Goal: Task Accomplishment & Management: Use online tool/utility

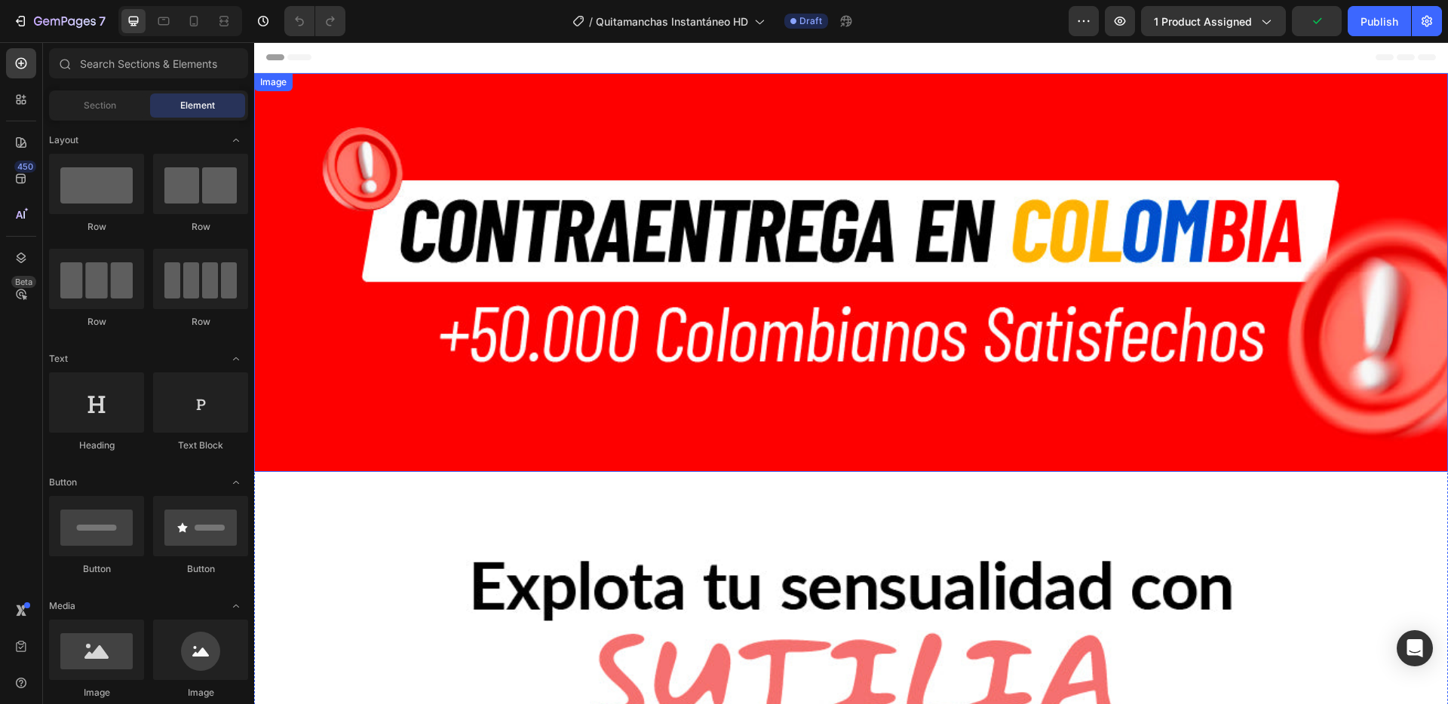
click at [476, 238] on img at bounding box center [851, 272] width 1194 height 399
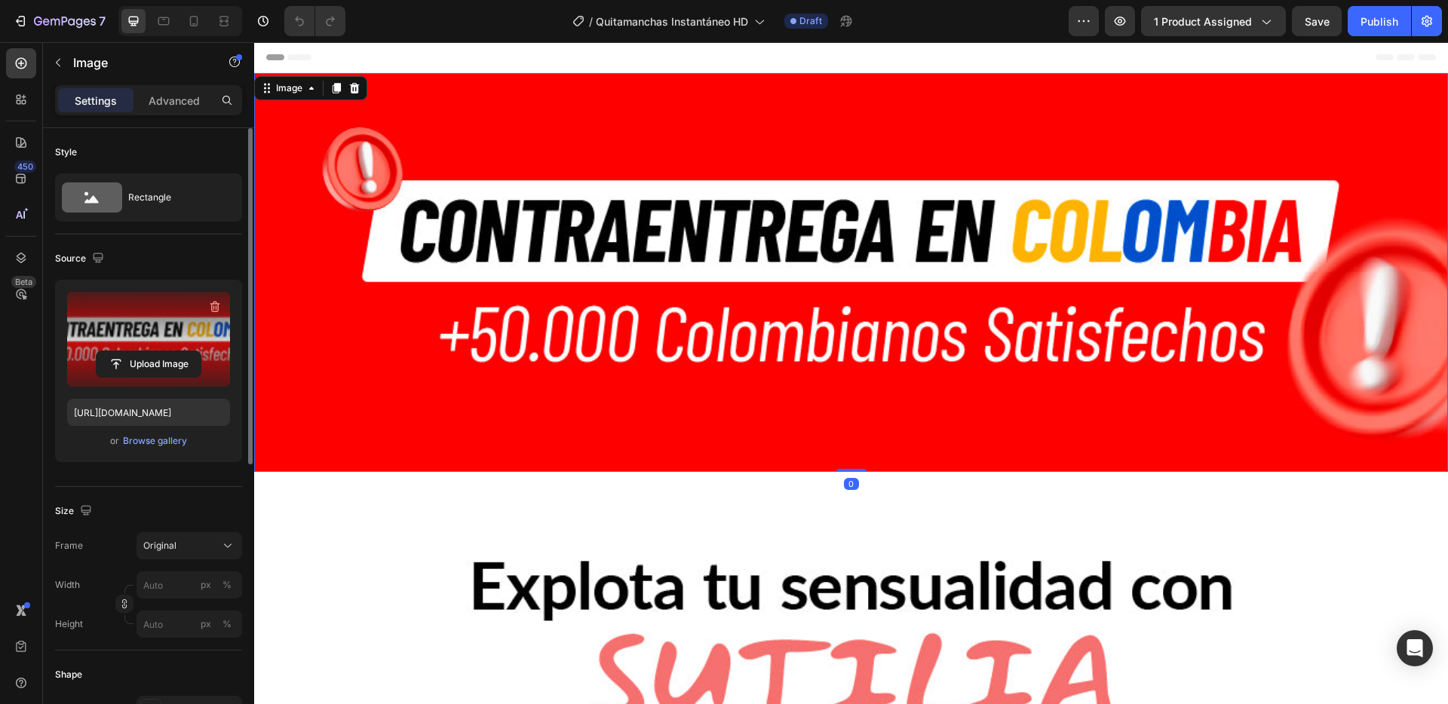
click at [138, 349] on label at bounding box center [148, 339] width 163 height 95
click at [138, 351] on input "file" at bounding box center [149, 364] width 104 height 26
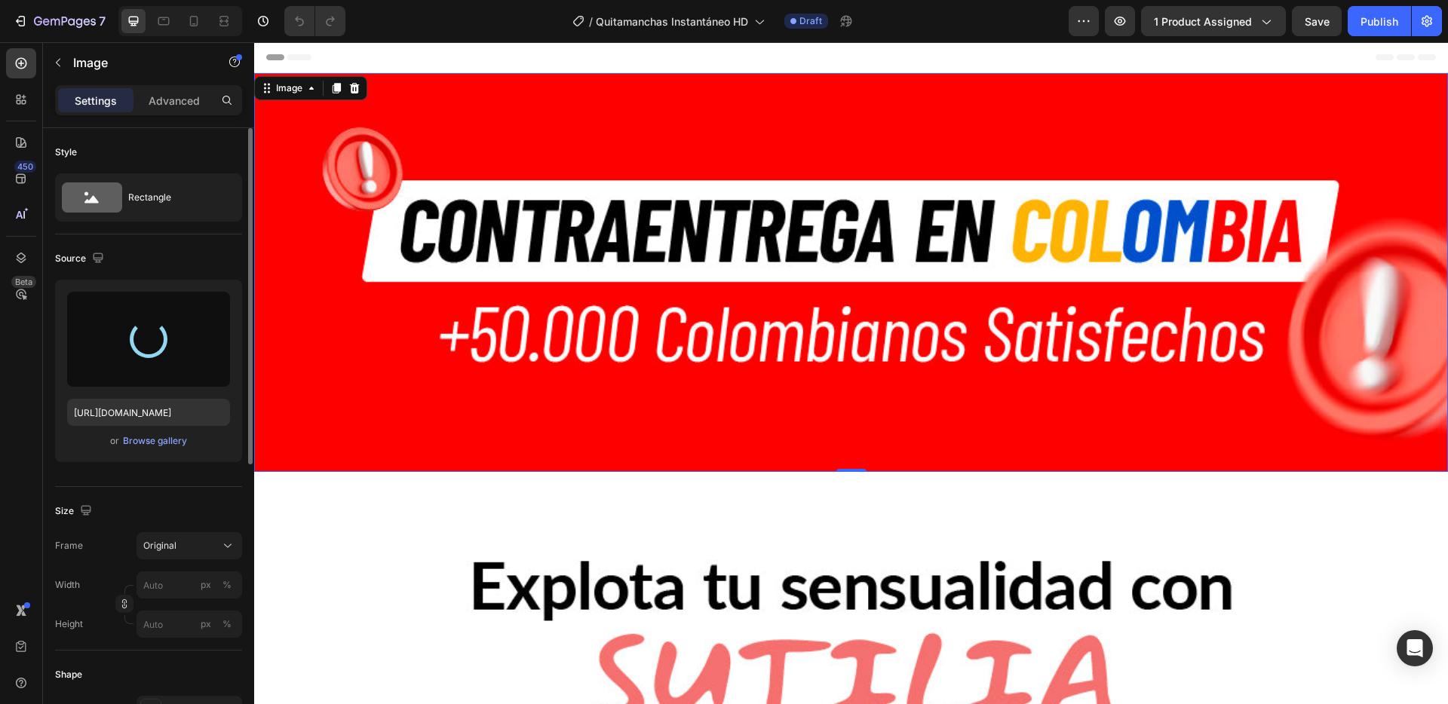
type input "[URL][DOMAIN_NAME]"
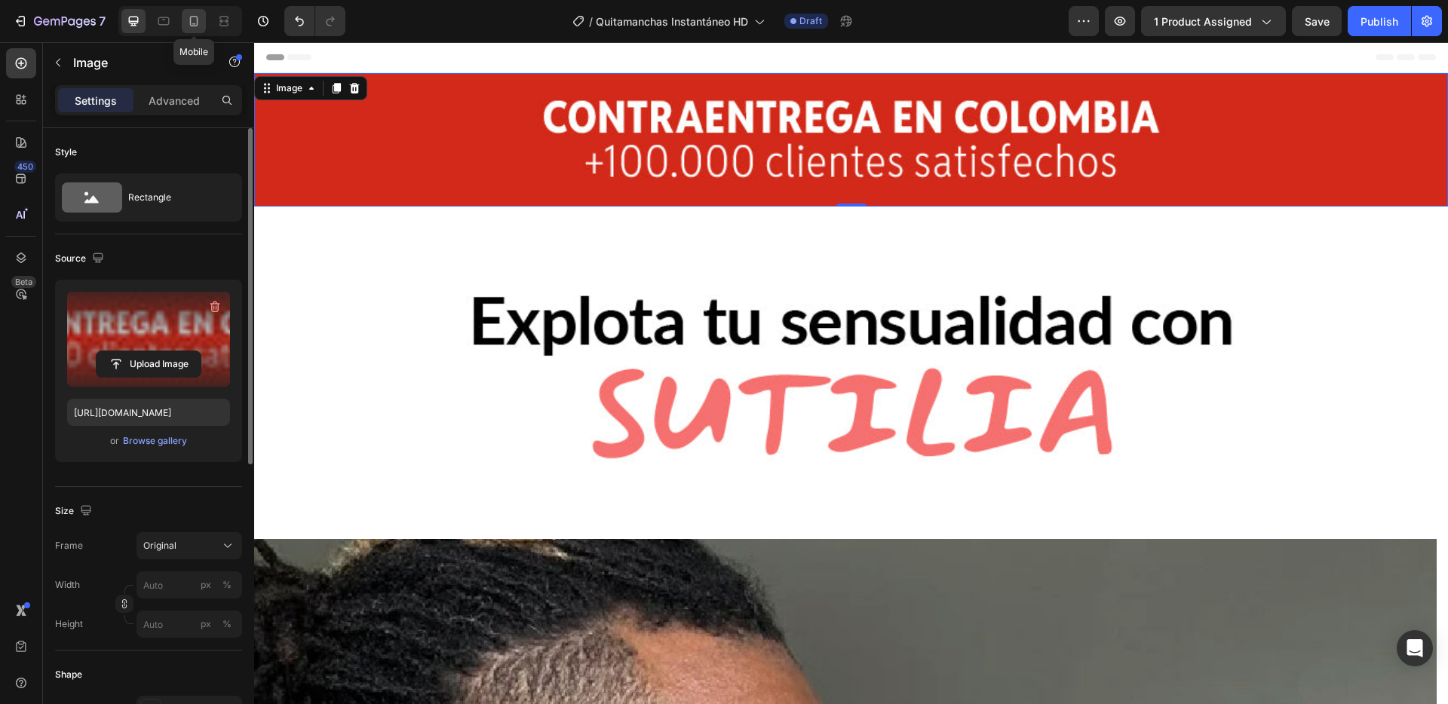
click at [190, 20] on icon at bounding box center [194, 21] width 8 height 11
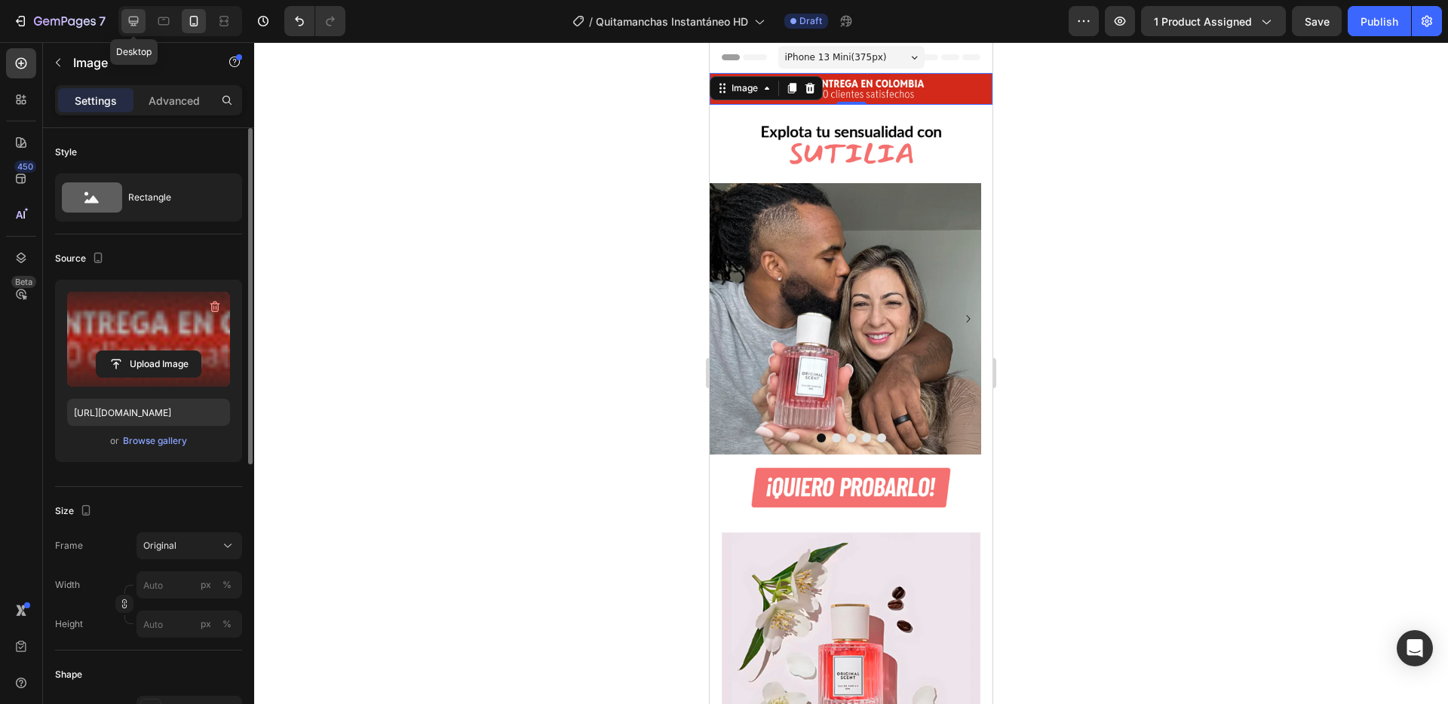
click at [132, 20] on icon at bounding box center [133, 21] width 15 height 15
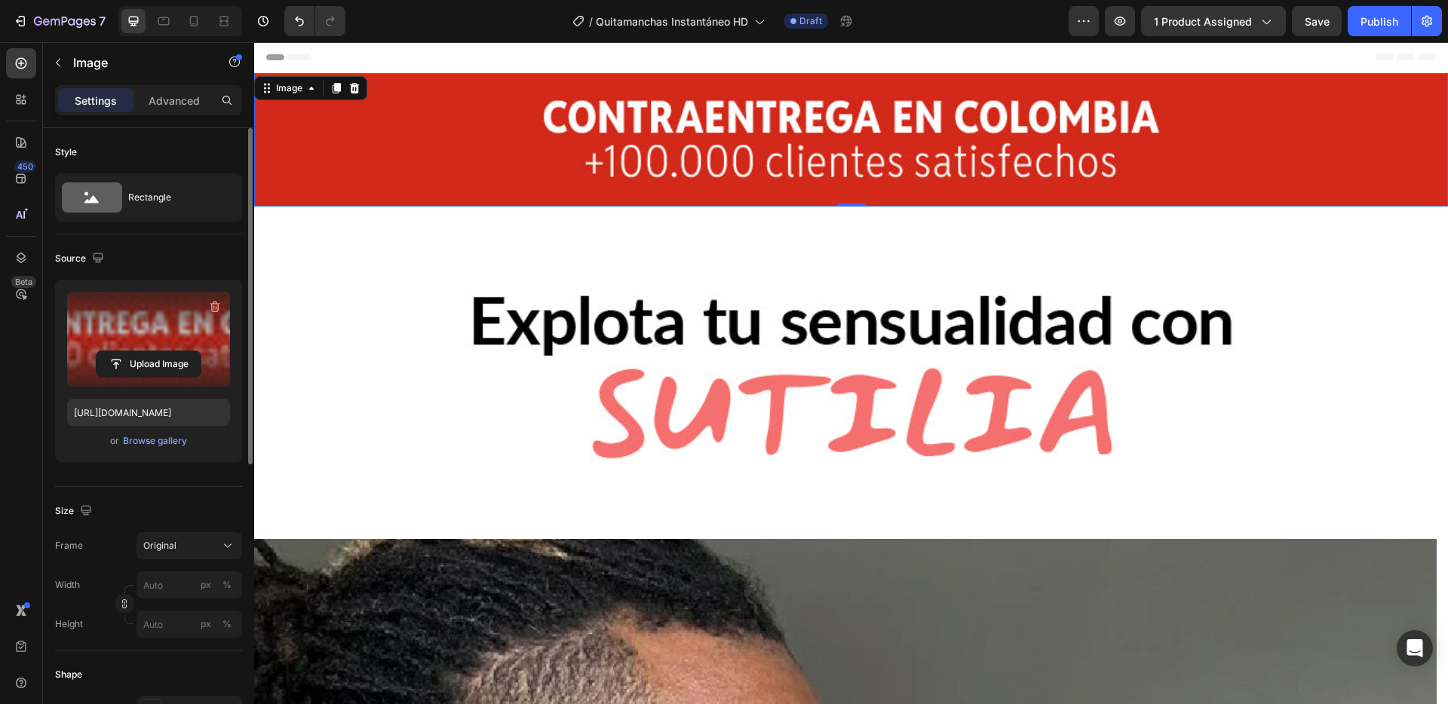
click at [421, 105] on img at bounding box center [851, 139] width 1194 height 133
click at [425, 240] on img at bounding box center [851, 373] width 1194 height 333
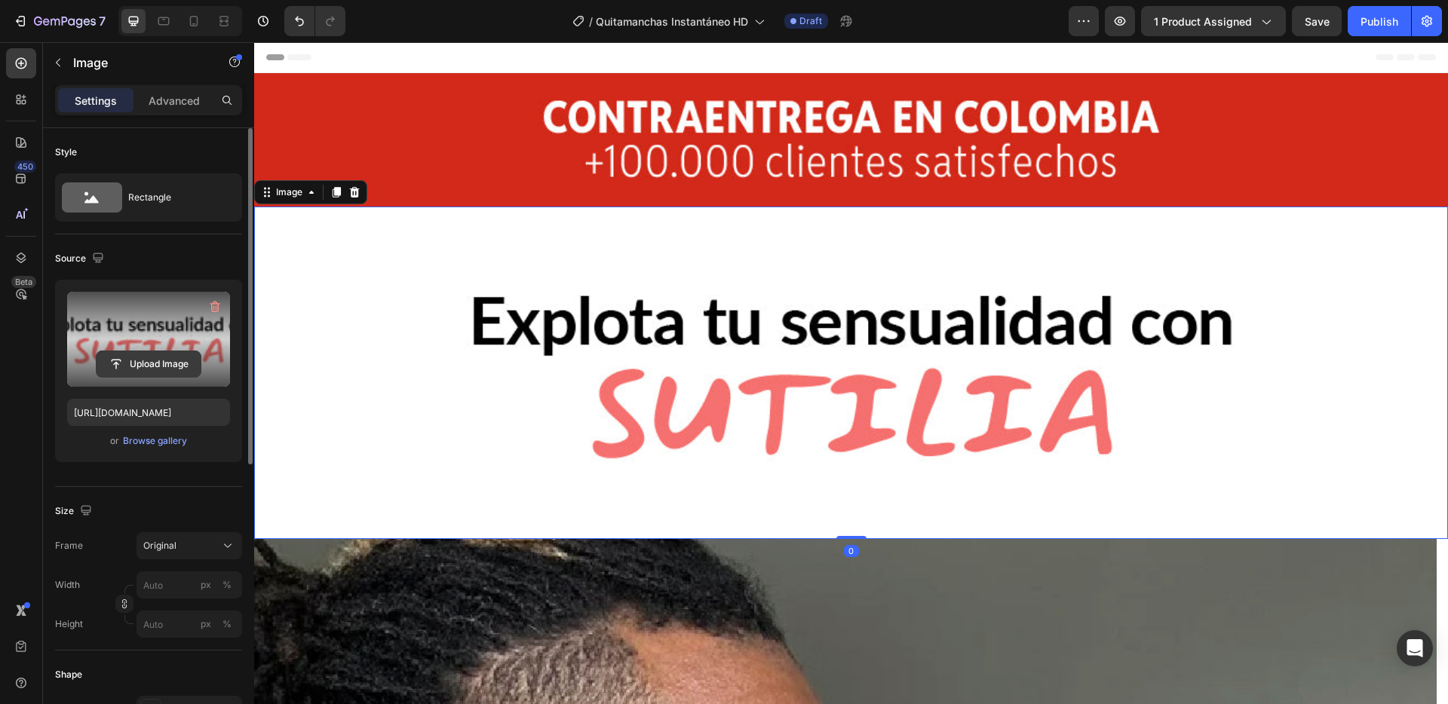
click at [168, 360] on input "file" at bounding box center [149, 364] width 104 height 26
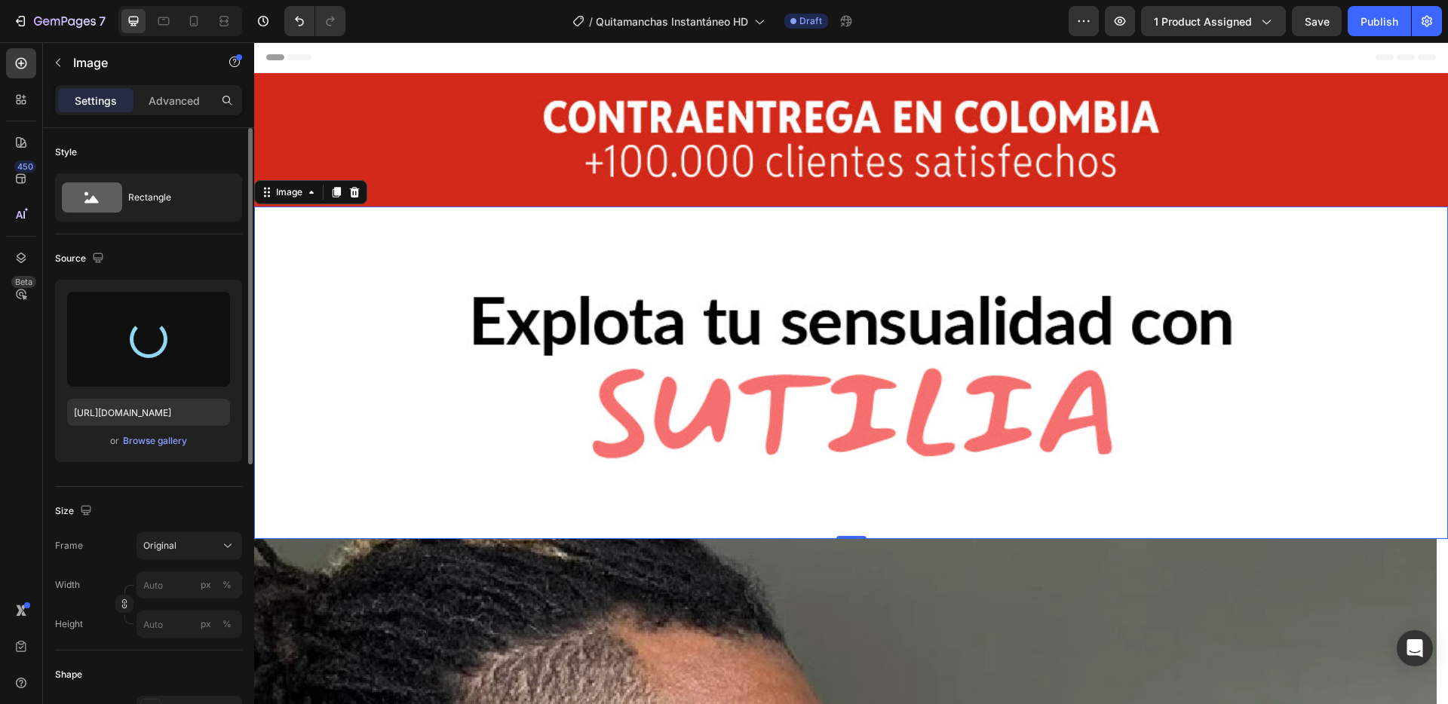
type input "[URL][DOMAIN_NAME]"
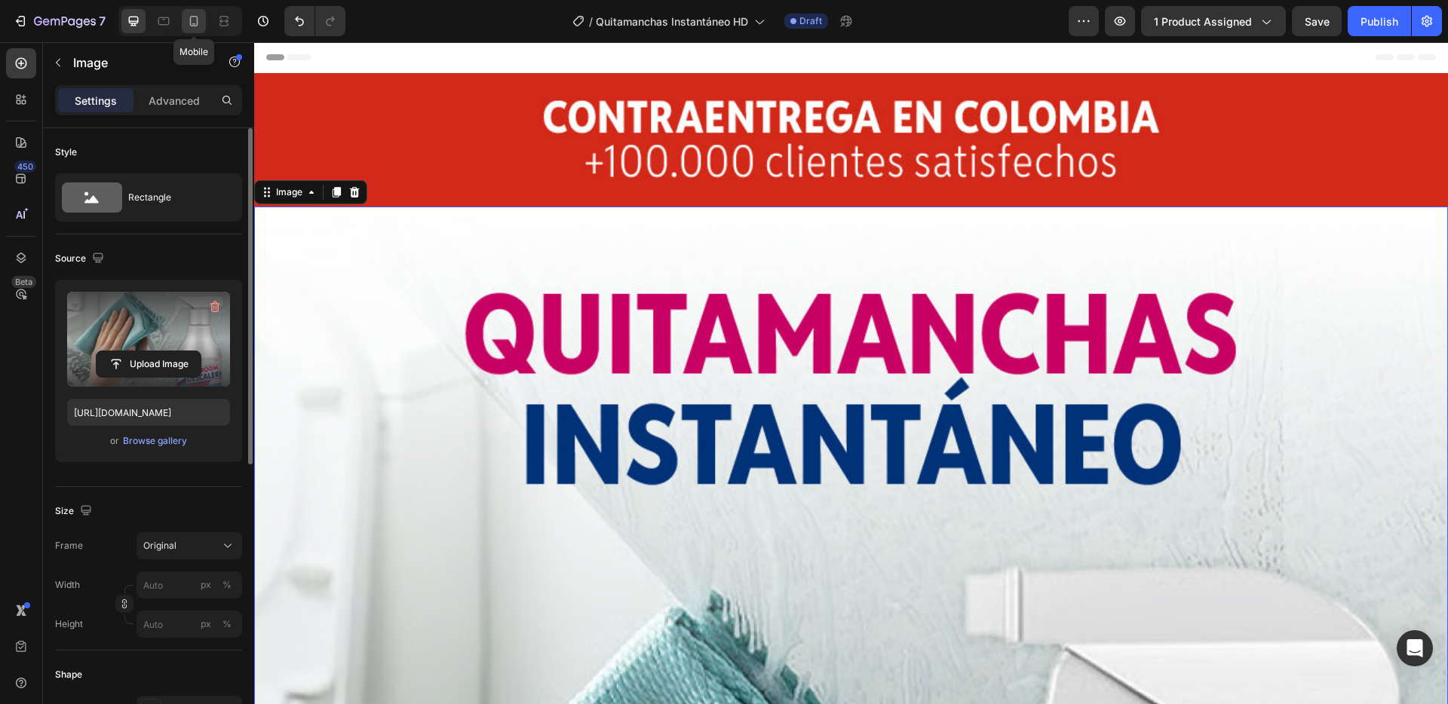
click at [198, 23] on icon at bounding box center [193, 21] width 15 height 15
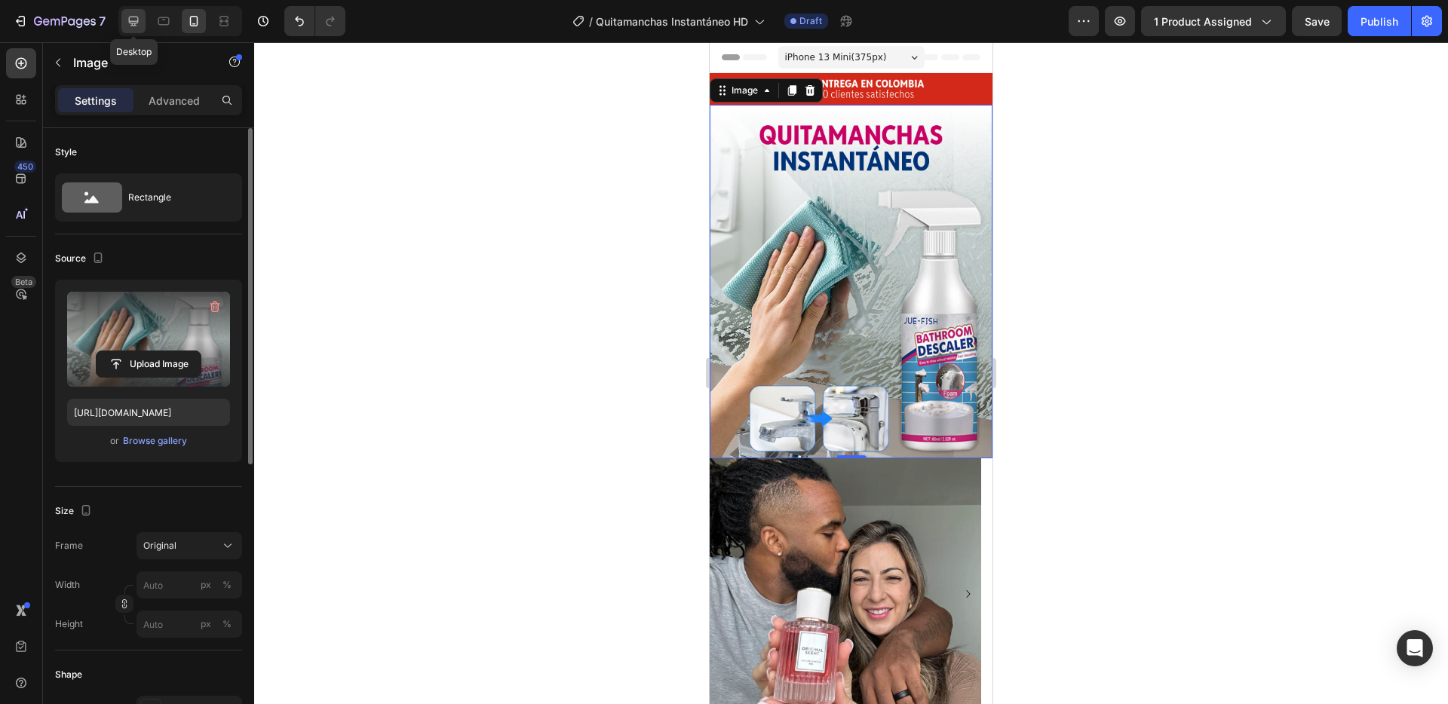
scroll to position [8, 0]
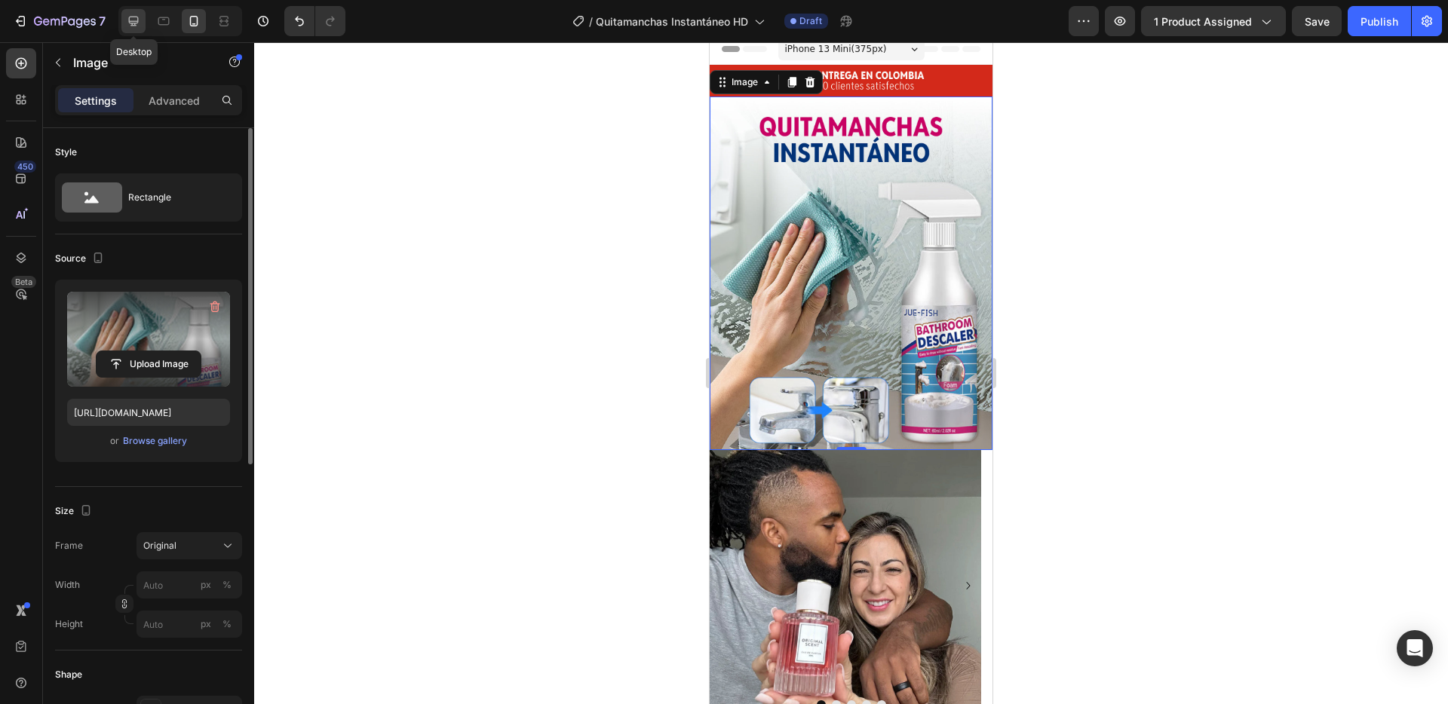
click at [130, 18] on icon at bounding box center [133, 21] width 15 height 15
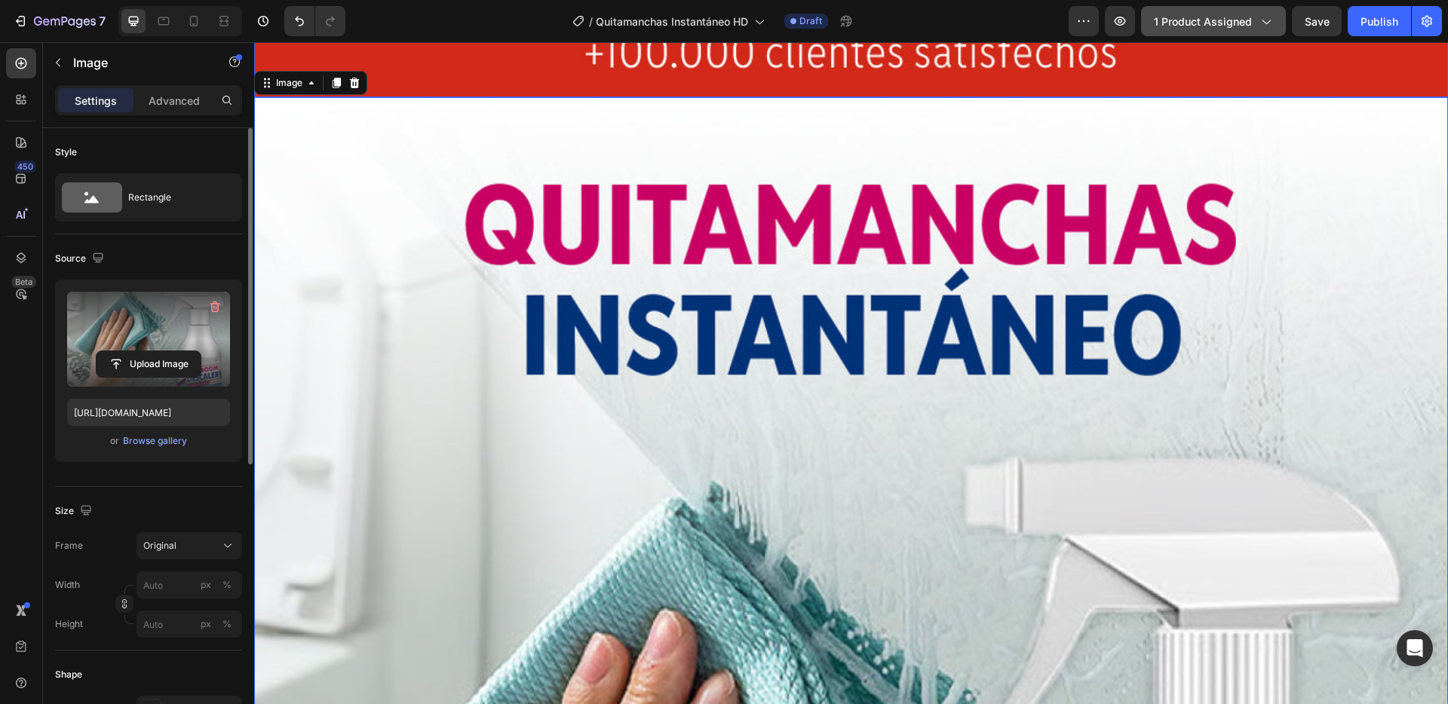
scroll to position [111, 0]
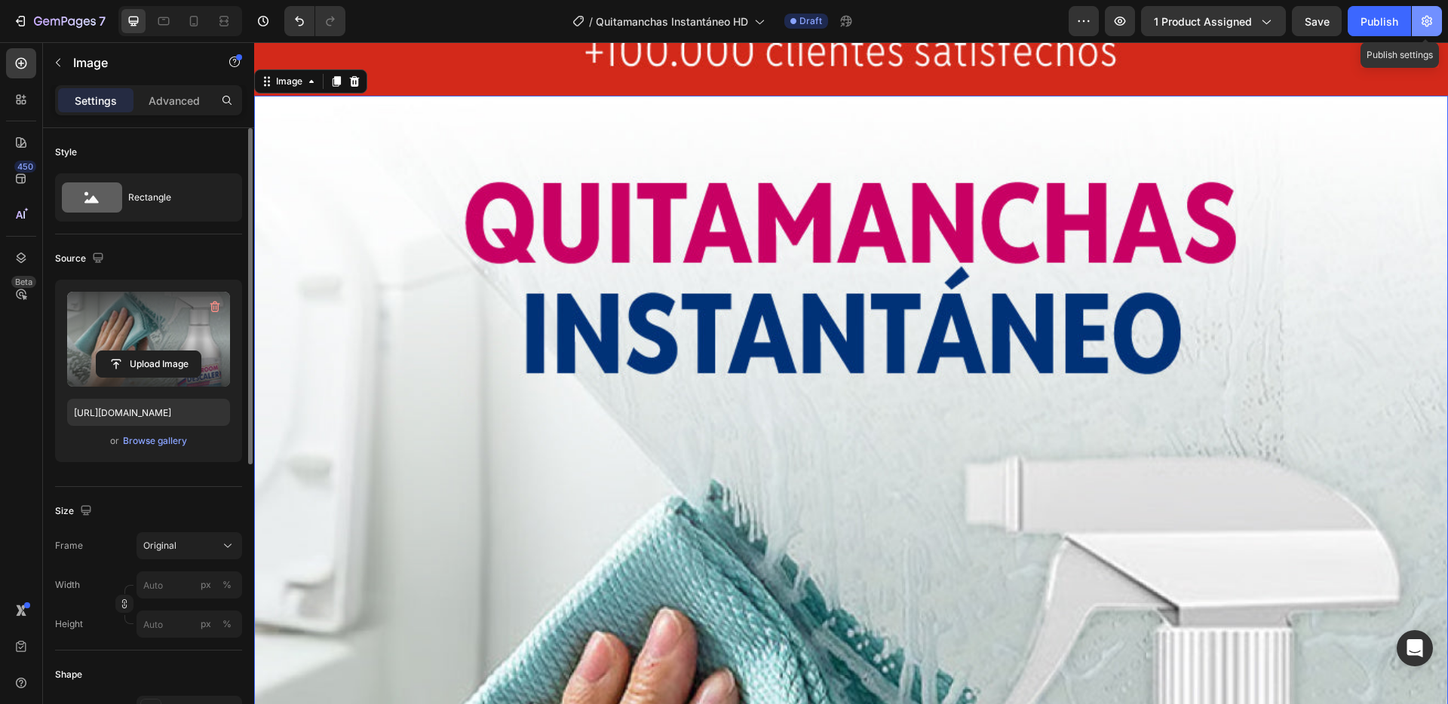
click at [1428, 22] on icon "button" at bounding box center [1426, 21] width 15 height 15
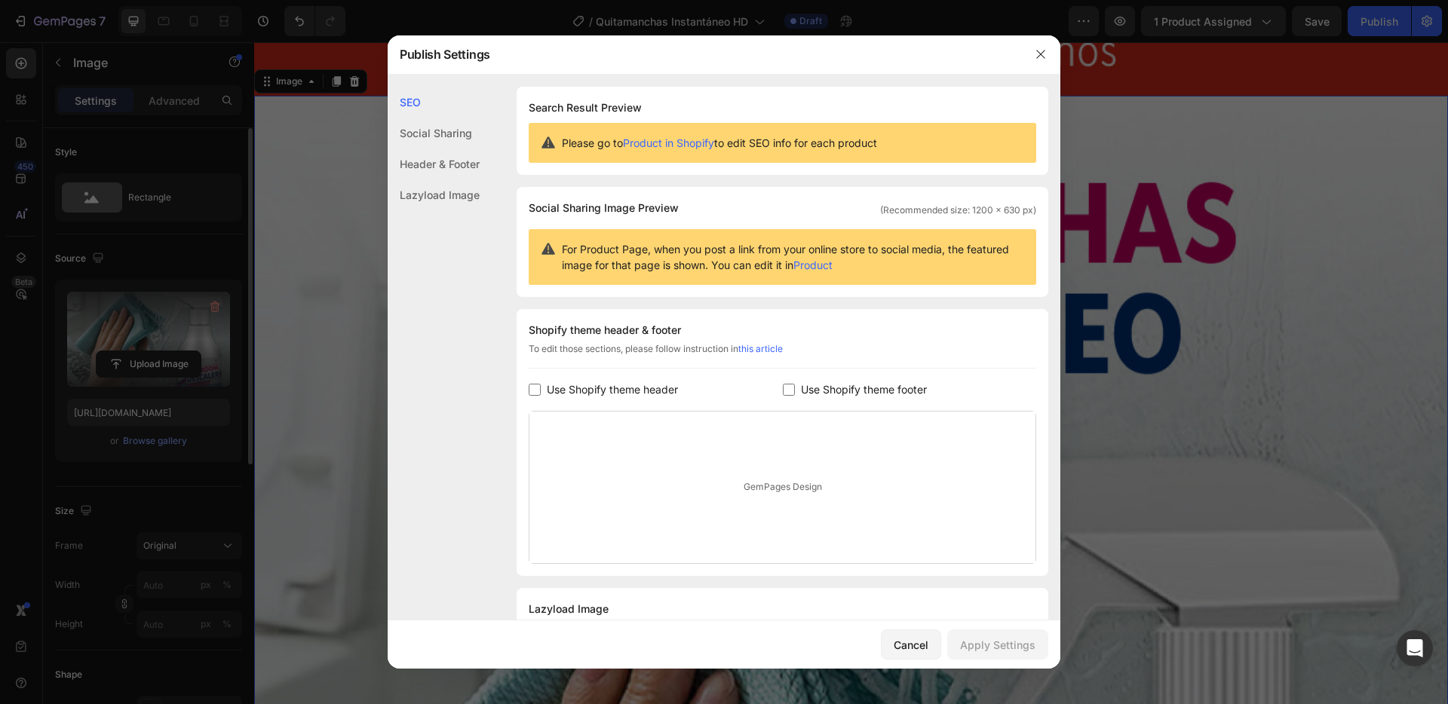
click at [652, 392] on span "Use Shopify theme header" at bounding box center [612, 390] width 131 height 18
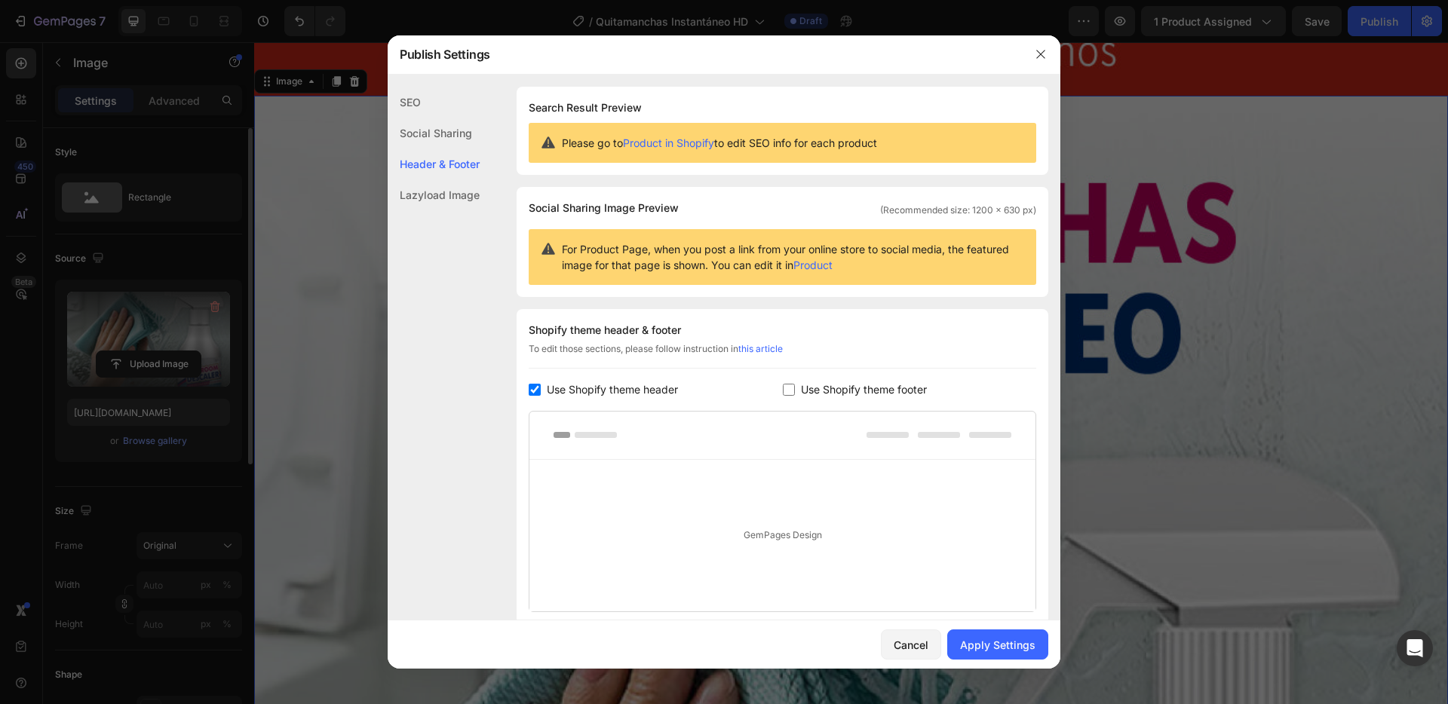
click at [652, 391] on span "Use Shopify theme header" at bounding box center [612, 390] width 131 height 18
checkbox input "false"
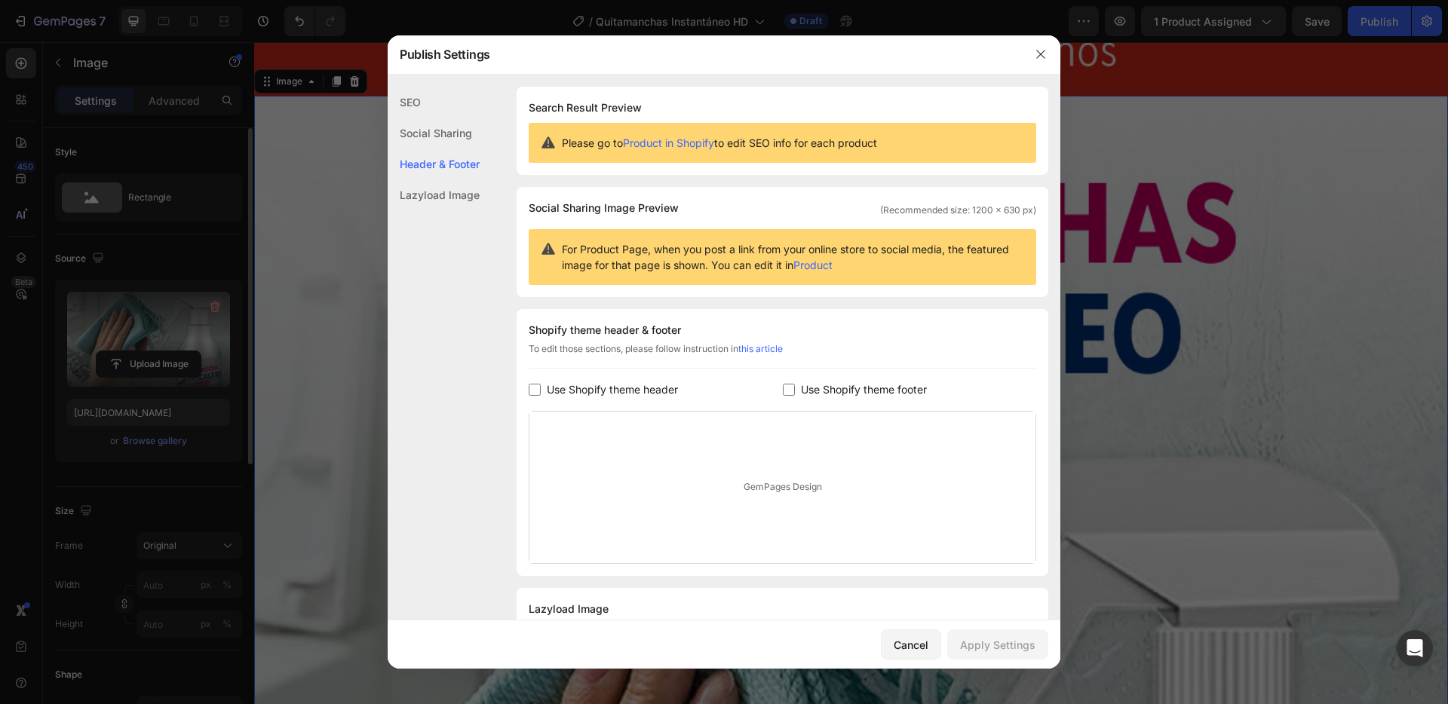
click at [801, 382] on span "Use Shopify theme footer" at bounding box center [864, 390] width 126 height 18
checkbox input "false"
drag, startPoint x: 1038, startPoint y: 58, endPoint x: 977, endPoint y: 39, distance: 63.9
click at [1038, 58] on icon "button" at bounding box center [1041, 54] width 12 height 12
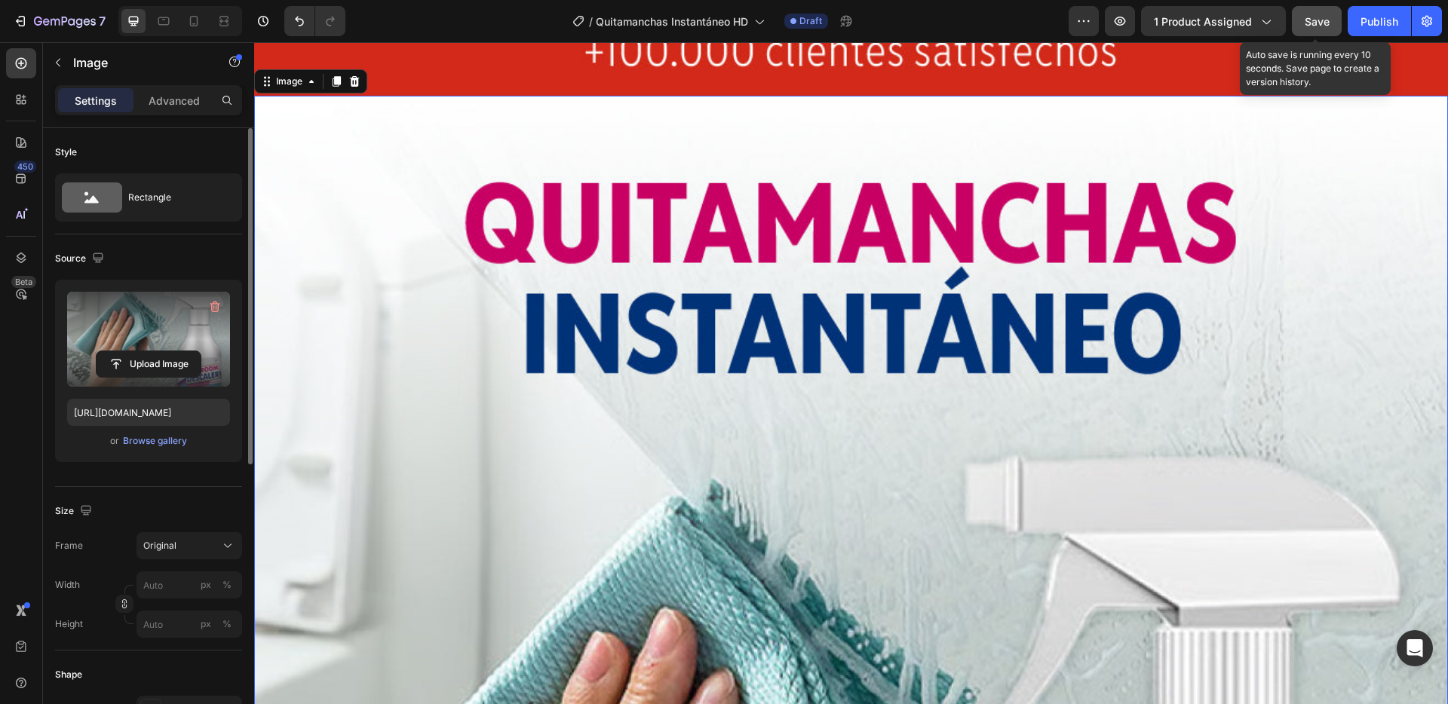
click at [1323, 26] on span "Save" at bounding box center [1317, 21] width 25 height 13
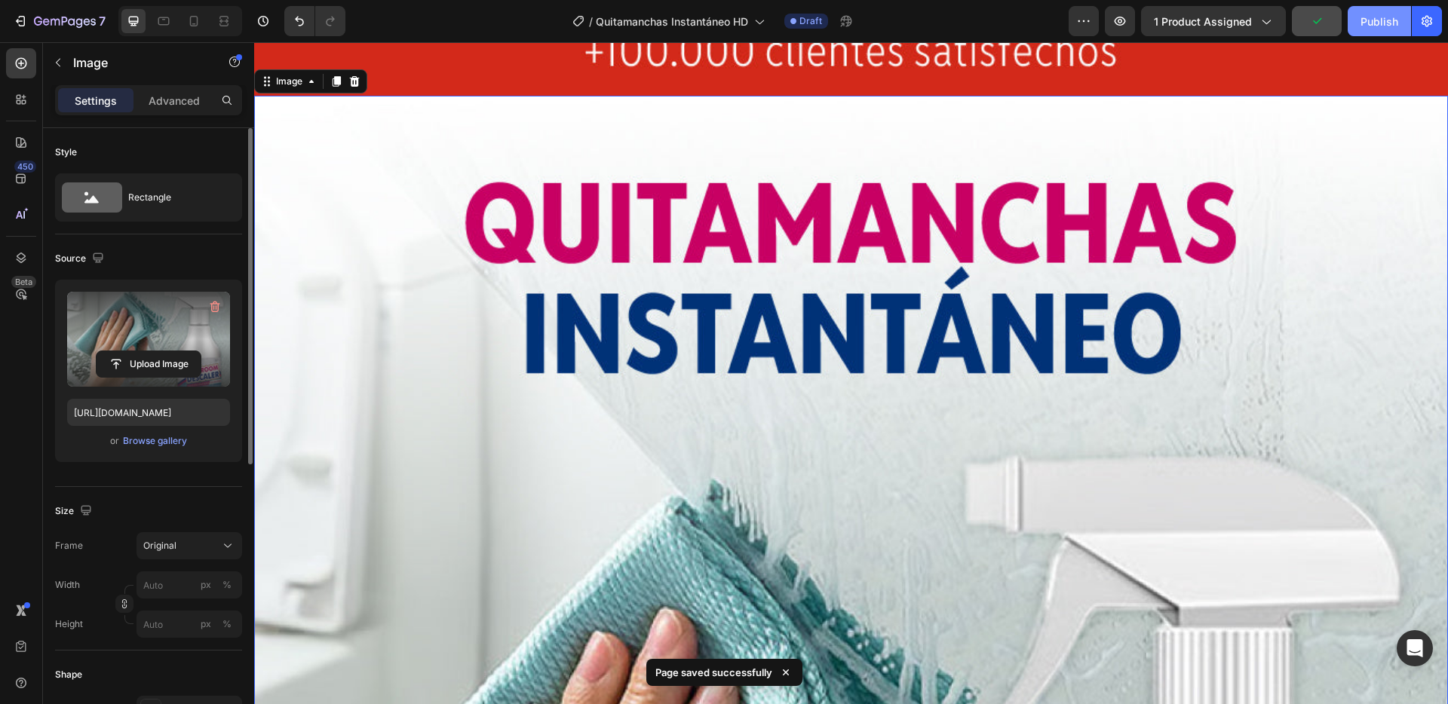
click at [1375, 26] on div "Publish" at bounding box center [1379, 22] width 38 height 16
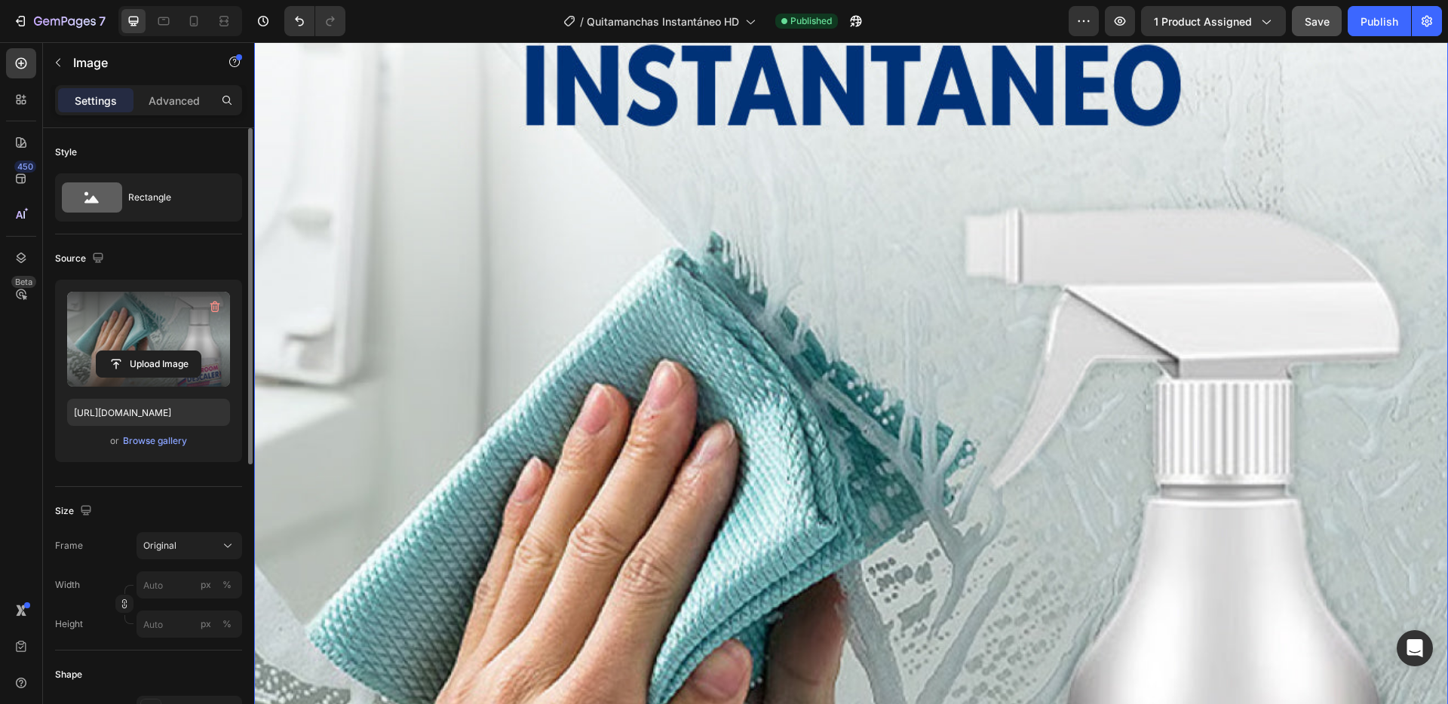
scroll to position [0, 0]
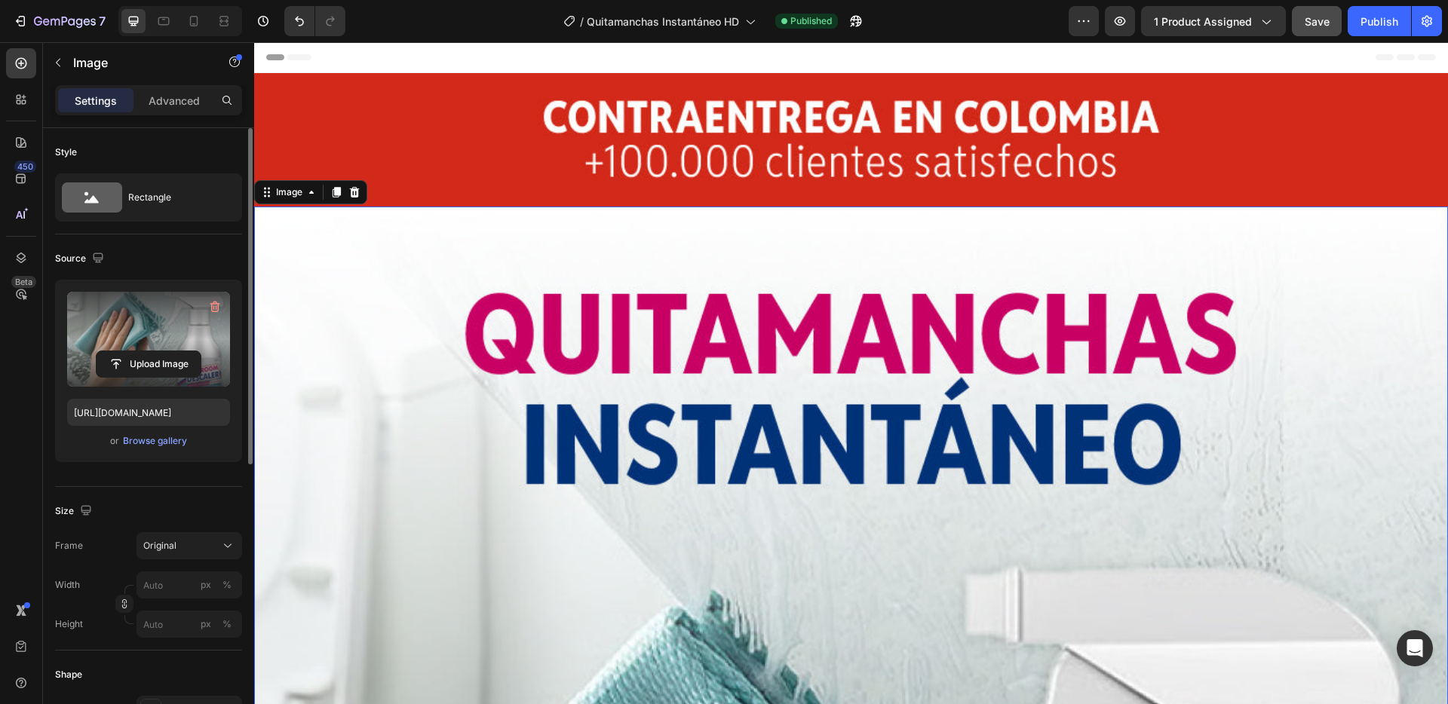
click at [338, 194] on icon at bounding box center [337, 193] width 8 height 11
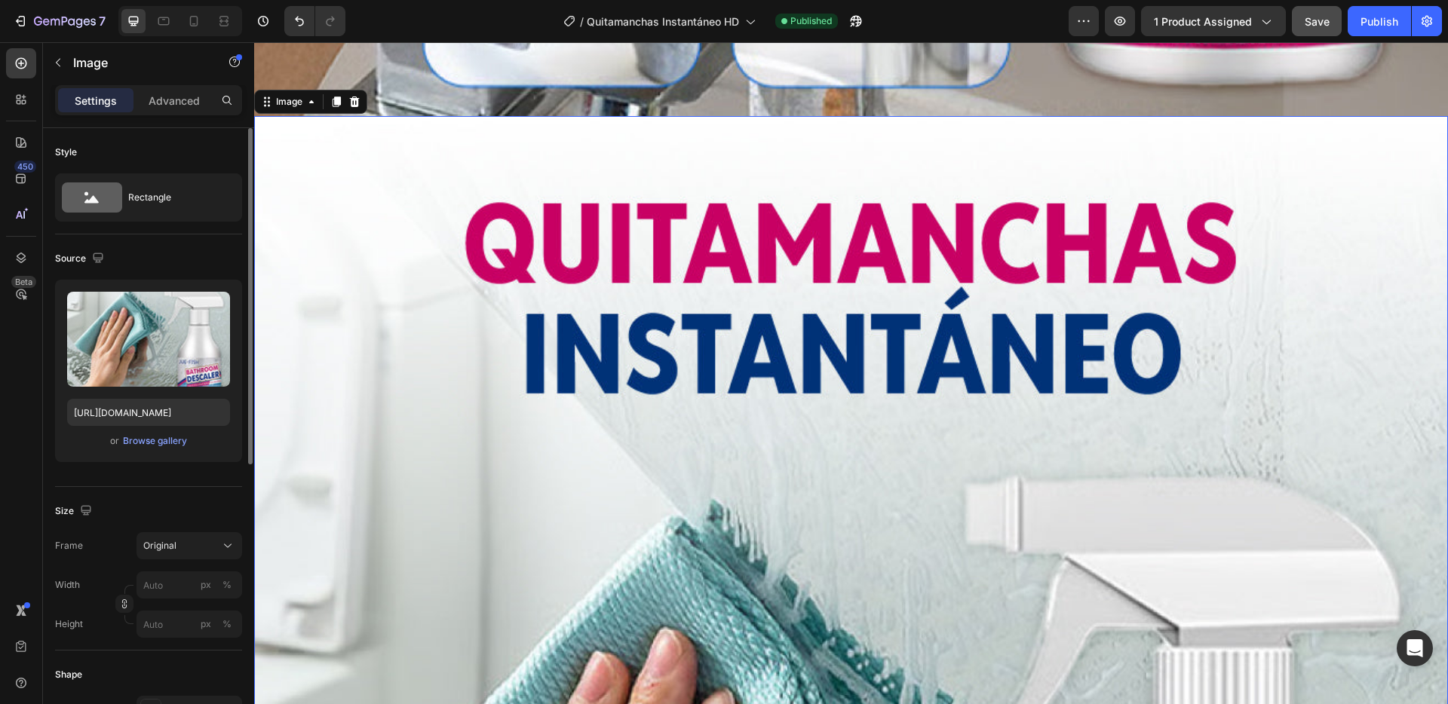
scroll to position [1590, 0]
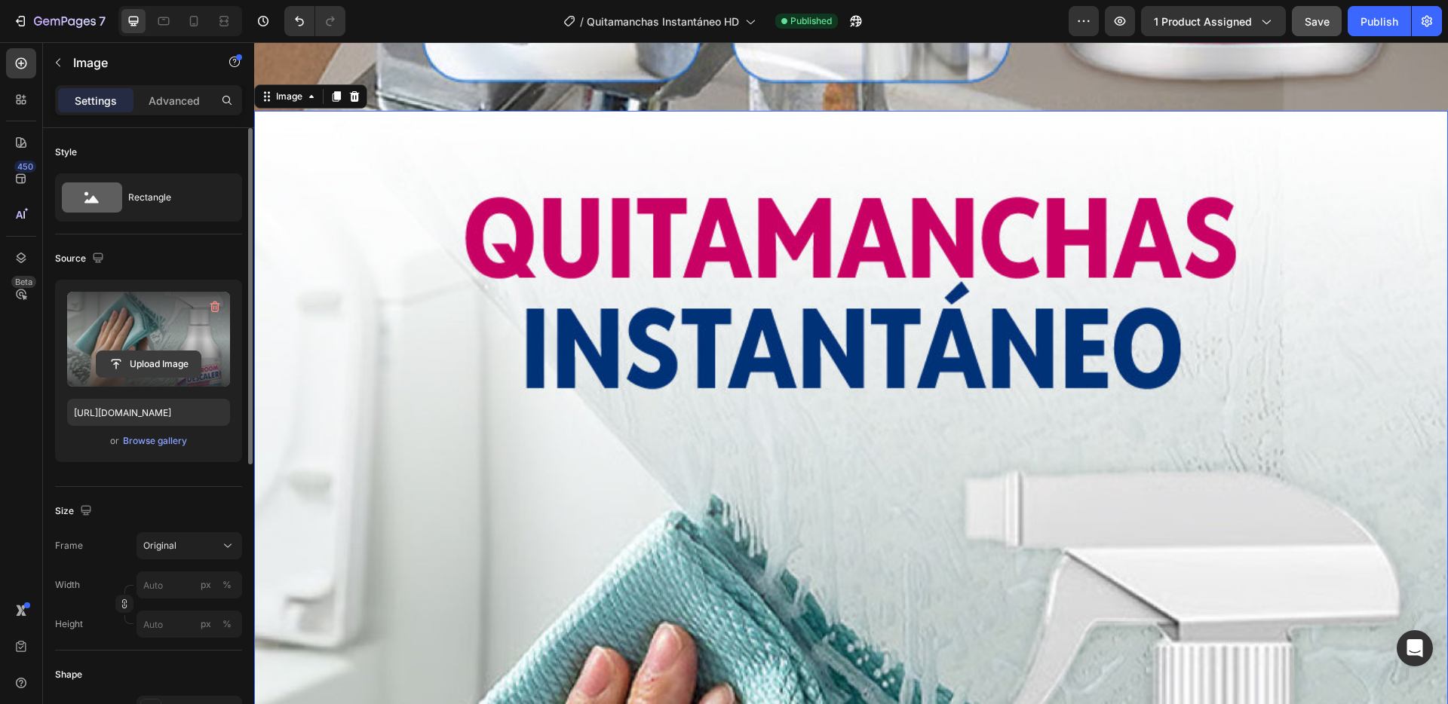
click at [149, 357] on input "file" at bounding box center [149, 364] width 104 height 26
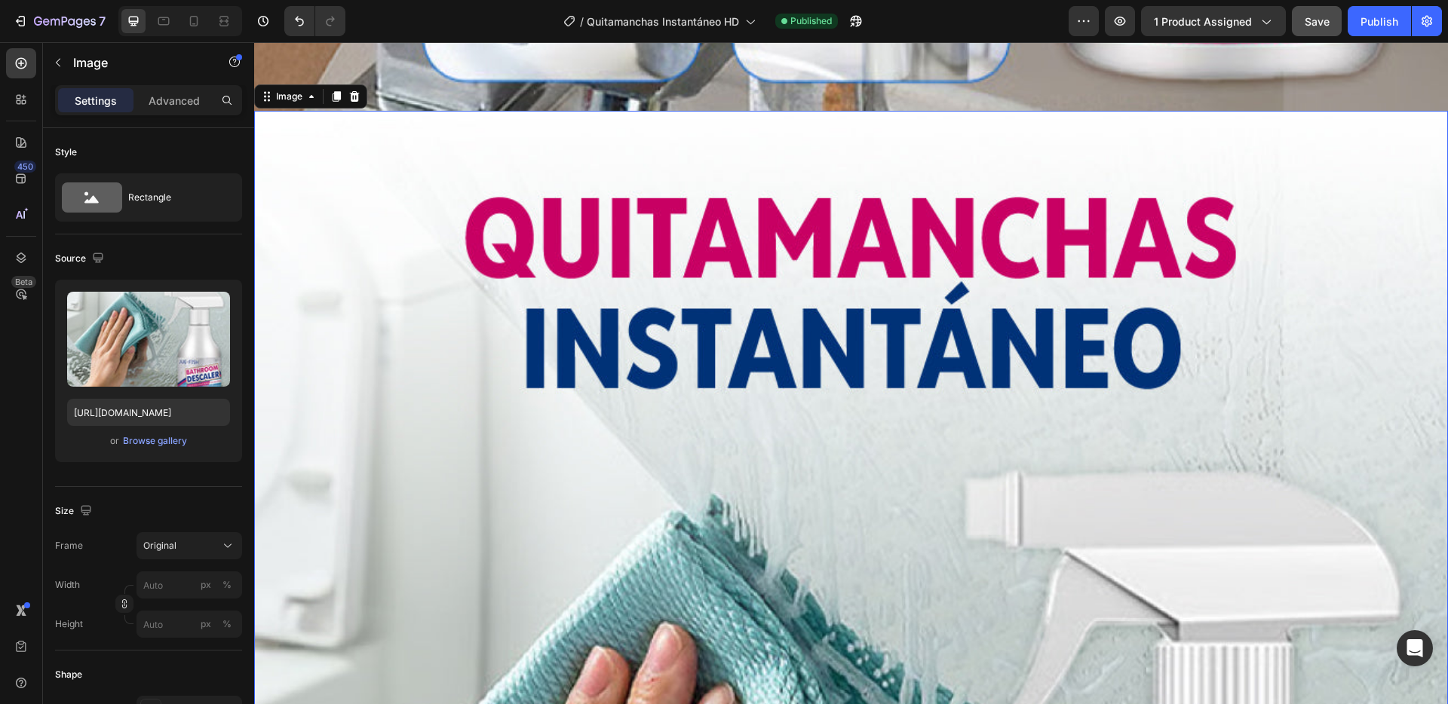
click at [355, 90] on icon at bounding box center [354, 96] width 12 height 12
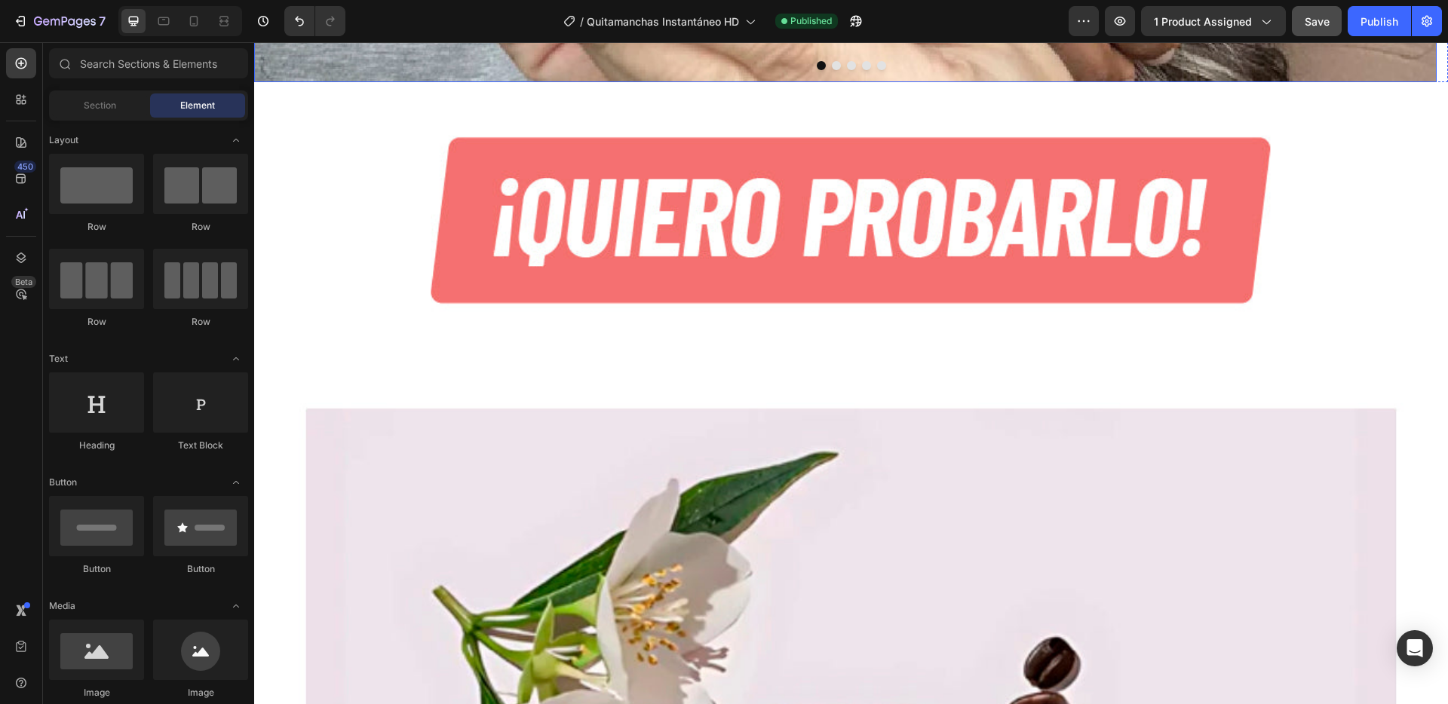
scroll to position [2811, 0]
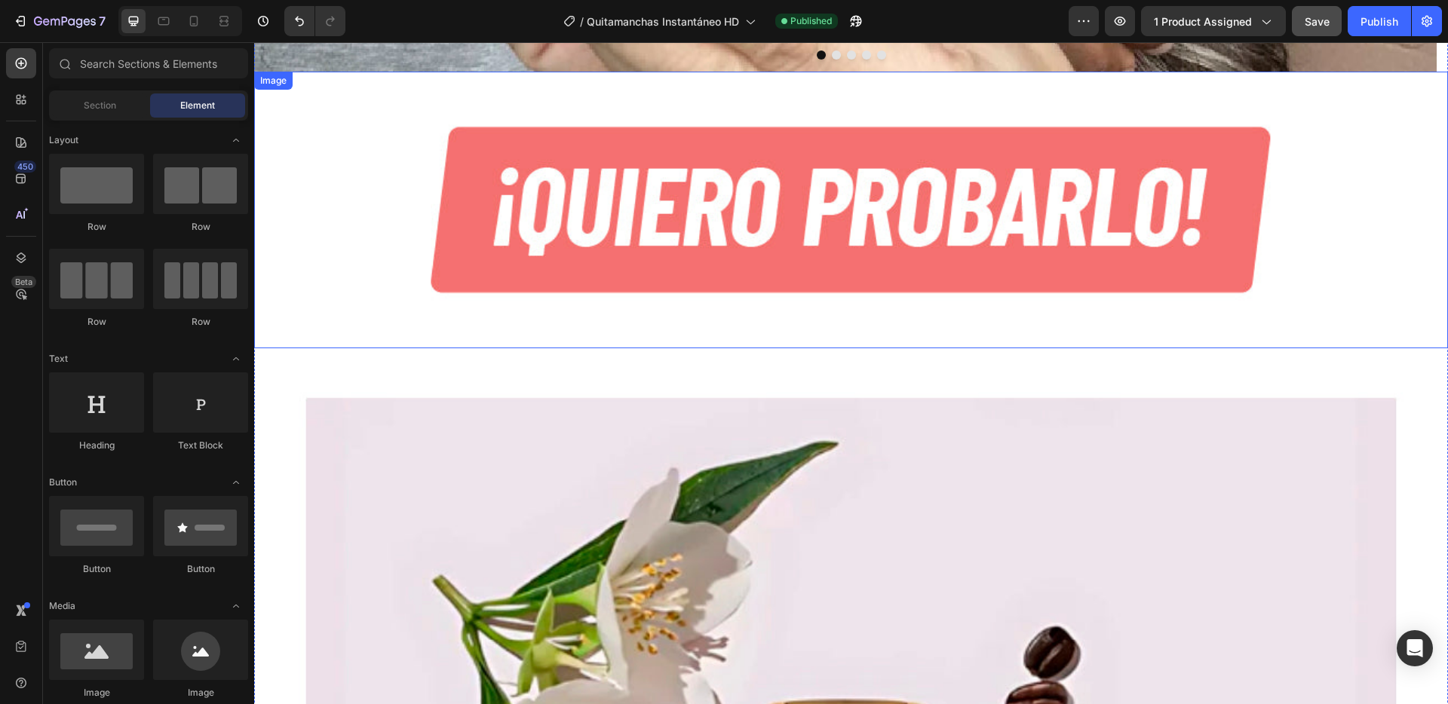
click at [351, 198] on img at bounding box center [851, 210] width 1194 height 277
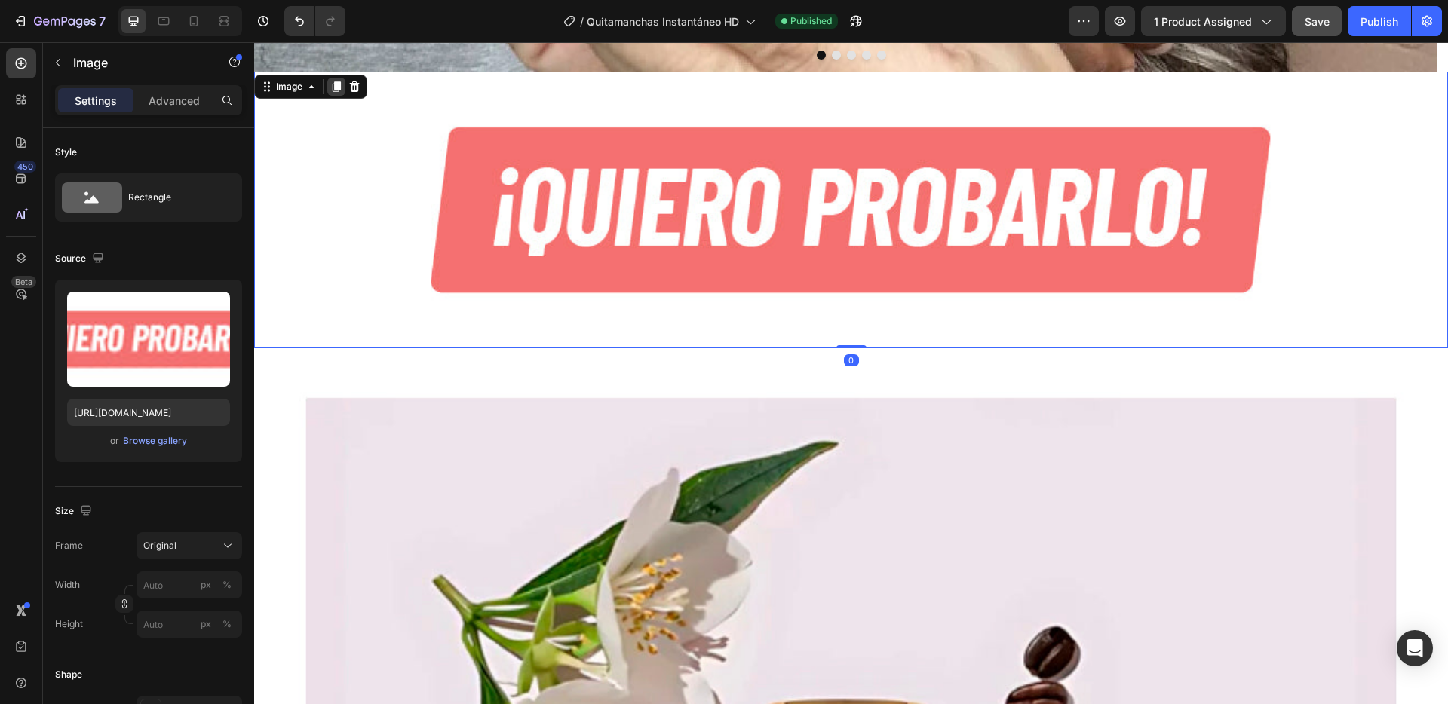
click at [337, 81] on icon at bounding box center [336, 87] width 12 height 12
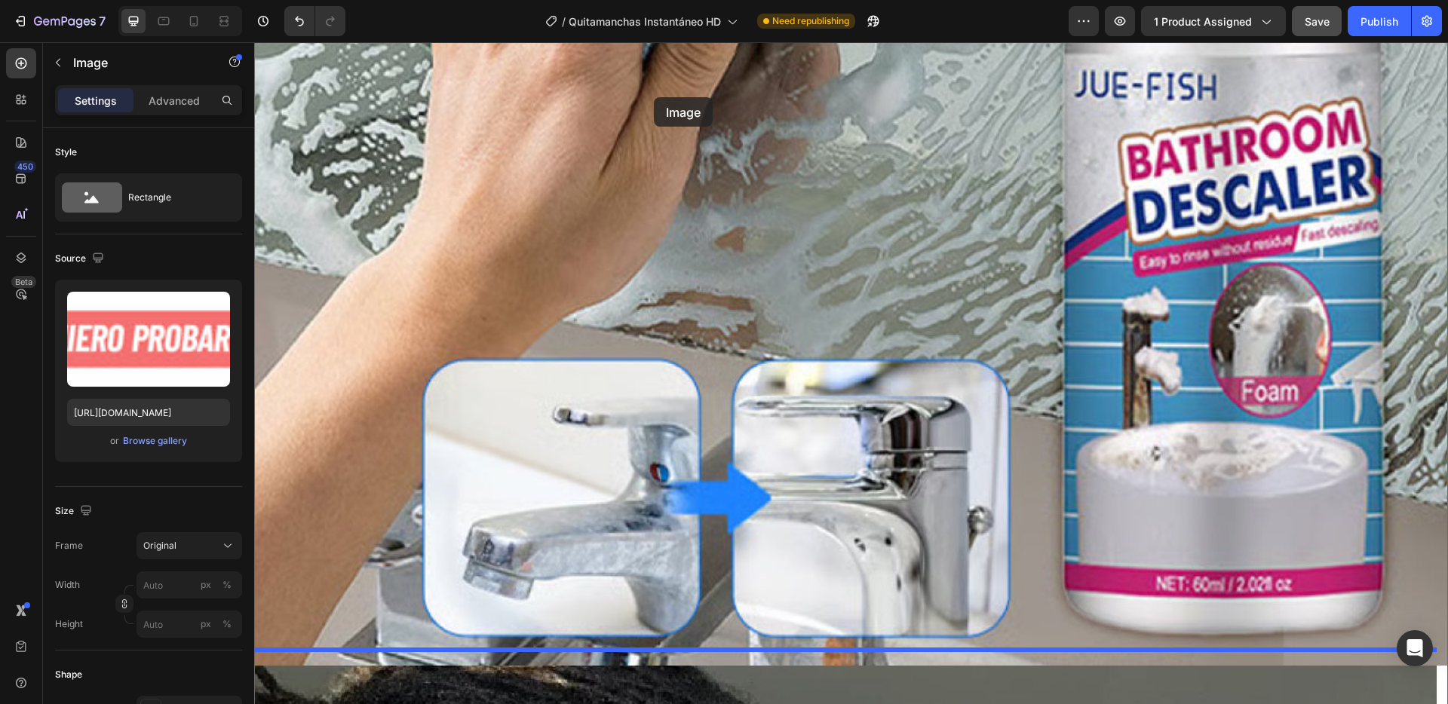
scroll to position [1009, 0]
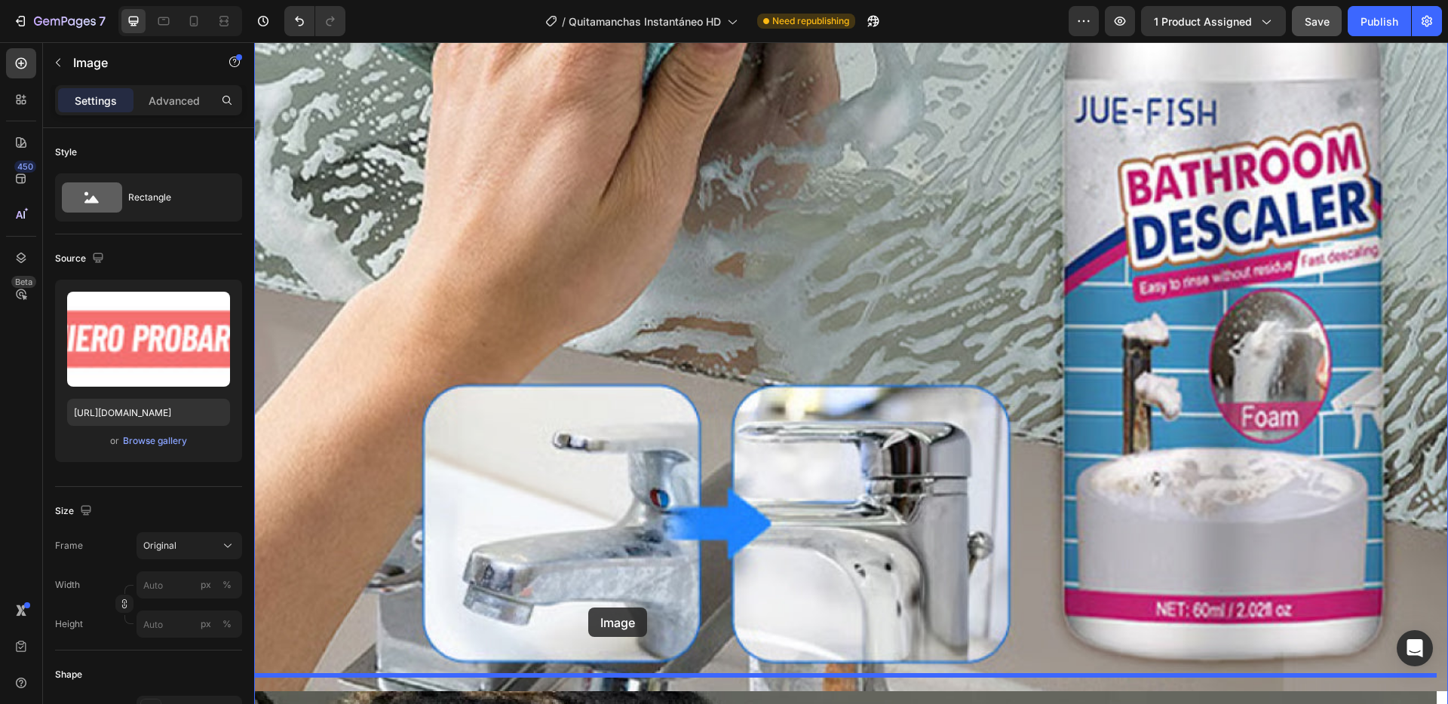
drag, startPoint x: 279, startPoint y: 317, endPoint x: 588, endPoint y: 608, distance: 424.6
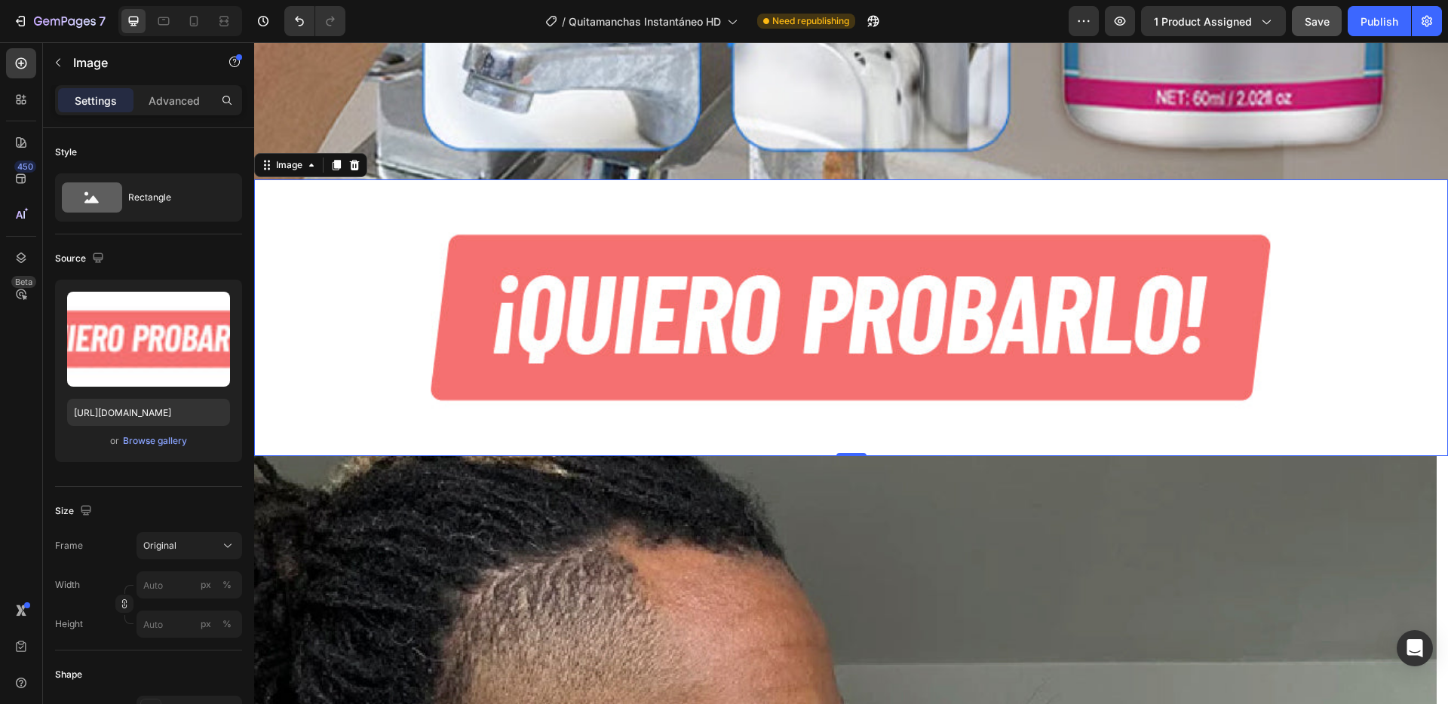
scroll to position [1549, 0]
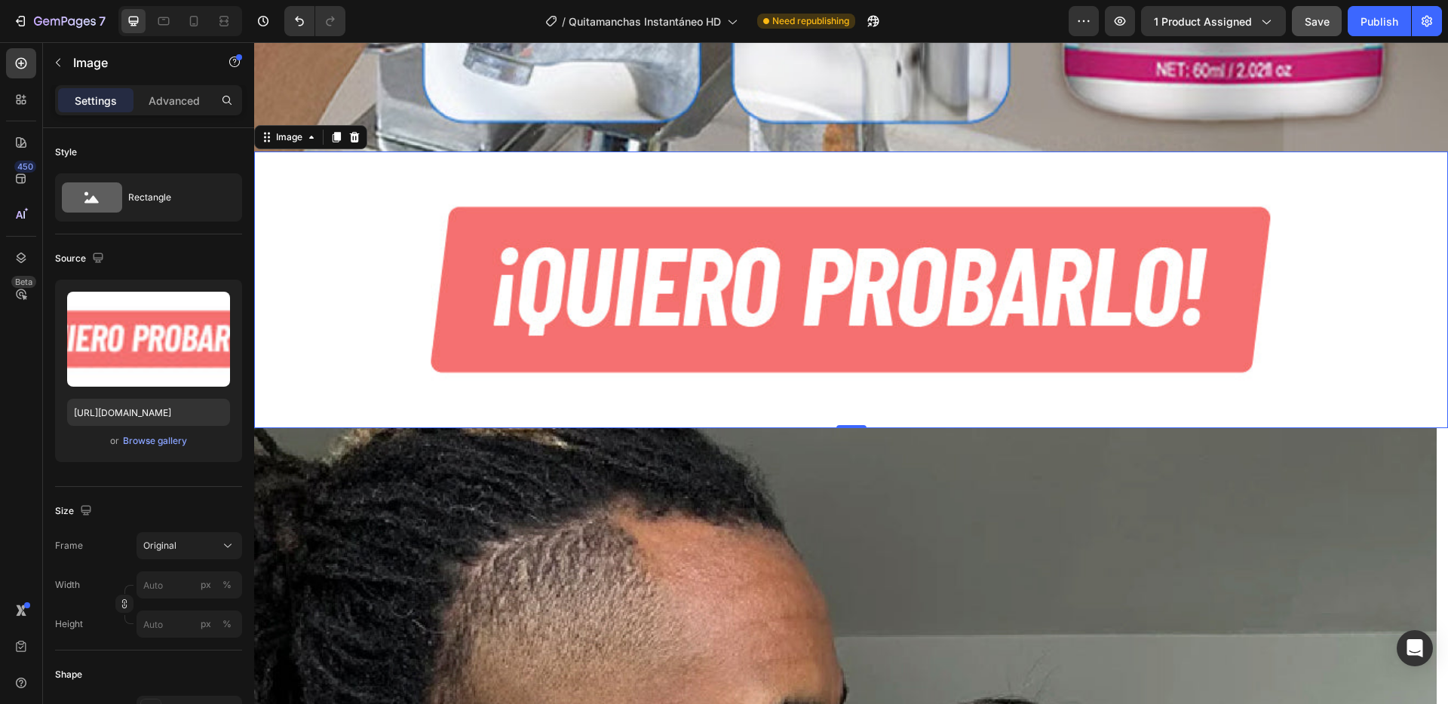
click at [393, 271] on img at bounding box center [851, 290] width 1194 height 277
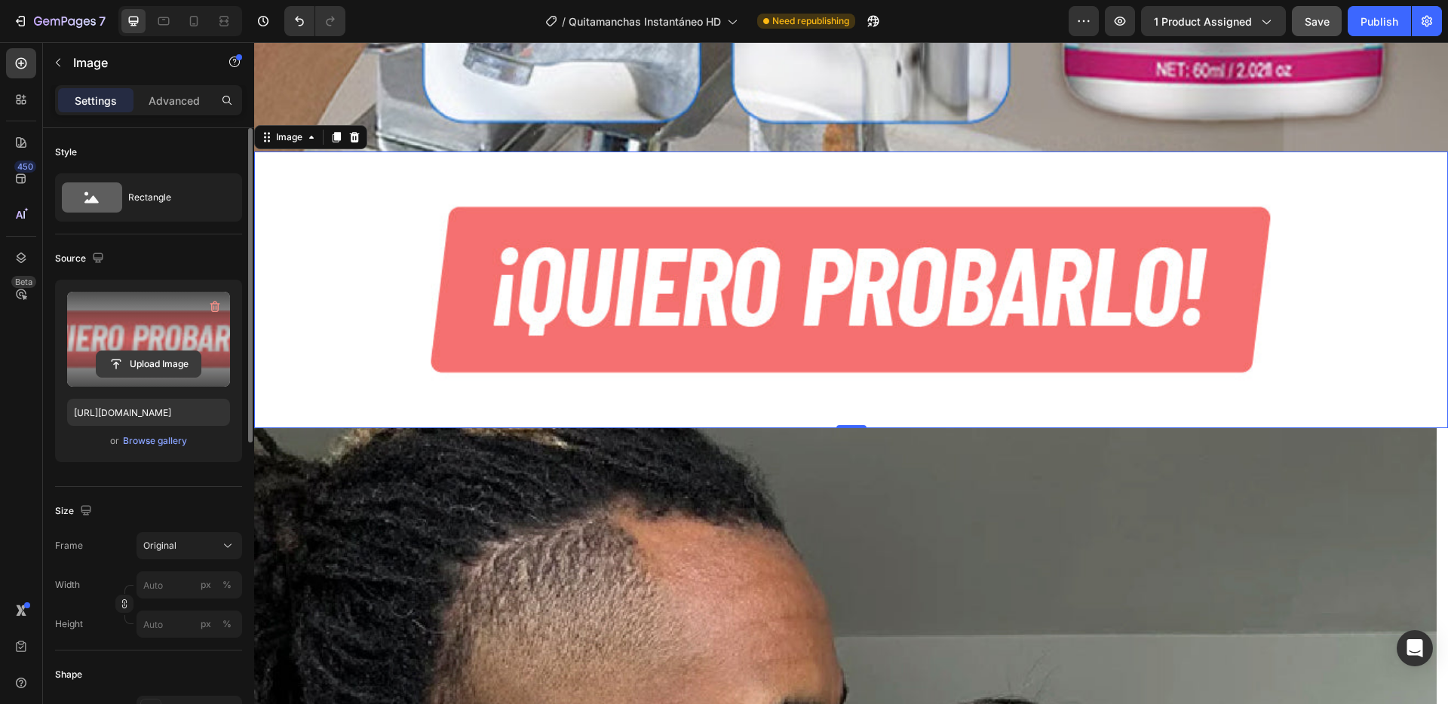
click at [127, 360] on input "file" at bounding box center [149, 364] width 104 height 26
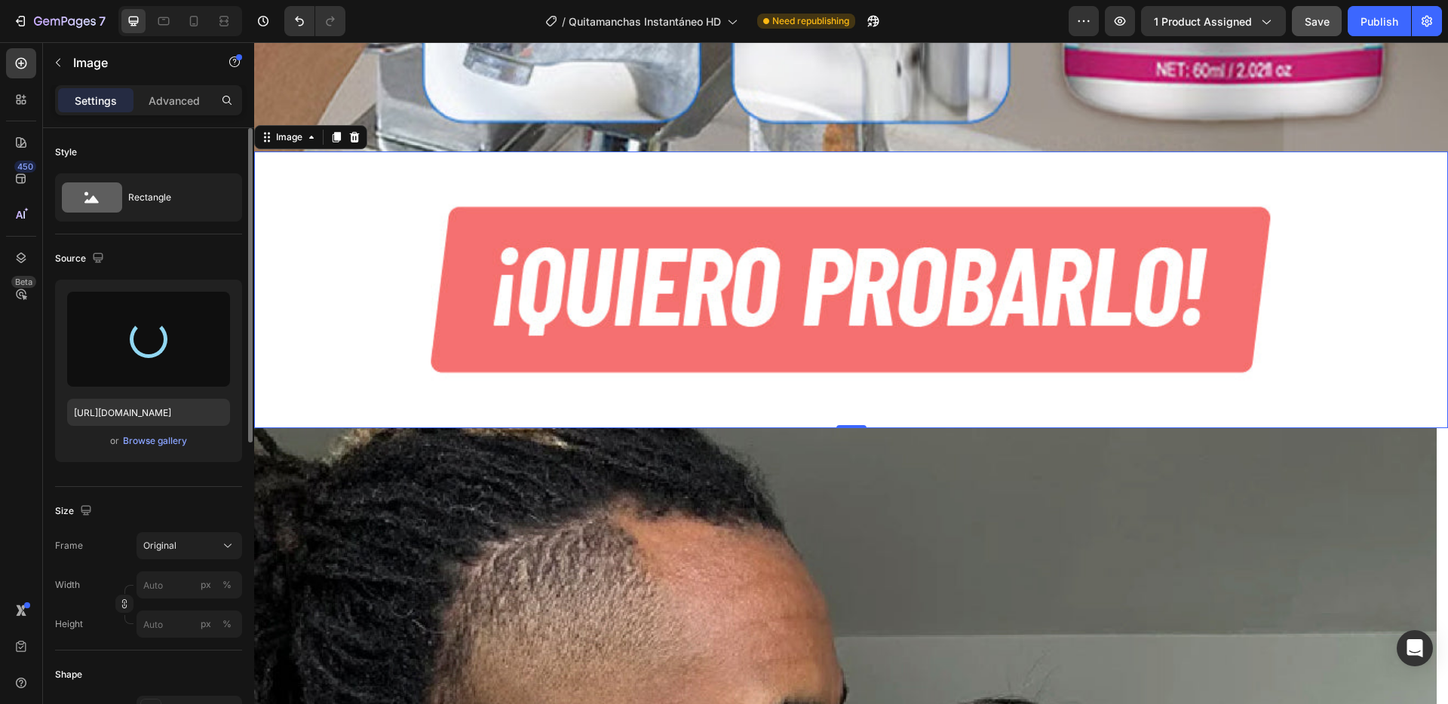
type input "[URL][DOMAIN_NAME]"
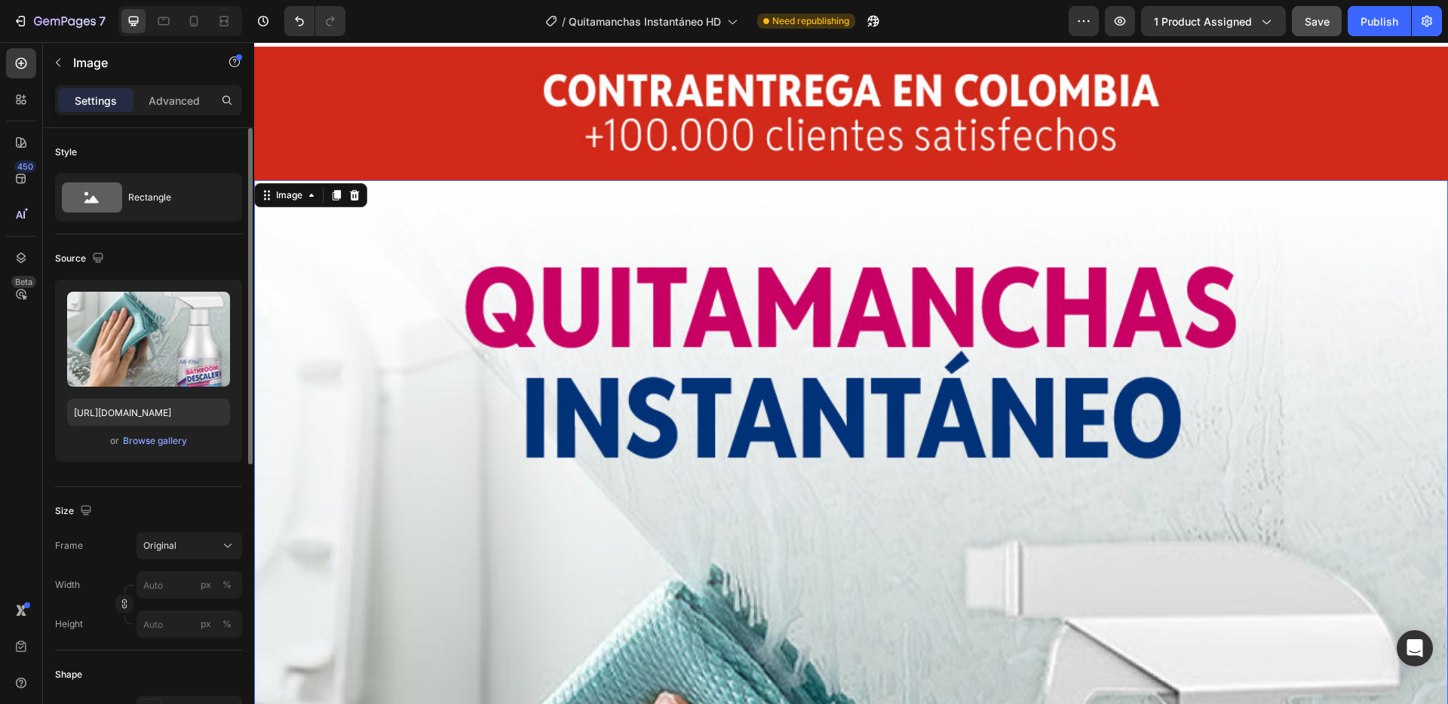
scroll to position [0, 0]
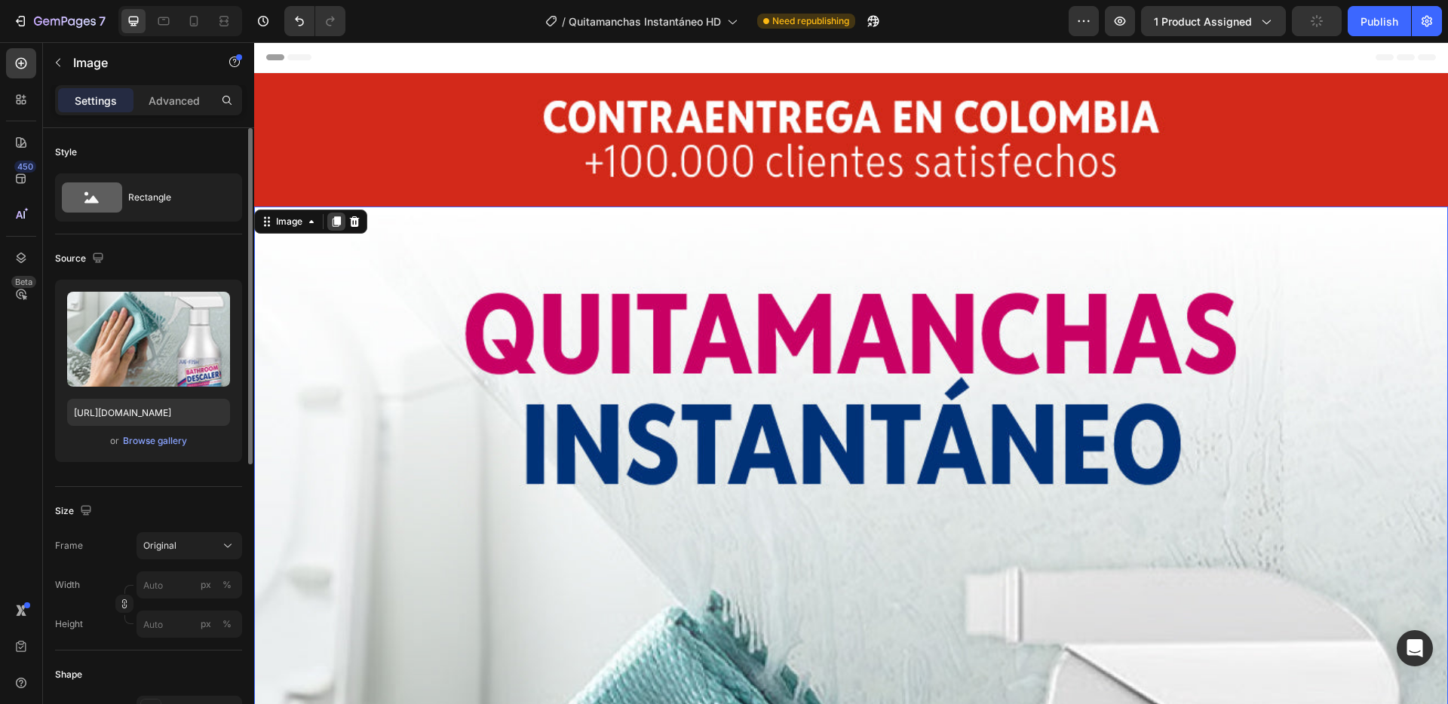
click at [336, 219] on icon at bounding box center [337, 222] width 8 height 11
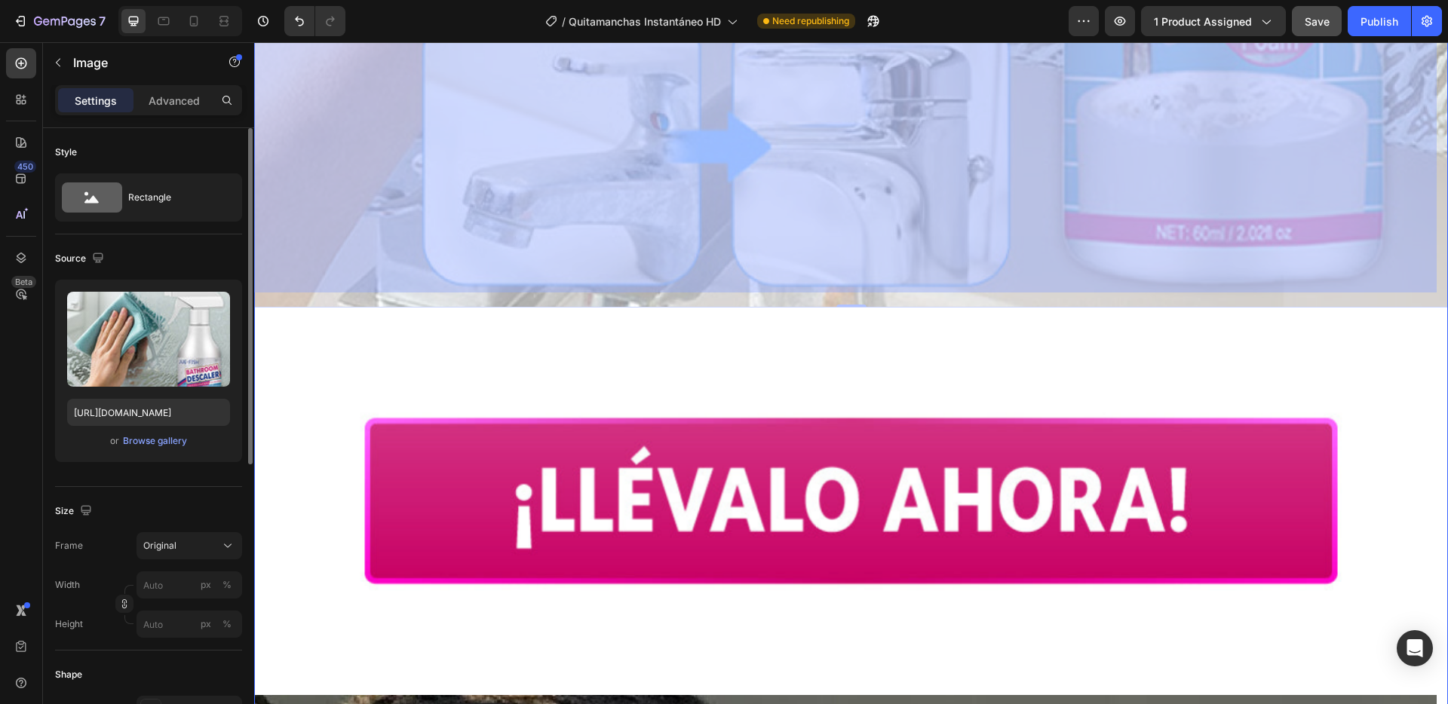
scroll to position [2951, 0]
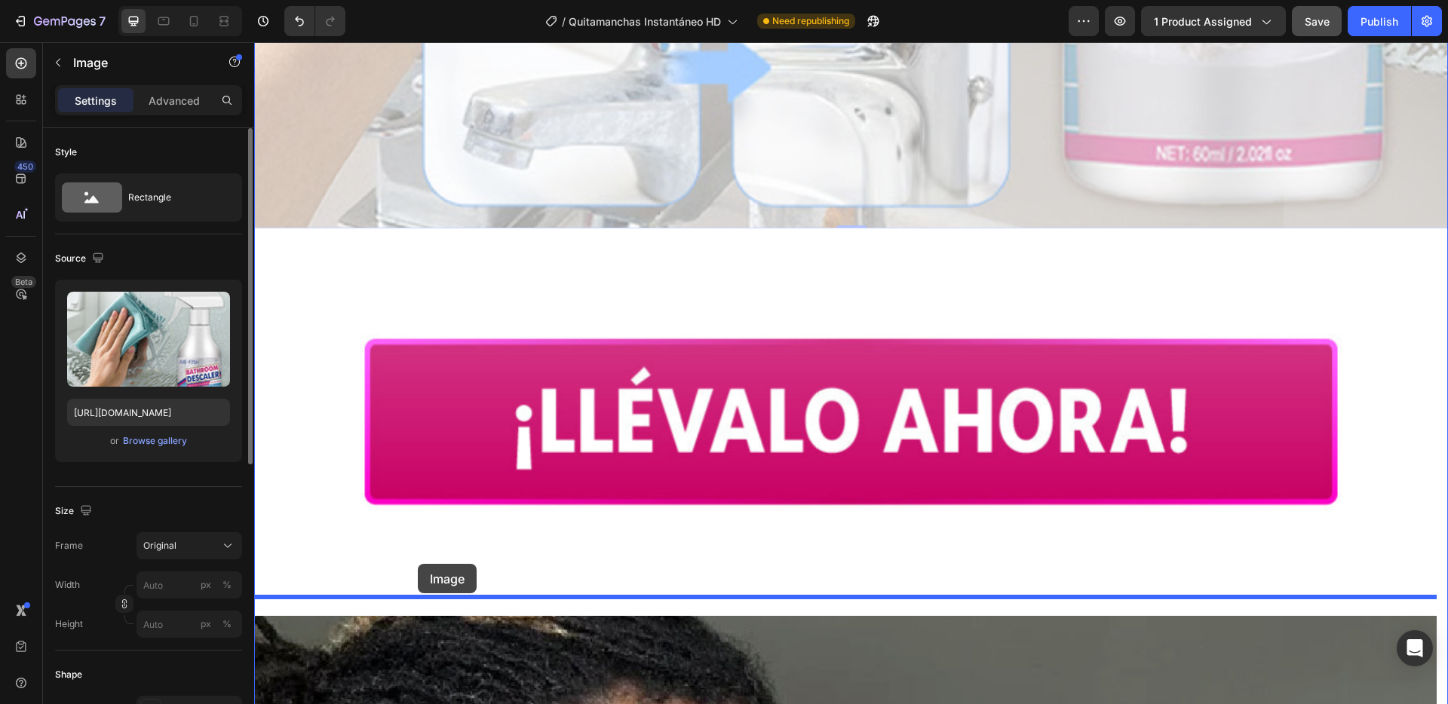
drag, startPoint x: 287, startPoint y: 82, endPoint x: 418, endPoint y: 564, distance: 499.2
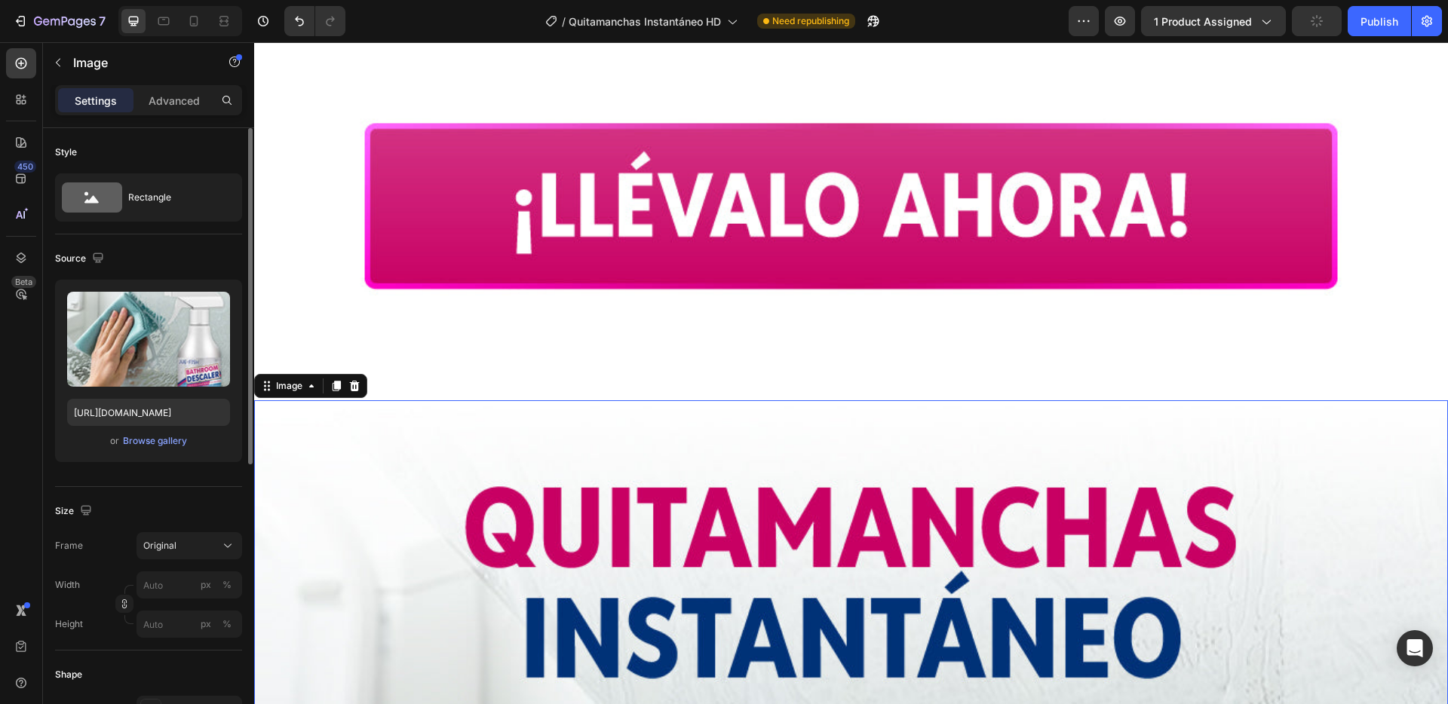
scroll to position [1529, 0]
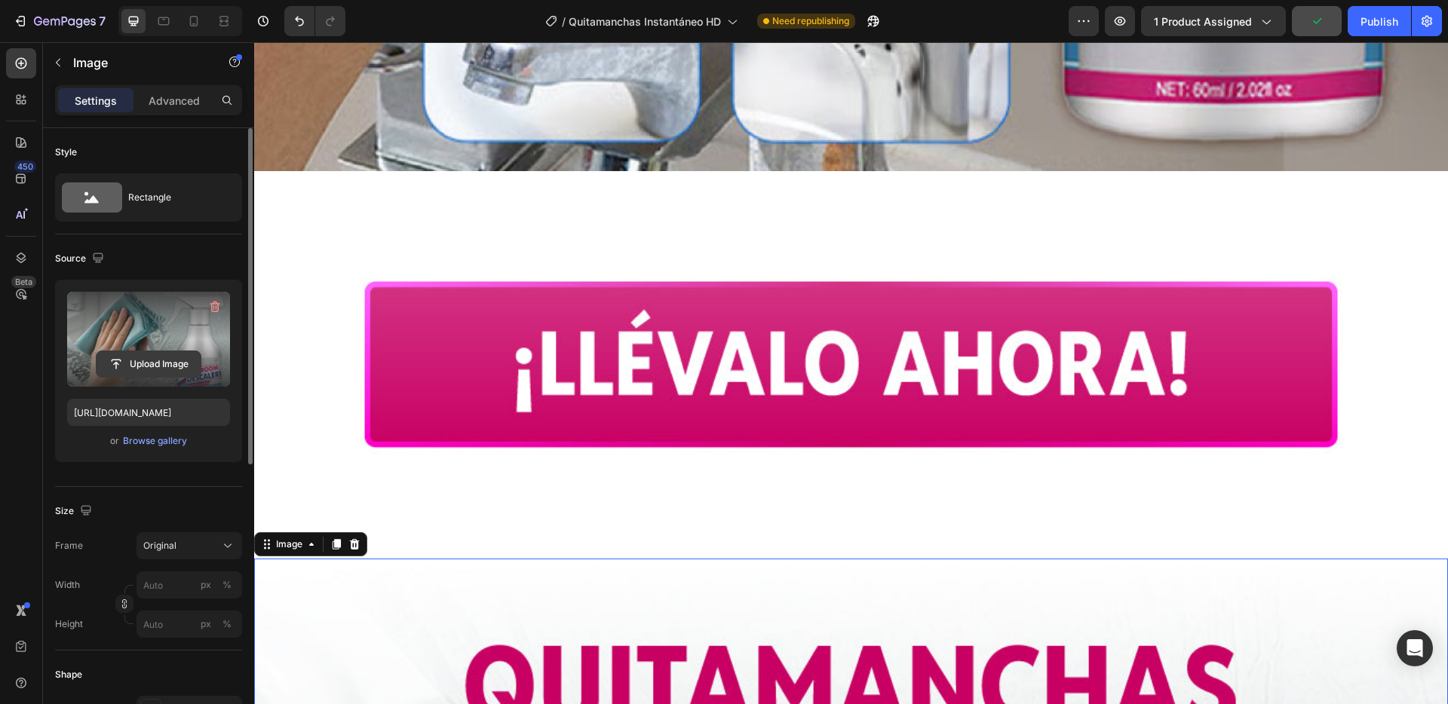
click at [123, 369] on input "file" at bounding box center [149, 364] width 104 height 26
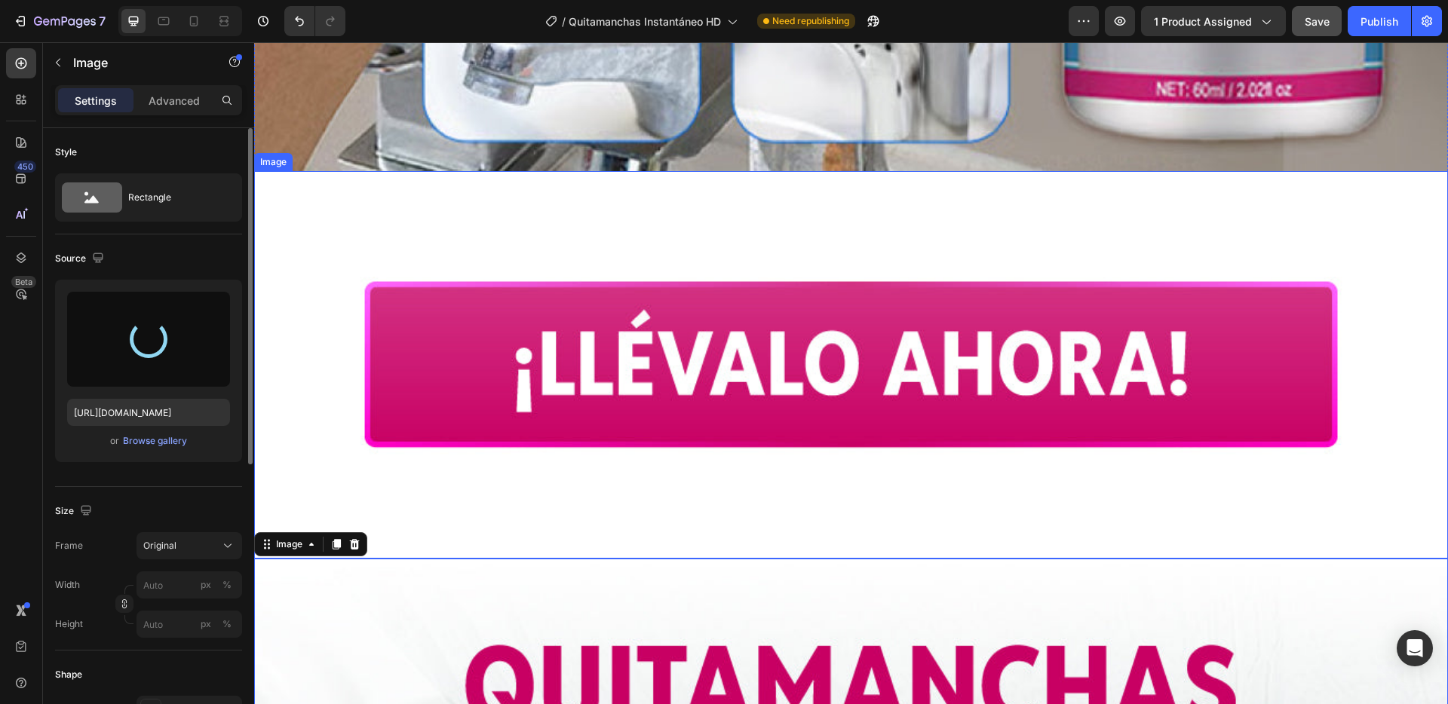
type input "[URL][DOMAIN_NAME]"
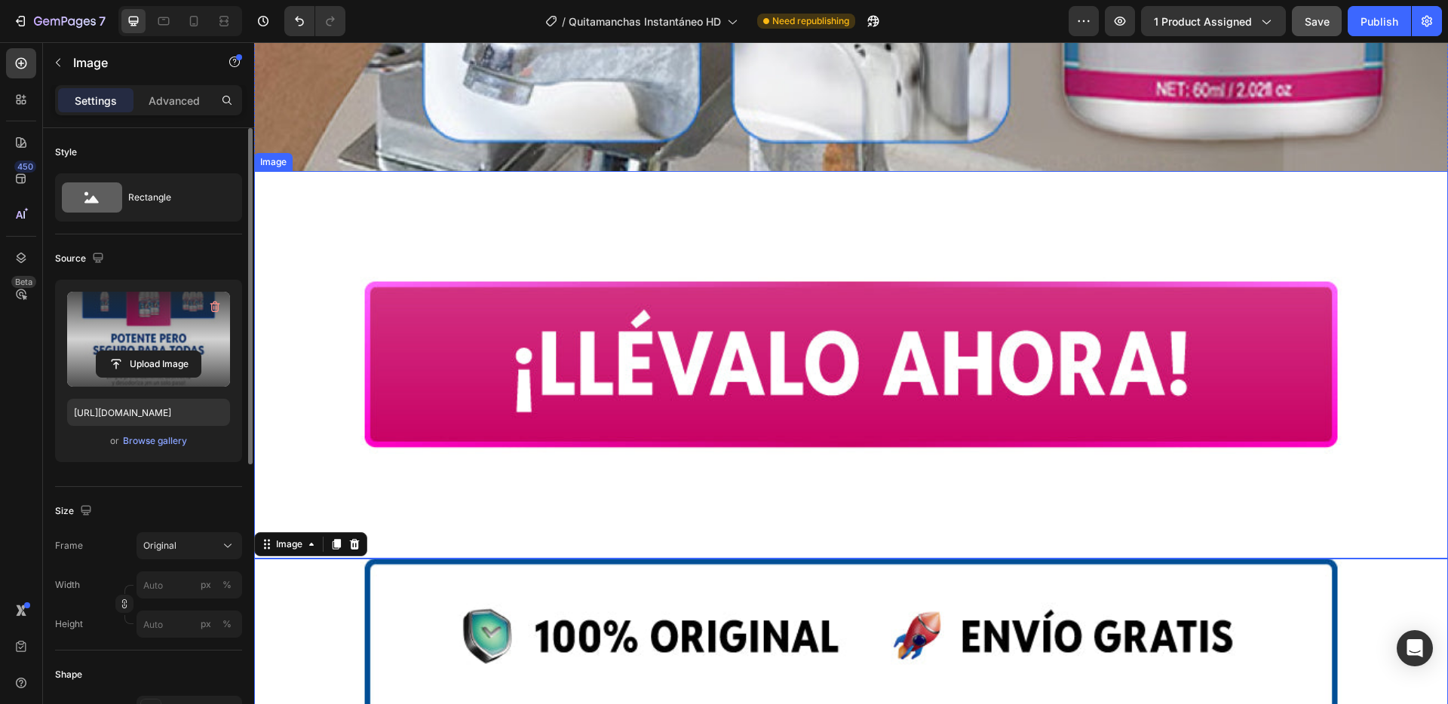
scroll to position [1705, 0]
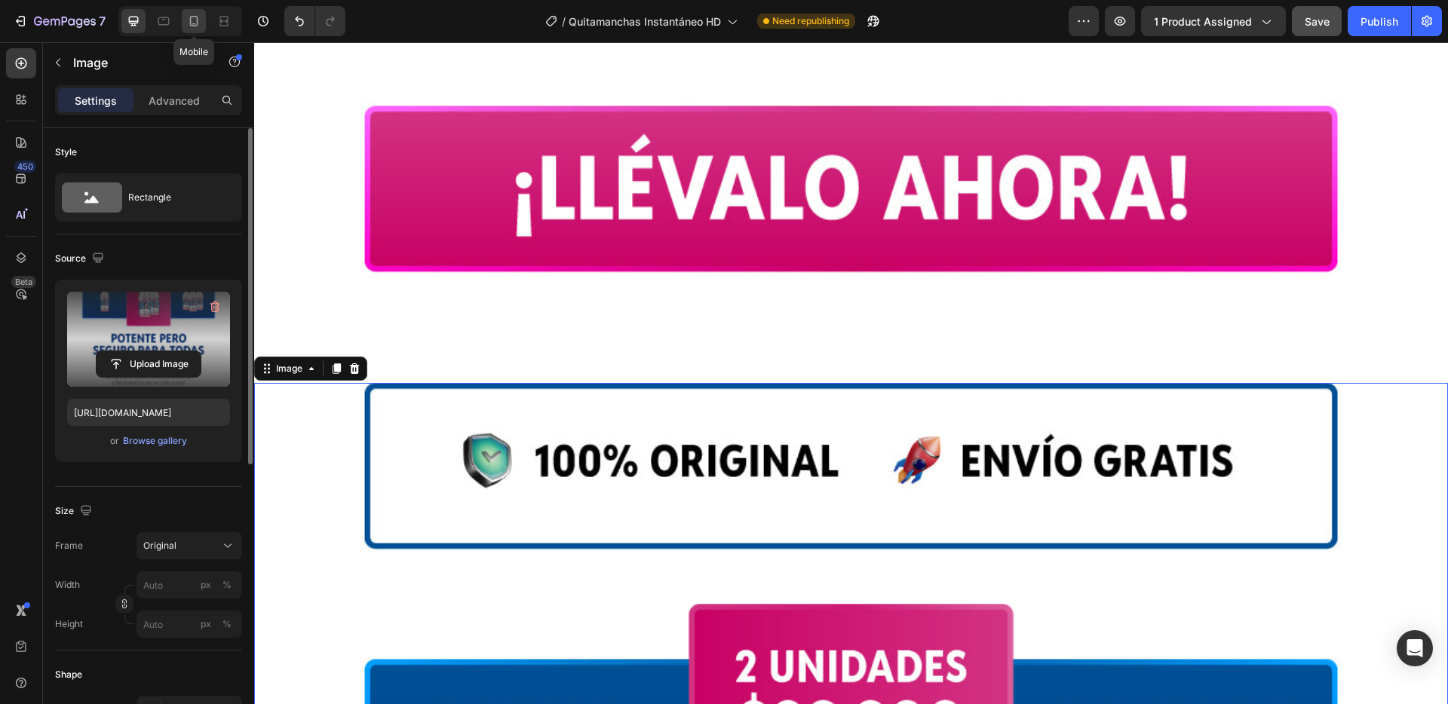
click at [192, 22] on icon at bounding box center [193, 21] width 15 height 15
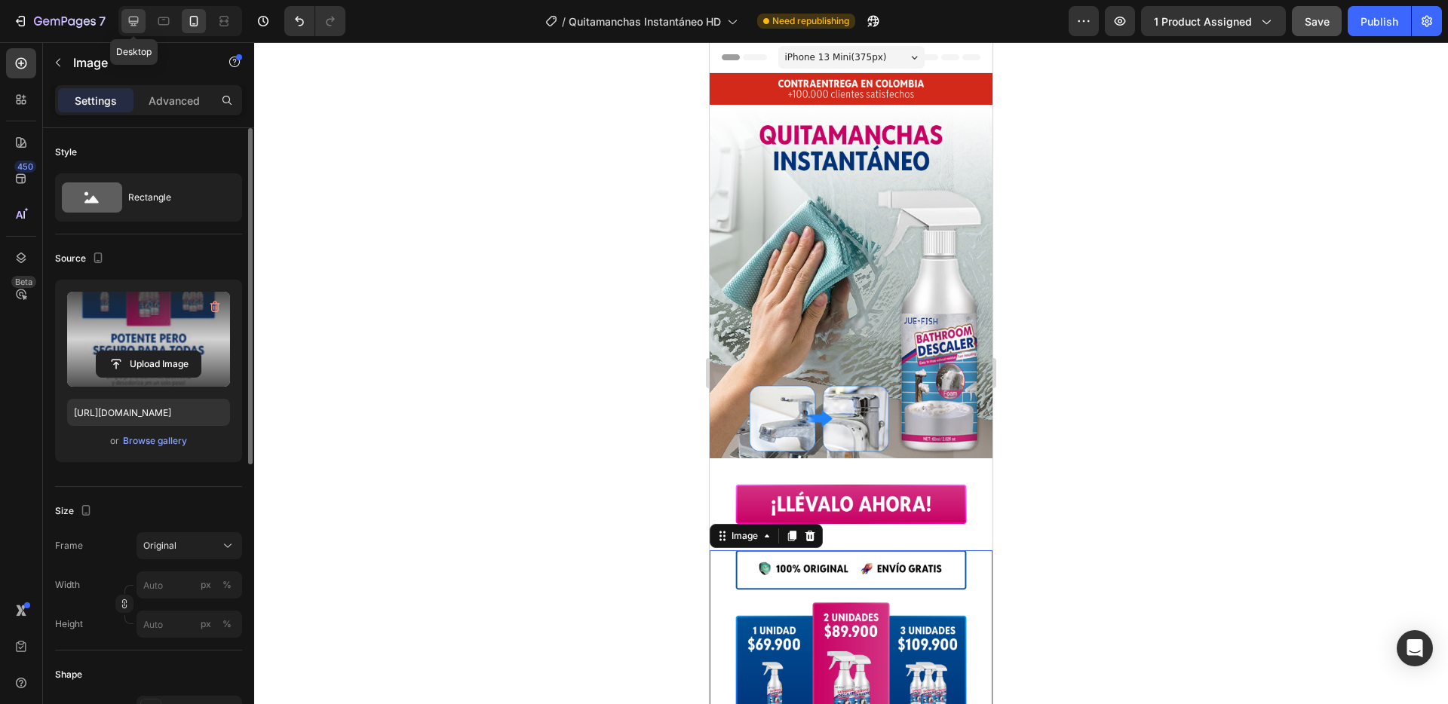
click at [137, 23] on icon at bounding box center [134, 22] width 10 height 10
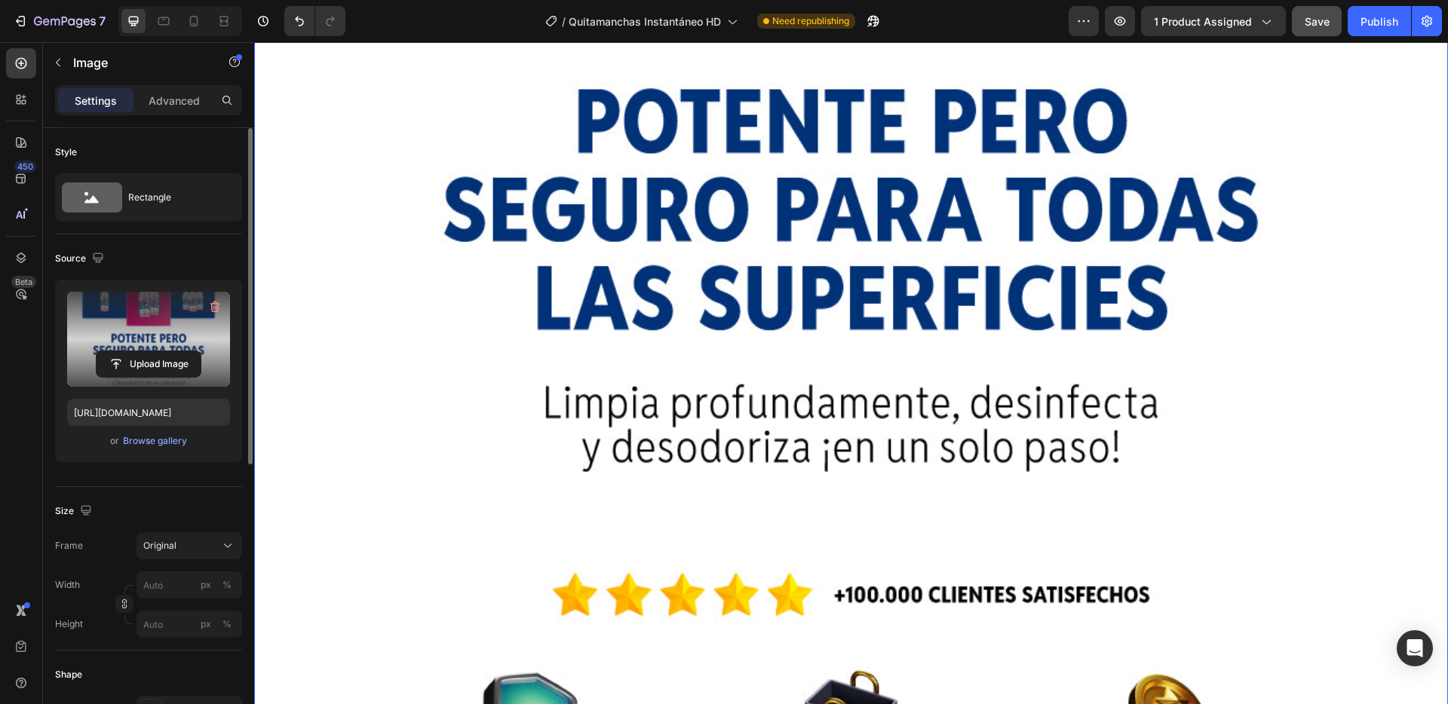
scroll to position [2856, 0]
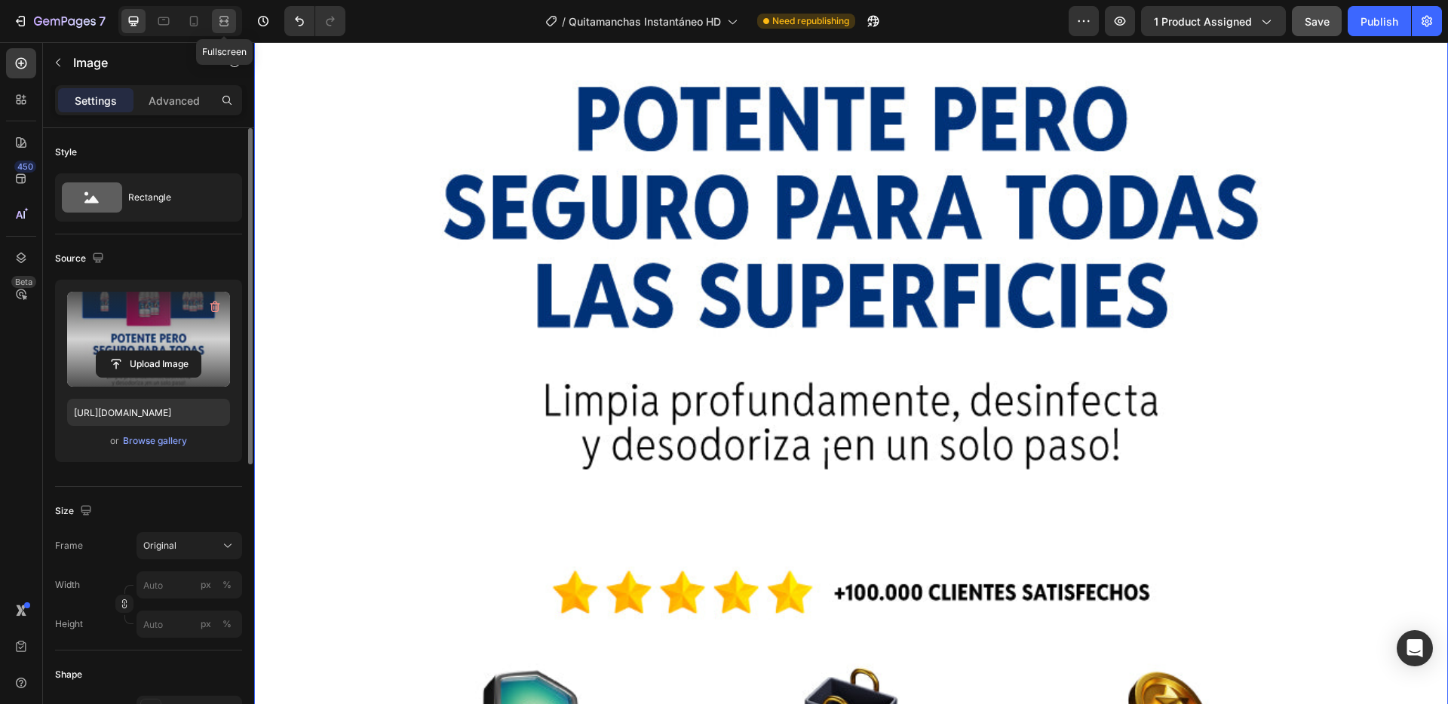
click at [215, 15] on div at bounding box center [224, 21] width 24 height 24
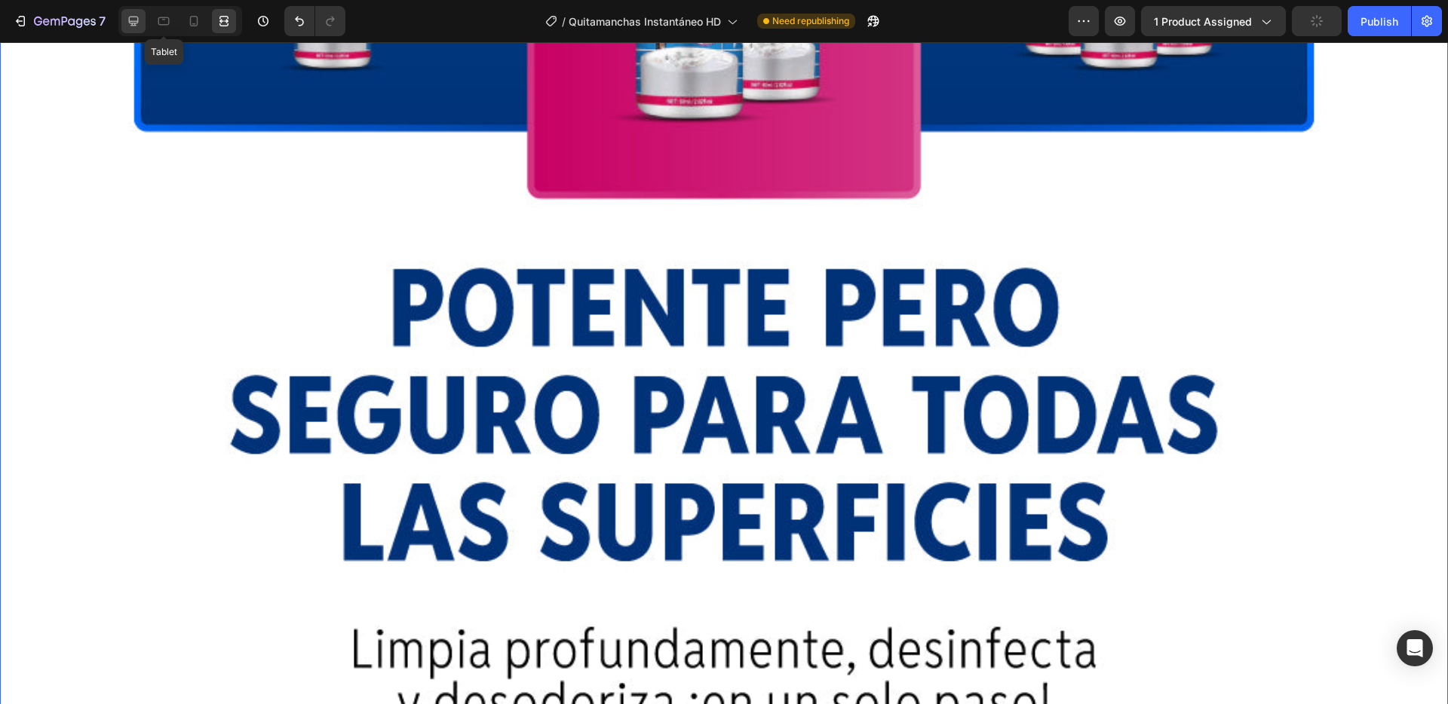
click at [142, 20] on div at bounding box center [133, 21] width 24 height 24
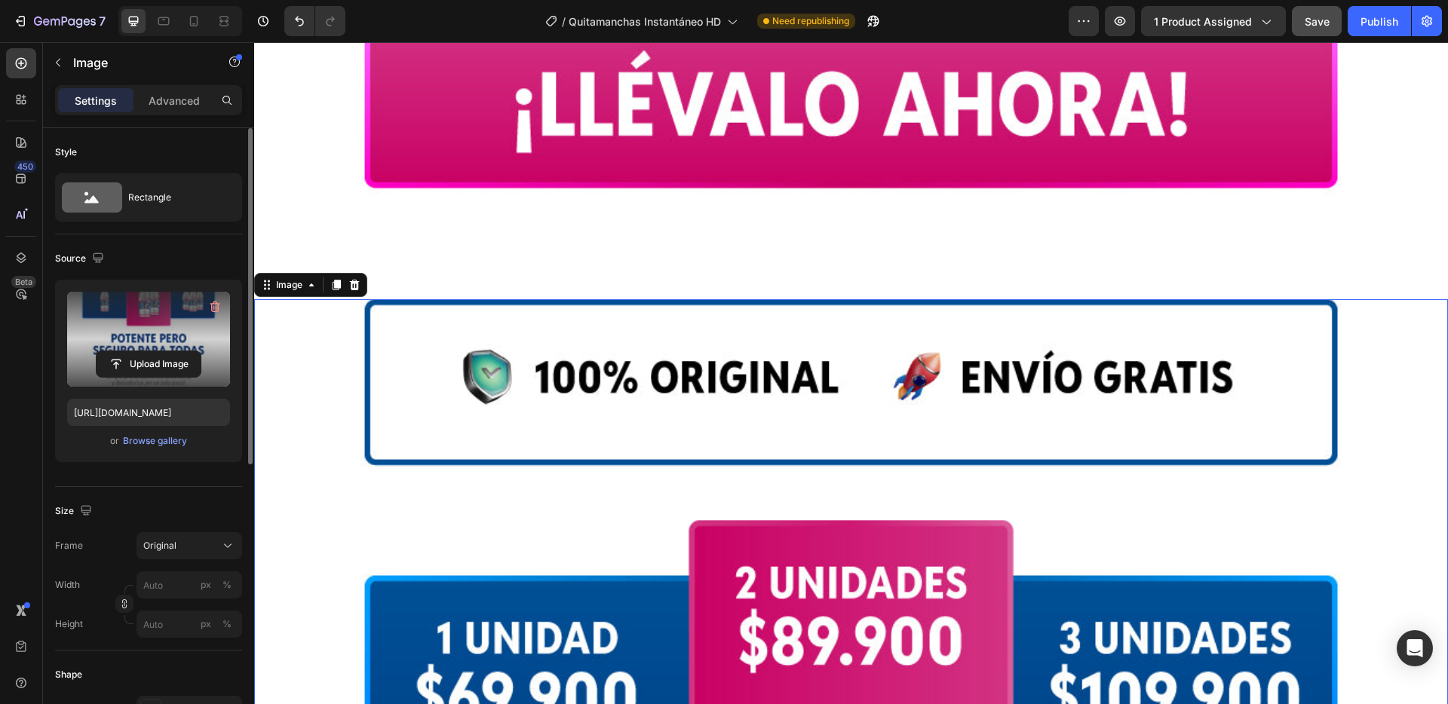
scroll to position [1725, 0]
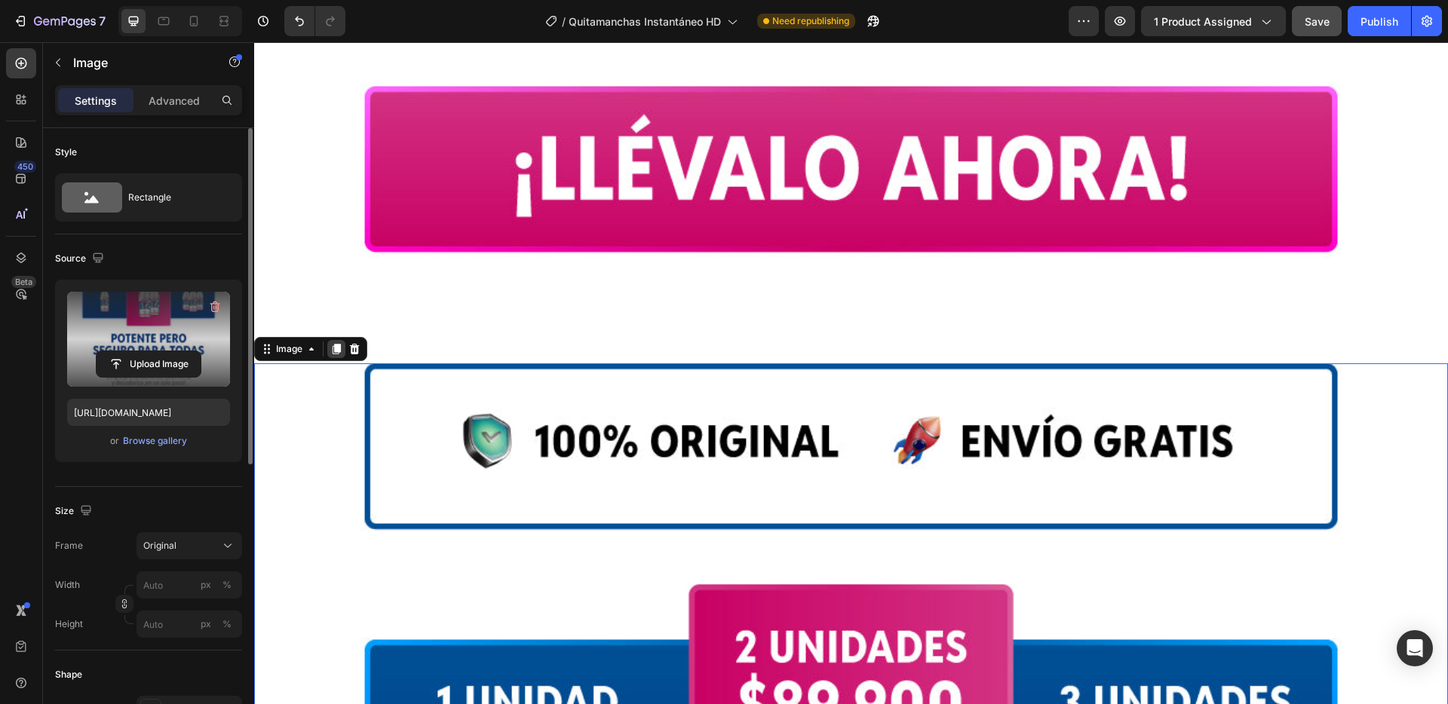
click at [337, 344] on icon at bounding box center [337, 349] width 8 height 11
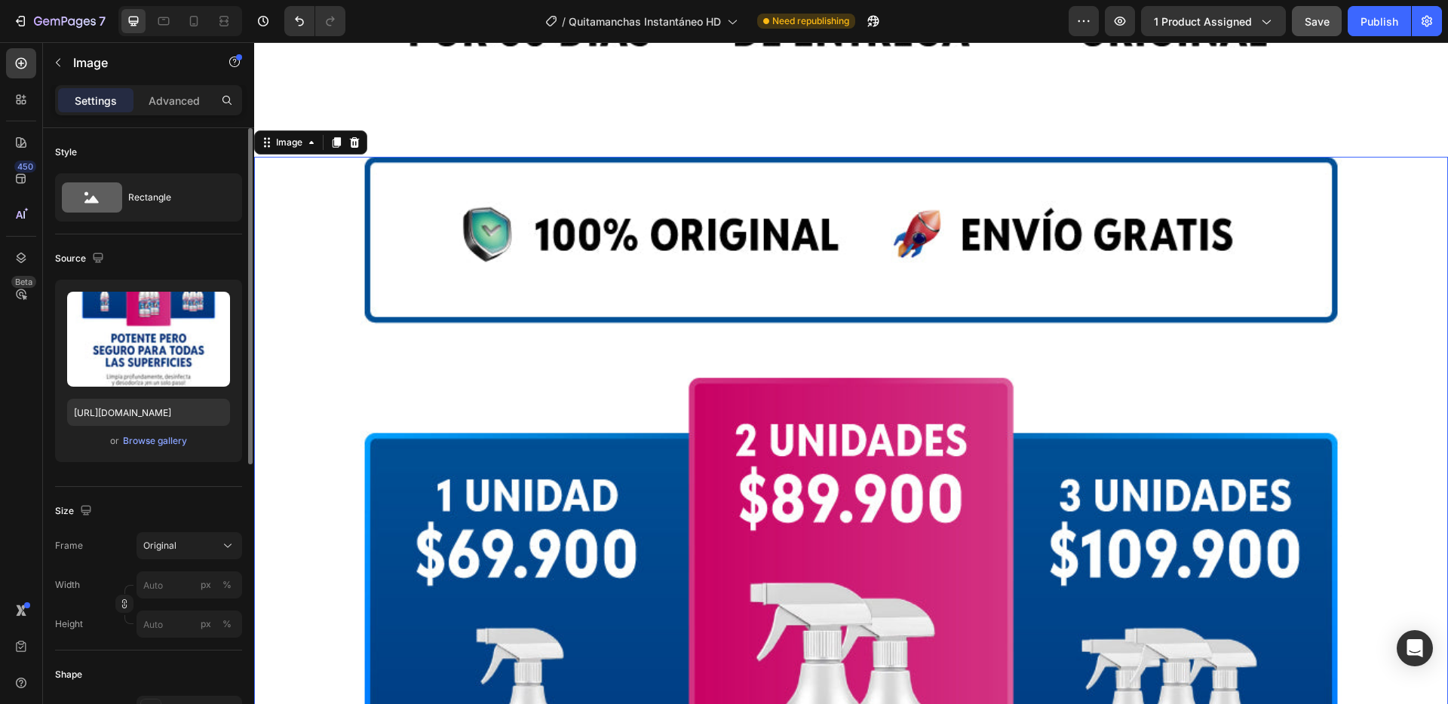
scroll to position [3746, 0]
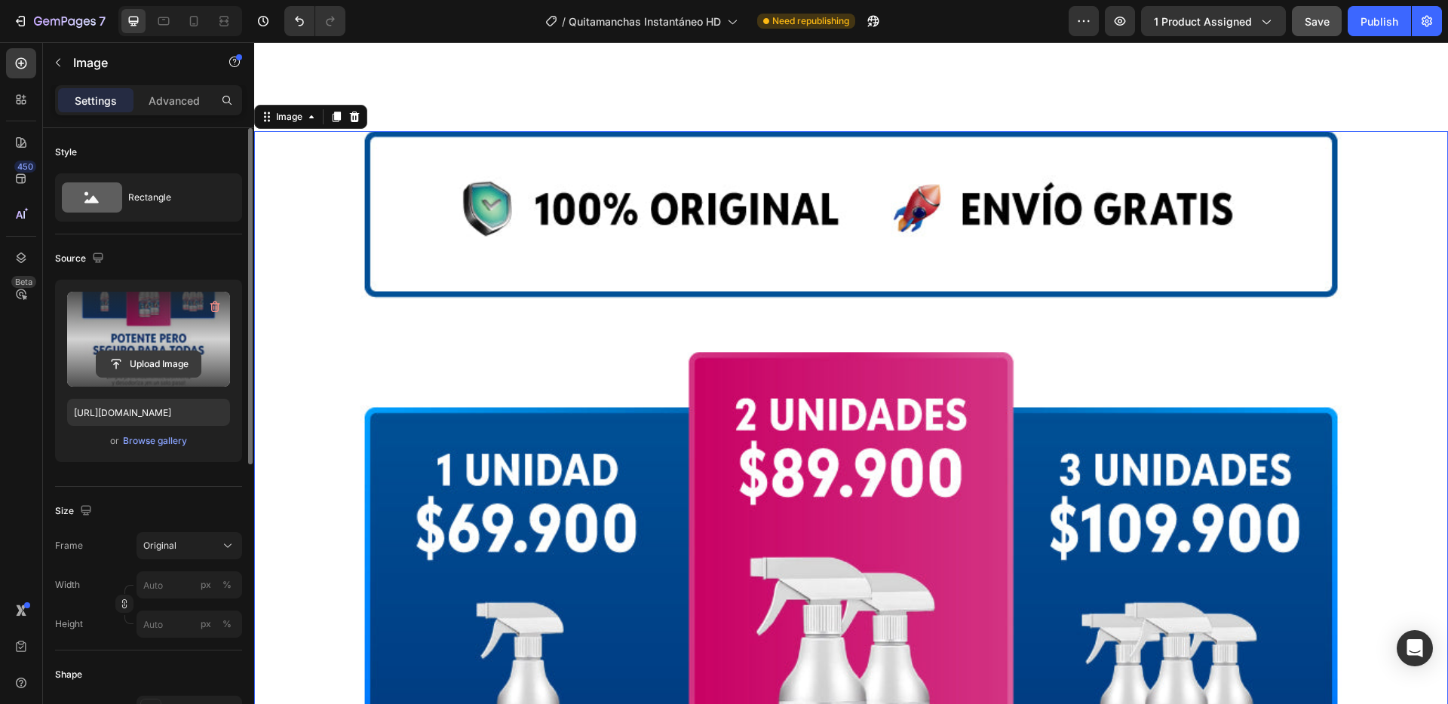
click at [140, 356] on input "file" at bounding box center [149, 364] width 104 height 26
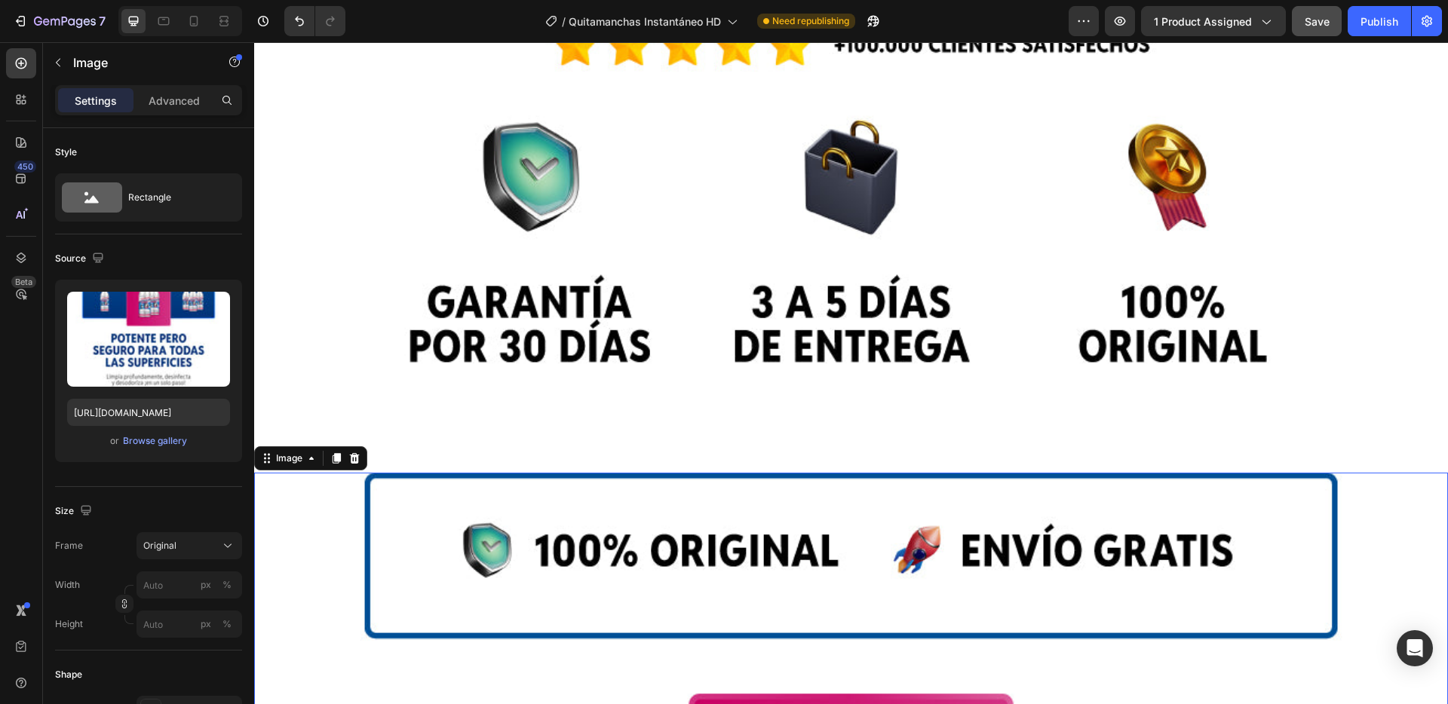
scroll to position [3396, 0]
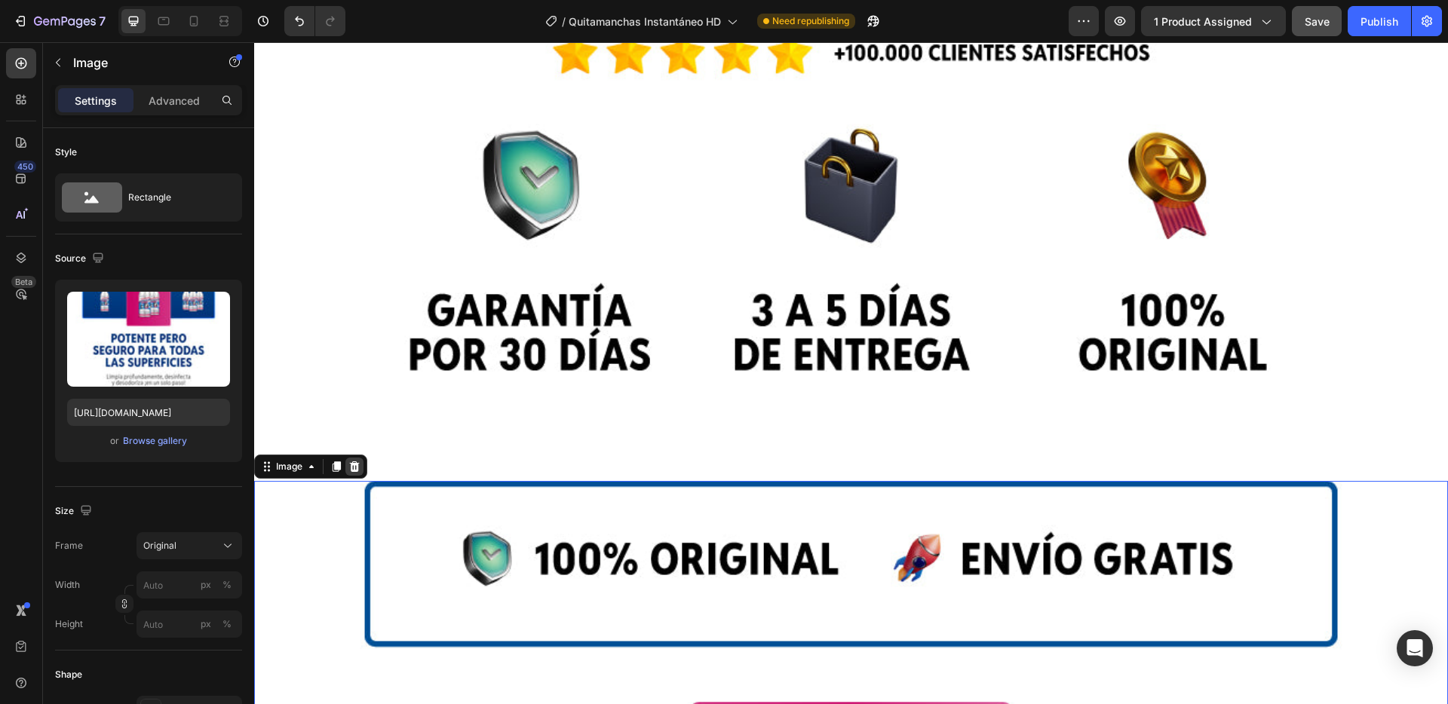
click at [352, 461] on icon at bounding box center [355, 466] width 10 height 11
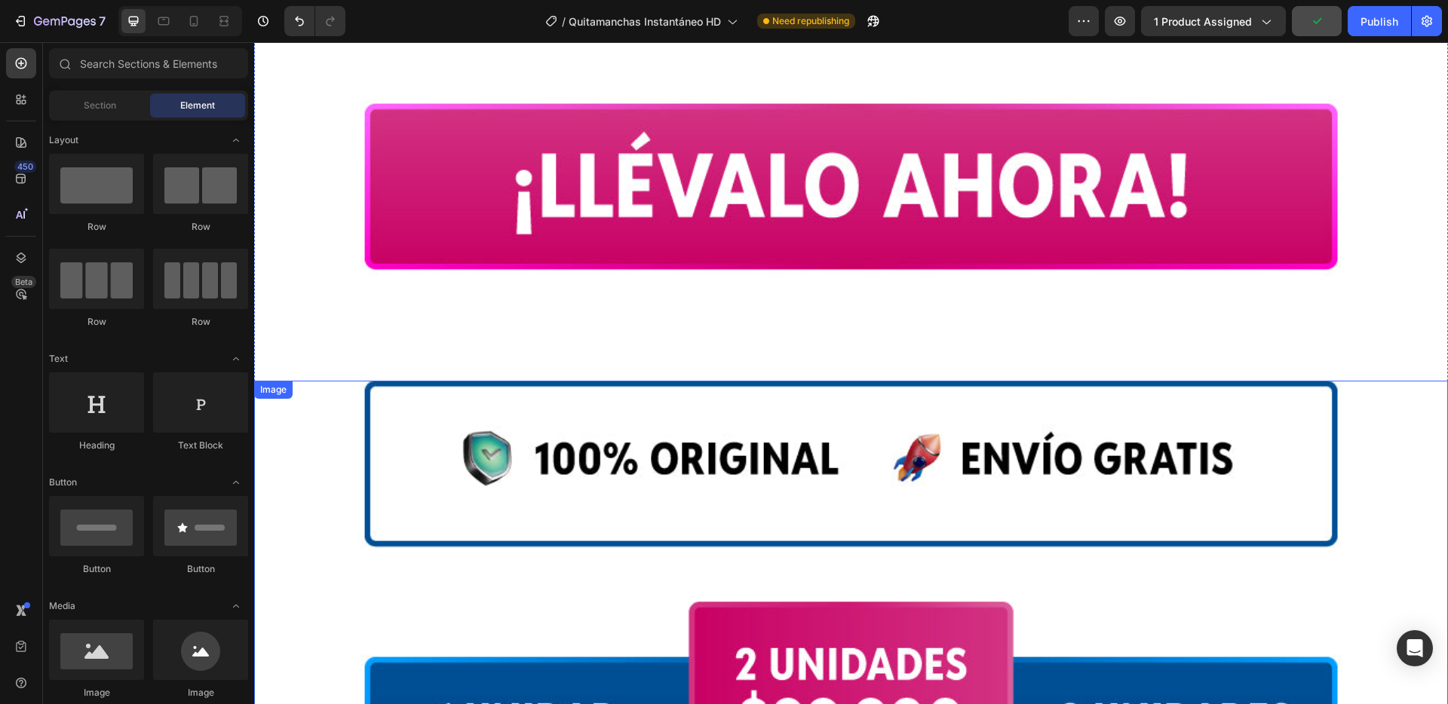
scroll to position [1489, 0]
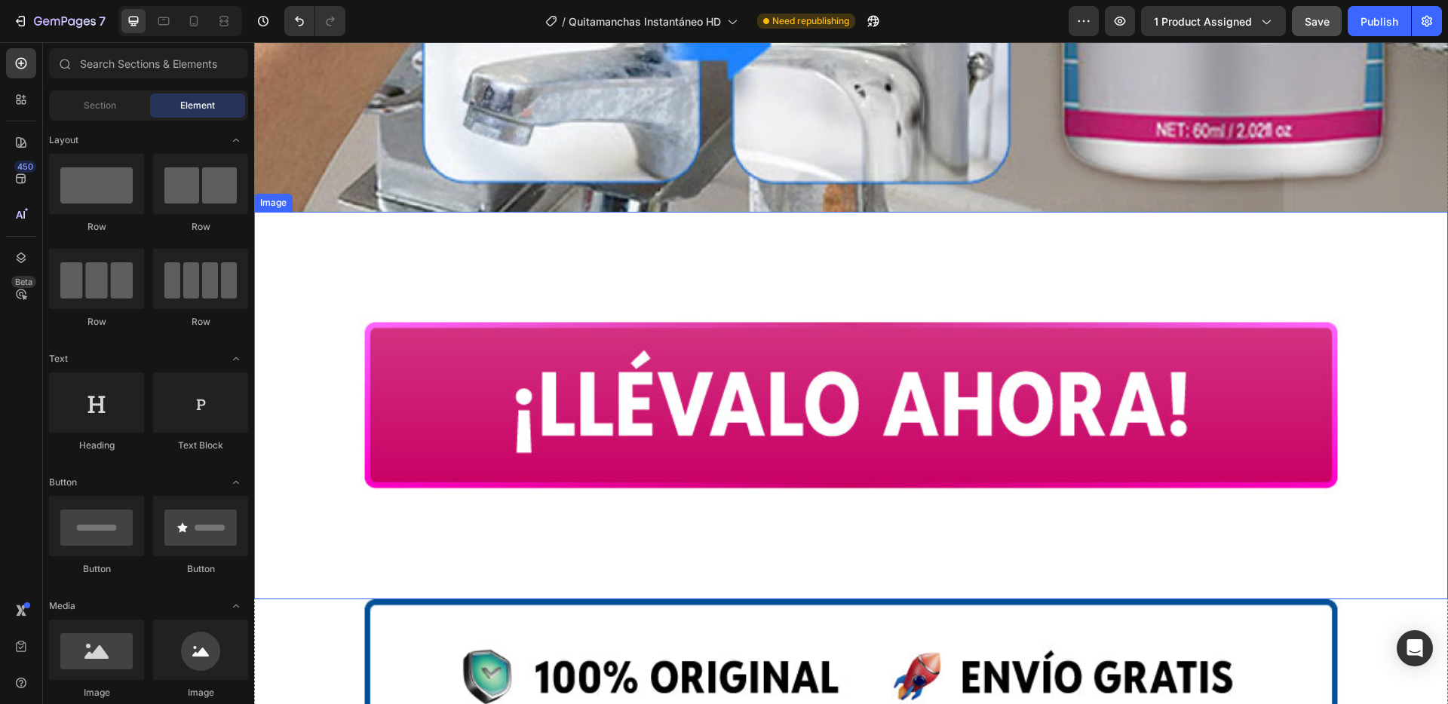
click at [314, 290] on img at bounding box center [851, 406] width 1194 height 388
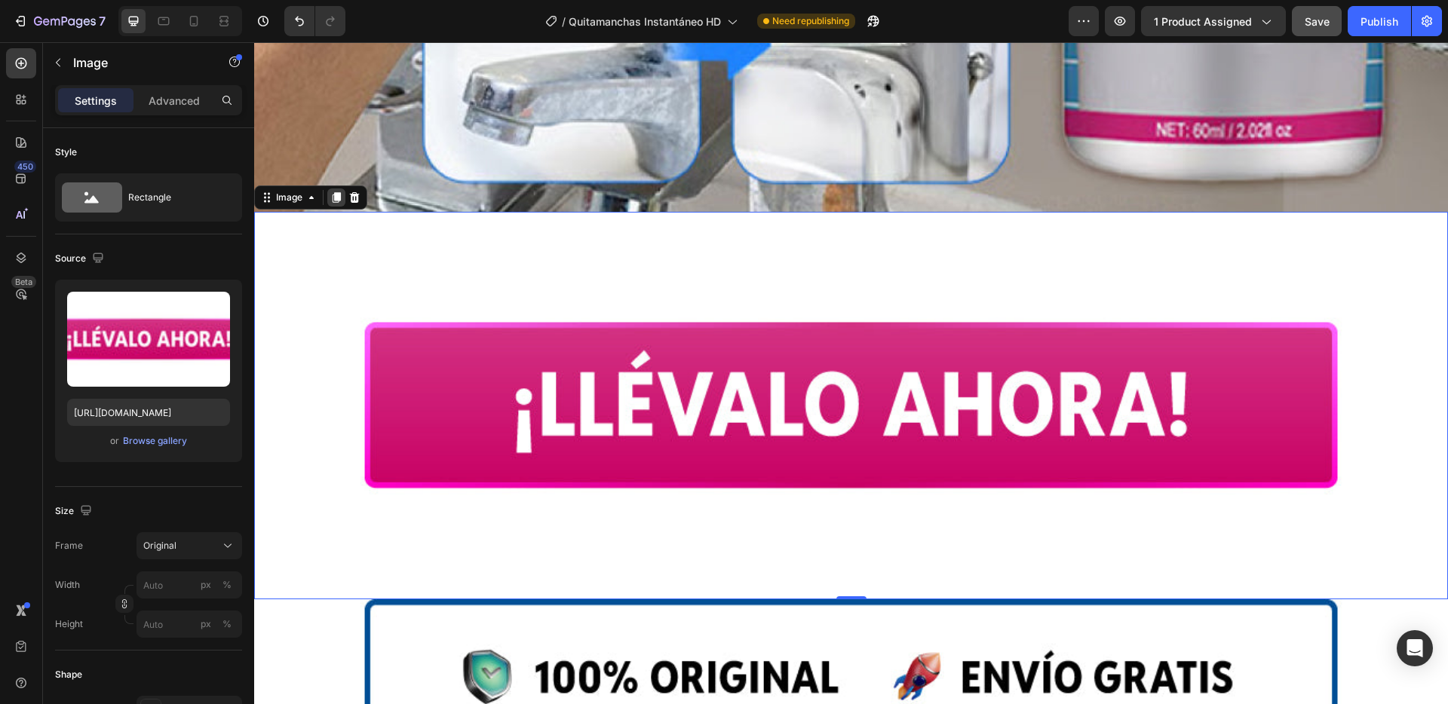
click at [335, 192] on icon at bounding box center [337, 197] width 8 height 11
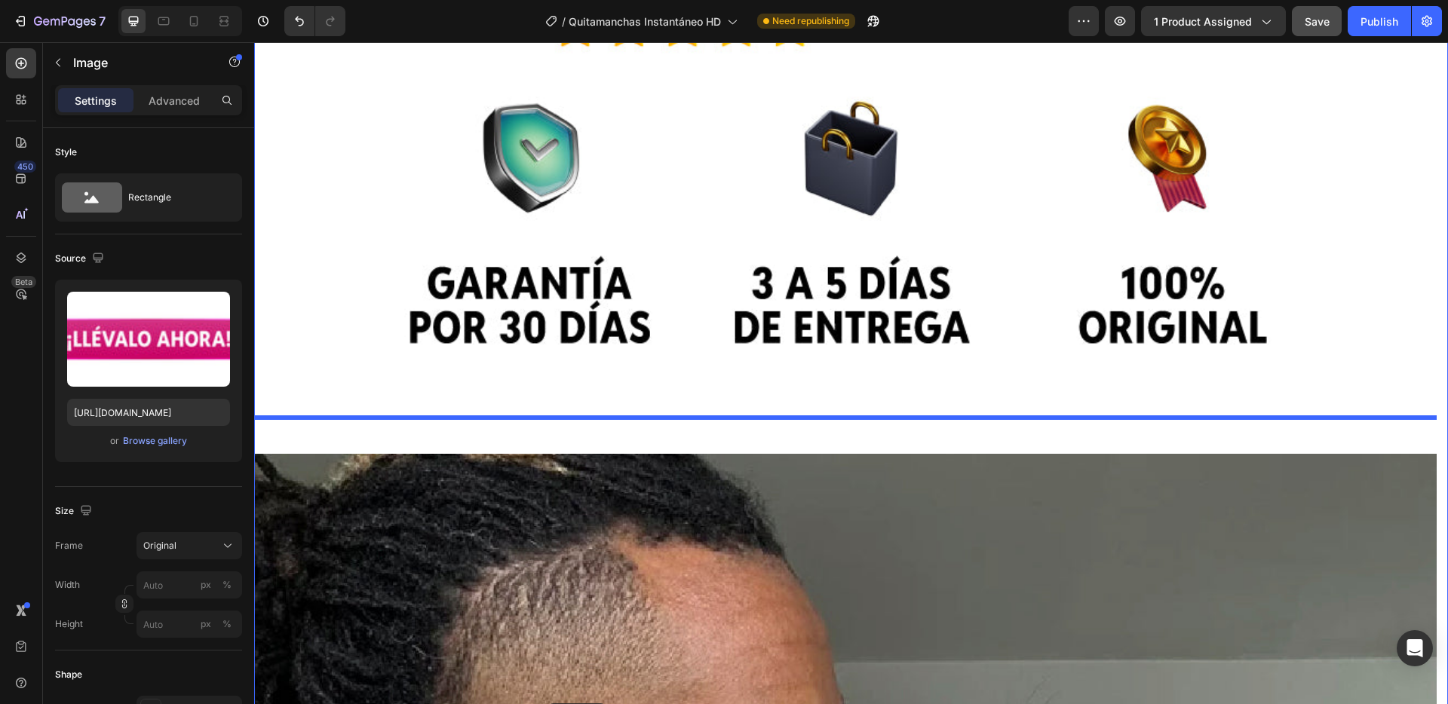
scroll to position [3895, 0]
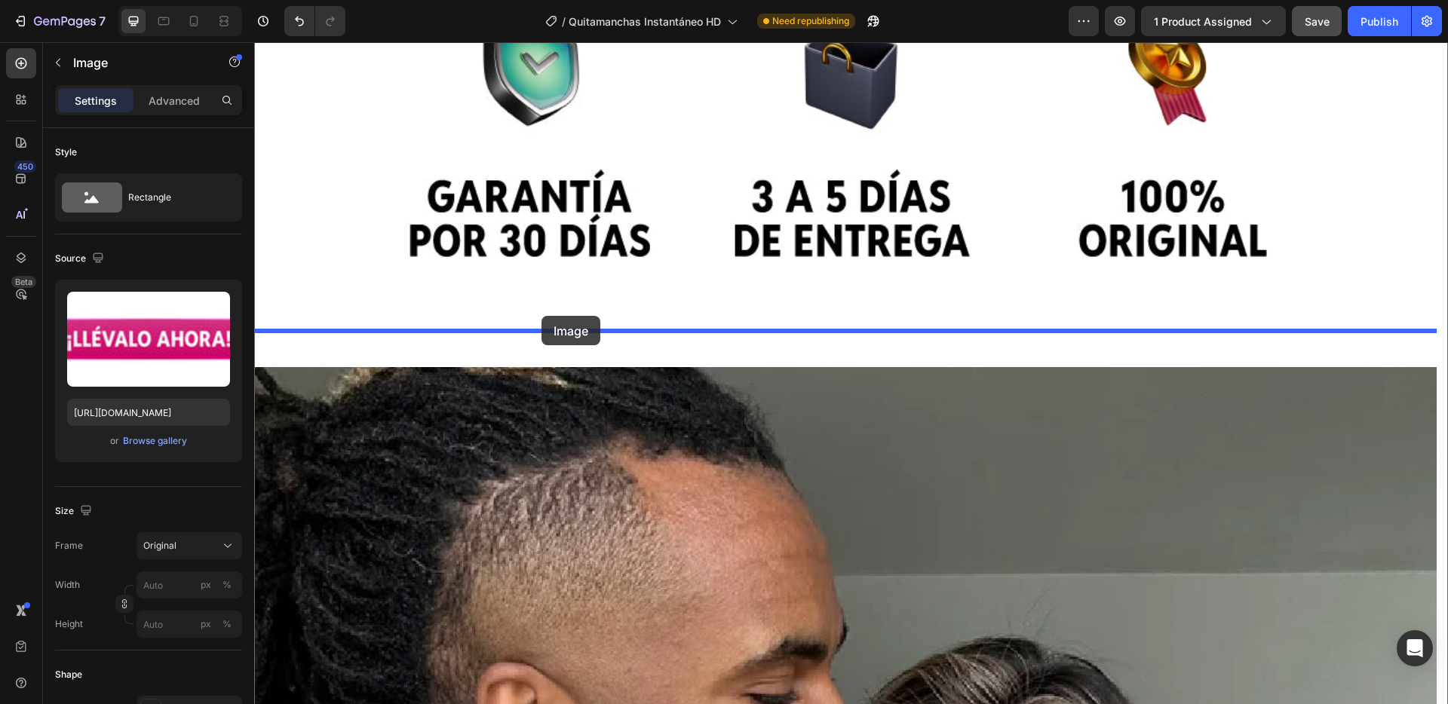
drag, startPoint x: 294, startPoint y: 79, endPoint x: 541, endPoint y: 316, distance: 342.4
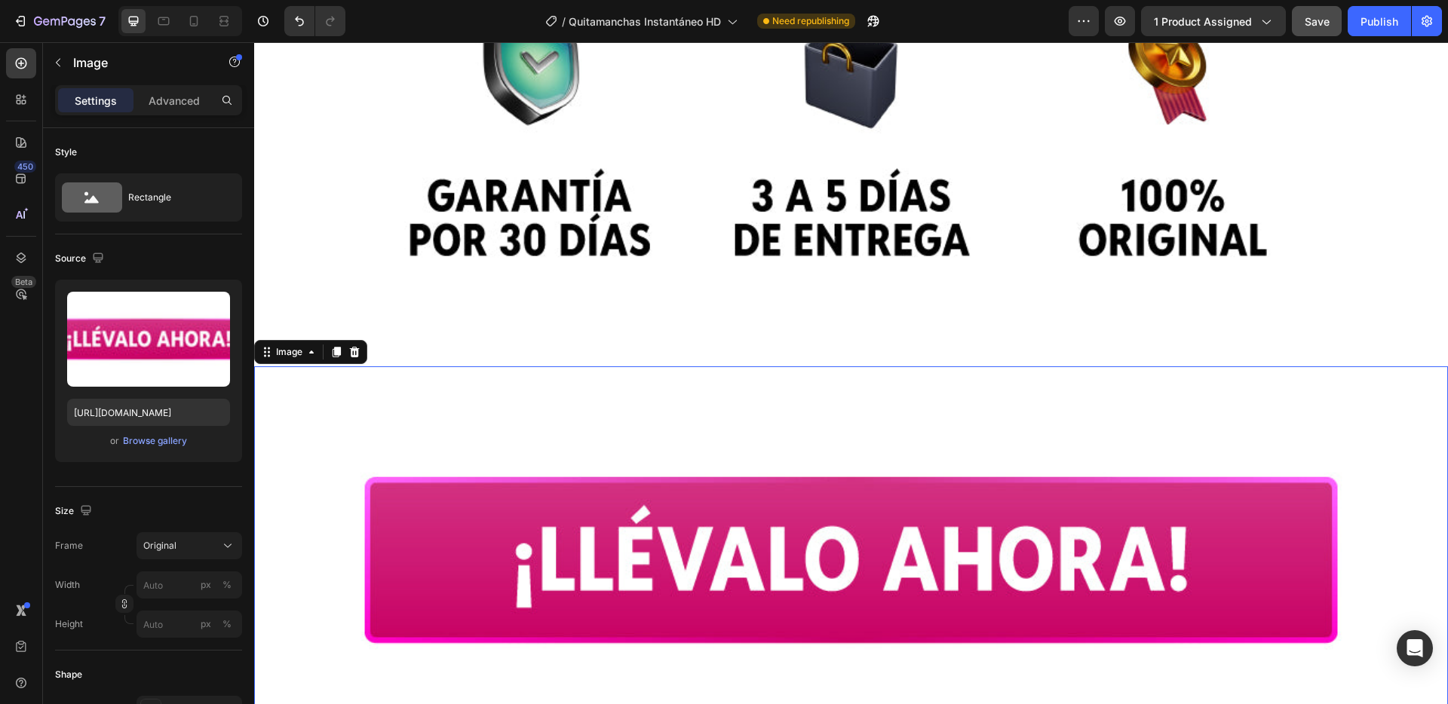
scroll to position [3483, 0]
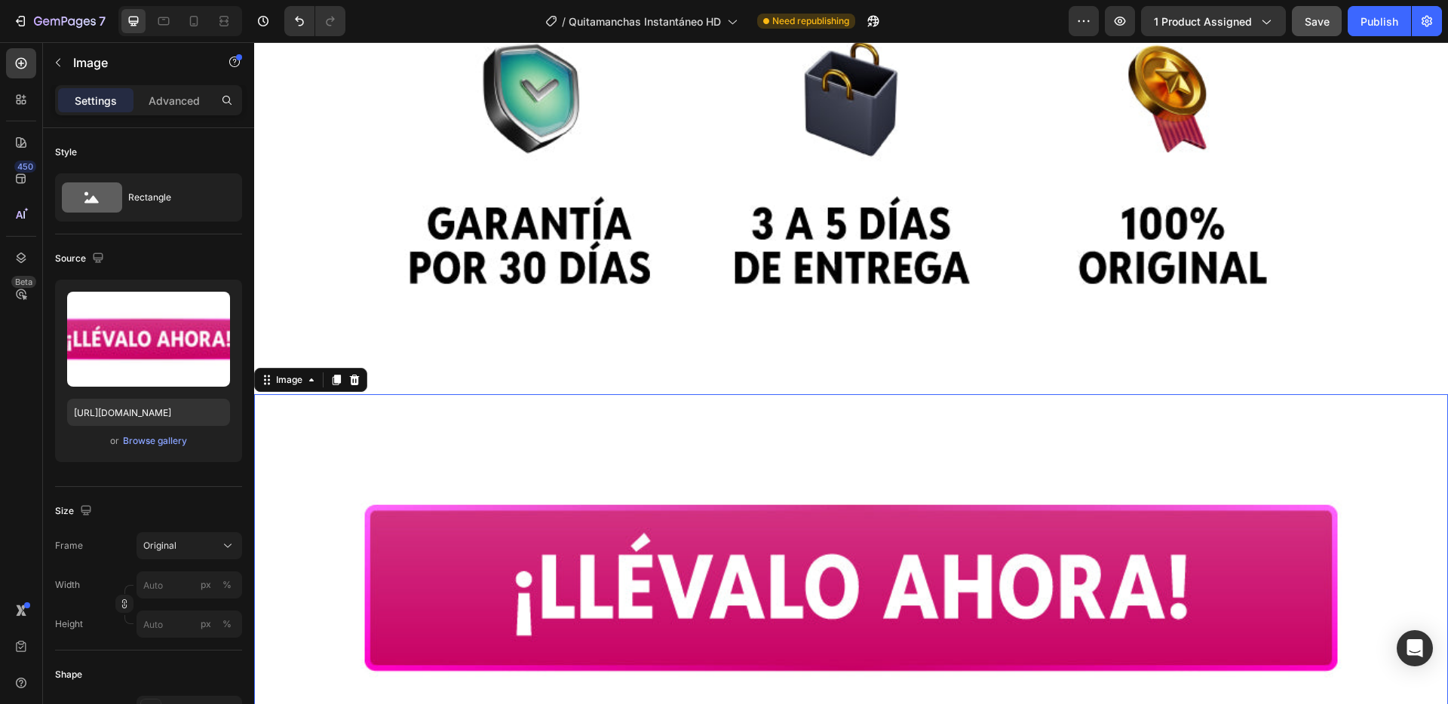
click at [350, 424] on img at bounding box center [851, 588] width 1194 height 388
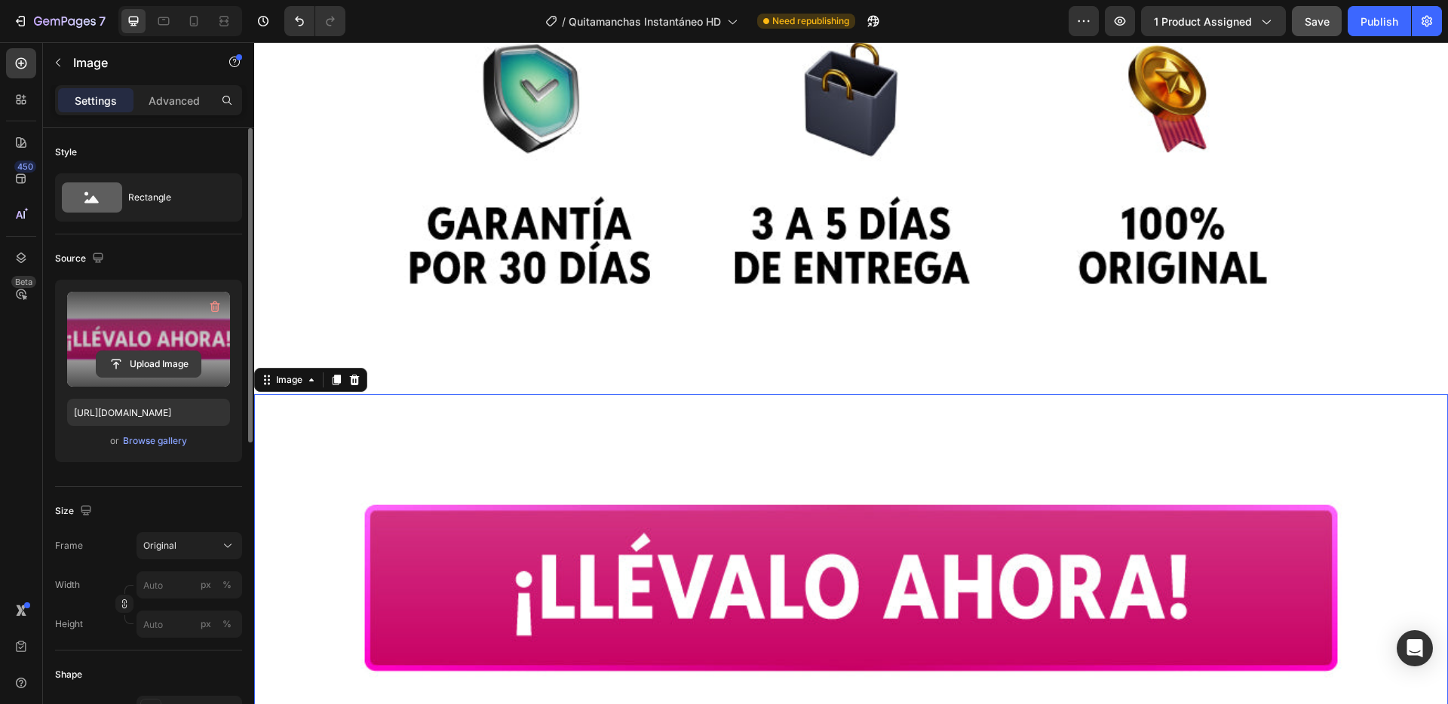
click at [149, 366] on input "file" at bounding box center [149, 364] width 104 height 26
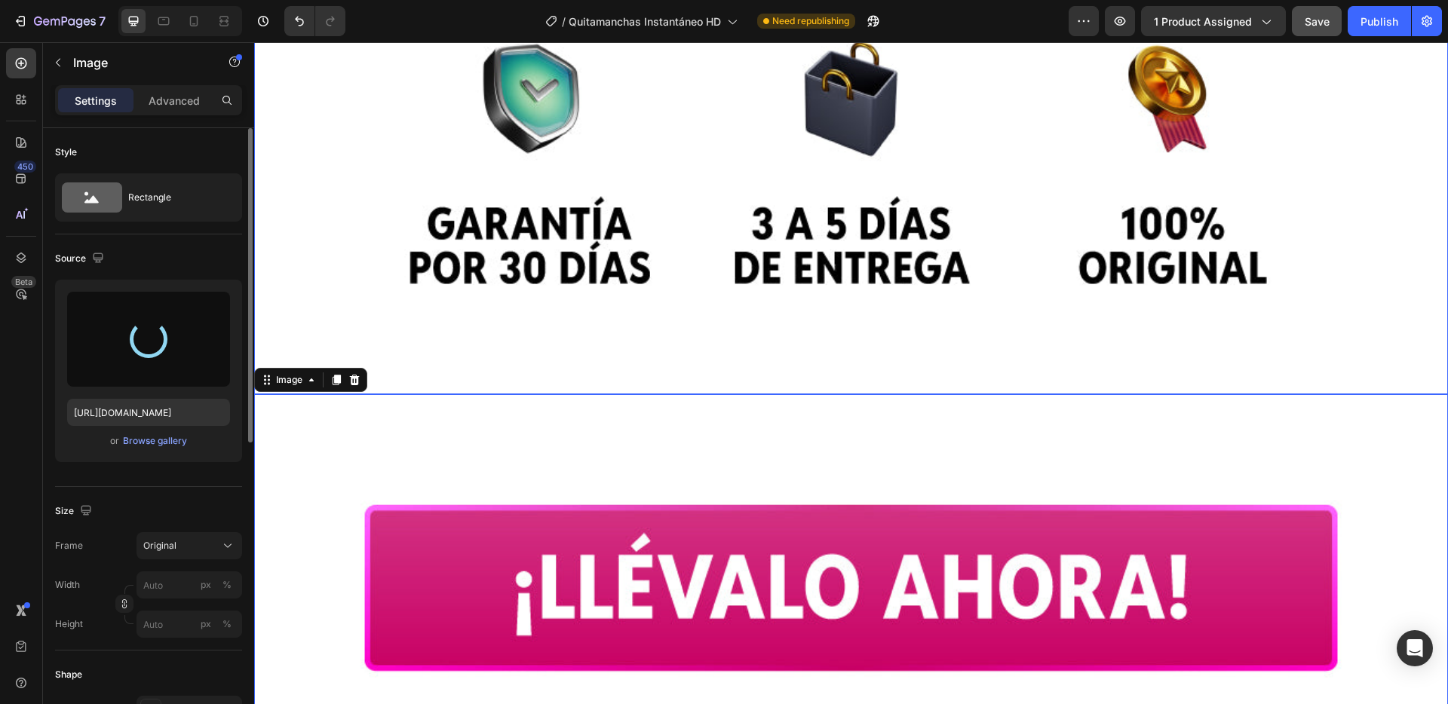
type input "[URL][DOMAIN_NAME]"
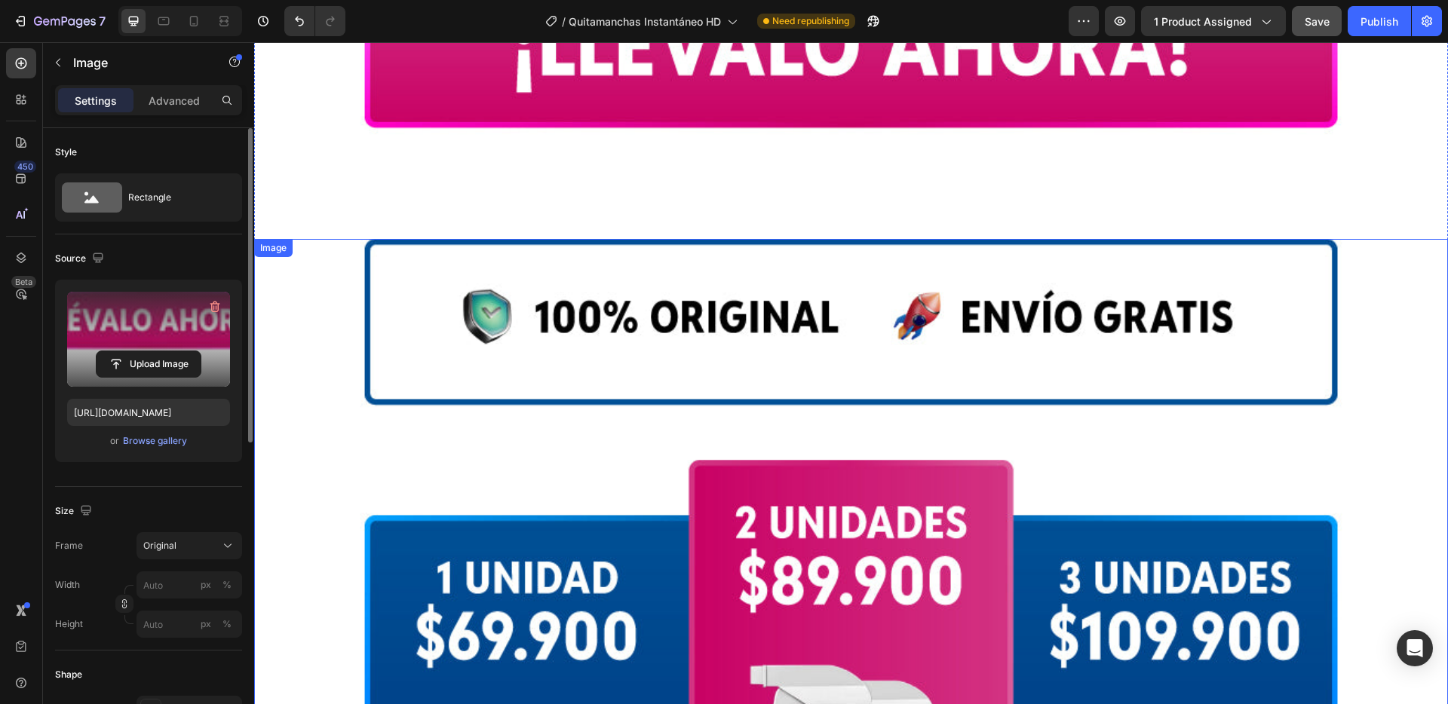
scroll to position [1792, 0]
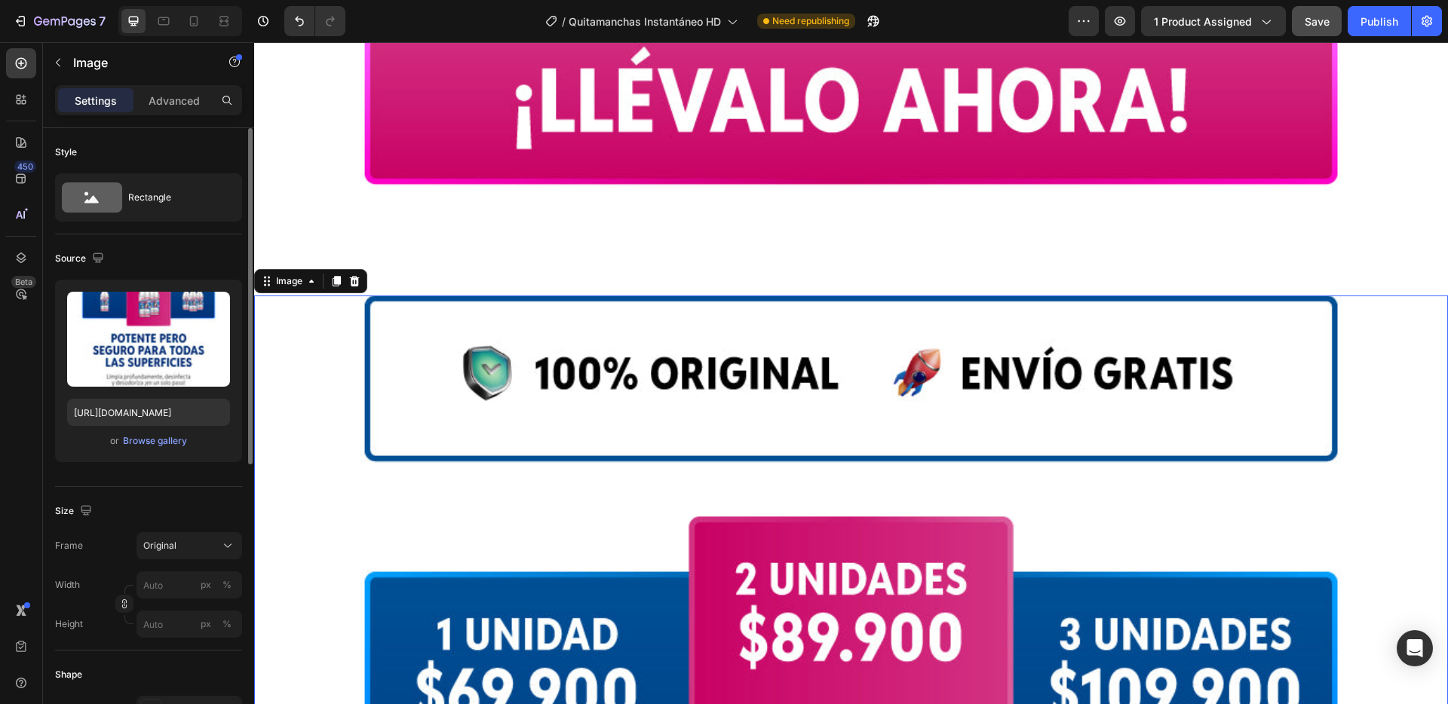
click at [339, 276] on icon at bounding box center [337, 281] width 8 height 11
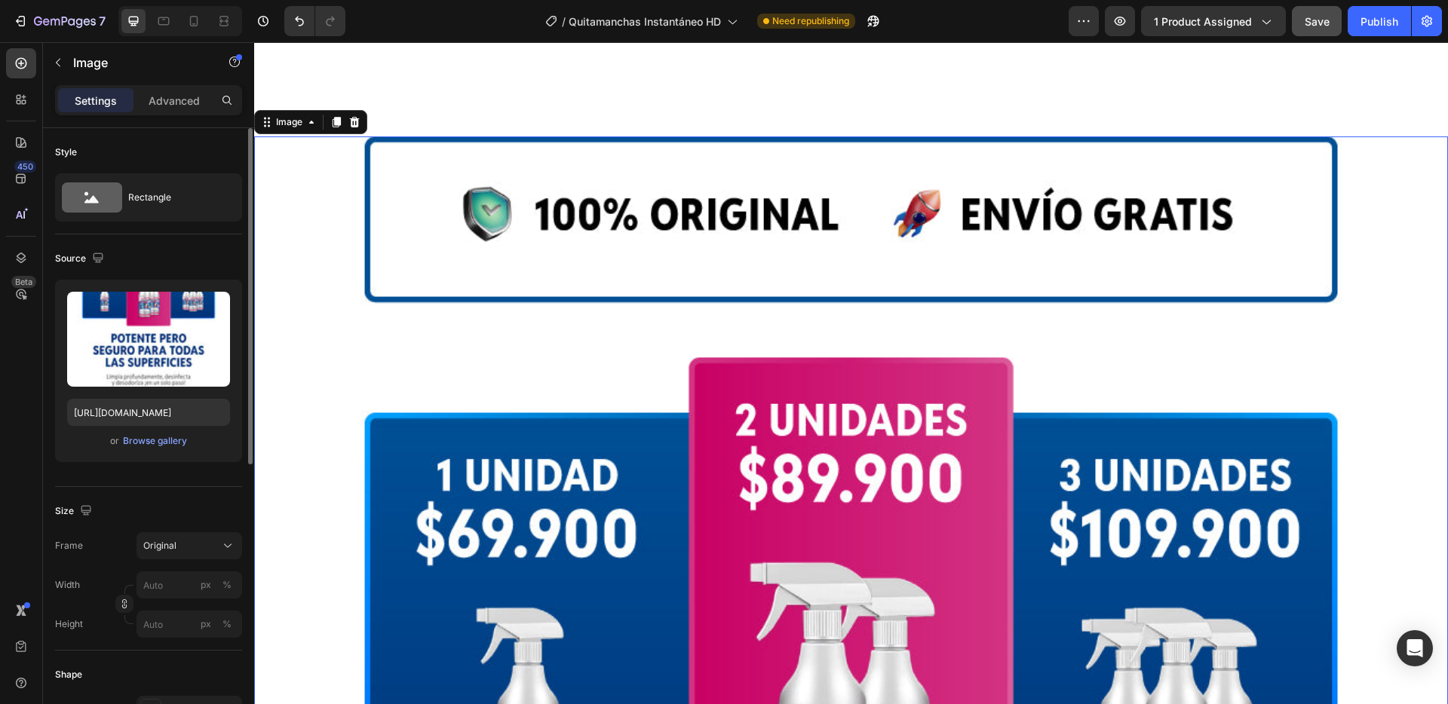
scroll to position [3746, 0]
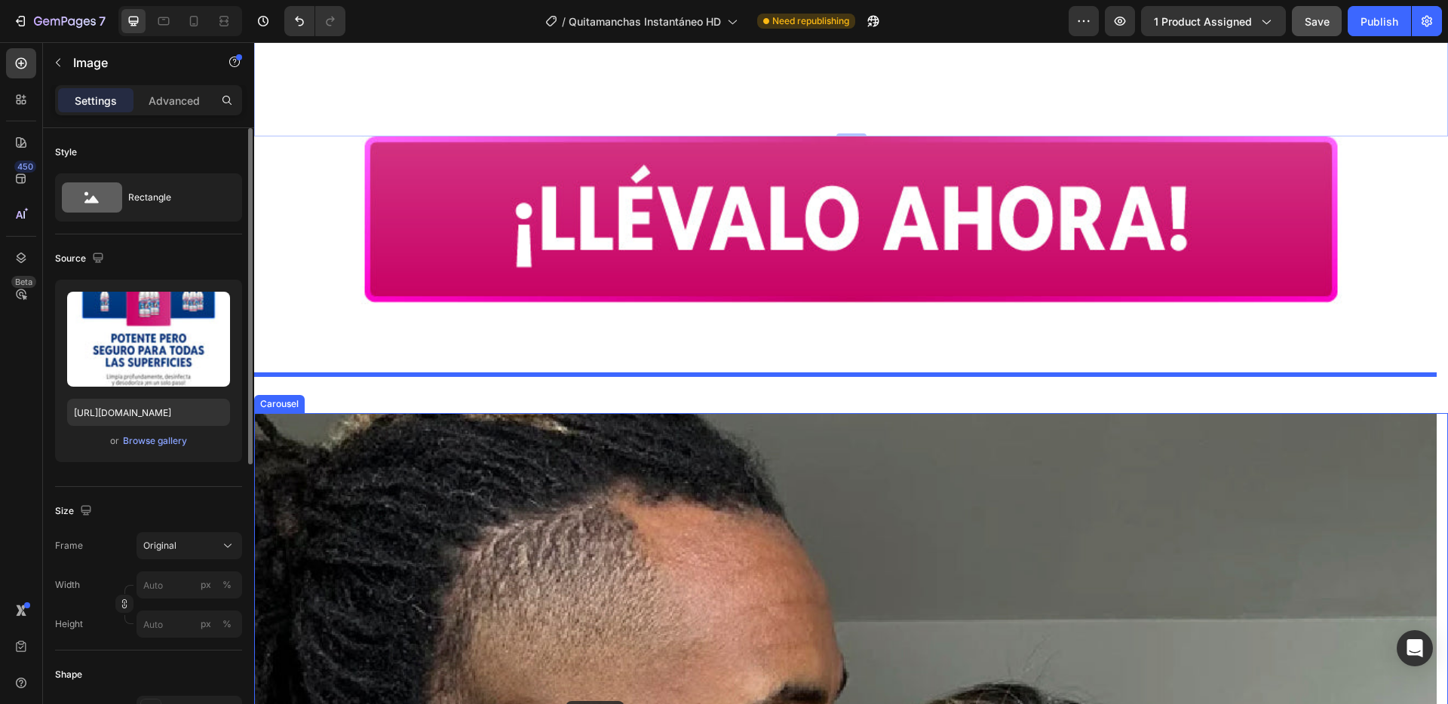
scroll to position [5517, 0]
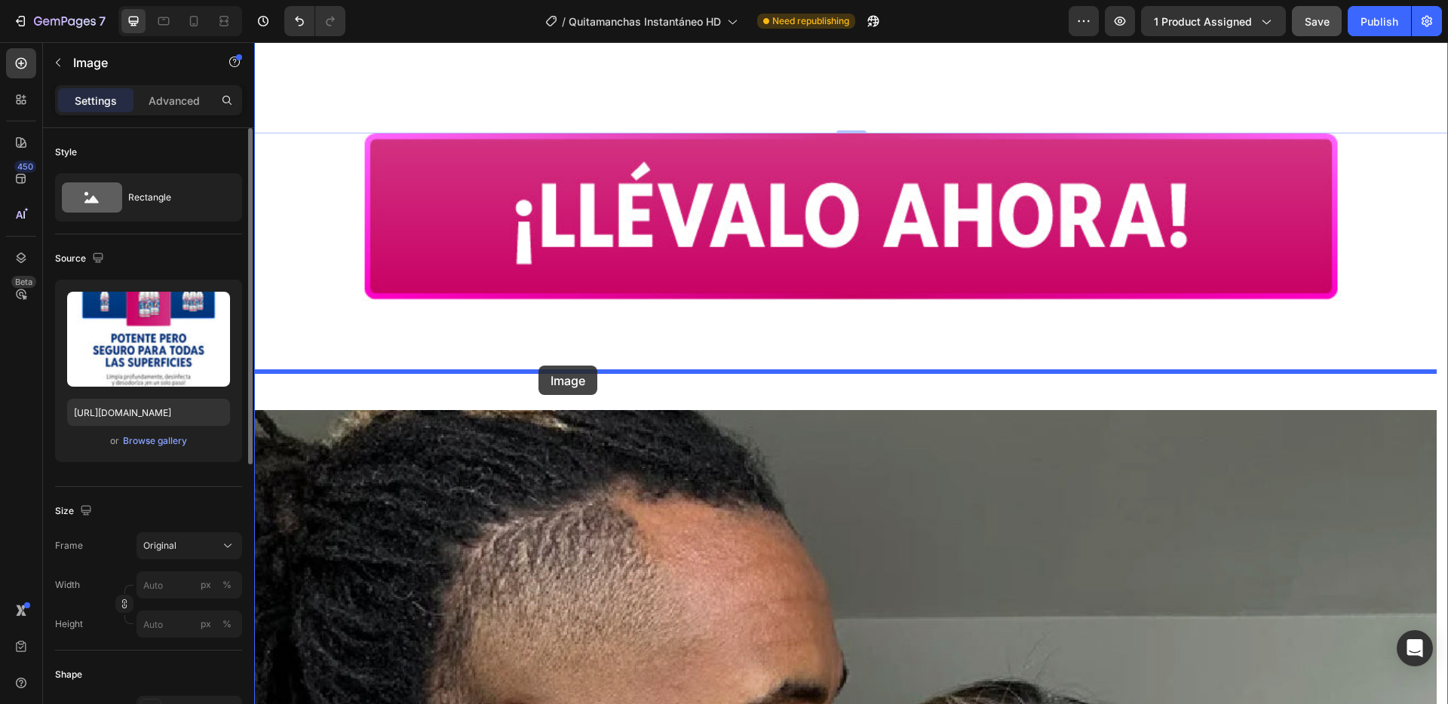
drag, startPoint x: 284, startPoint y: 78, endPoint x: 538, endPoint y: 366, distance: 383.6
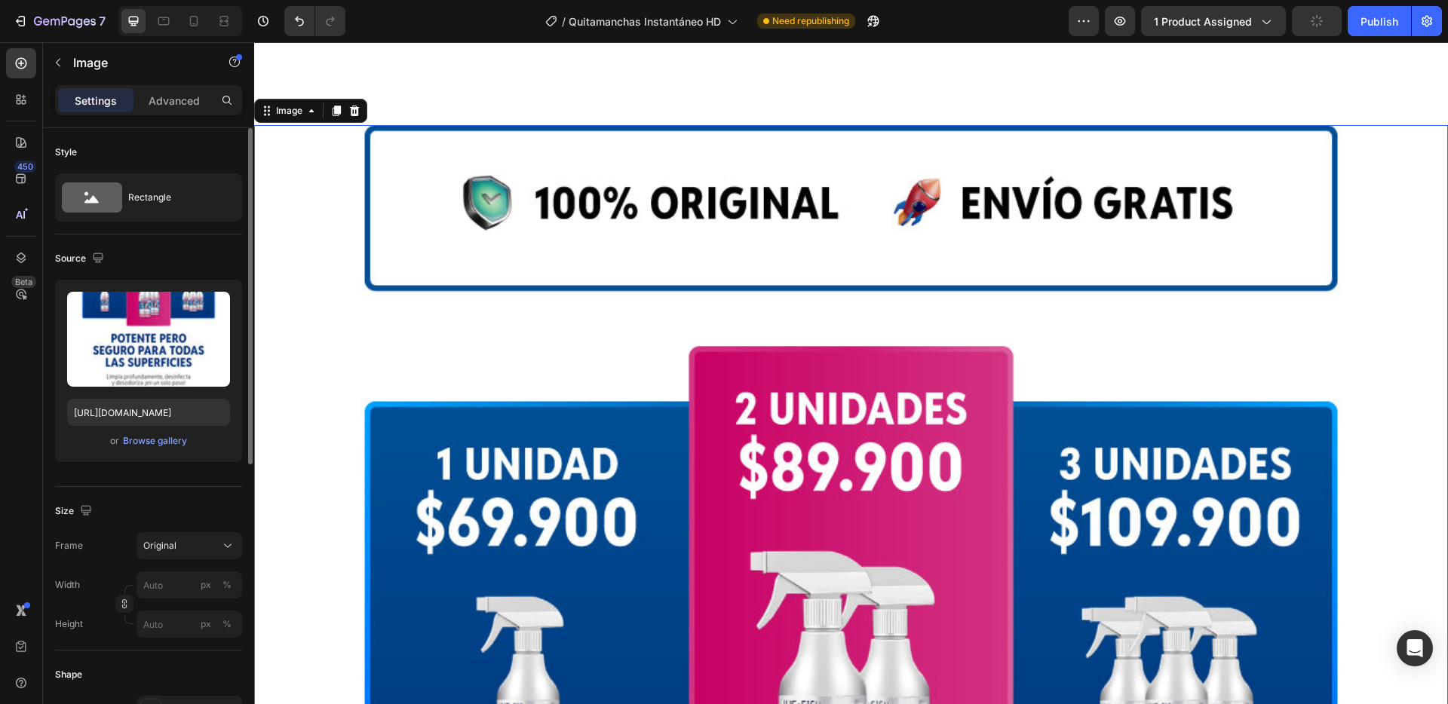
scroll to position [4057, 0]
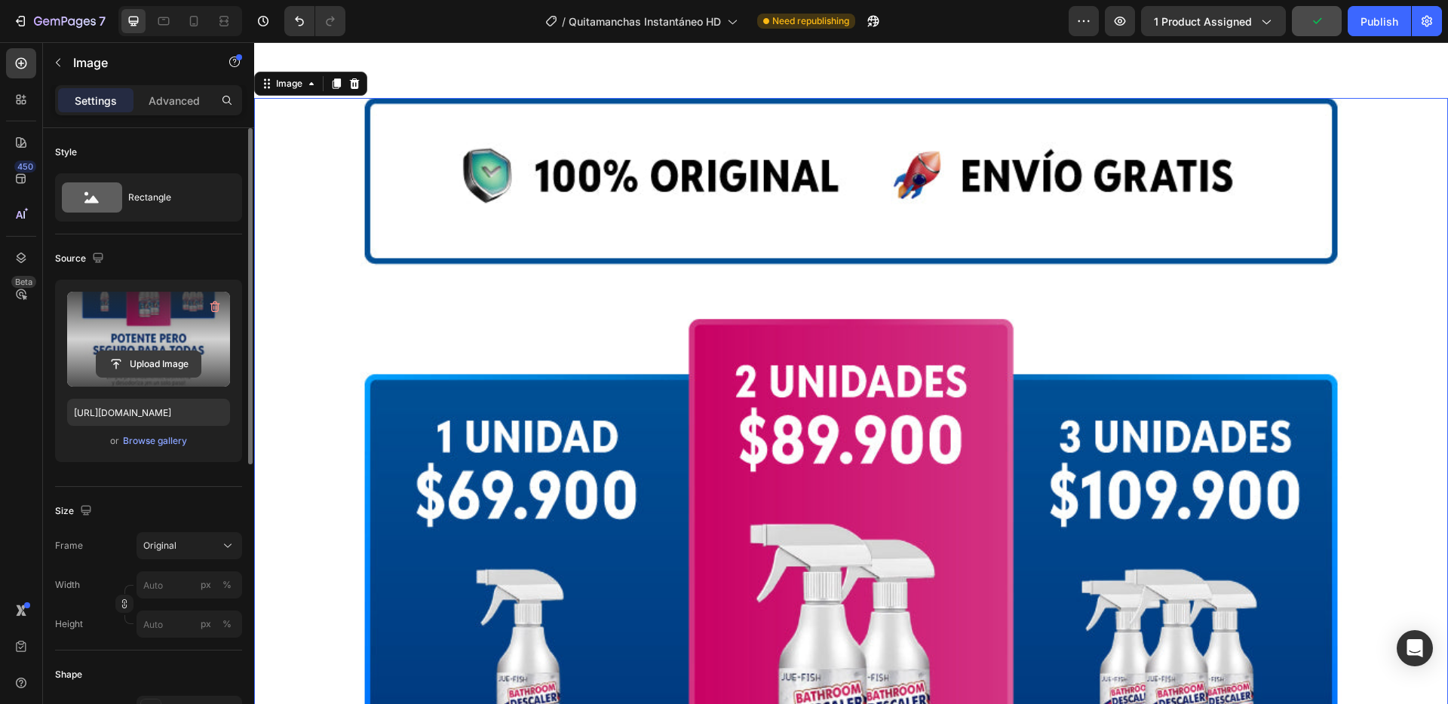
click at [161, 357] on input "file" at bounding box center [149, 364] width 104 height 26
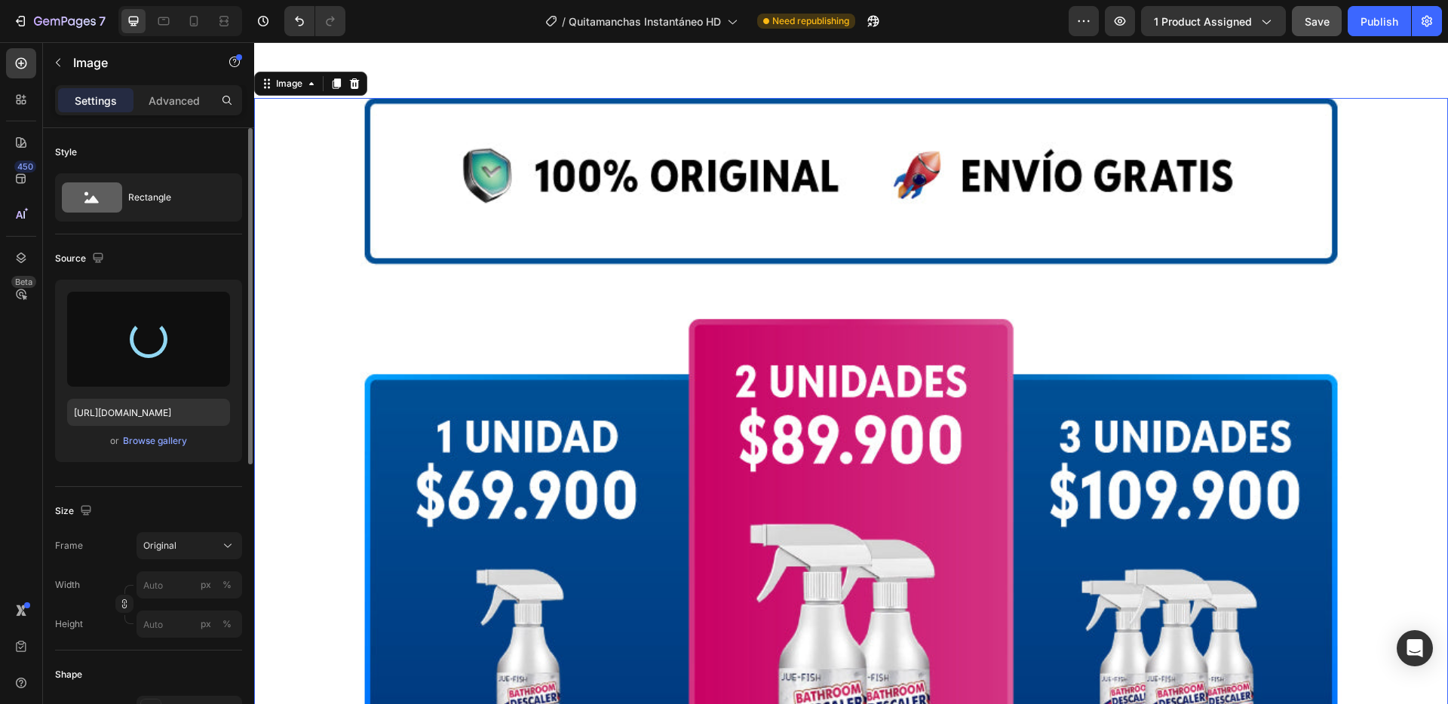
type input "[URL][DOMAIN_NAME]"
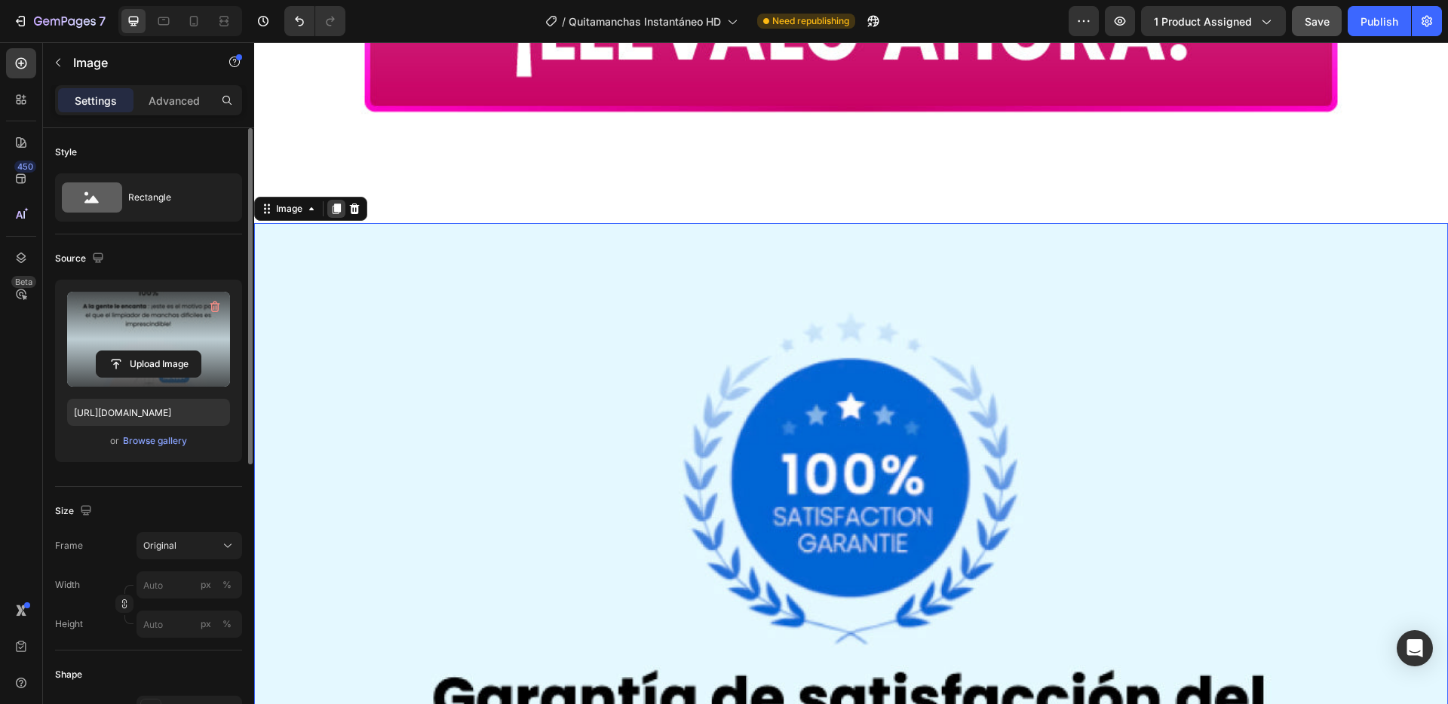
click at [338, 204] on icon at bounding box center [337, 209] width 8 height 11
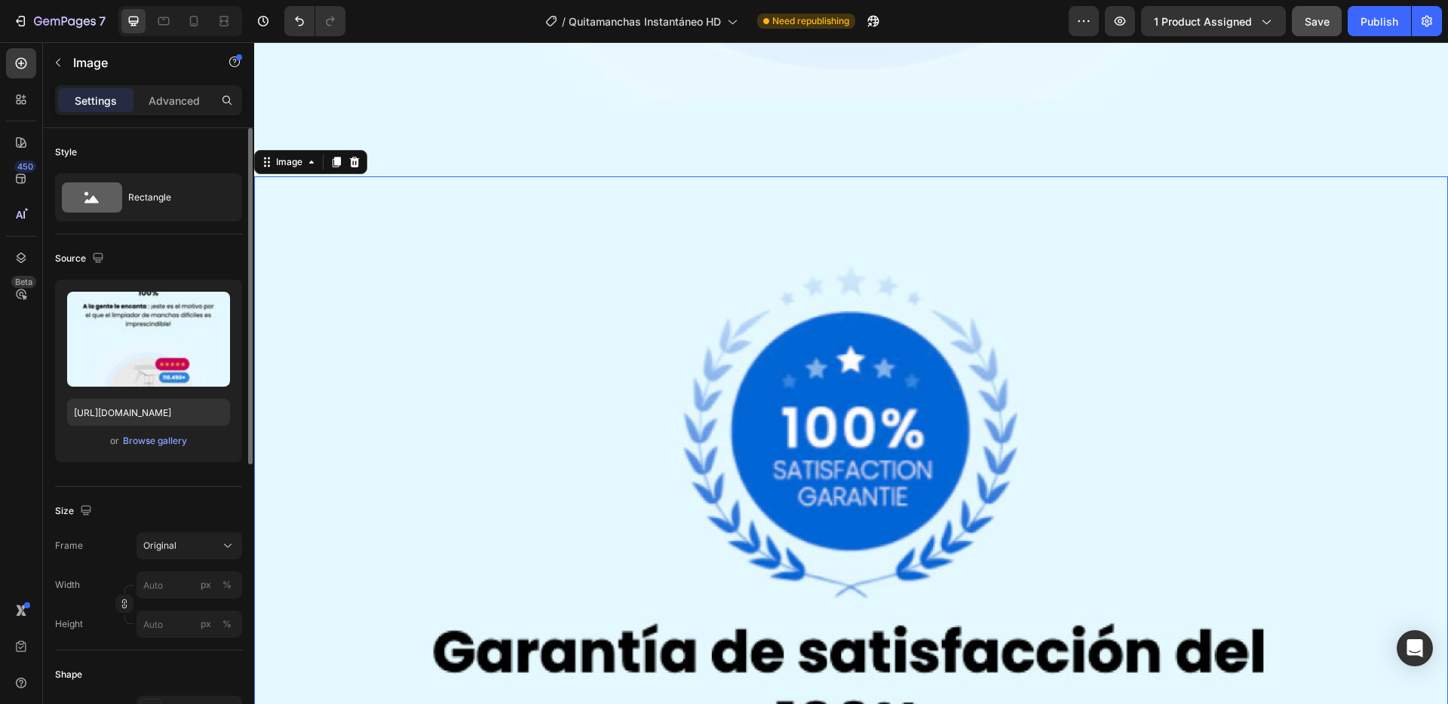
scroll to position [5778, 0]
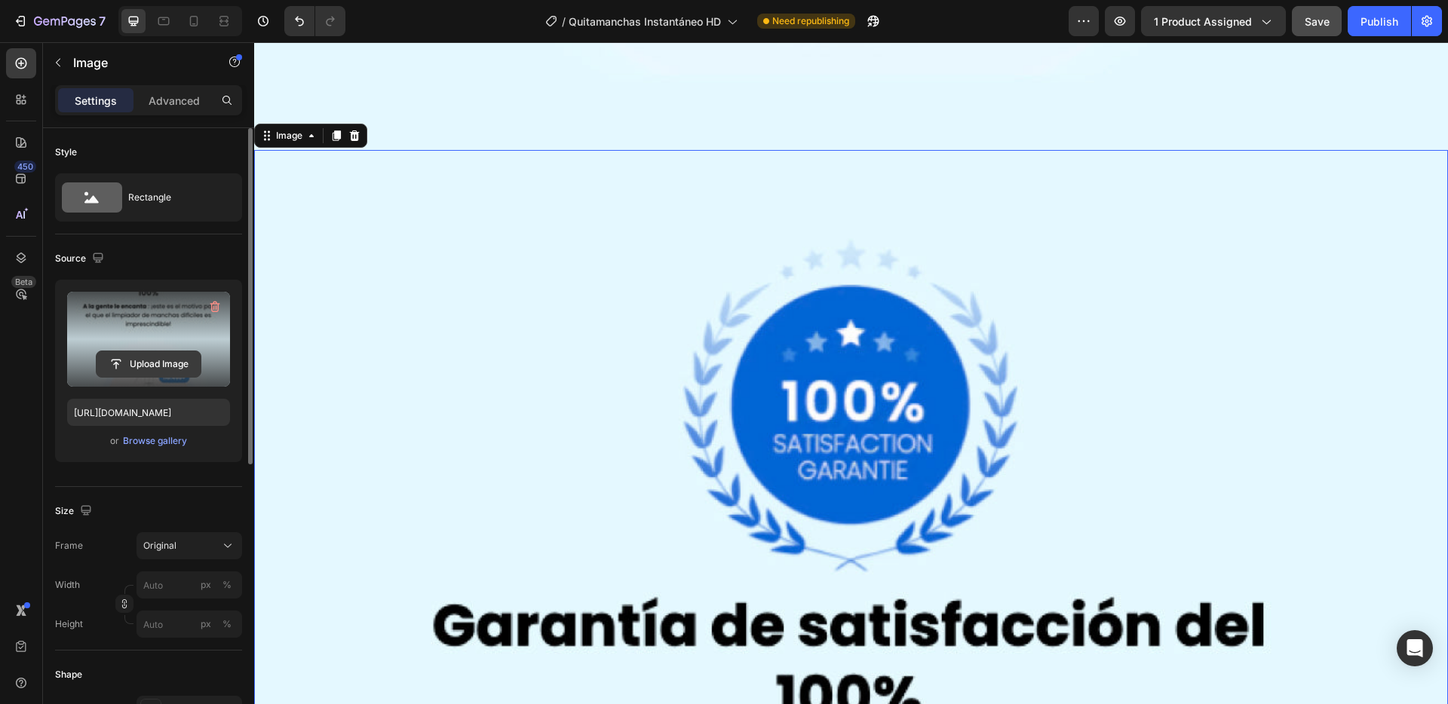
click at [182, 361] on input "file" at bounding box center [149, 364] width 104 height 26
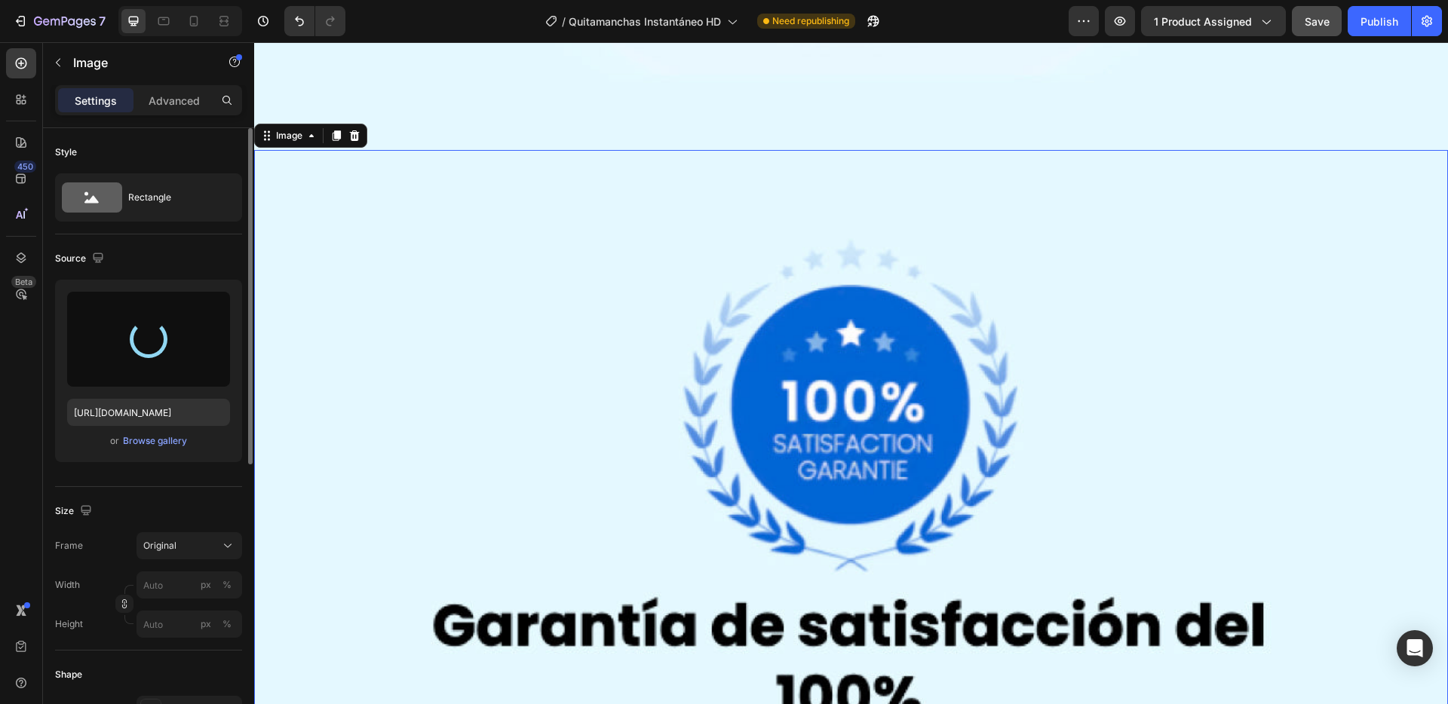
type input "[URL][DOMAIN_NAME]"
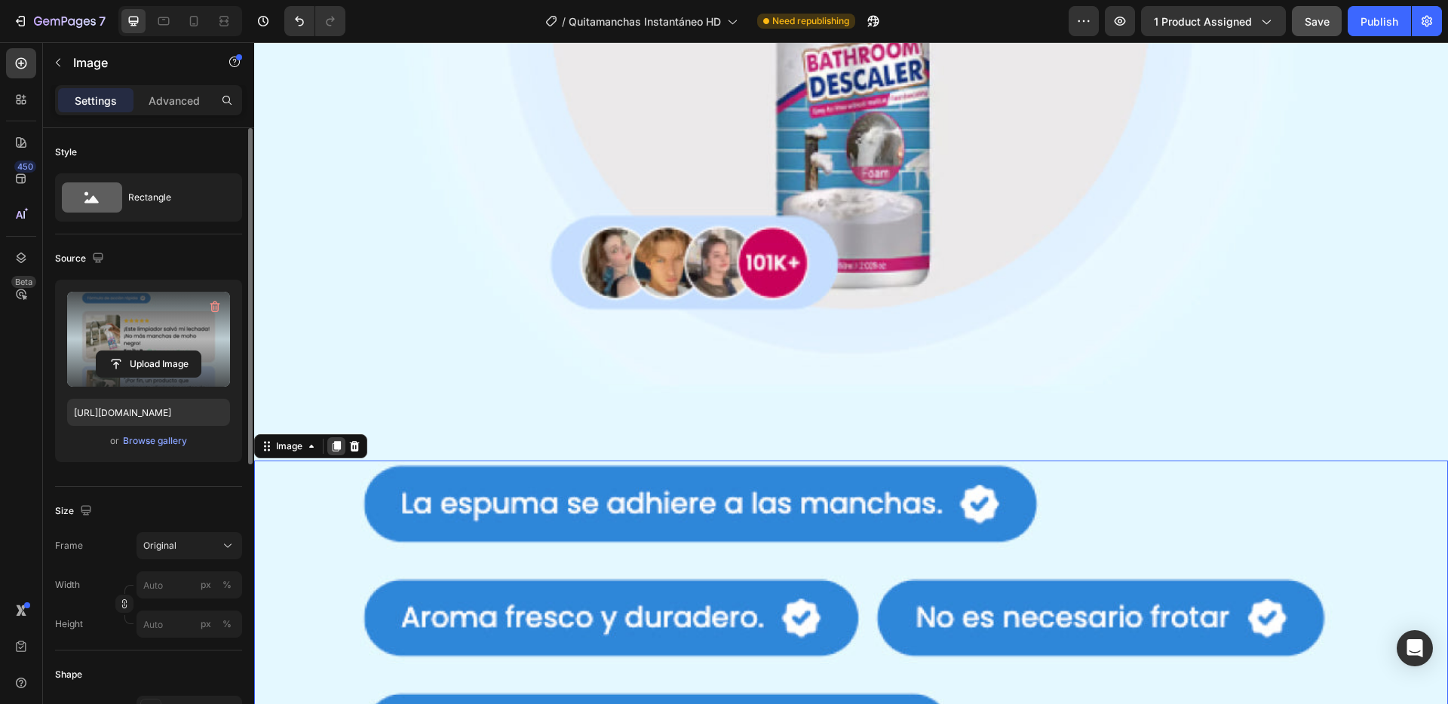
click at [337, 442] on icon at bounding box center [337, 447] width 8 height 11
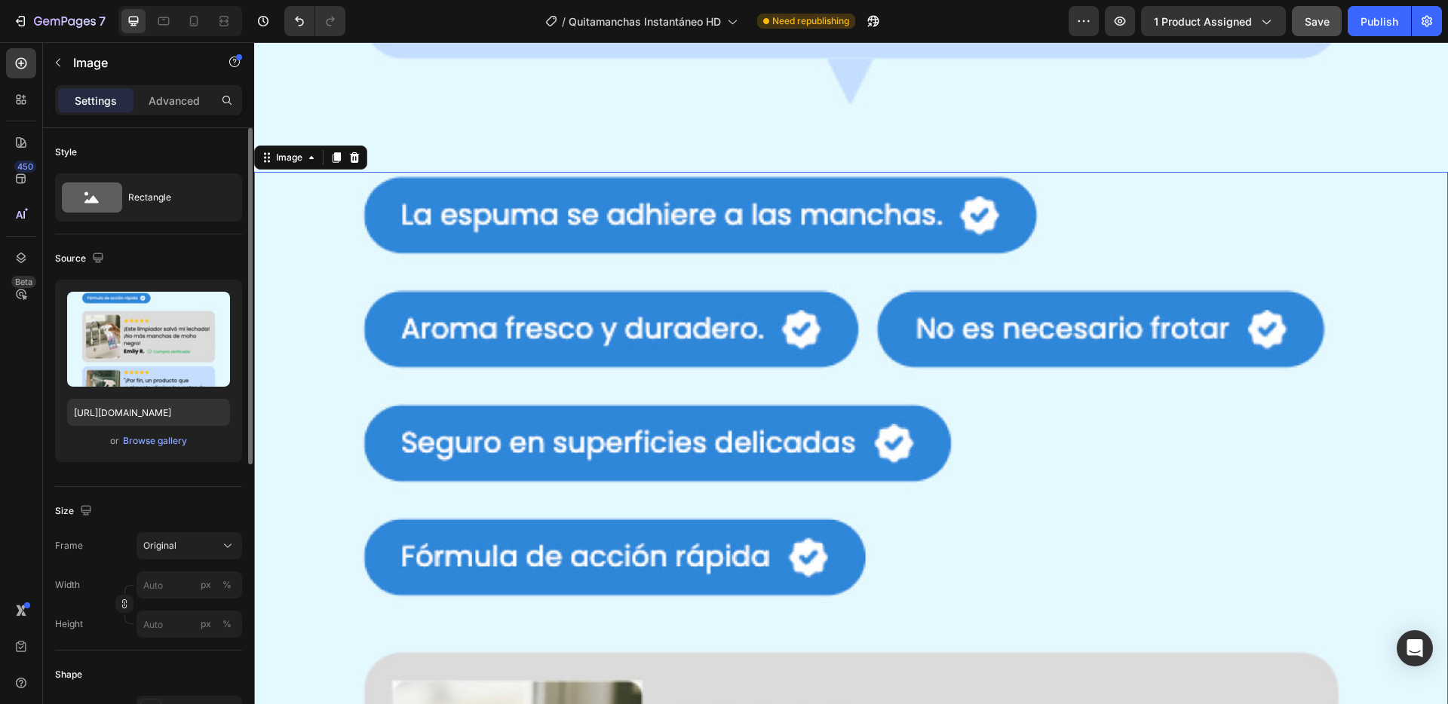
scroll to position [7141, 0]
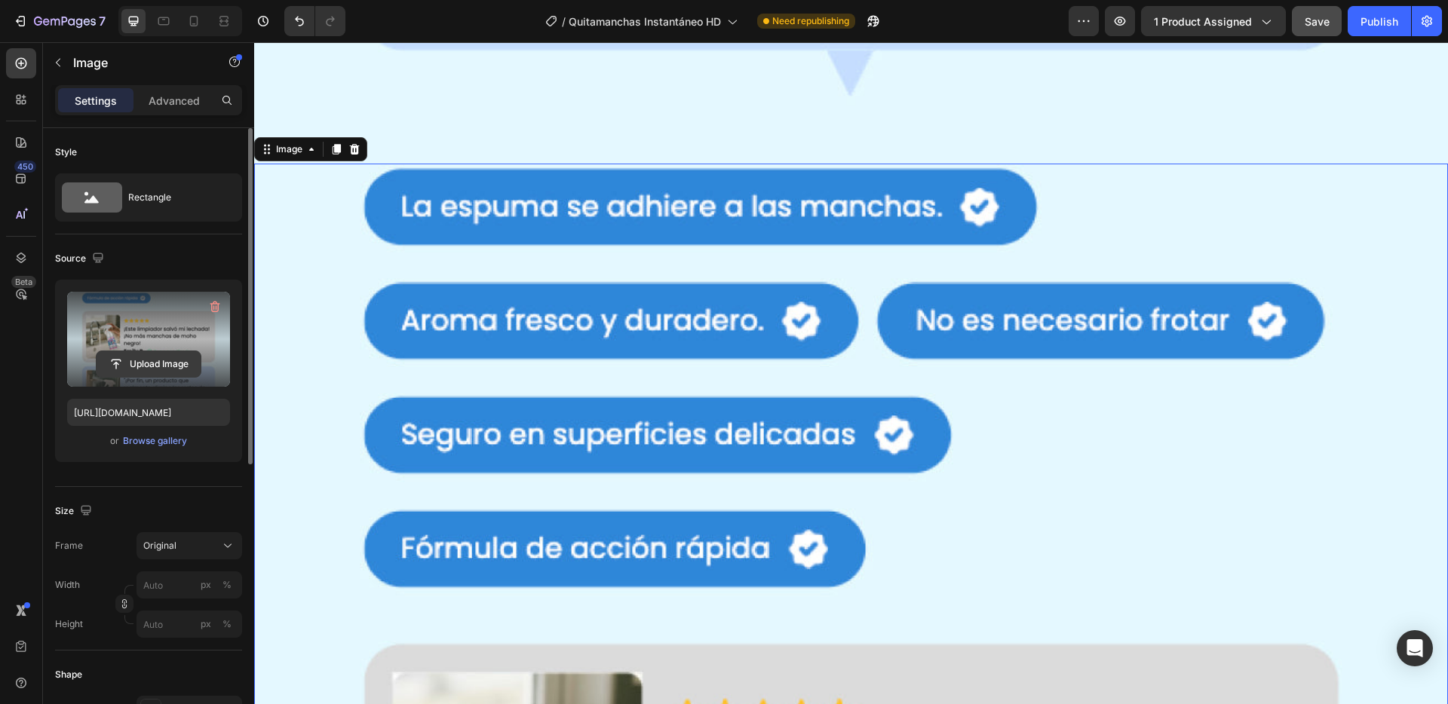
click at [152, 363] on input "file" at bounding box center [149, 364] width 104 height 26
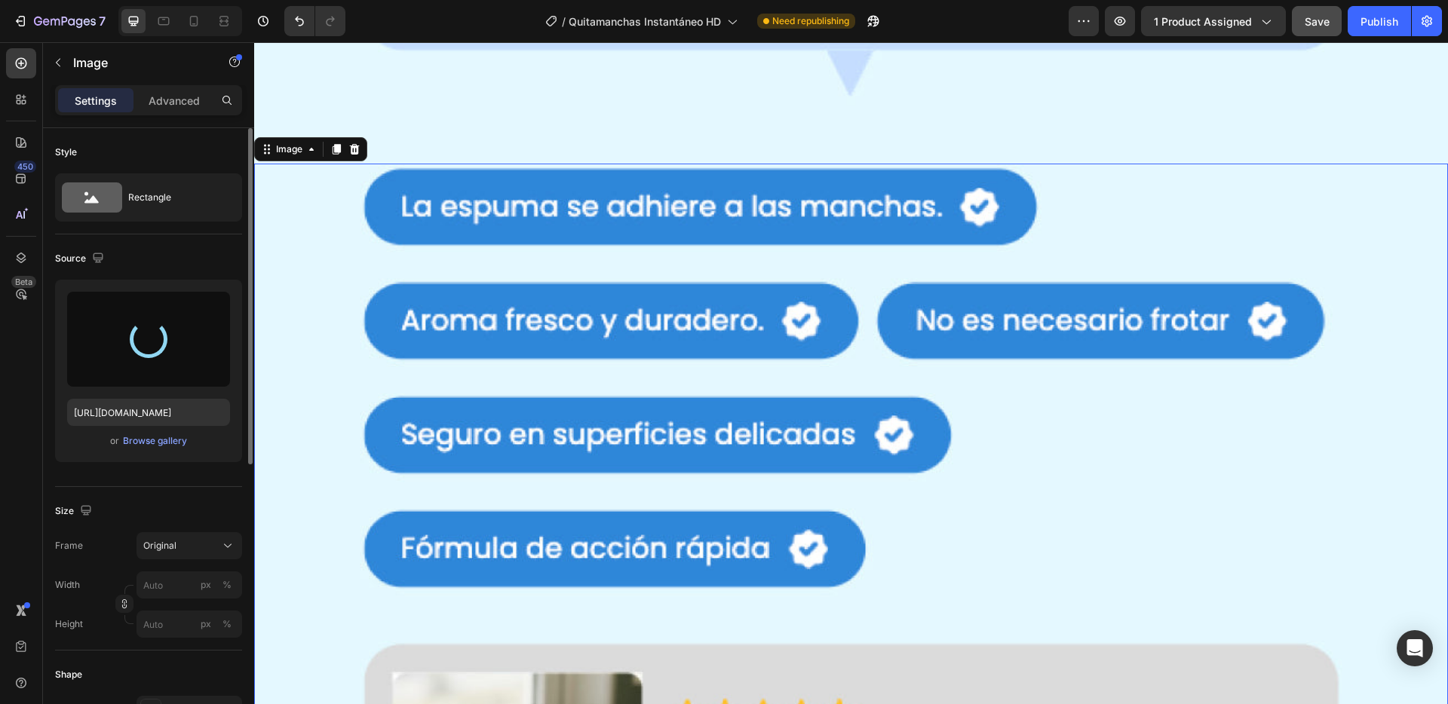
type input "[URL][DOMAIN_NAME]"
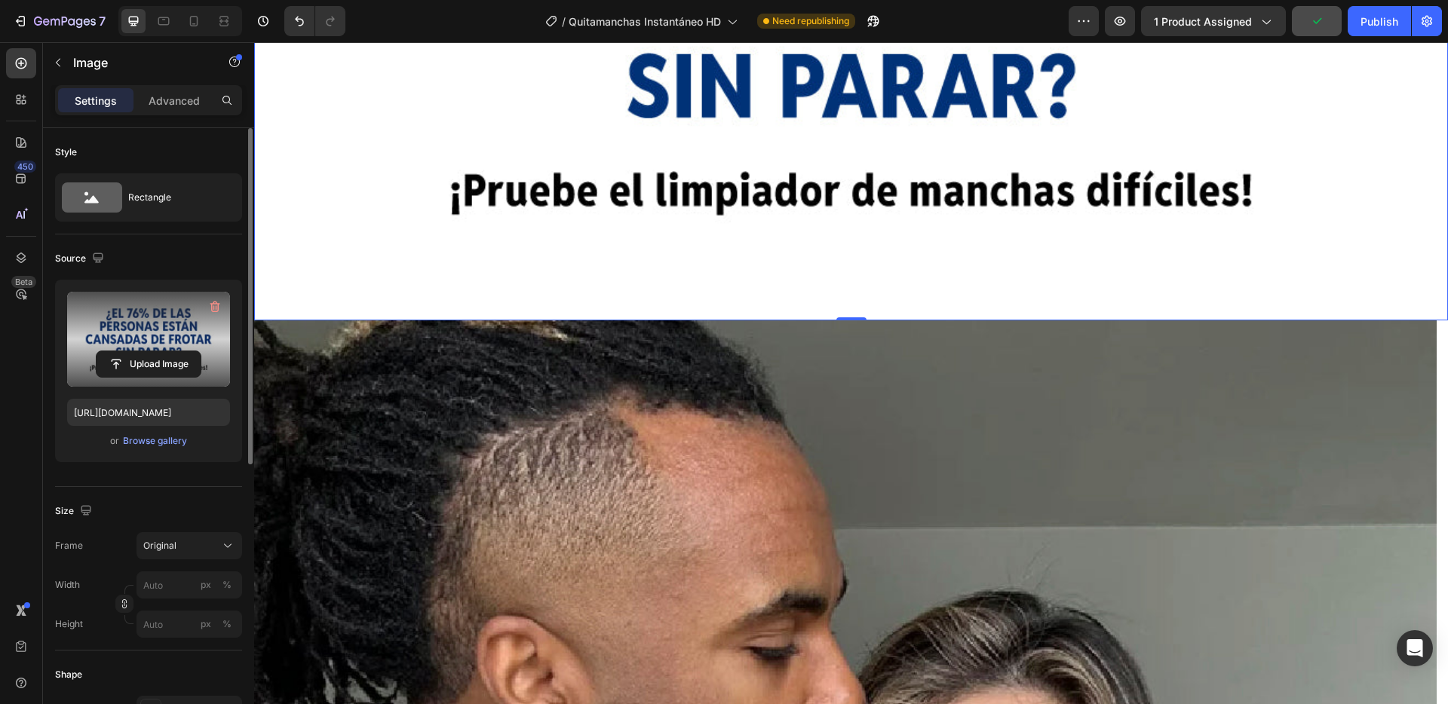
scroll to position [7605, 0]
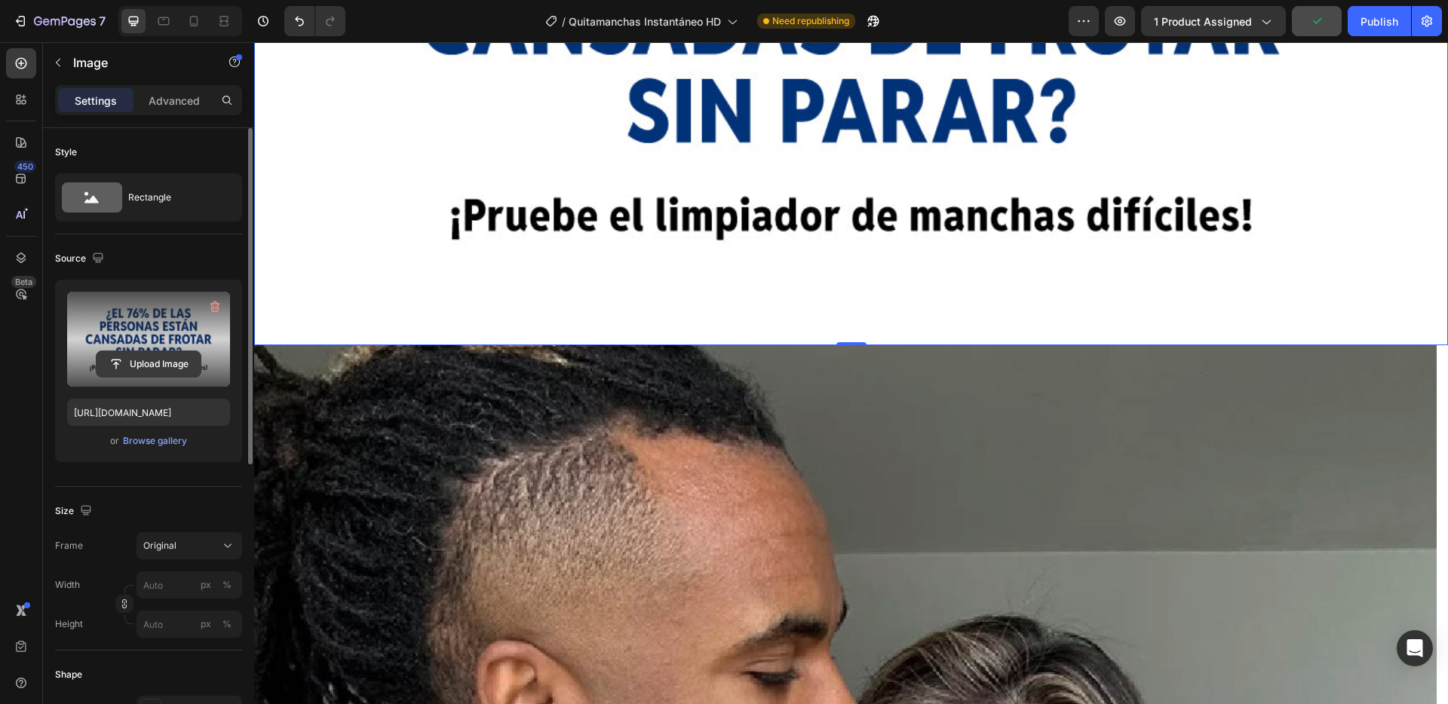
click at [164, 352] on input "file" at bounding box center [149, 364] width 104 height 26
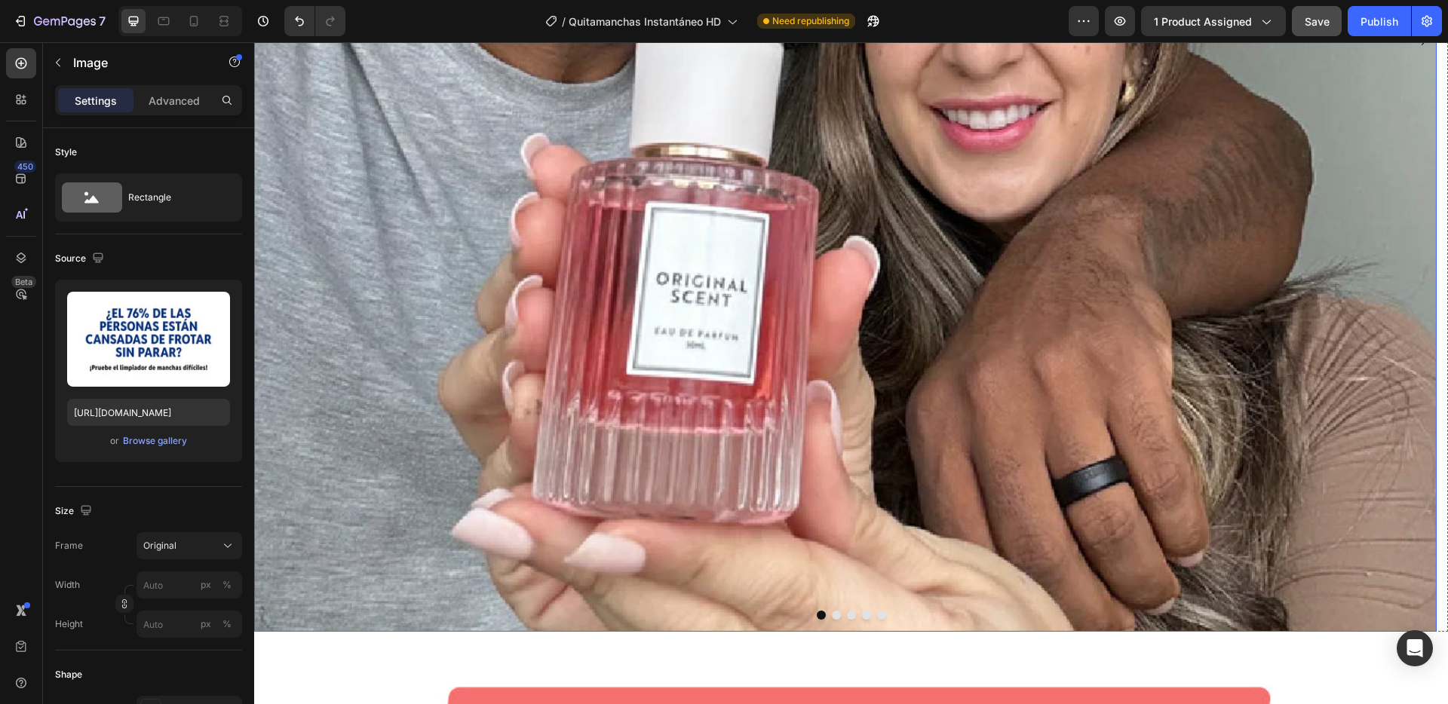
scroll to position [8540, 0]
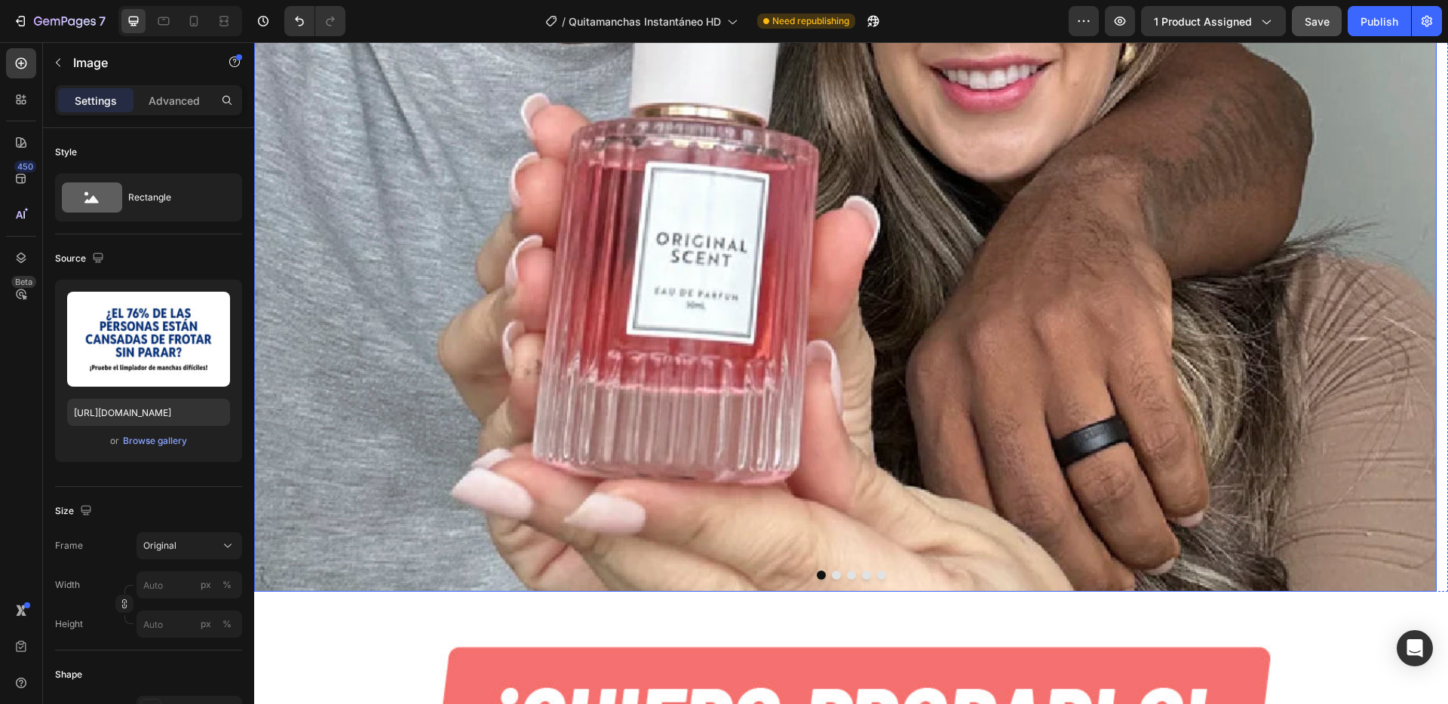
click at [585, 228] on img at bounding box center [845, 1] width 1182 height 1182
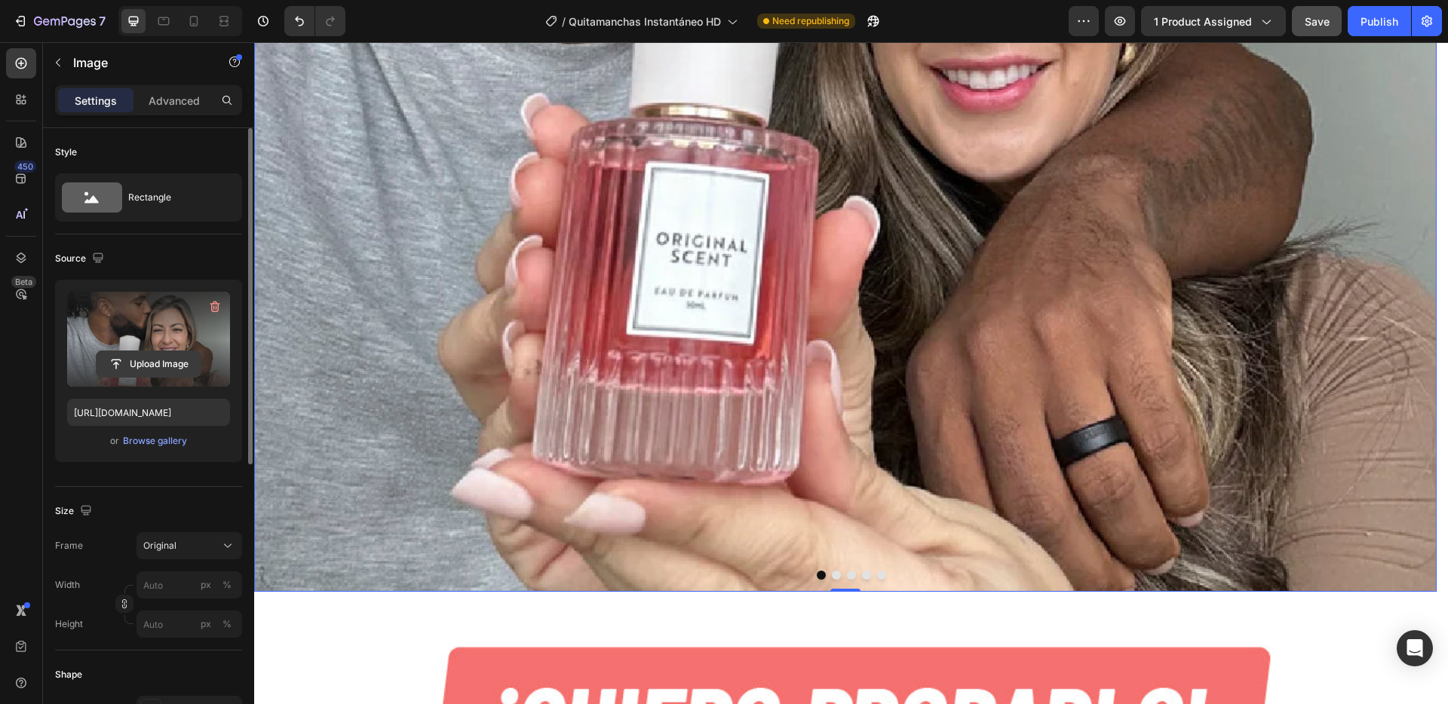
click at [152, 366] on input "file" at bounding box center [149, 364] width 104 height 26
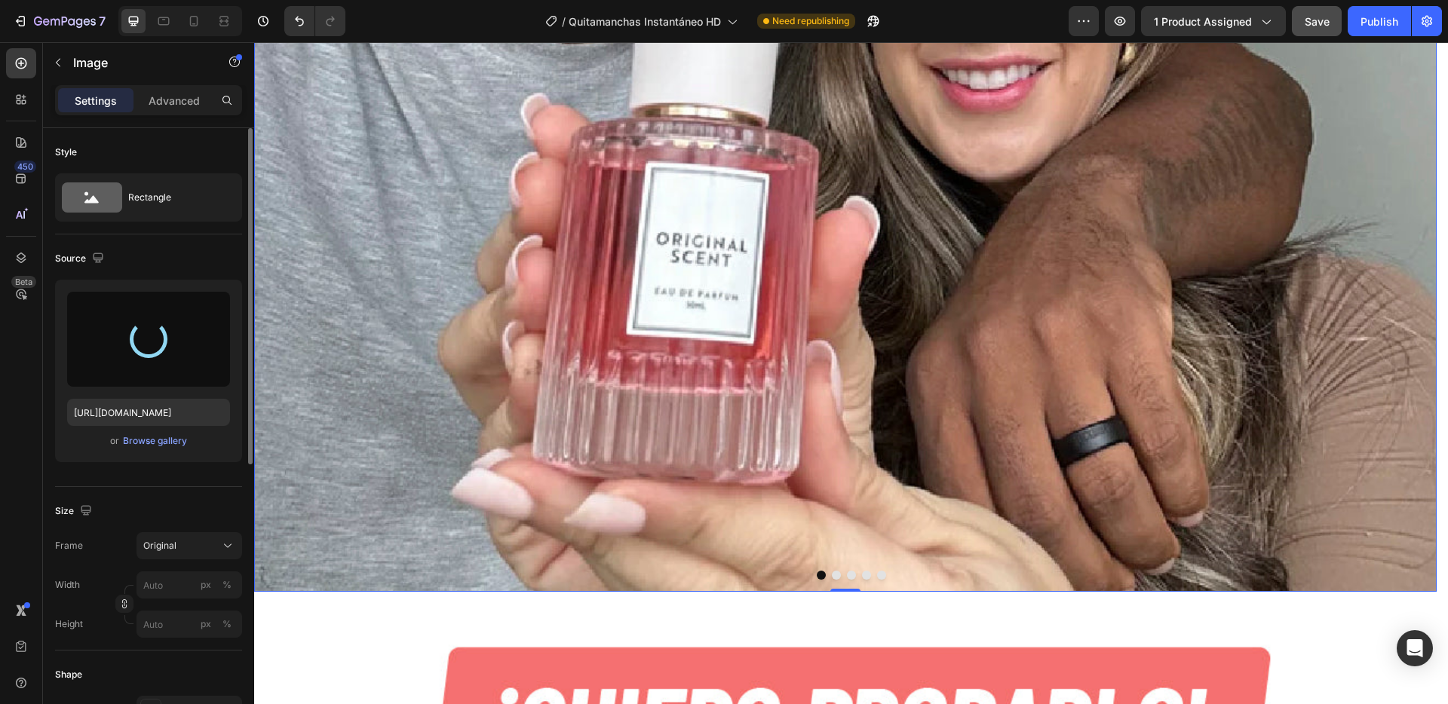
type input "[URL][DOMAIN_NAME]"
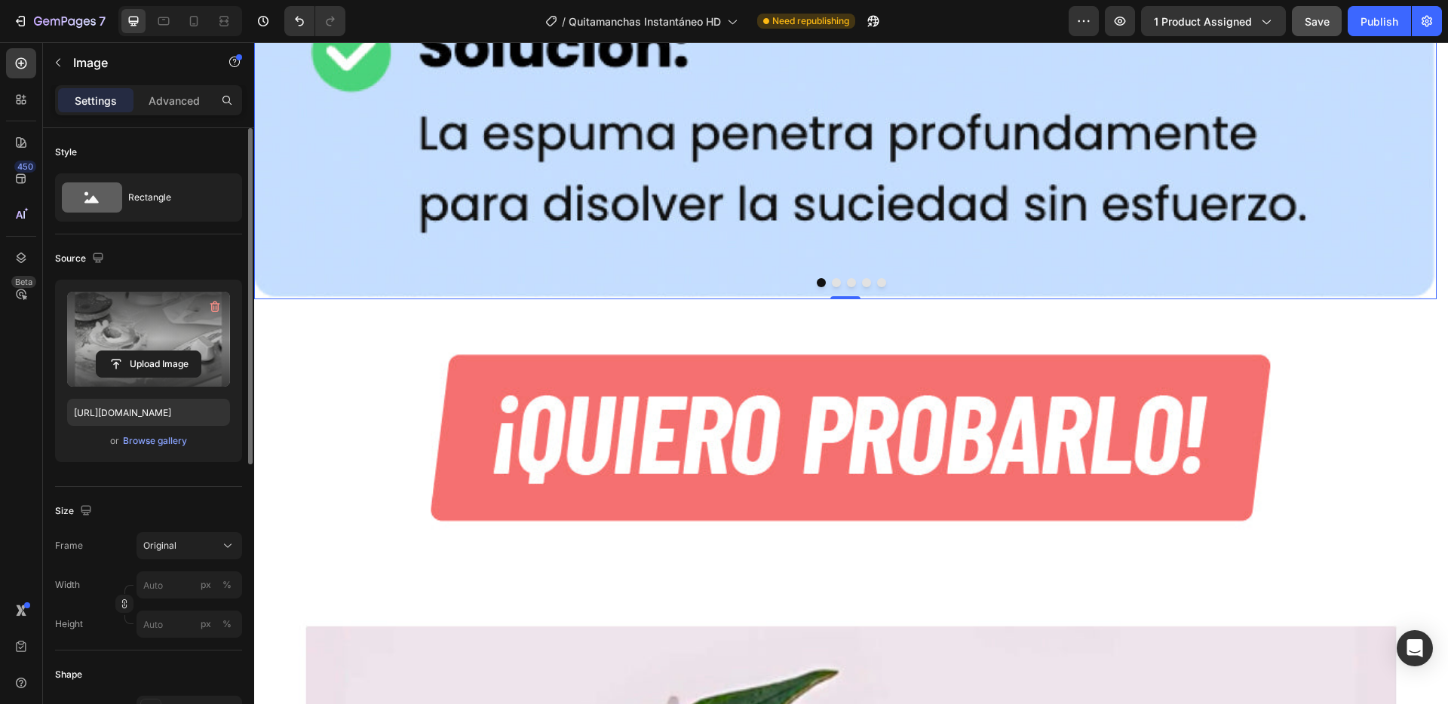
scroll to position [9135, 0]
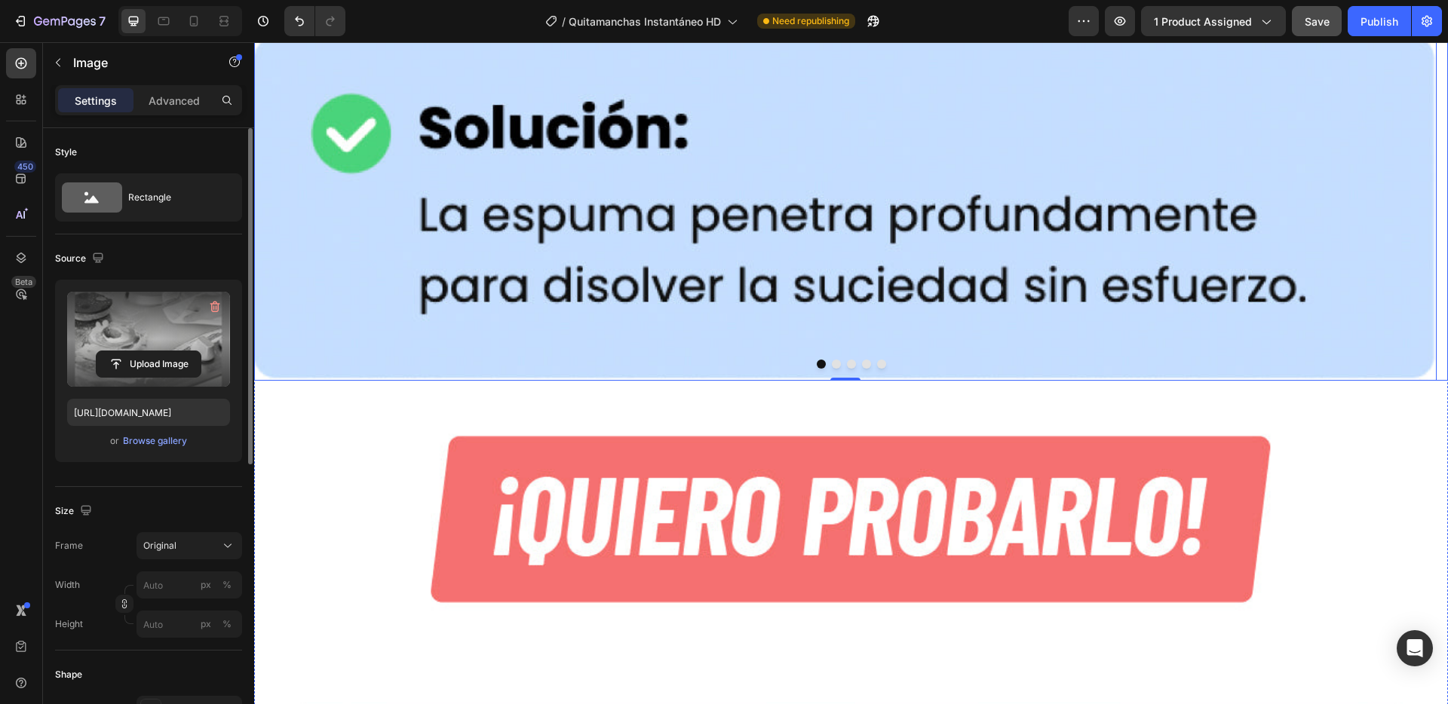
click at [832, 360] on button "Dot" at bounding box center [836, 364] width 9 height 9
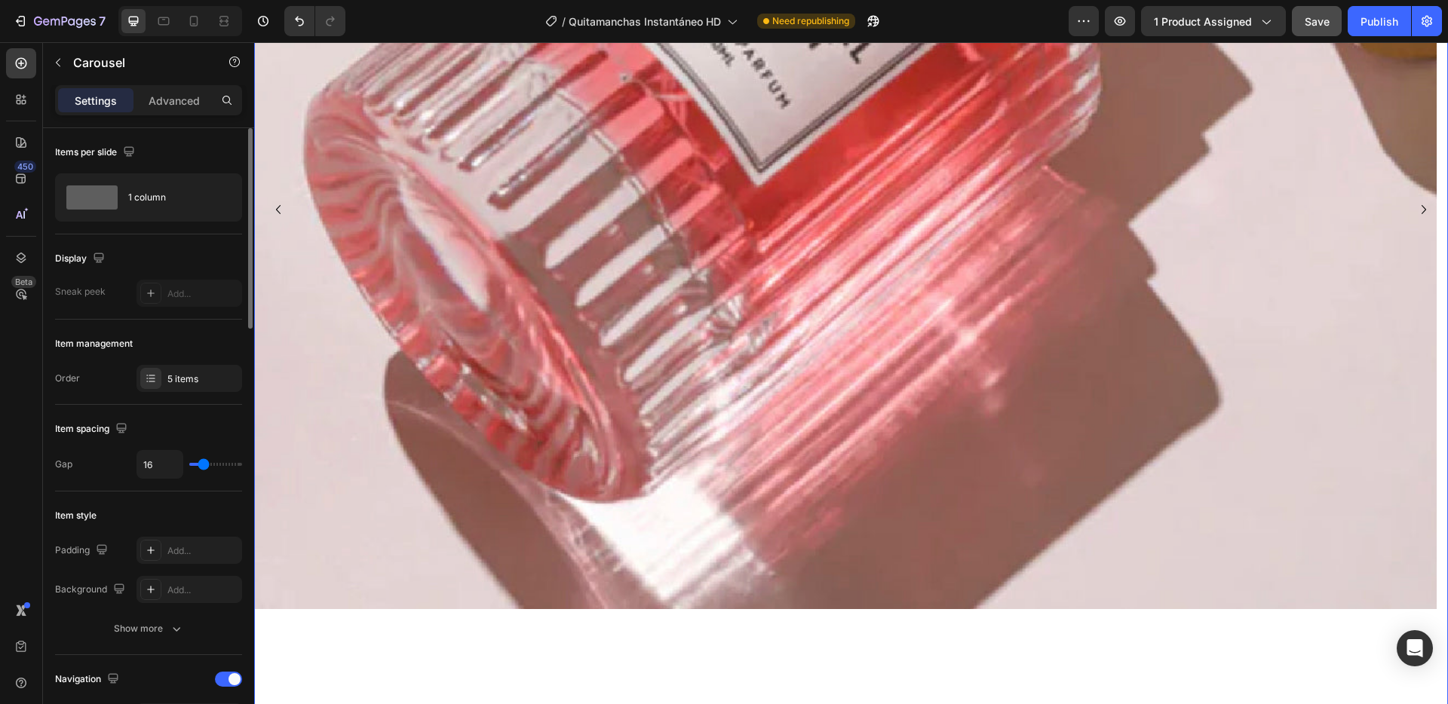
scroll to position [8506, 0]
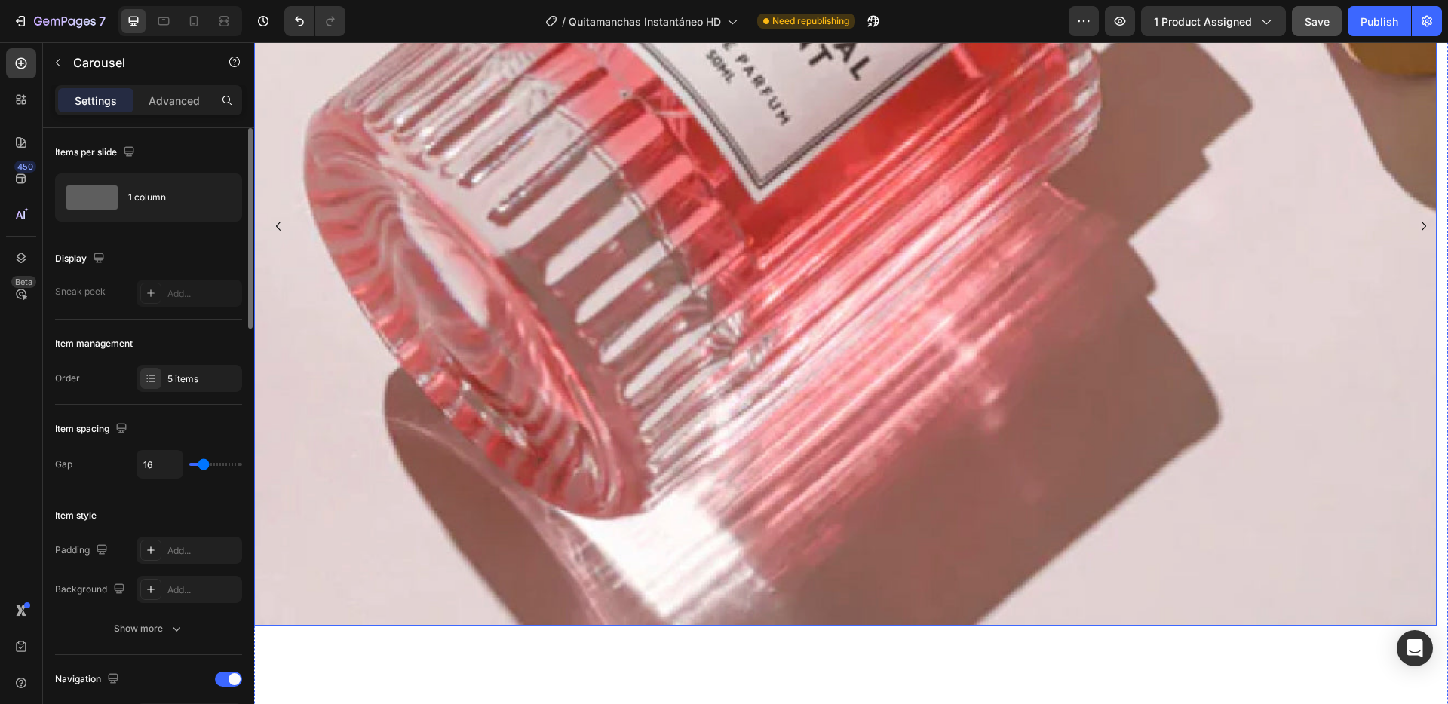
click at [434, 220] on img at bounding box center [845, 35] width 1182 height 1182
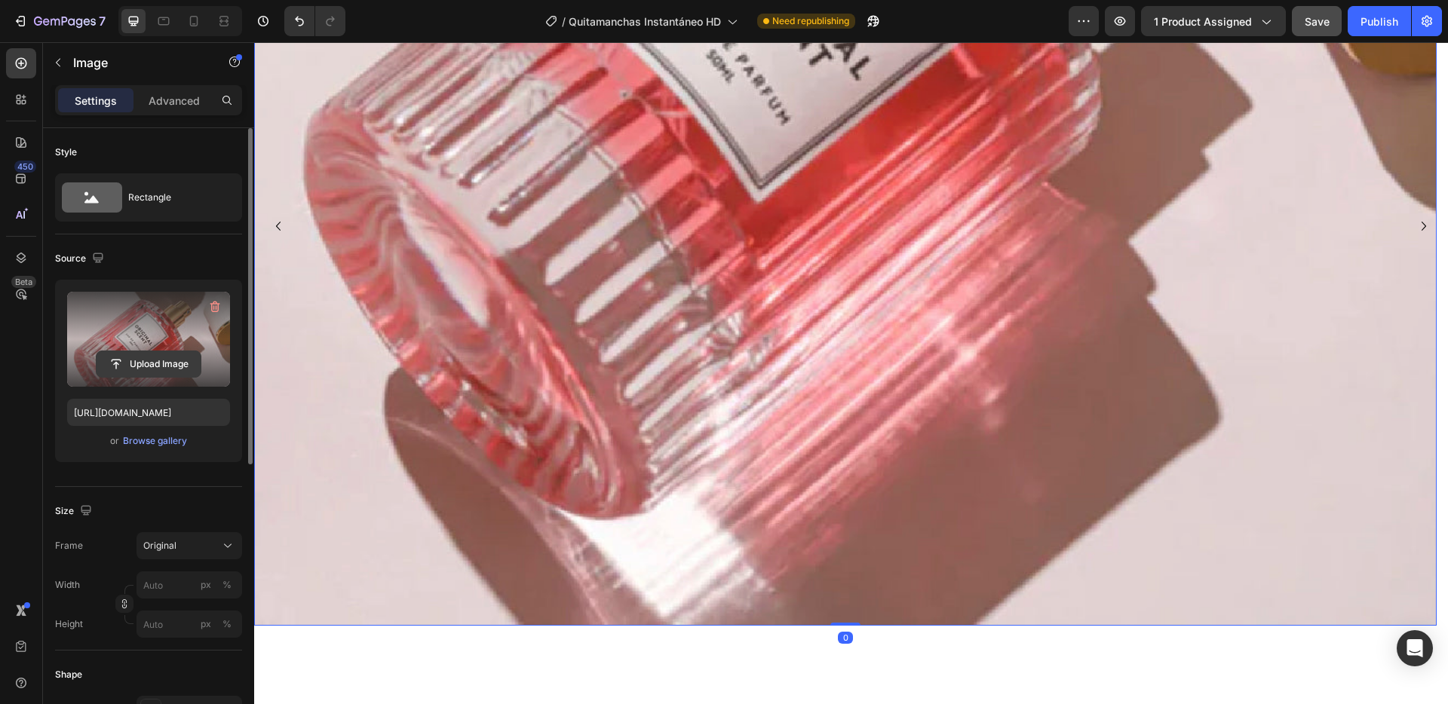
click at [157, 363] on input "file" at bounding box center [149, 364] width 104 height 26
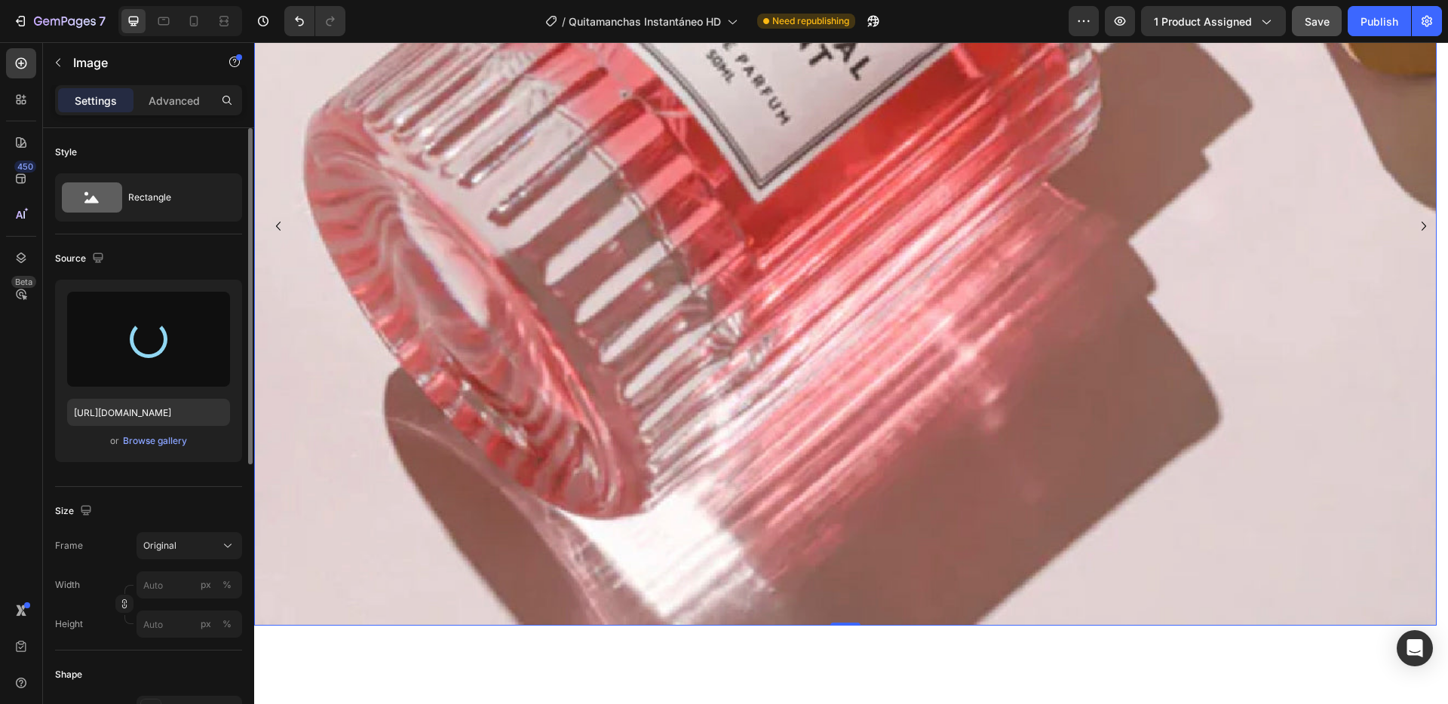
type input "[URL][DOMAIN_NAME]"
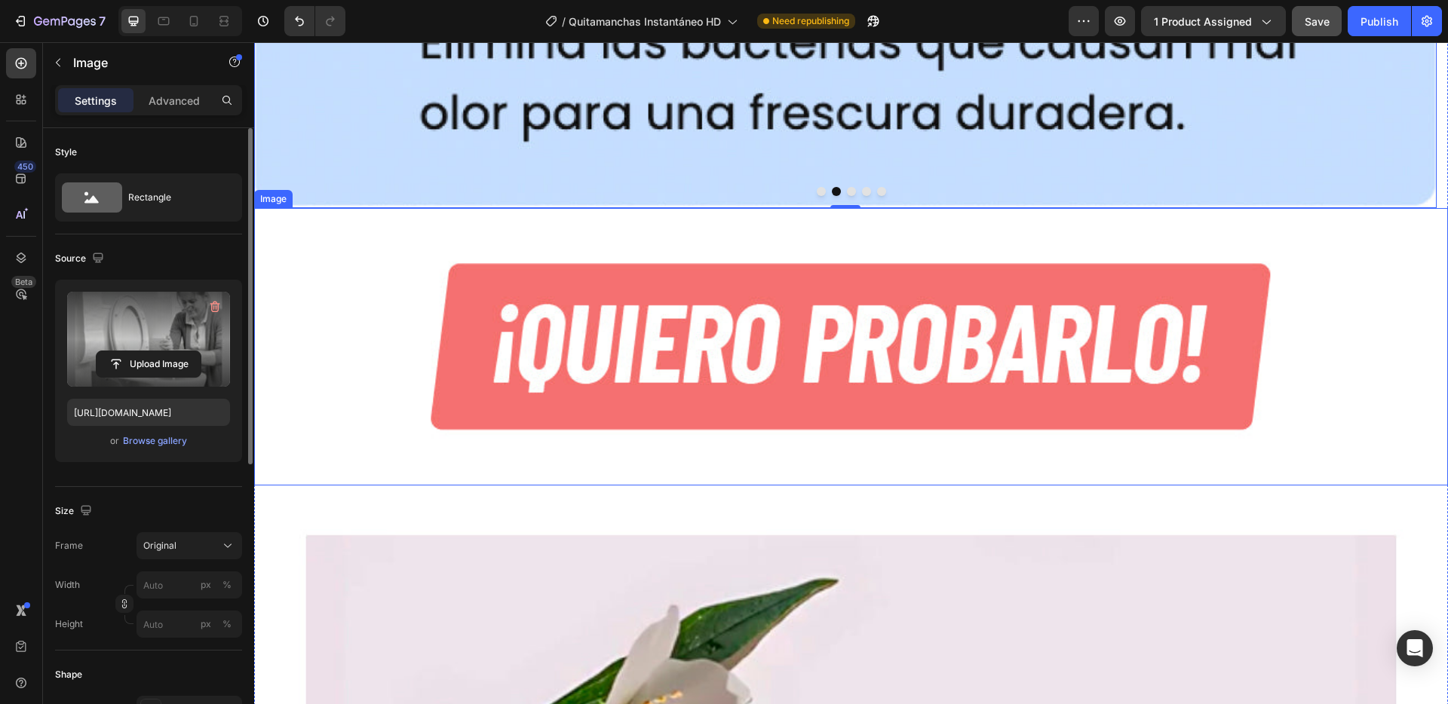
scroll to position [9328, 0]
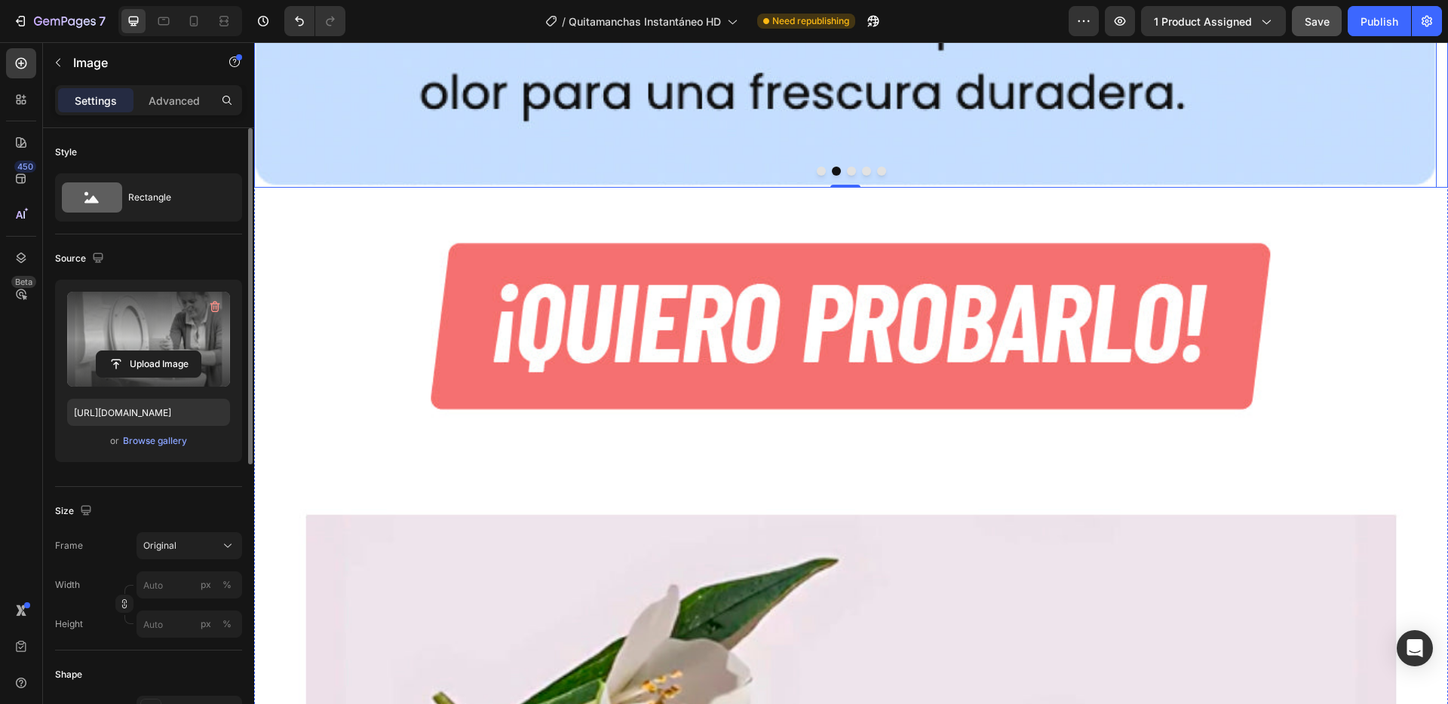
click at [847, 167] on button "Dot" at bounding box center [851, 171] width 9 height 9
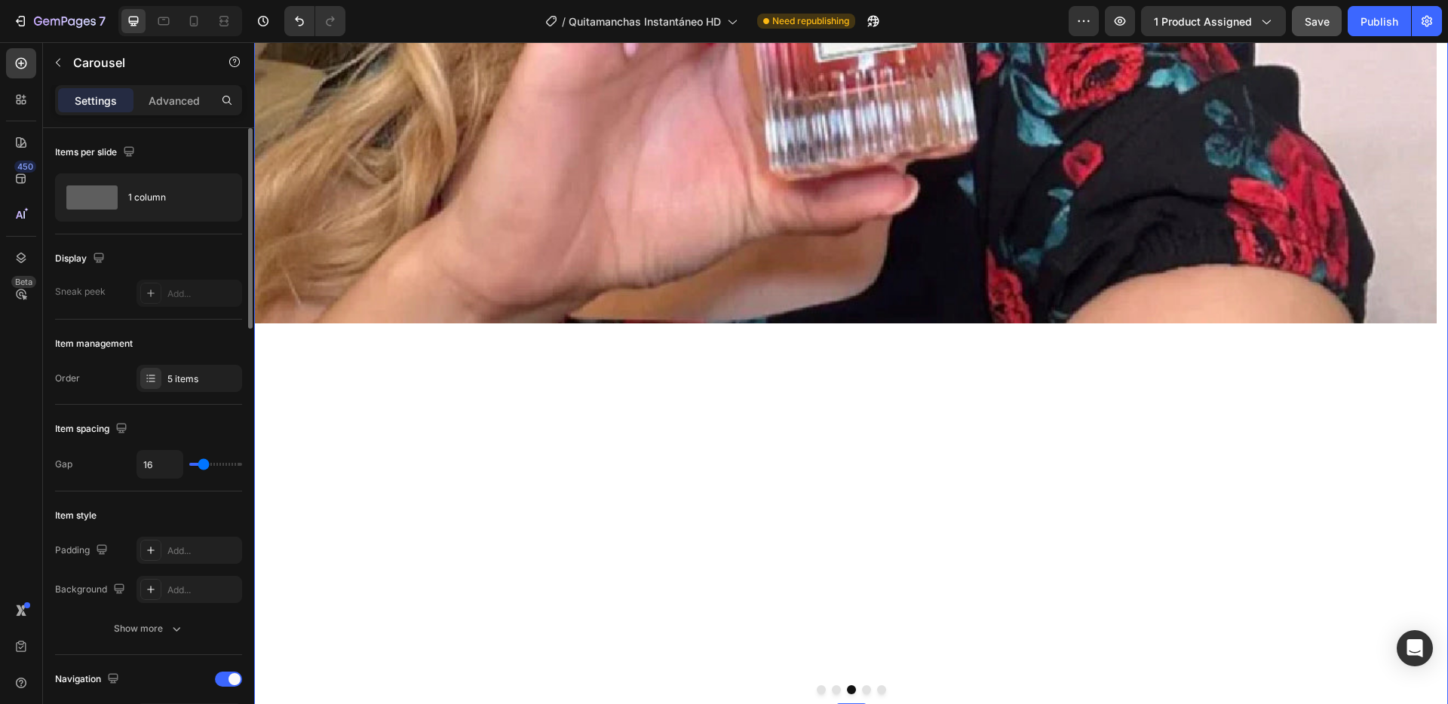
scroll to position [8669, 0]
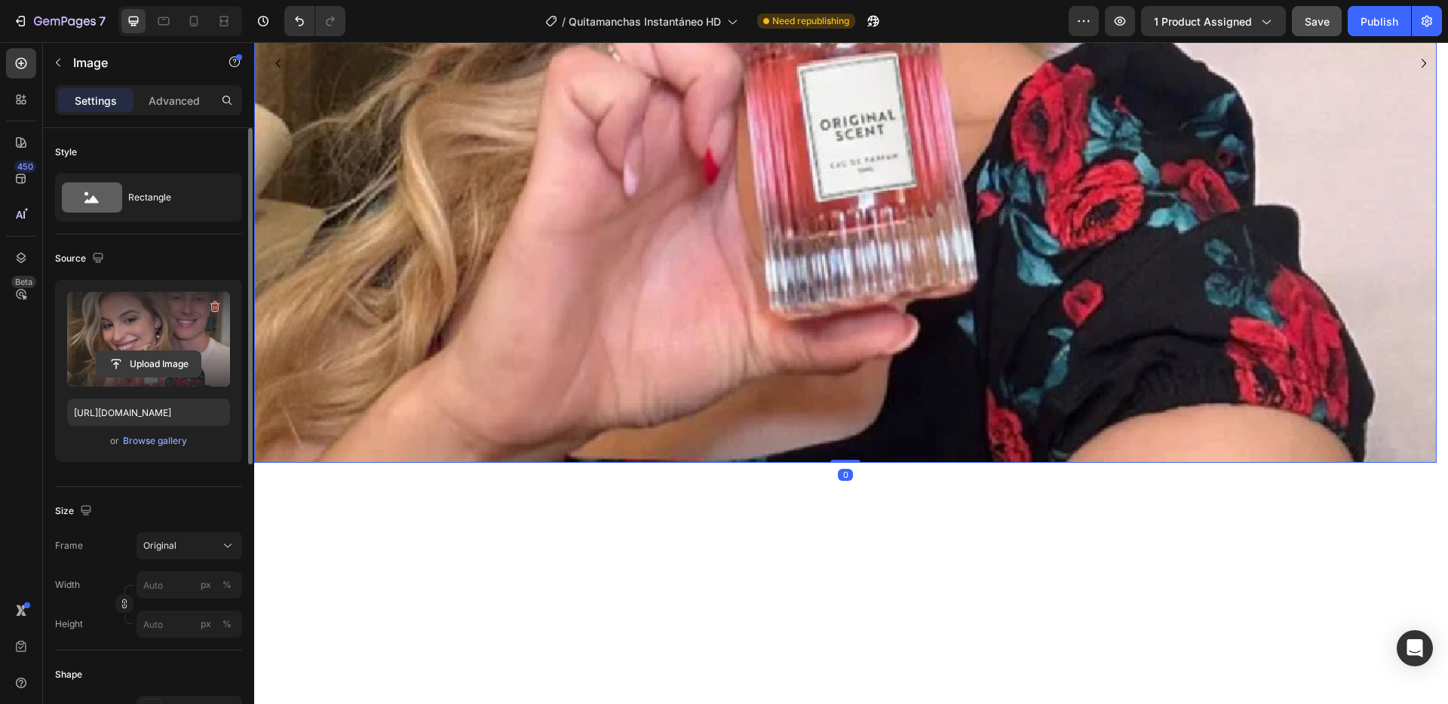
click at [169, 366] on input "file" at bounding box center [149, 364] width 104 height 26
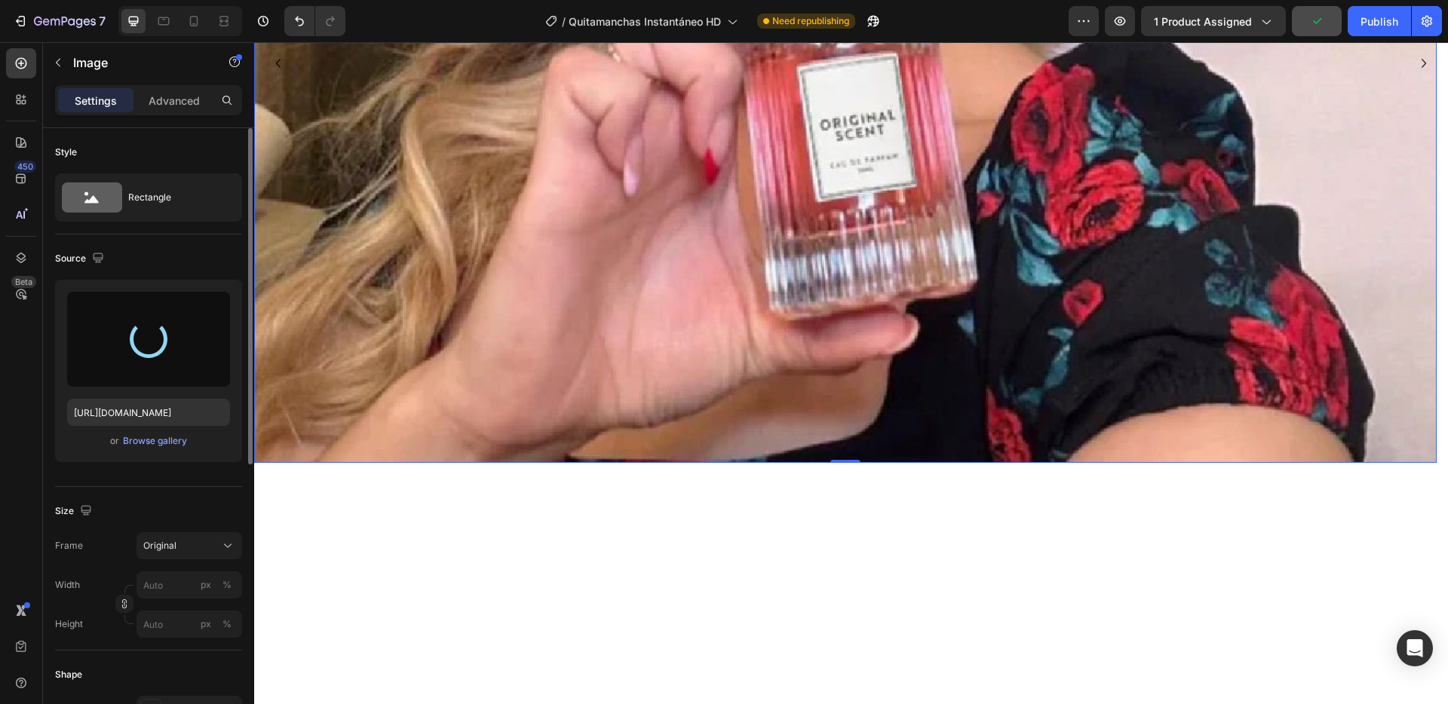
type input "[URL][DOMAIN_NAME]"
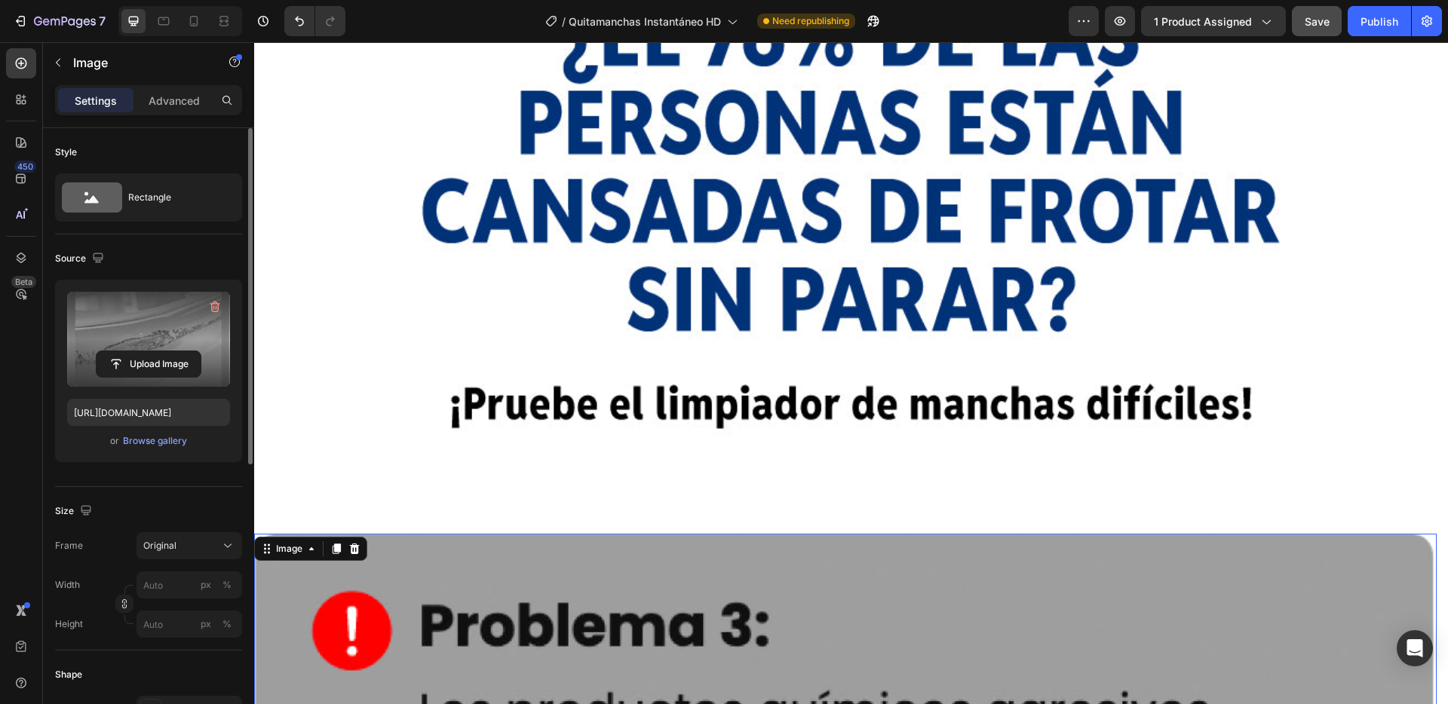
scroll to position [7397, 0]
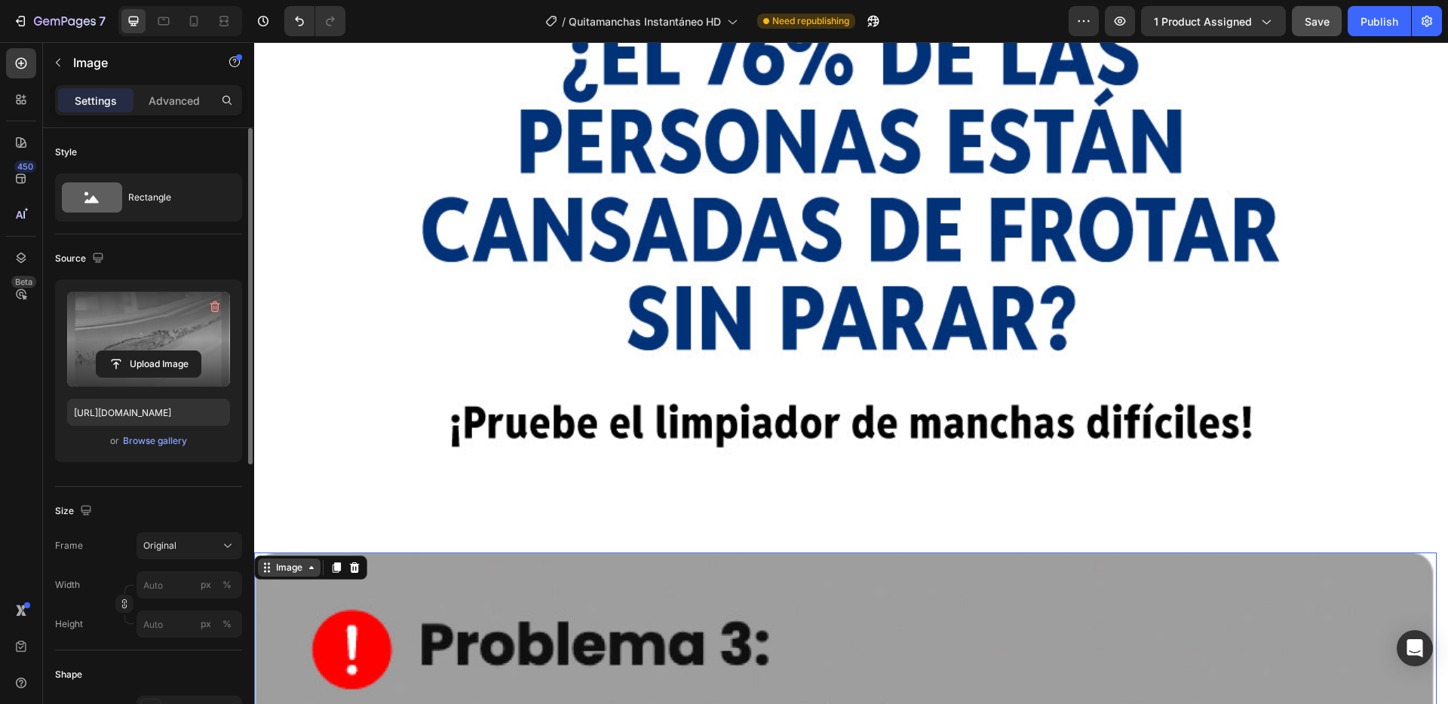
click at [293, 561] on div "Image" at bounding box center [289, 568] width 32 height 14
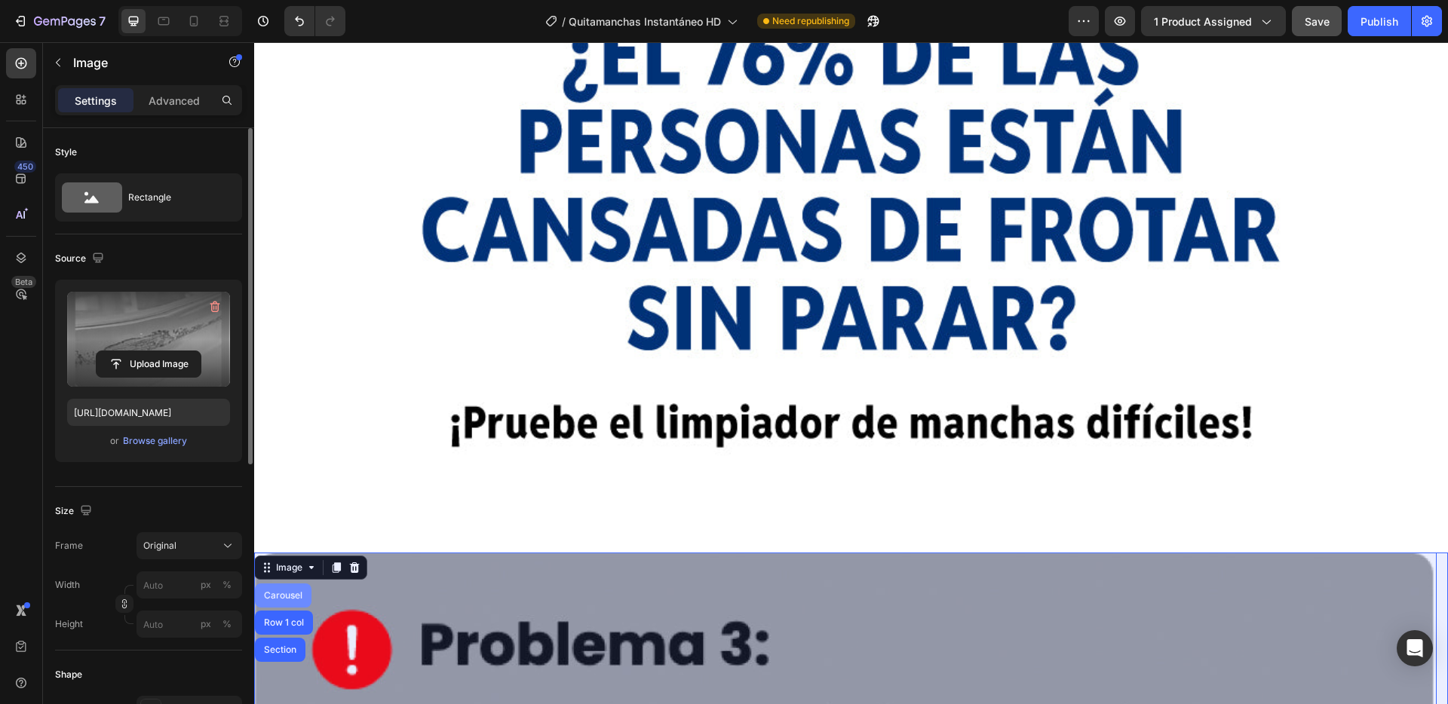
click at [287, 591] on div "Carousel" at bounding box center [283, 595] width 44 height 9
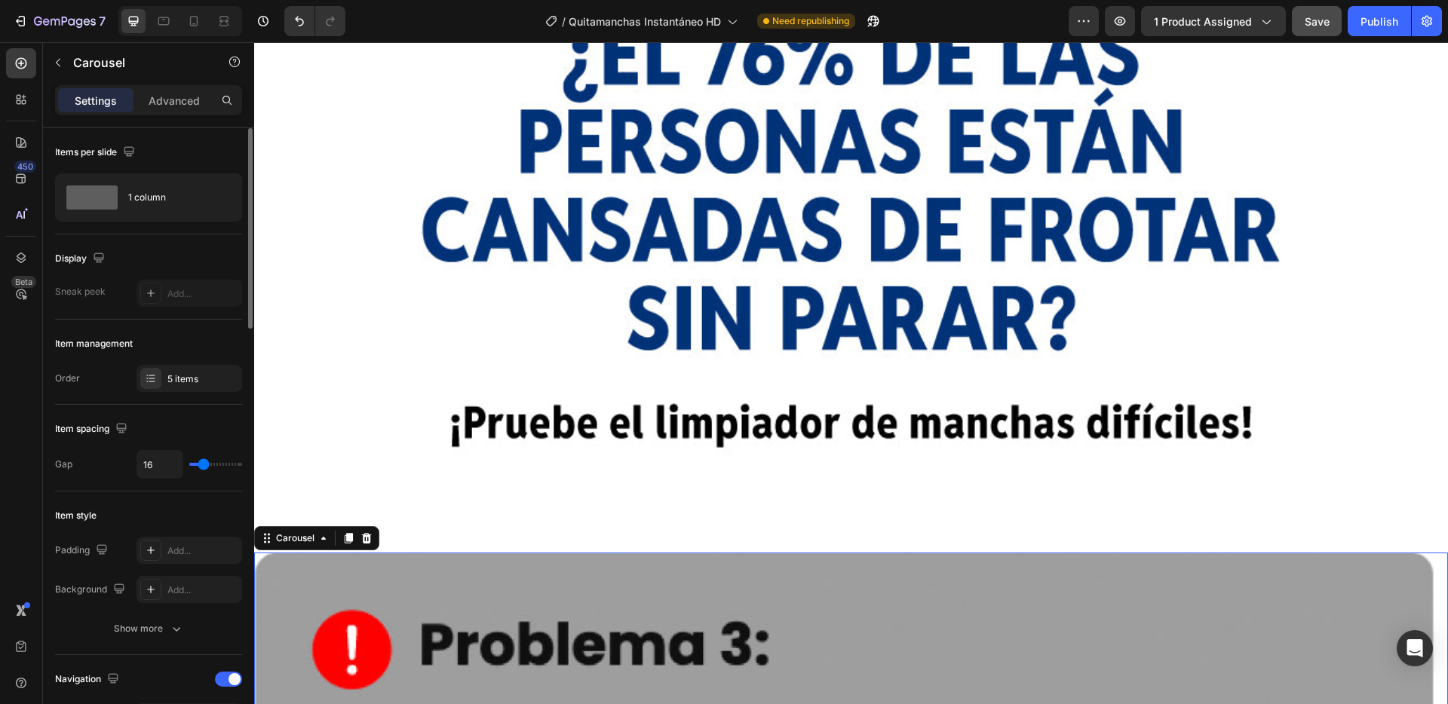
click at [191, 387] on div "5 items" at bounding box center [189, 378] width 106 height 27
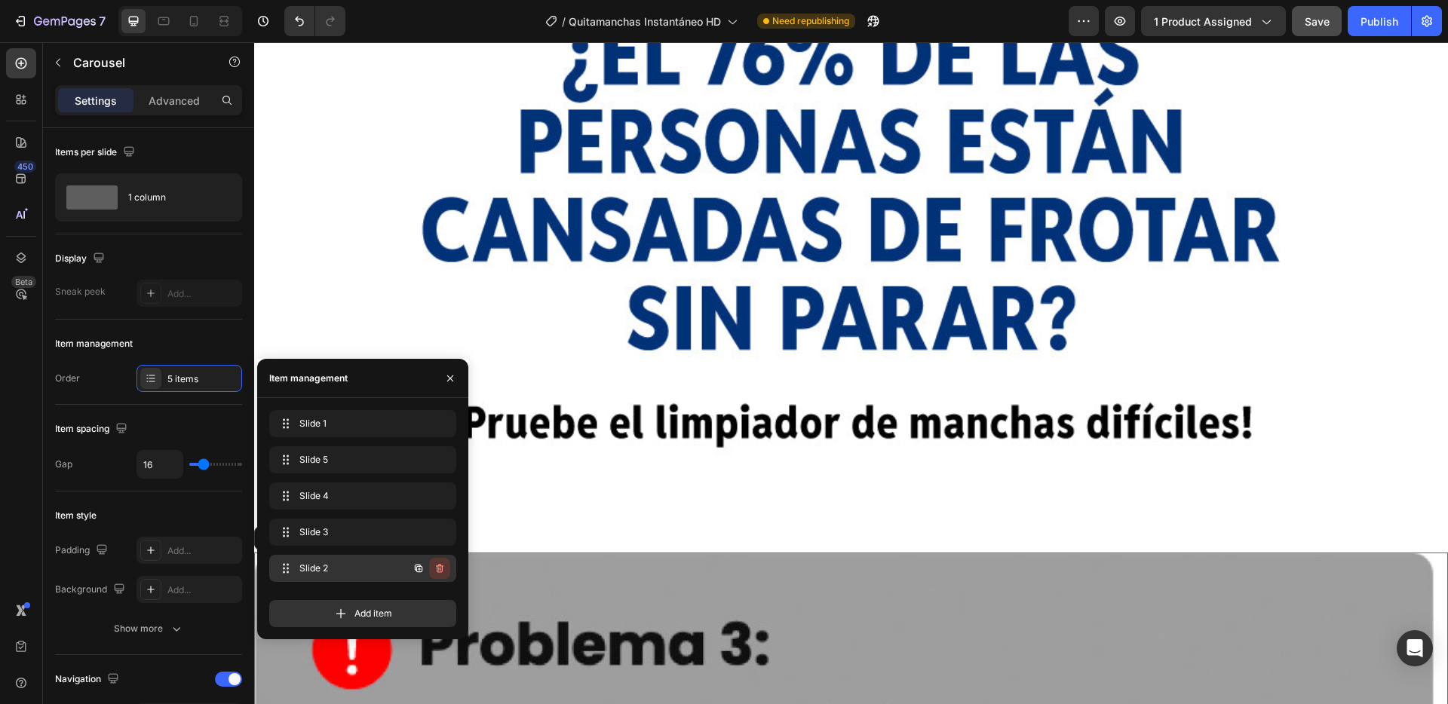
click at [444, 569] on icon "button" at bounding box center [440, 569] width 12 height 12
click at [432, 564] on div "Delete" at bounding box center [429, 569] width 28 height 14
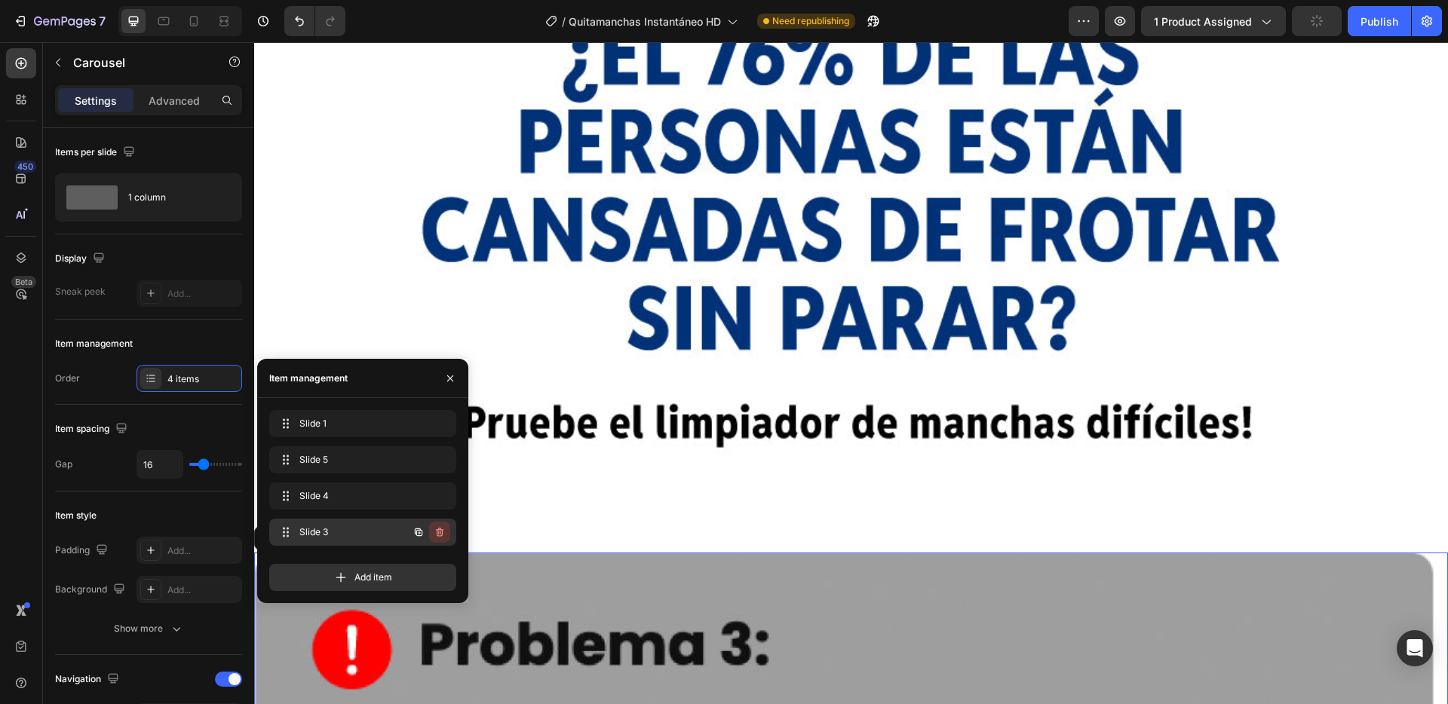
click at [437, 534] on icon "button" at bounding box center [440, 532] width 12 height 12
click at [432, 533] on div "Delete" at bounding box center [429, 533] width 28 height 14
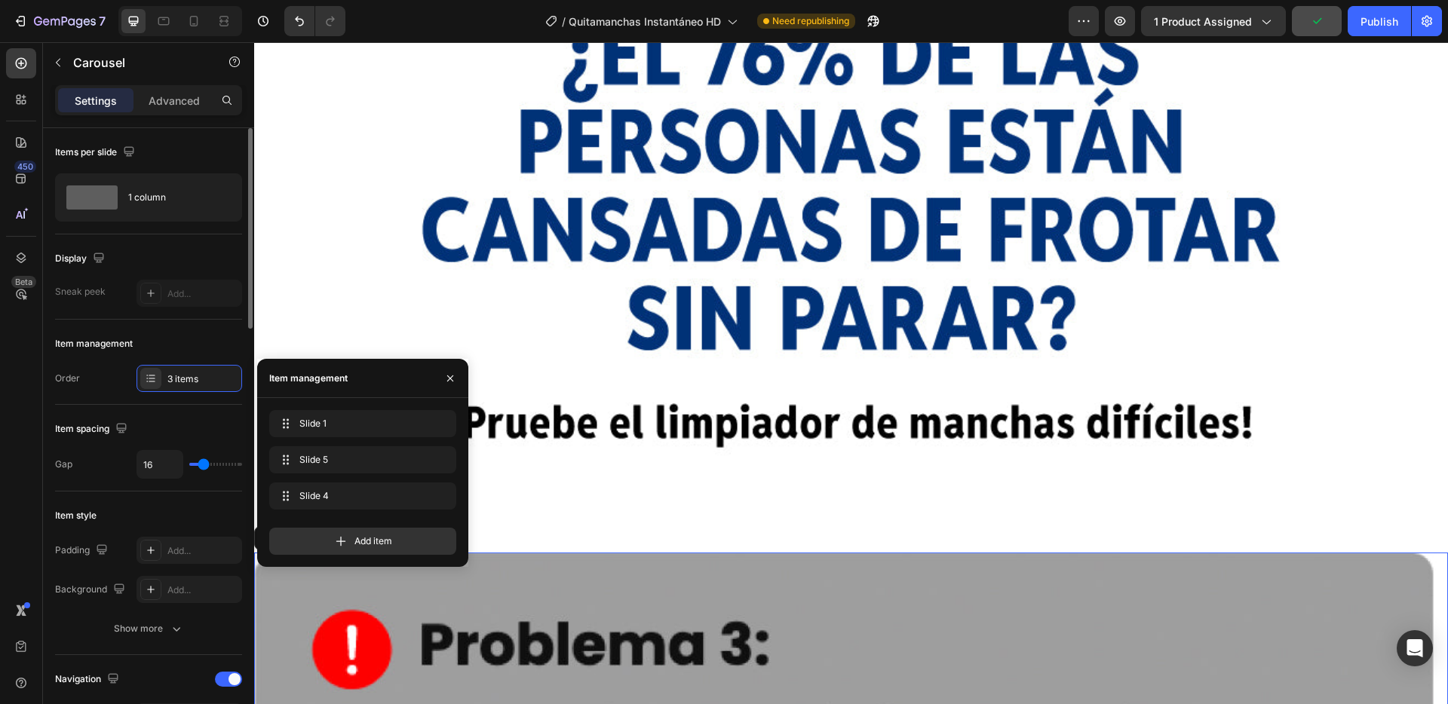
click at [225, 338] on div "Item management" at bounding box center [148, 344] width 187 height 24
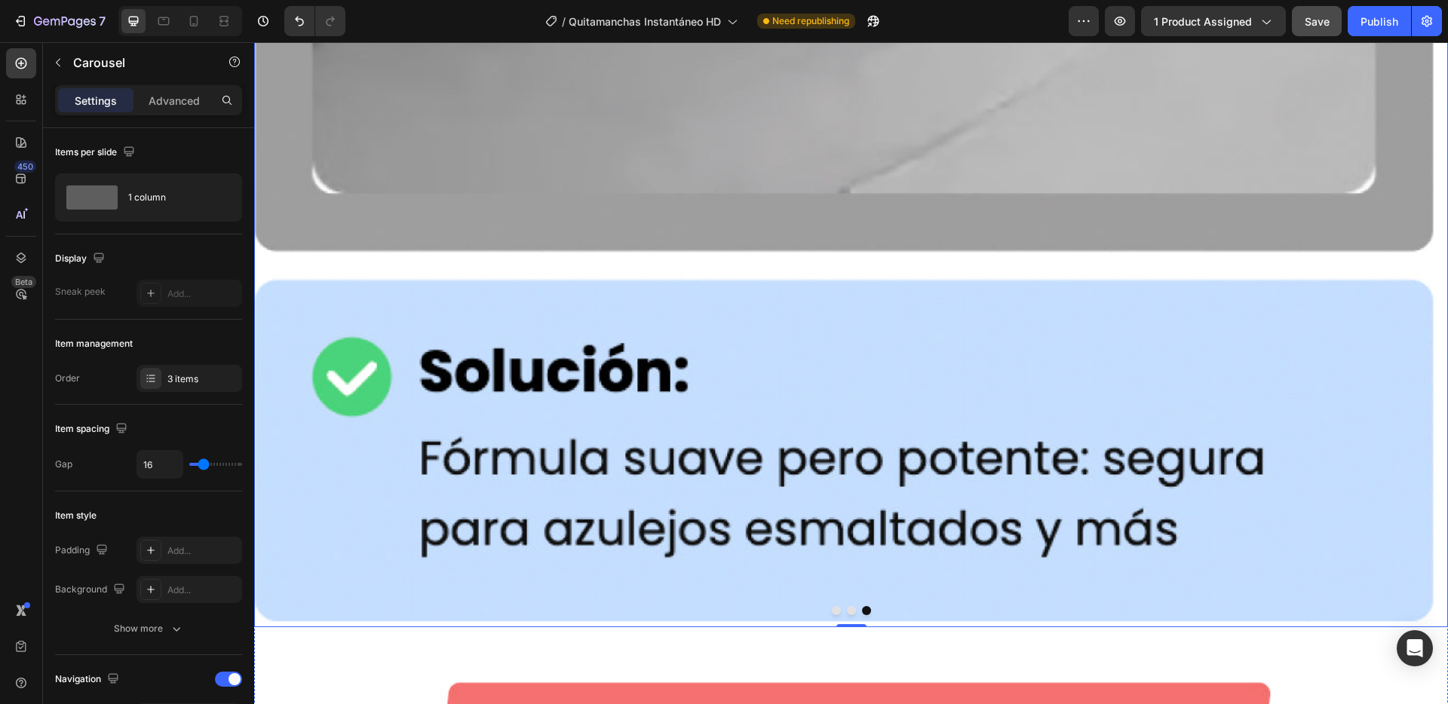
scroll to position [8923, 0]
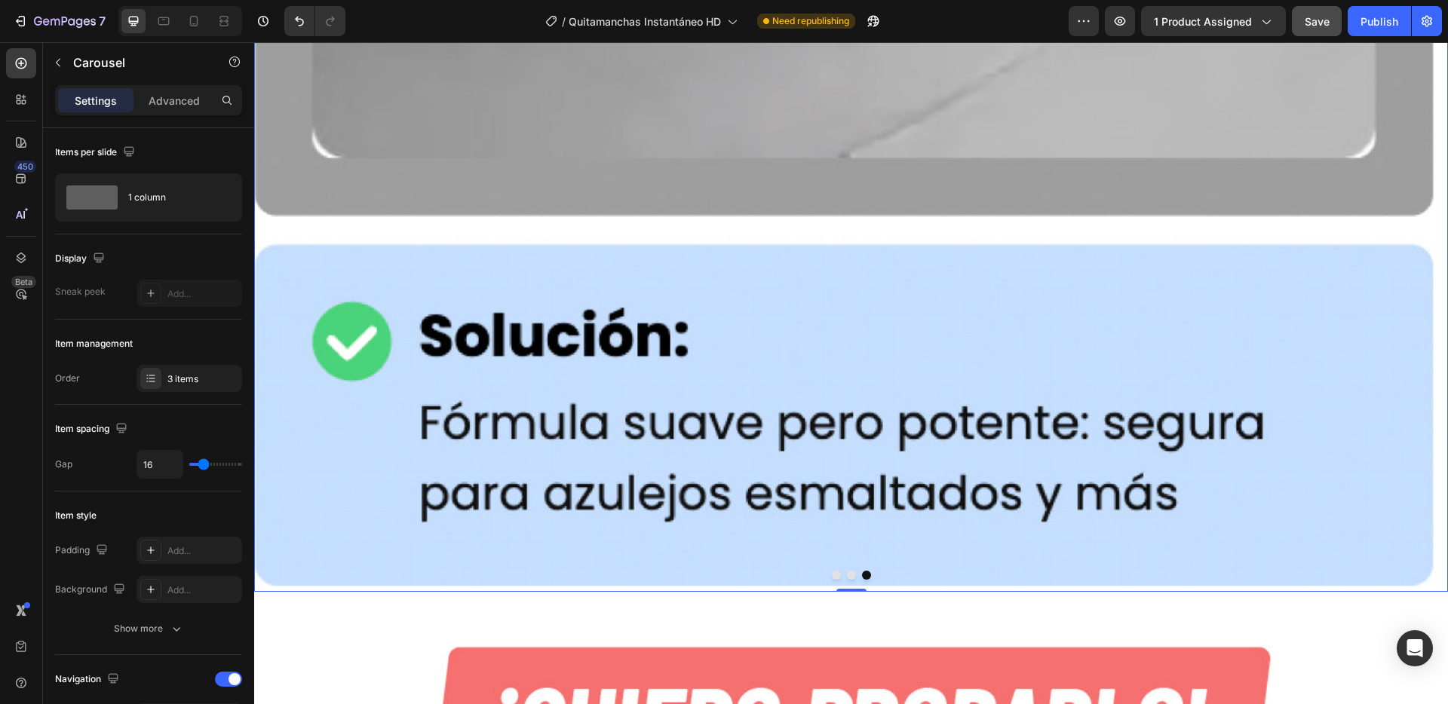
click at [847, 571] on button "Dot" at bounding box center [851, 575] width 9 height 9
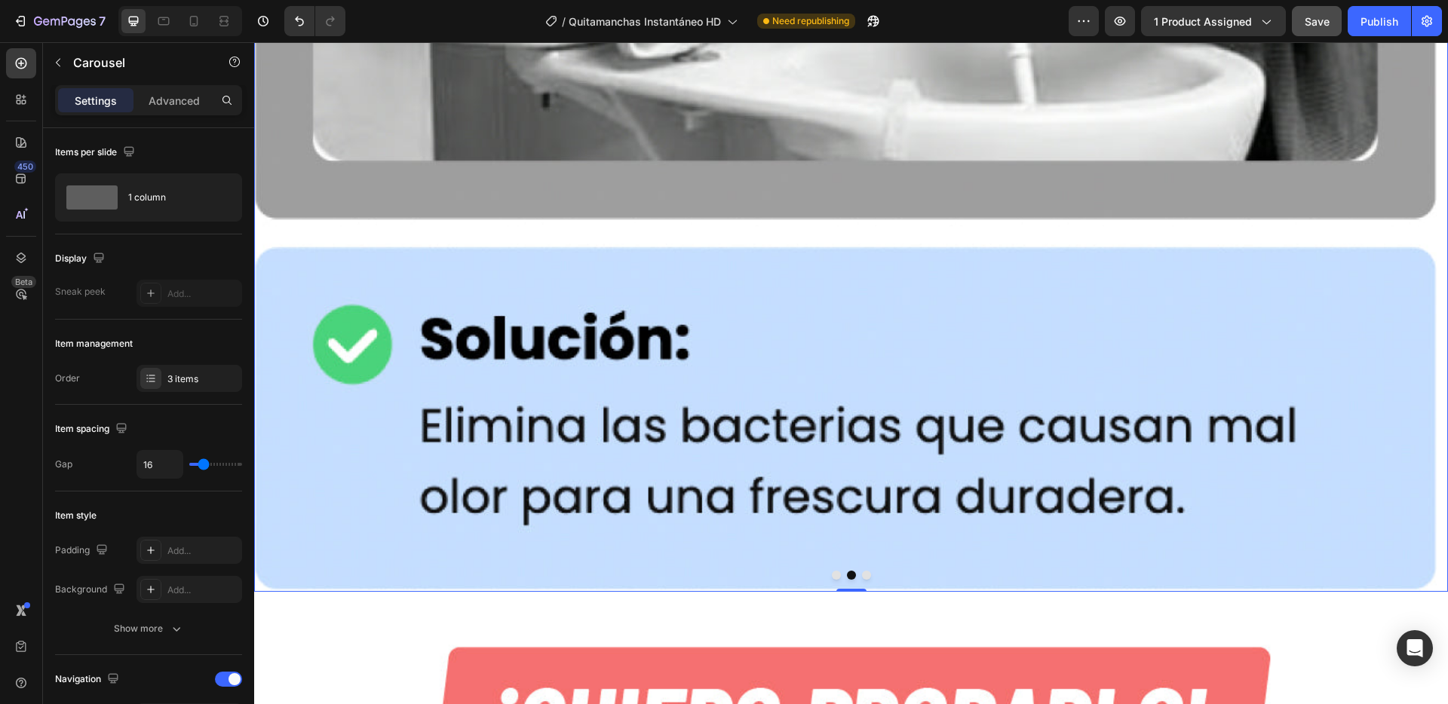
click at [832, 571] on button "Dot" at bounding box center [836, 575] width 9 height 9
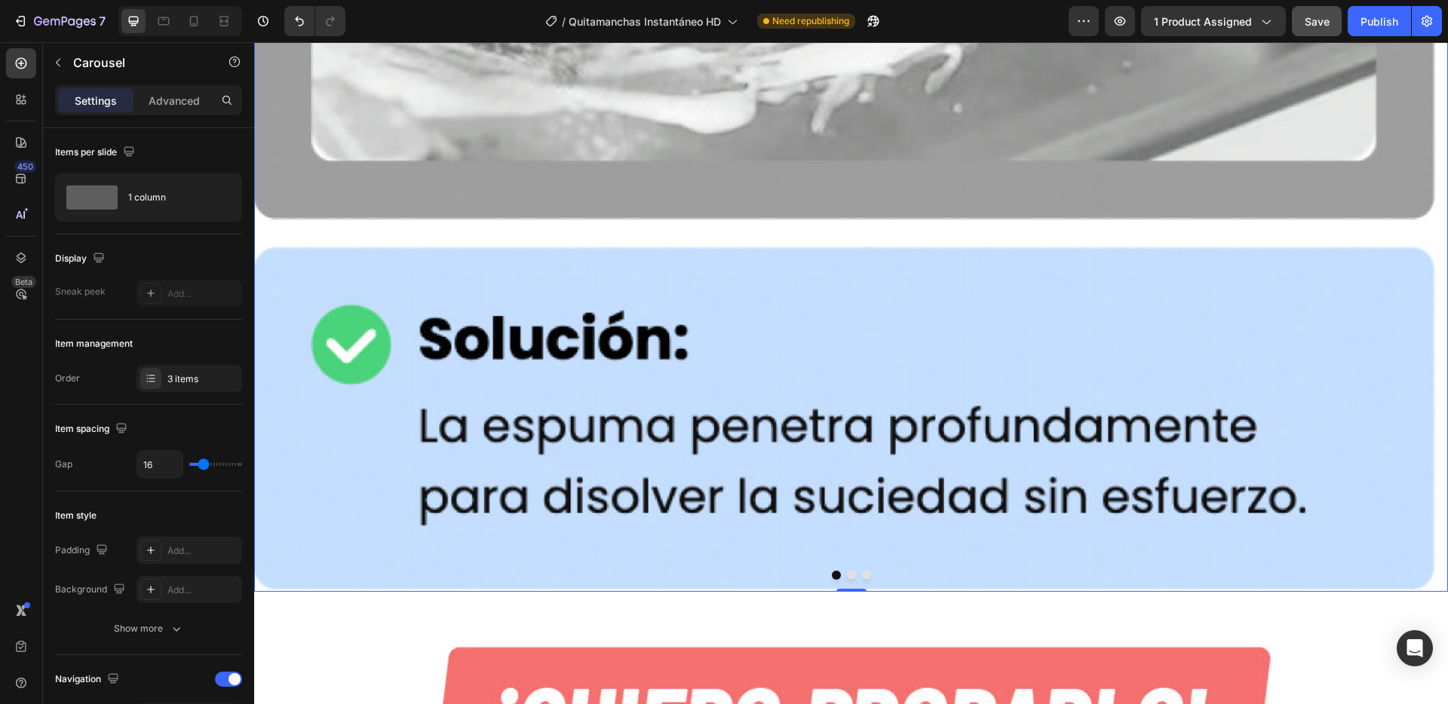
click at [847, 571] on button "Dot" at bounding box center [851, 575] width 9 height 9
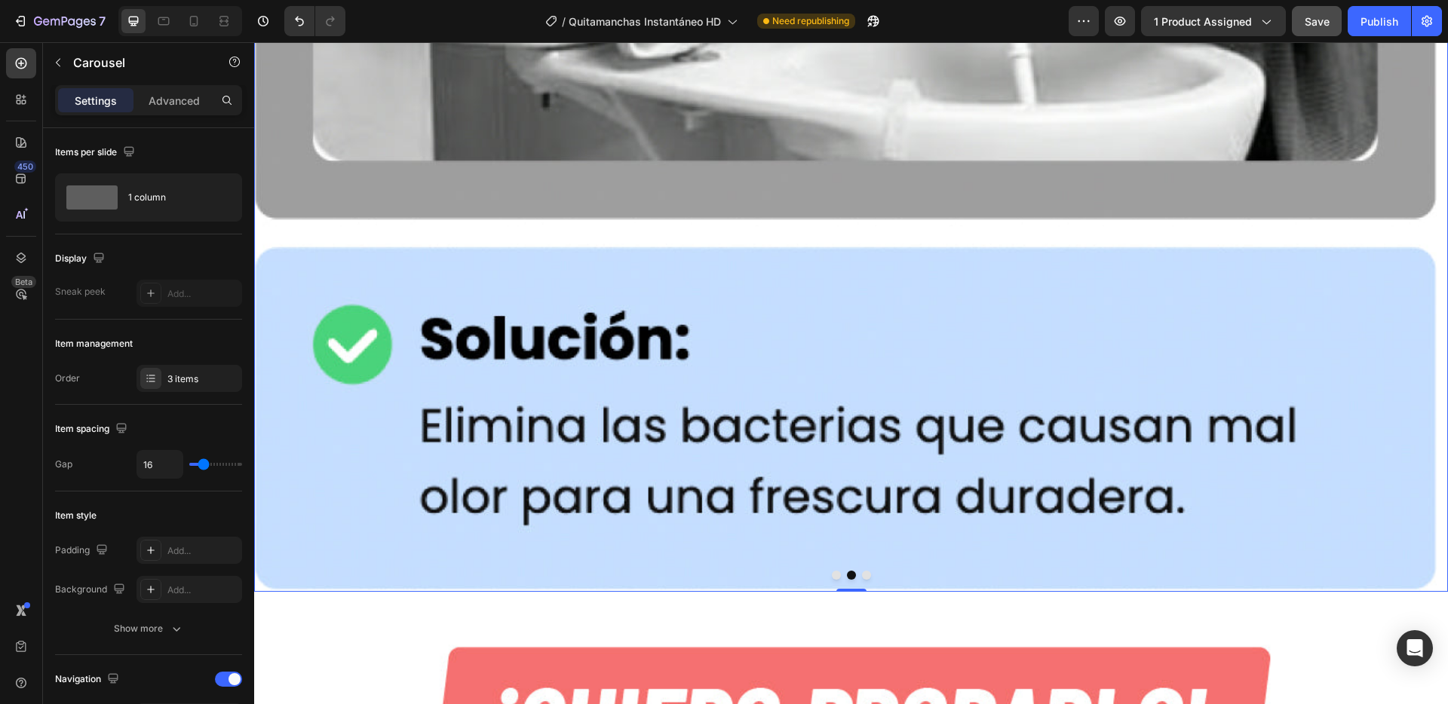
click at [865, 571] on div at bounding box center [851, 575] width 1194 height 9
click at [862, 571] on button "Dot" at bounding box center [866, 575] width 9 height 9
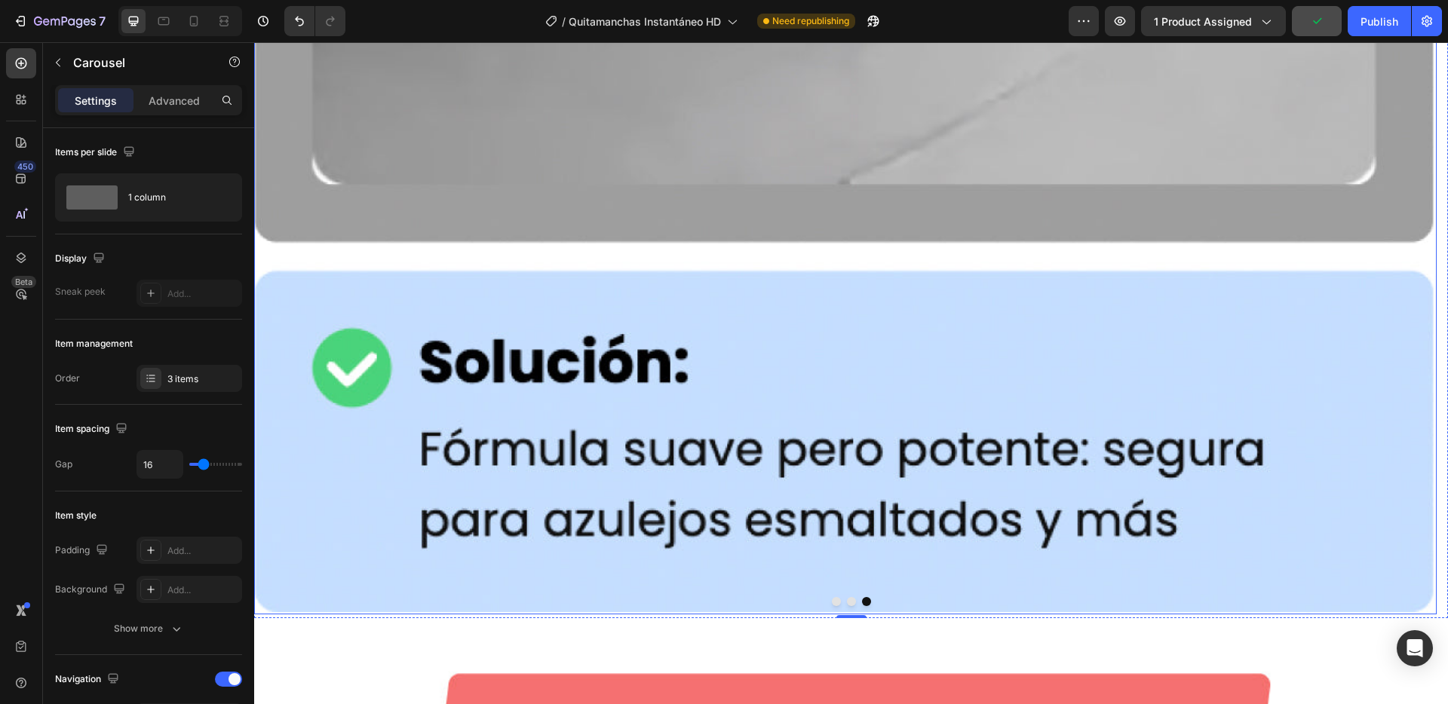
scroll to position [9048, 0]
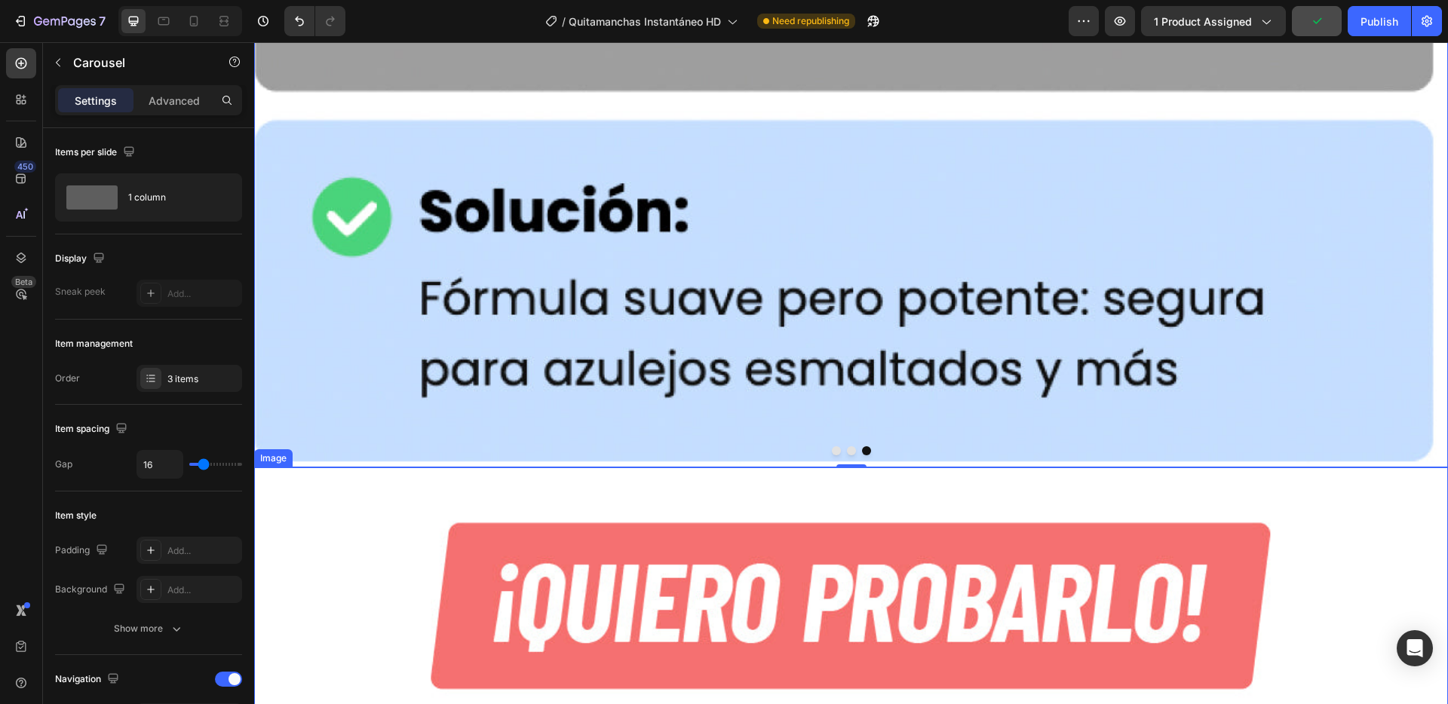
click at [454, 468] on img at bounding box center [851, 606] width 1194 height 277
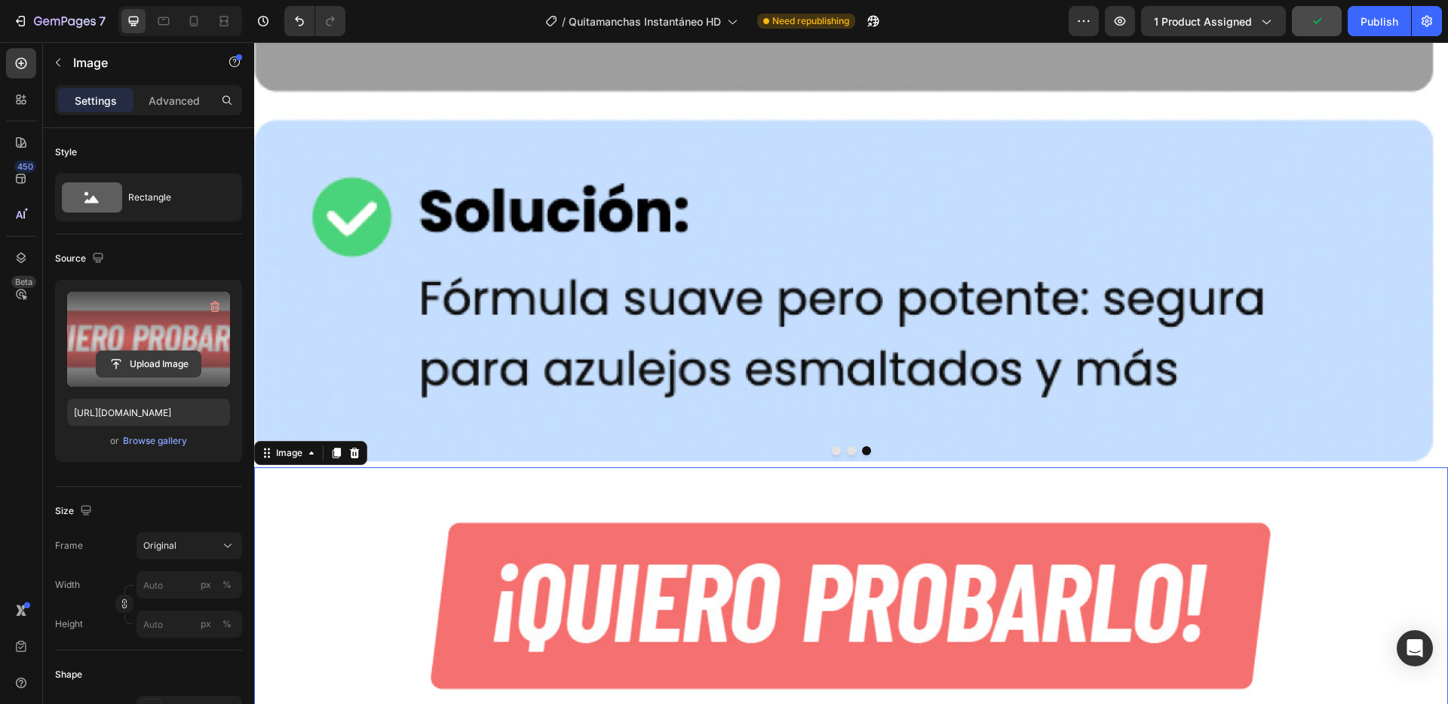
click at [160, 360] on input "file" at bounding box center [149, 364] width 104 height 26
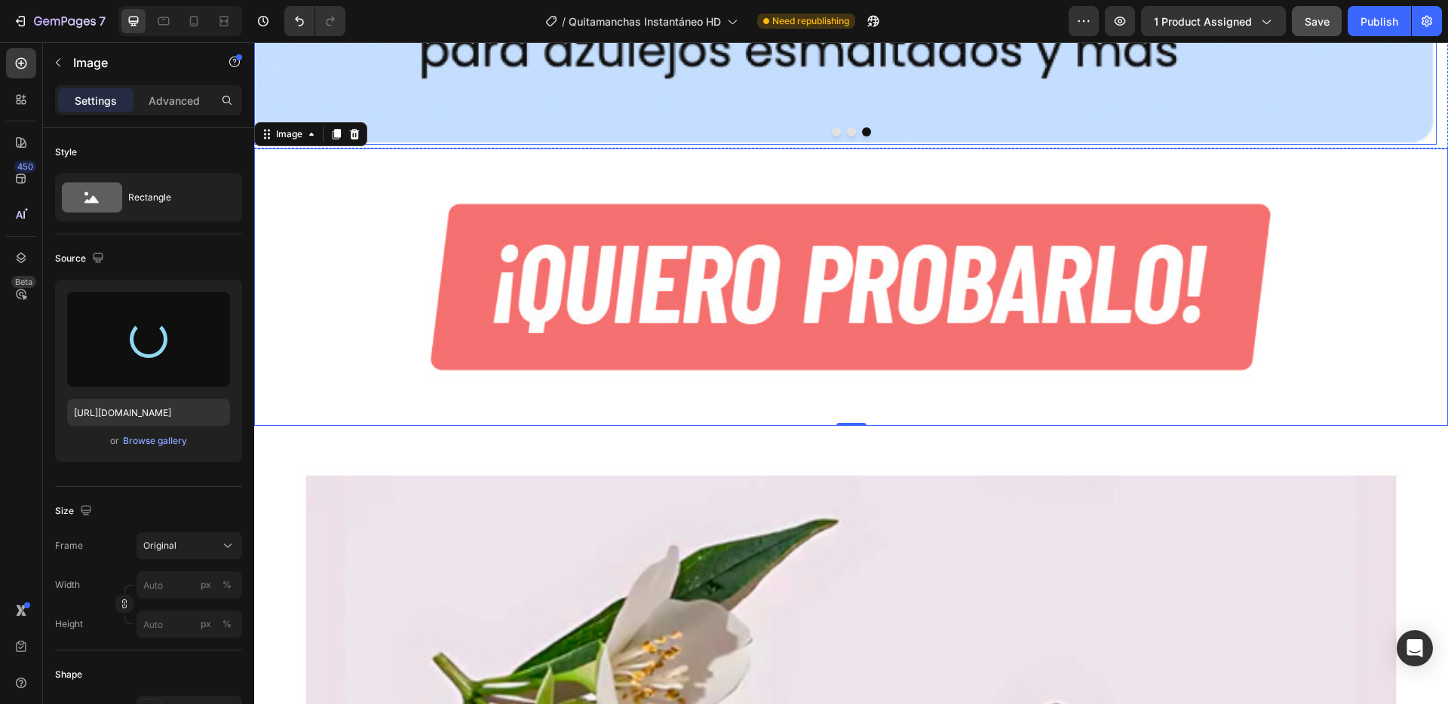
scroll to position [9187, 0]
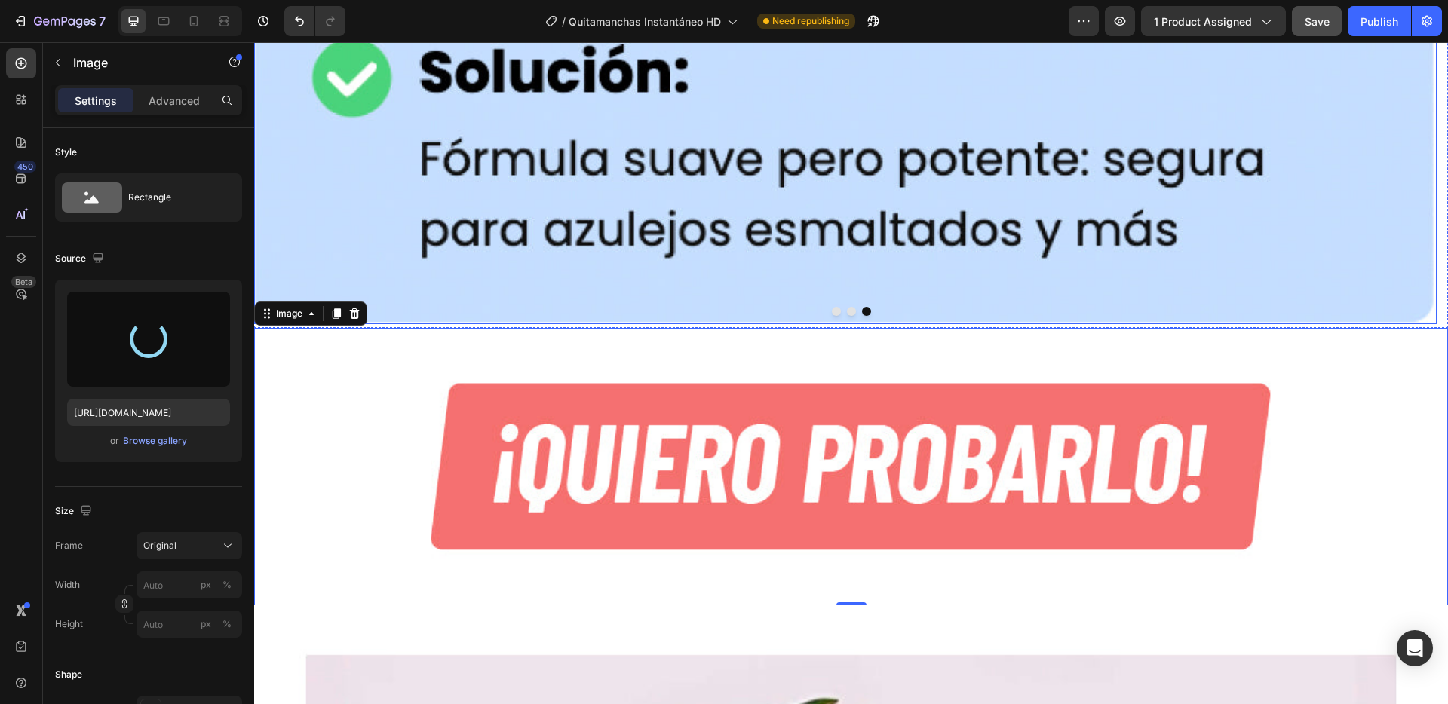
type input "[URL][DOMAIN_NAME]"
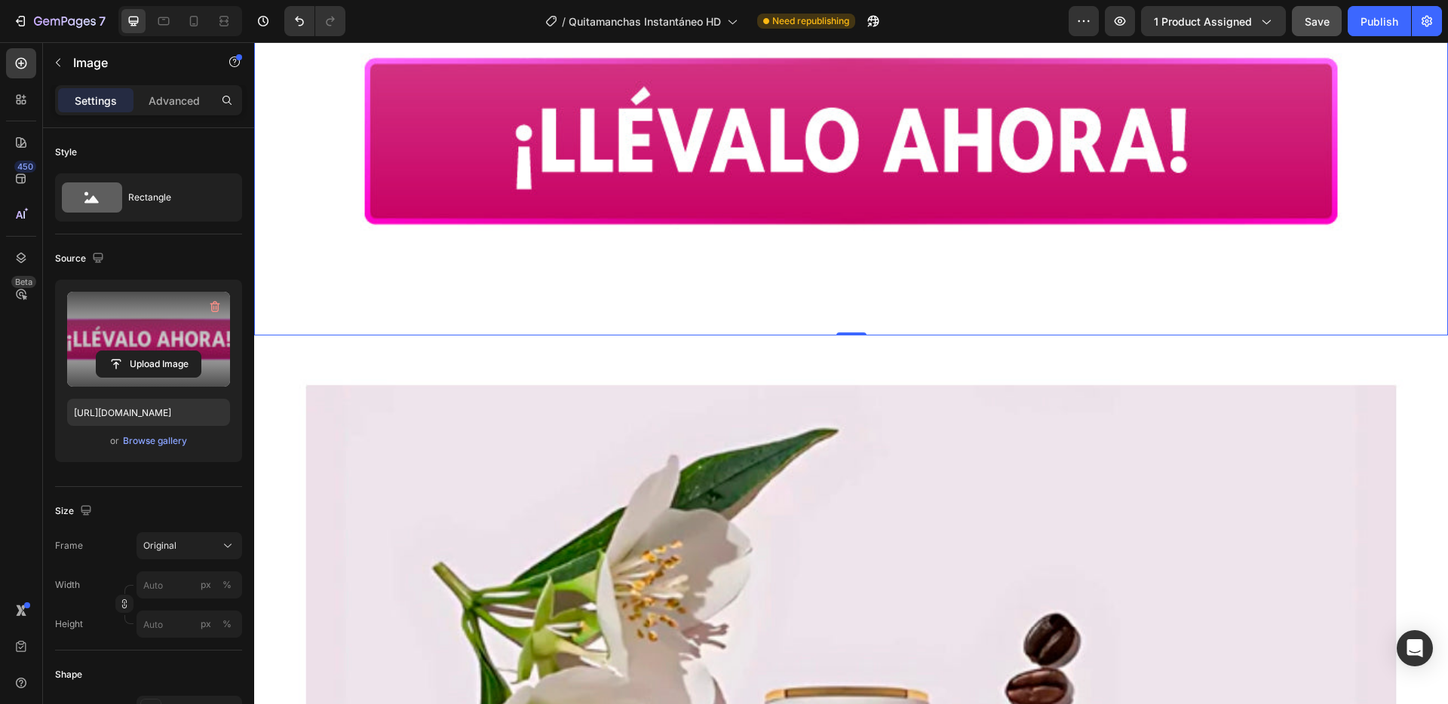
scroll to position [9610, 0]
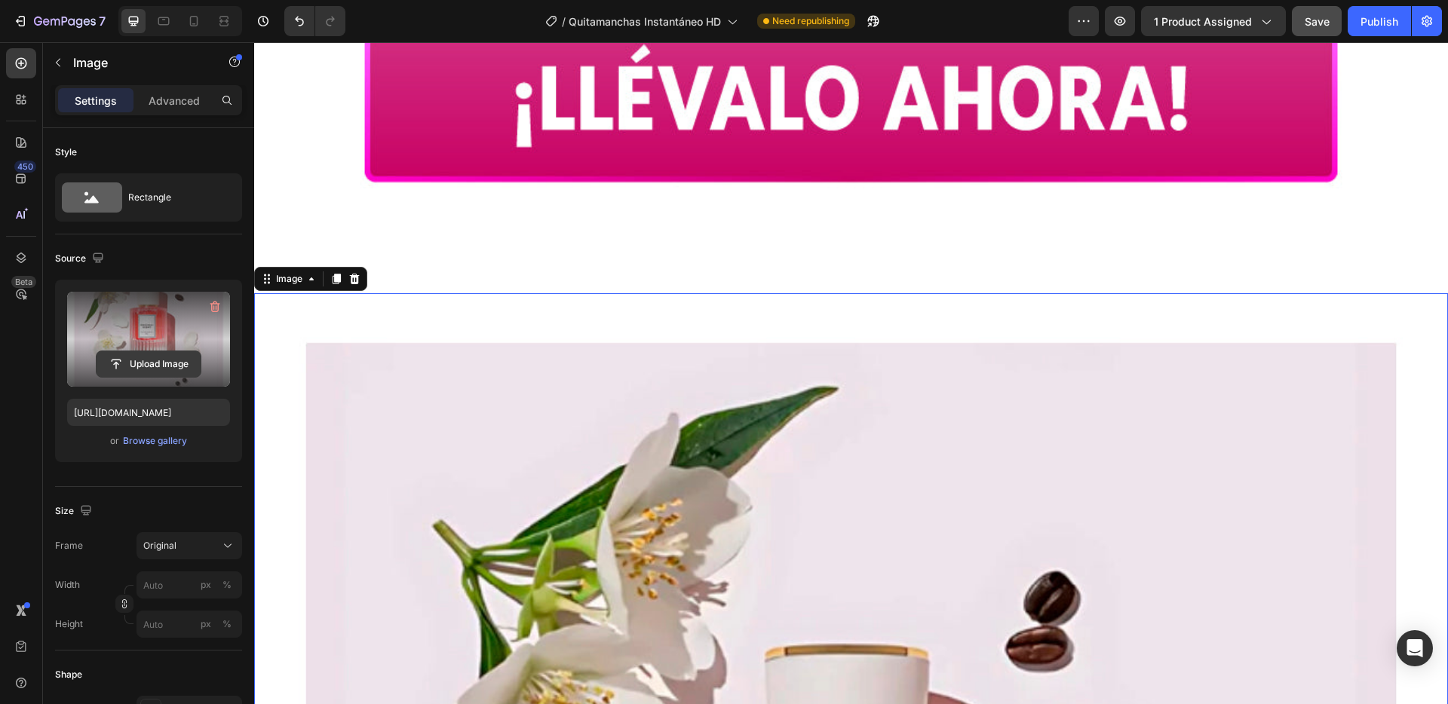
click at [159, 354] on input "file" at bounding box center [149, 364] width 104 height 26
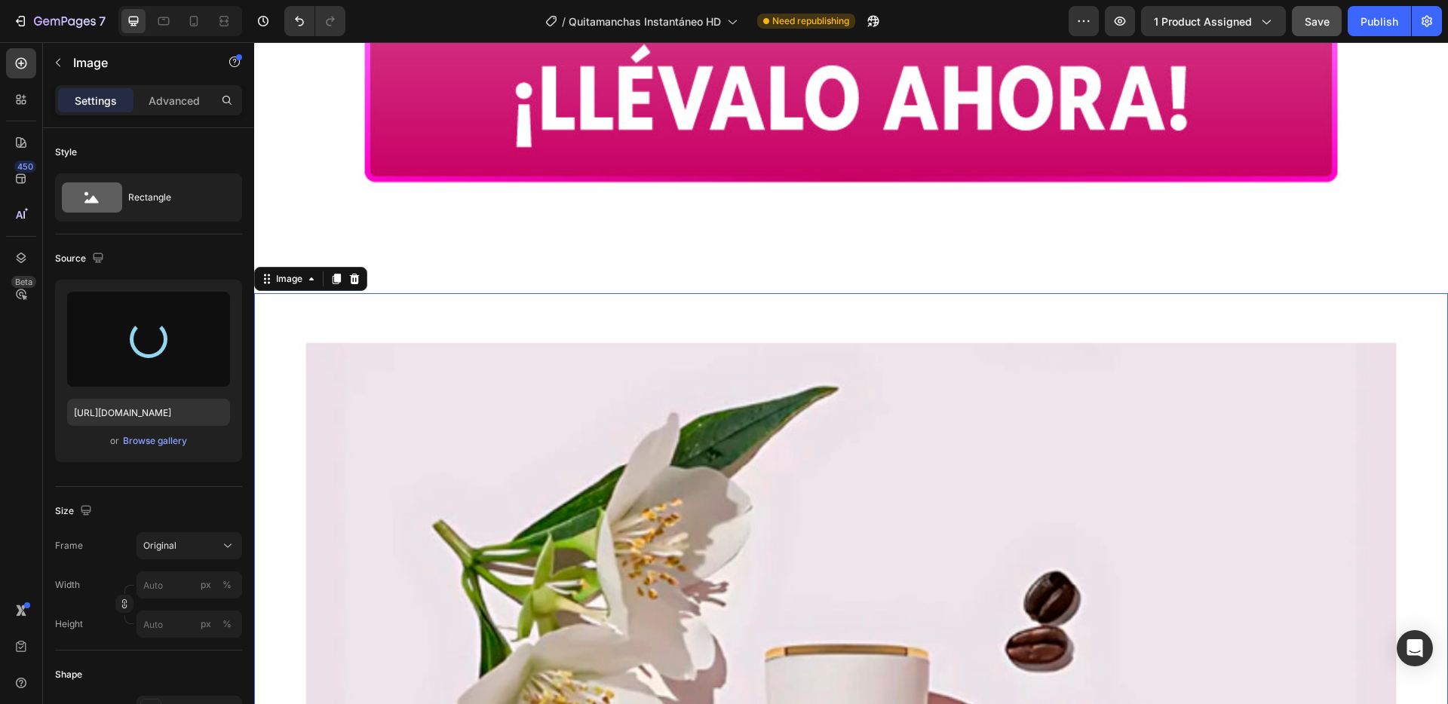
type input "[URL][DOMAIN_NAME]"
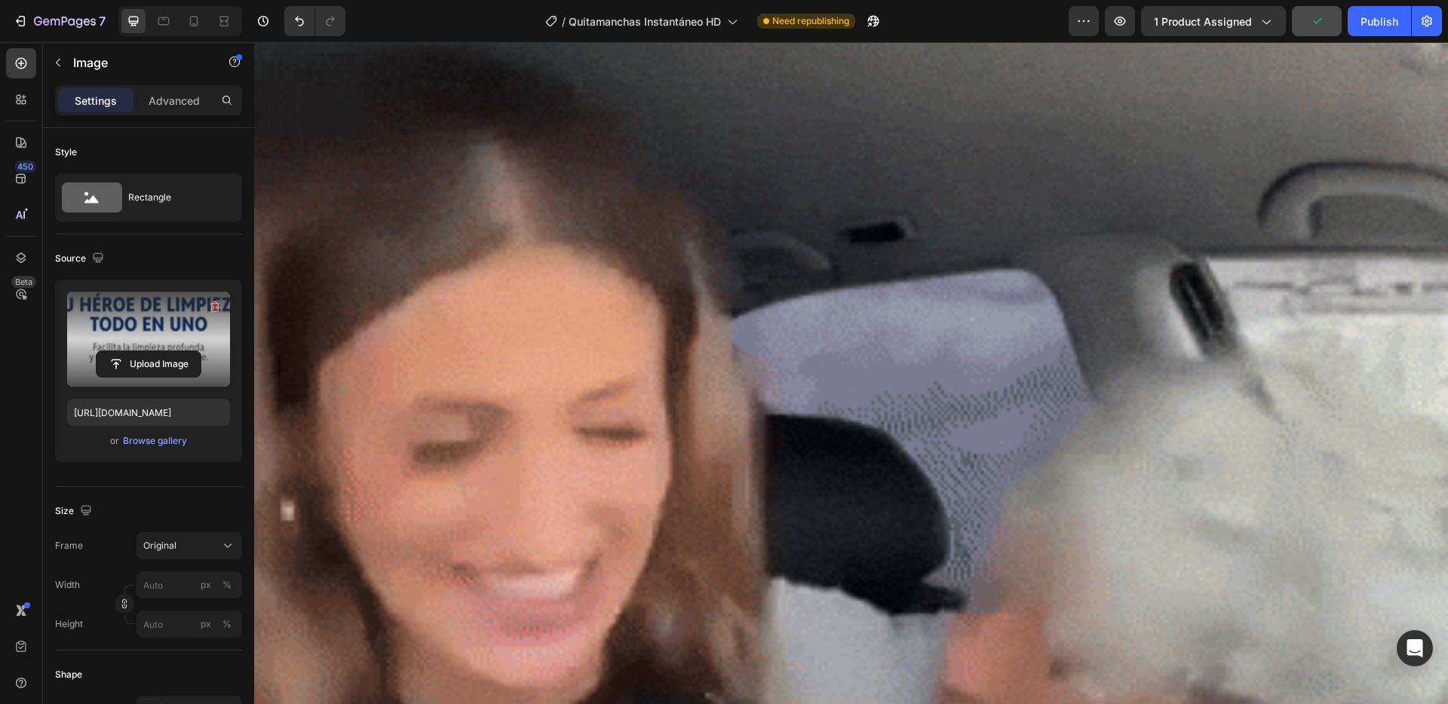
scroll to position [10110, 0]
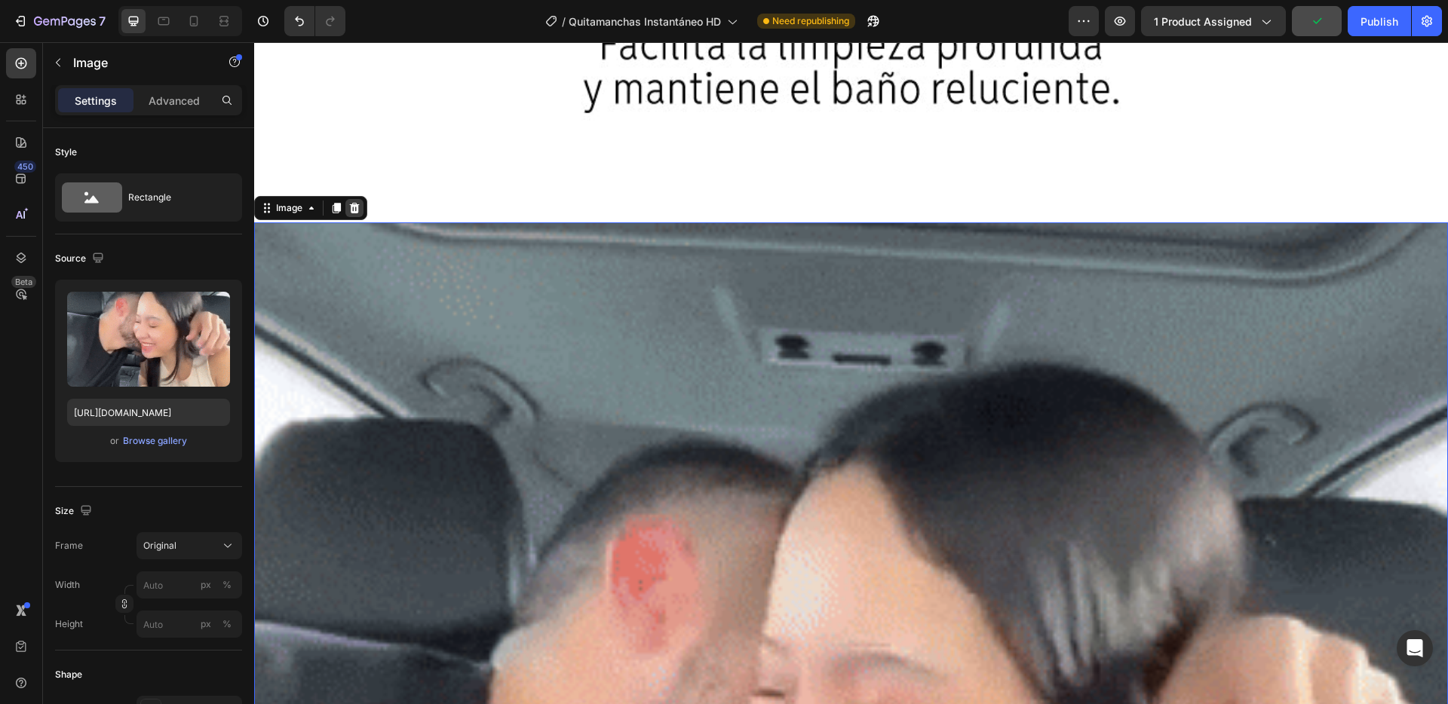
click at [353, 202] on icon at bounding box center [355, 207] width 10 height 11
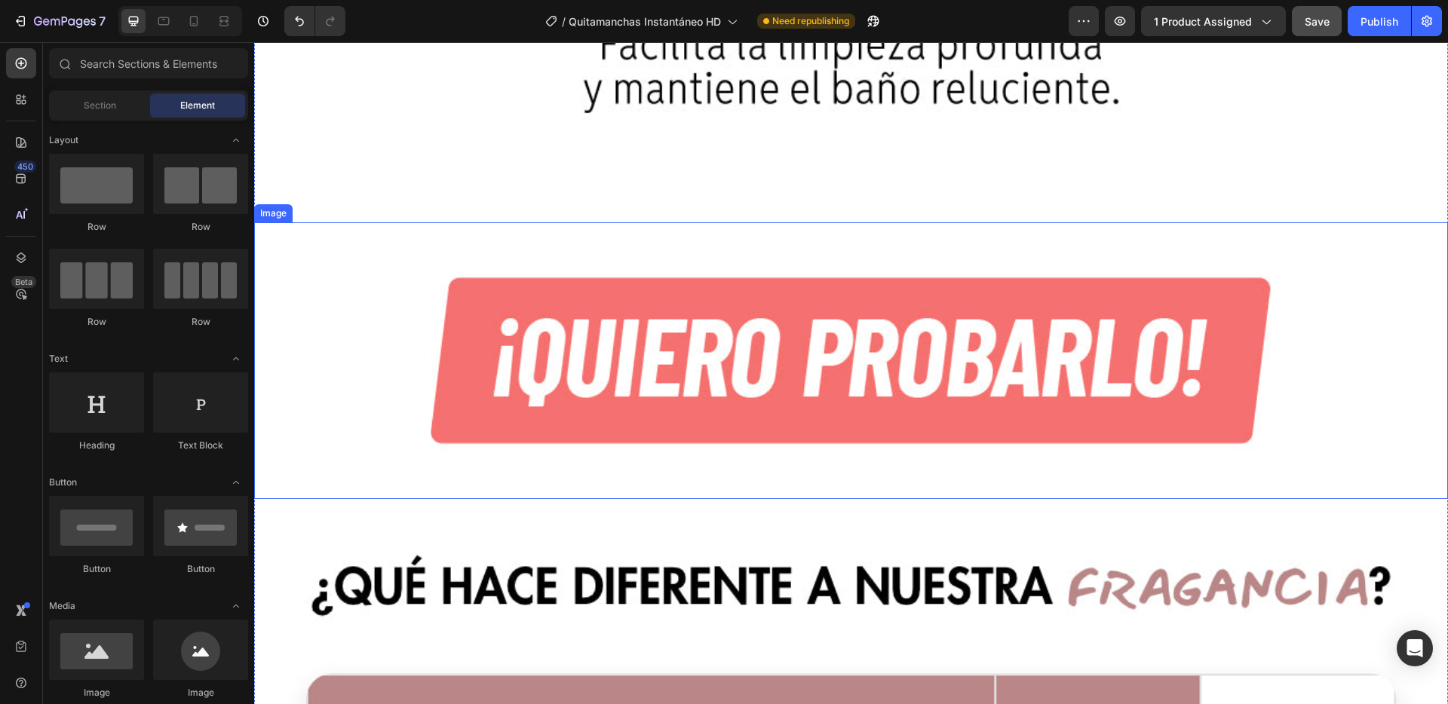
click at [379, 222] on img at bounding box center [851, 360] width 1194 height 277
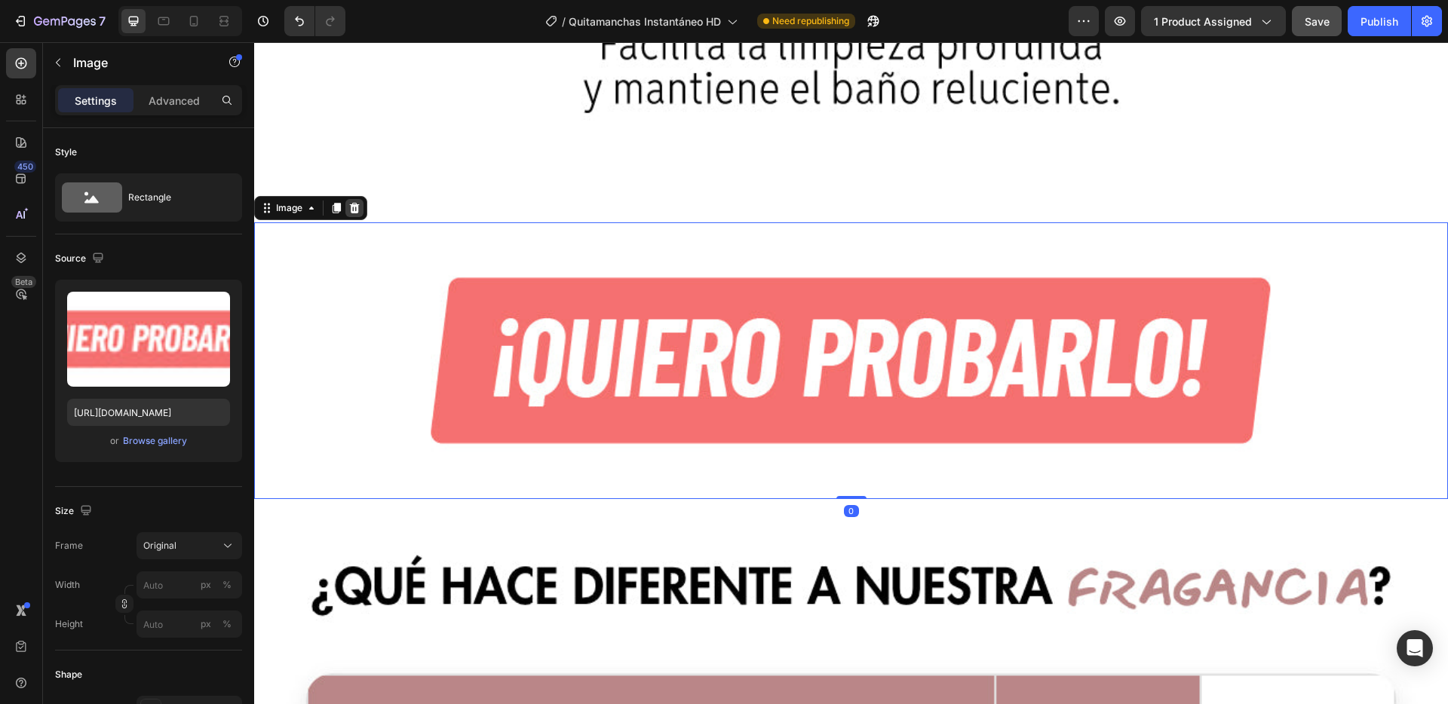
click at [348, 199] on div at bounding box center [354, 208] width 18 height 18
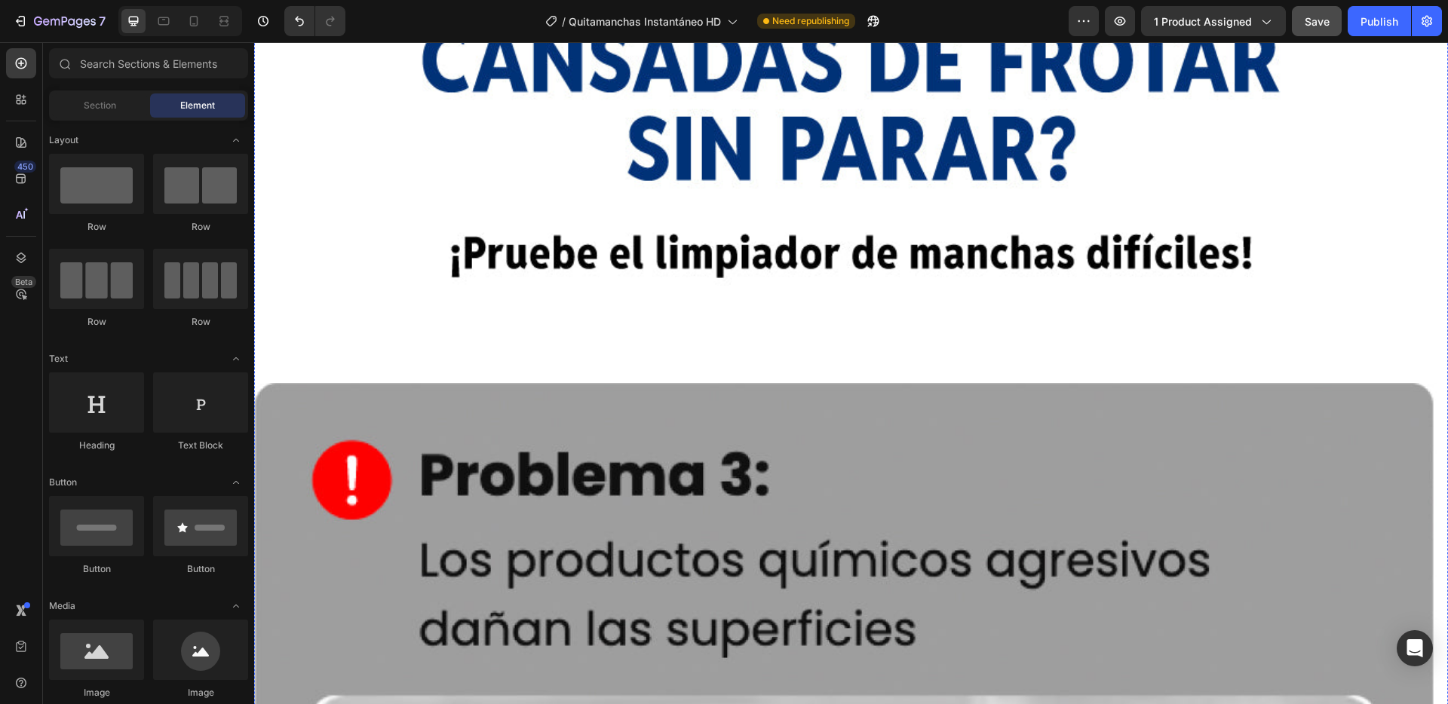
scroll to position [7596, 0]
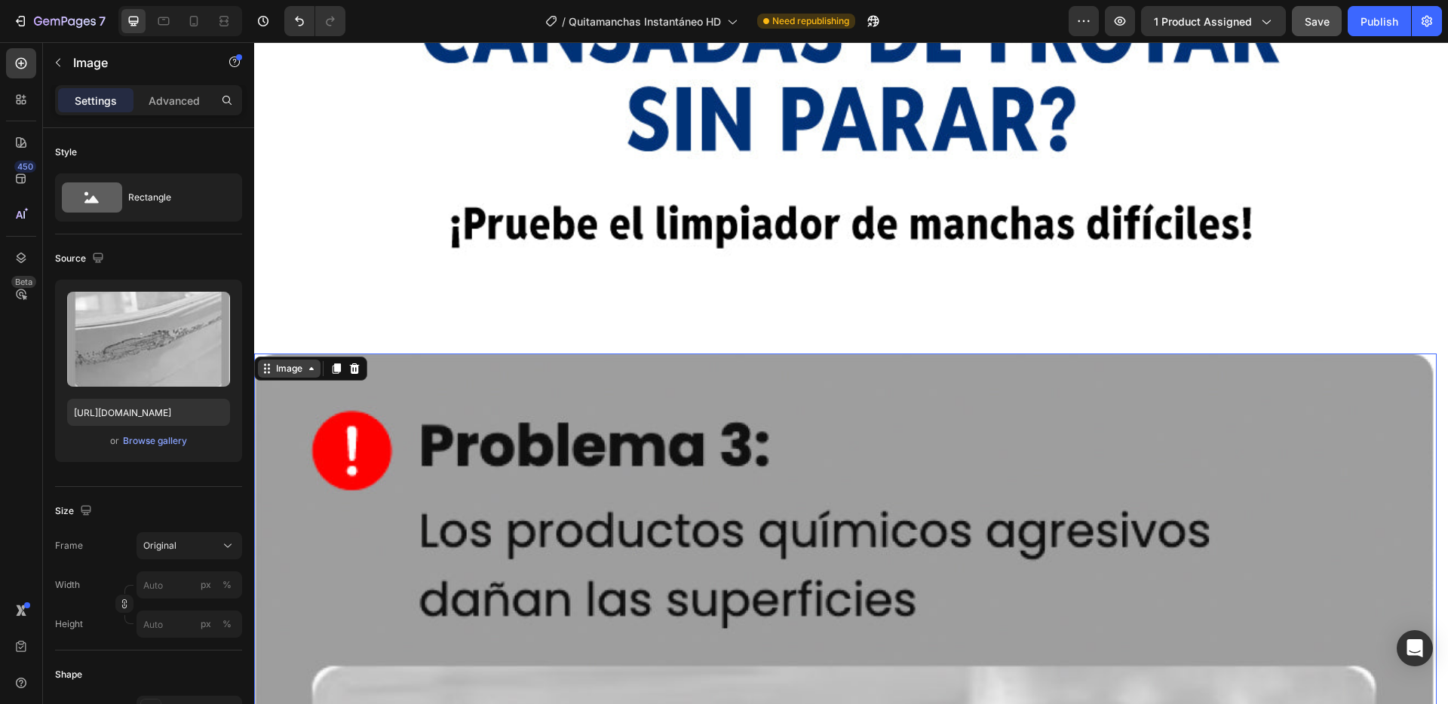
click at [296, 362] on div "Image" at bounding box center [289, 369] width 32 height 14
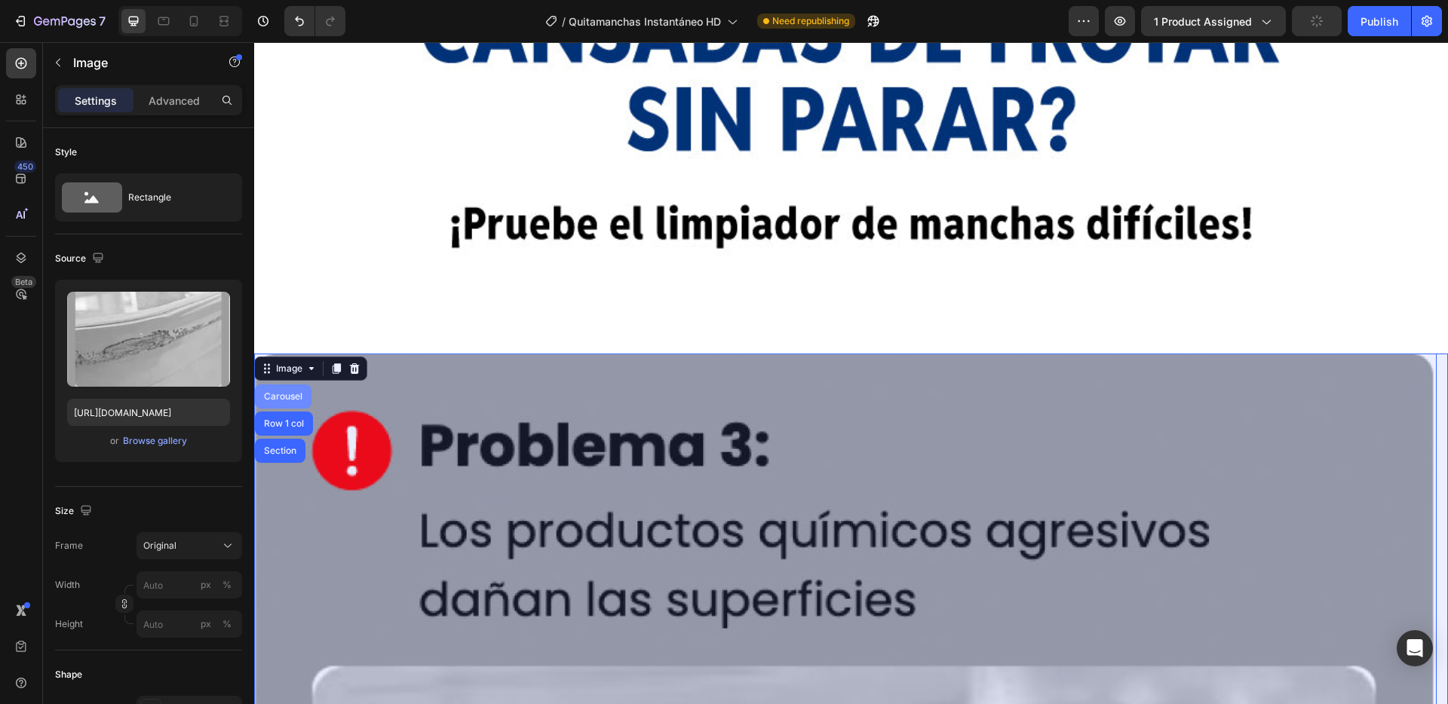
click at [287, 385] on div "Carousel" at bounding box center [283, 397] width 57 height 24
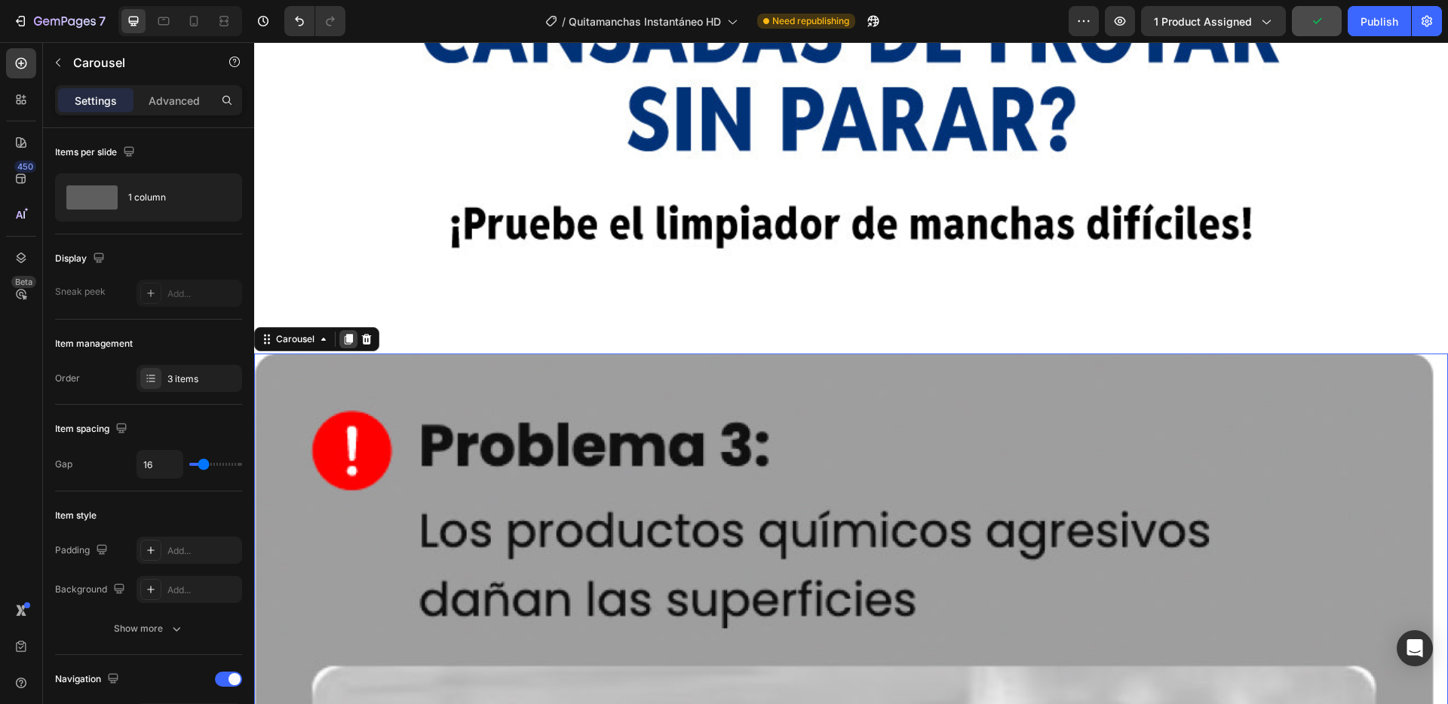
click at [347, 334] on icon at bounding box center [349, 339] width 8 height 11
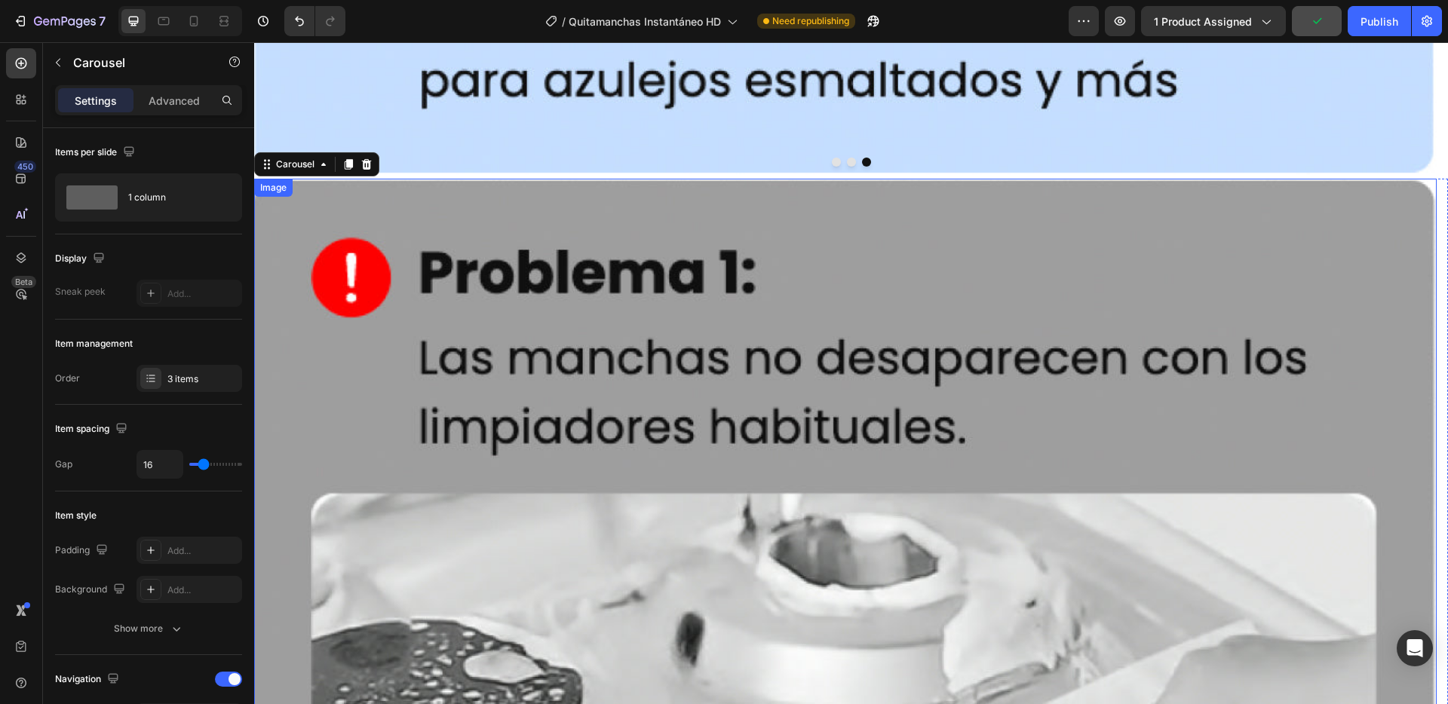
scroll to position [9346, 0]
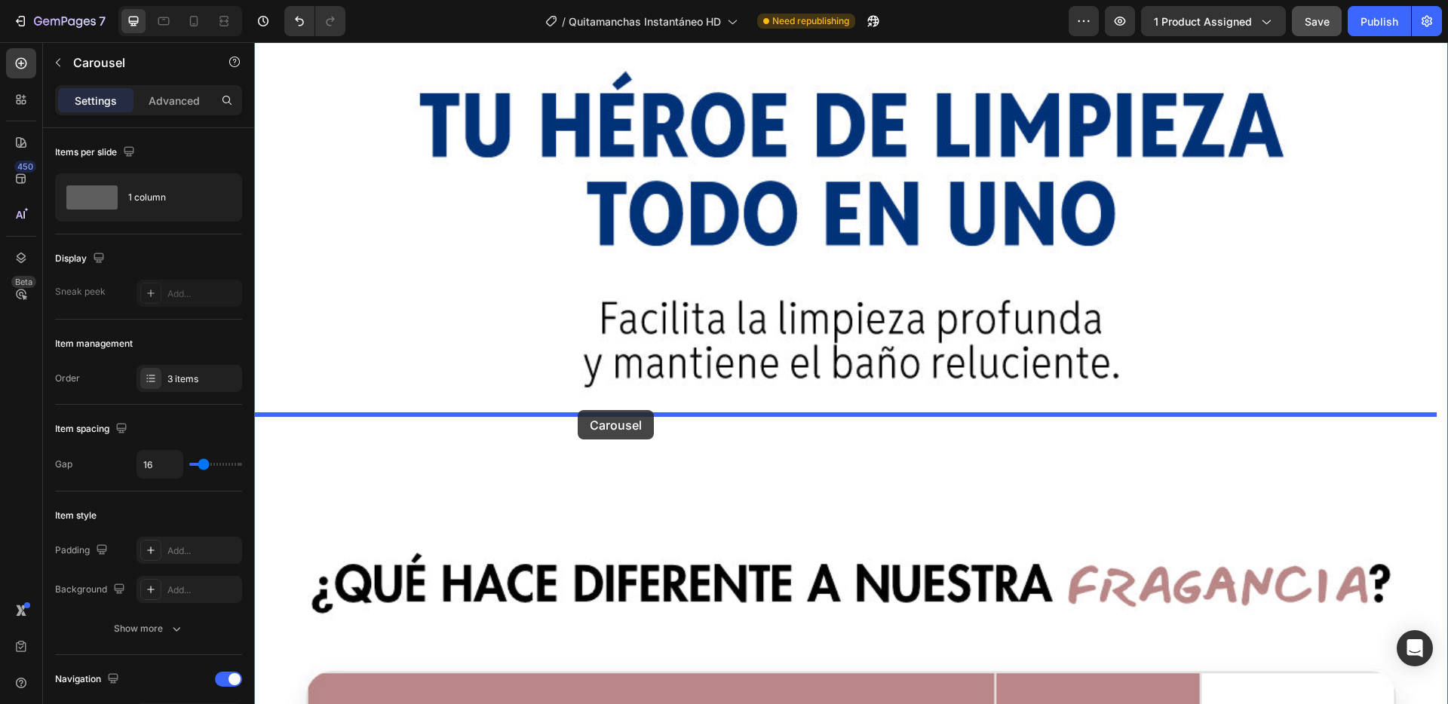
drag, startPoint x: 293, startPoint y: 78, endPoint x: 578, endPoint y: 410, distance: 436.9
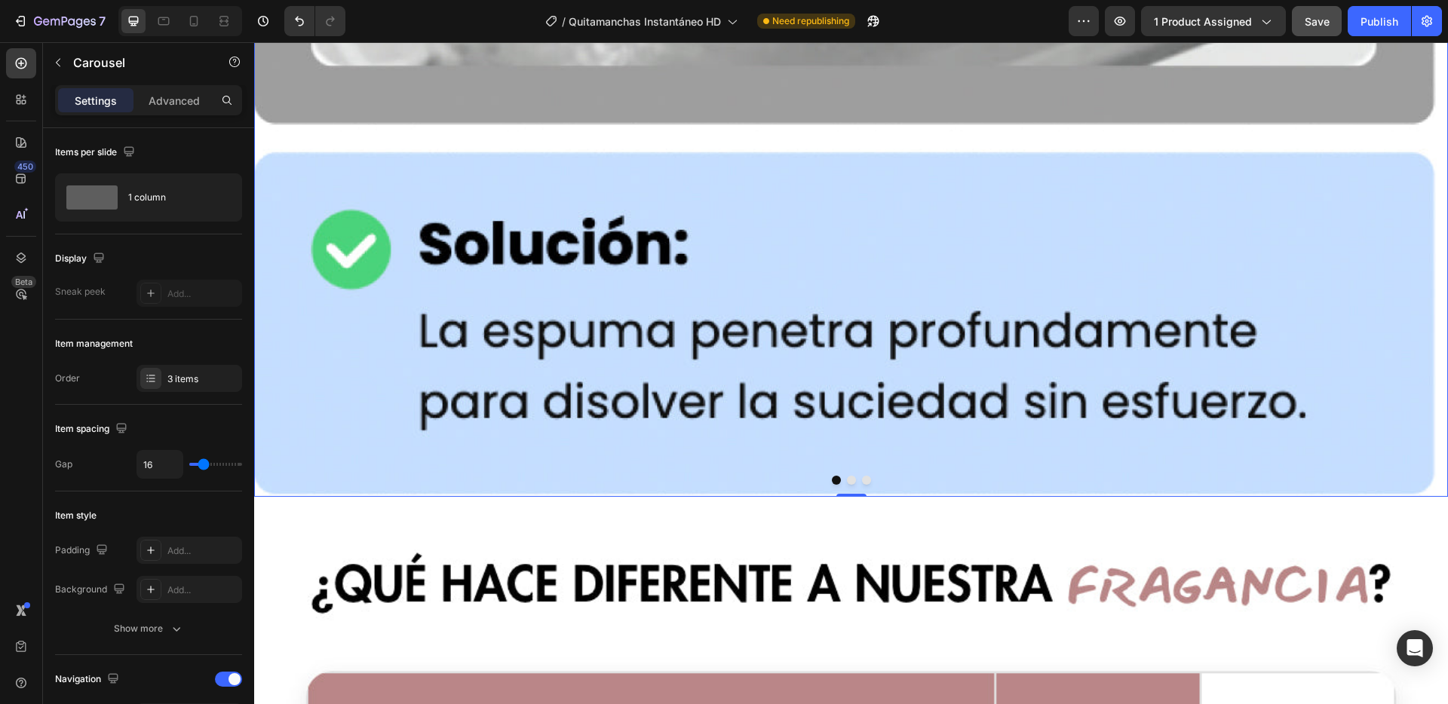
scroll to position [9836, 0]
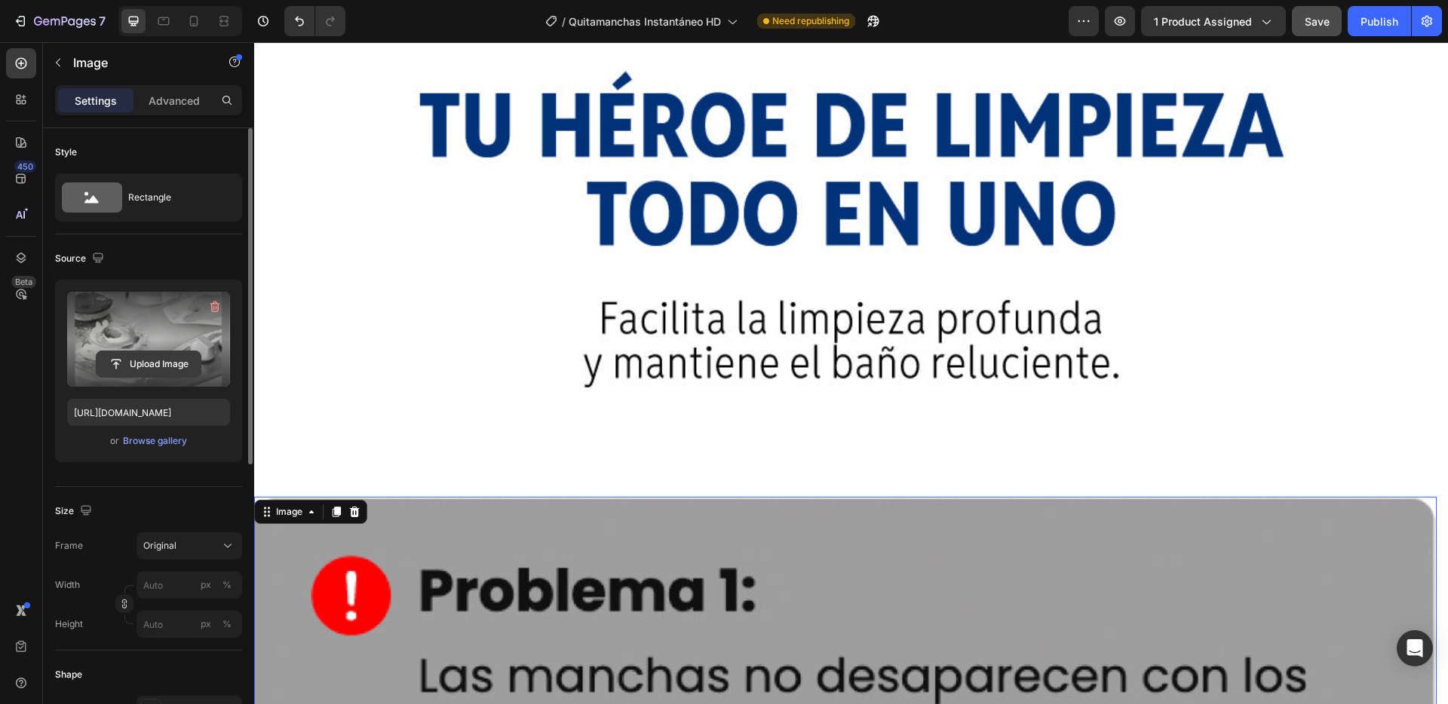
click at [149, 364] on input "file" at bounding box center [149, 364] width 104 height 26
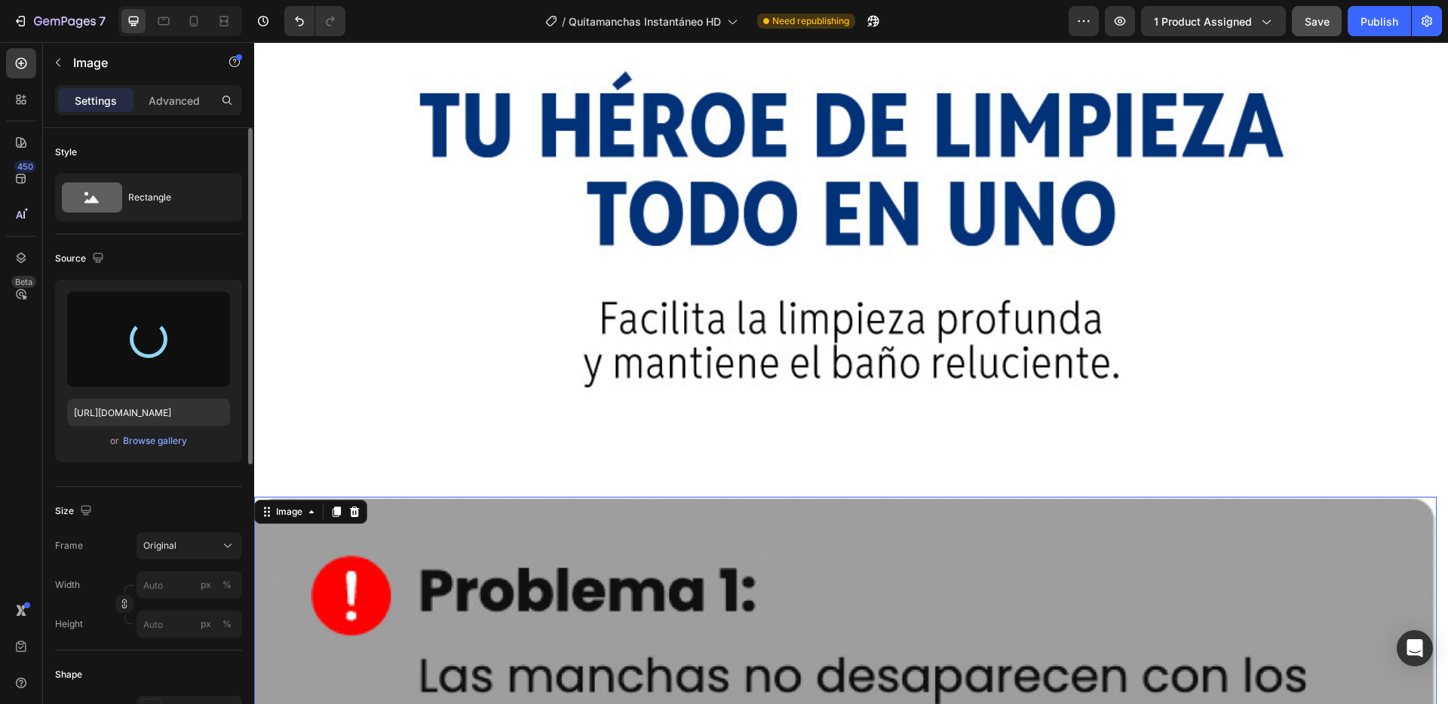
type input "[URL][DOMAIN_NAME]"
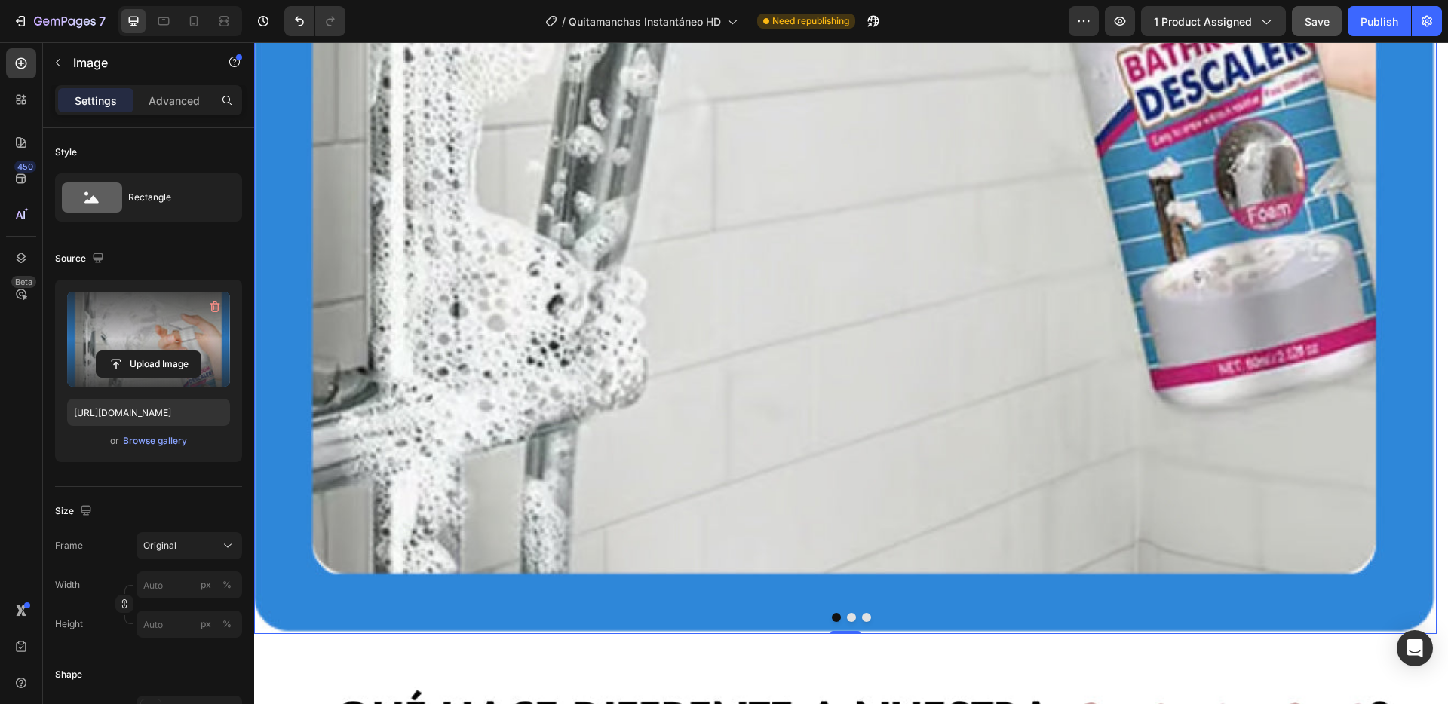
scroll to position [11416, 0]
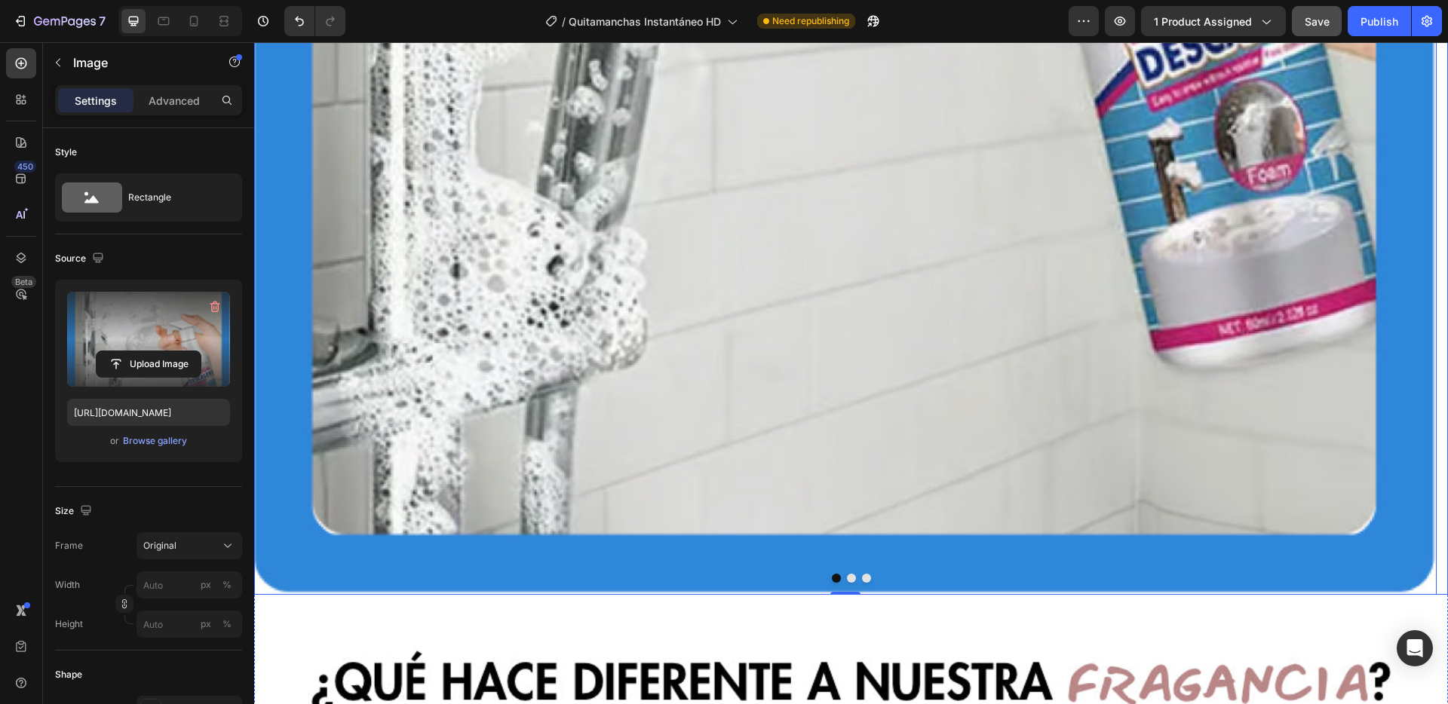
click at [847, 574] on button "Dot" at bounding box center [851, 578] width 9 height 9
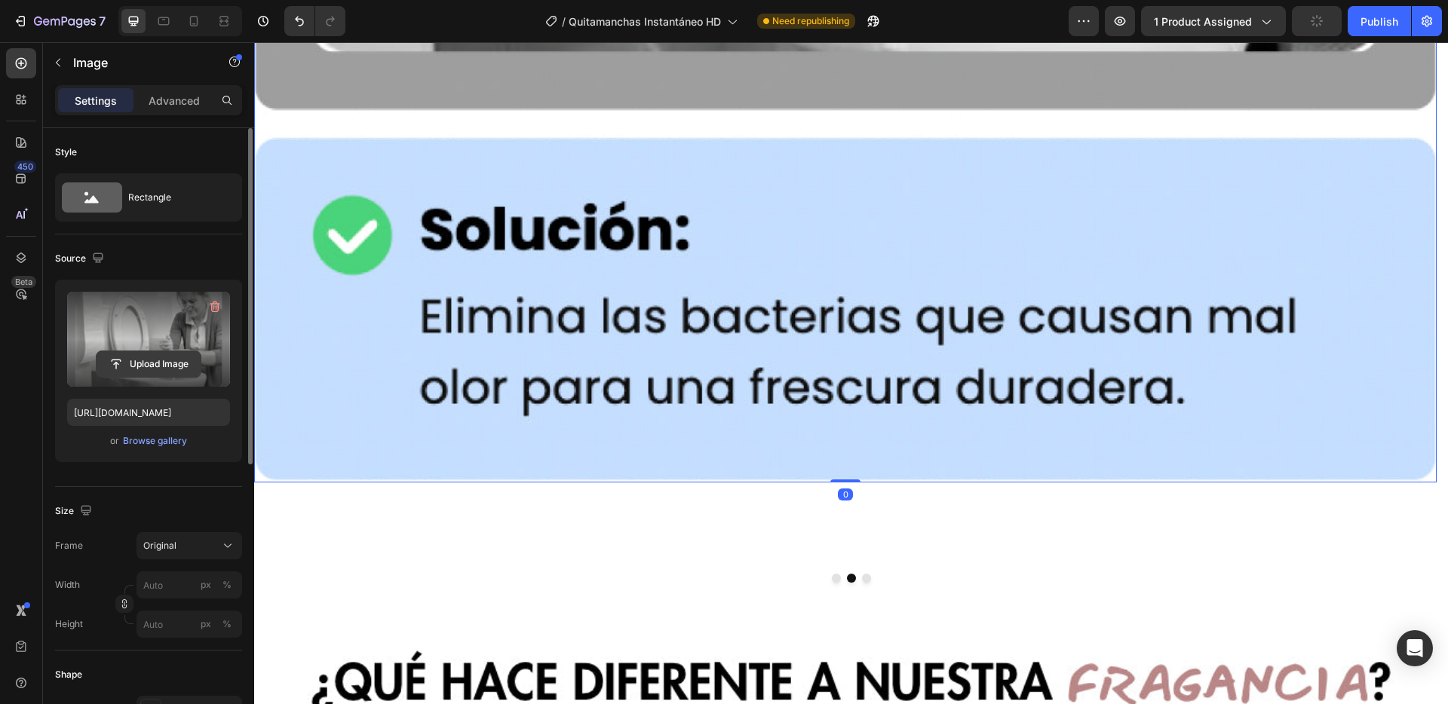
click at [149, 366] on input "file" at bounding box center [149, 364] width 104 height 26
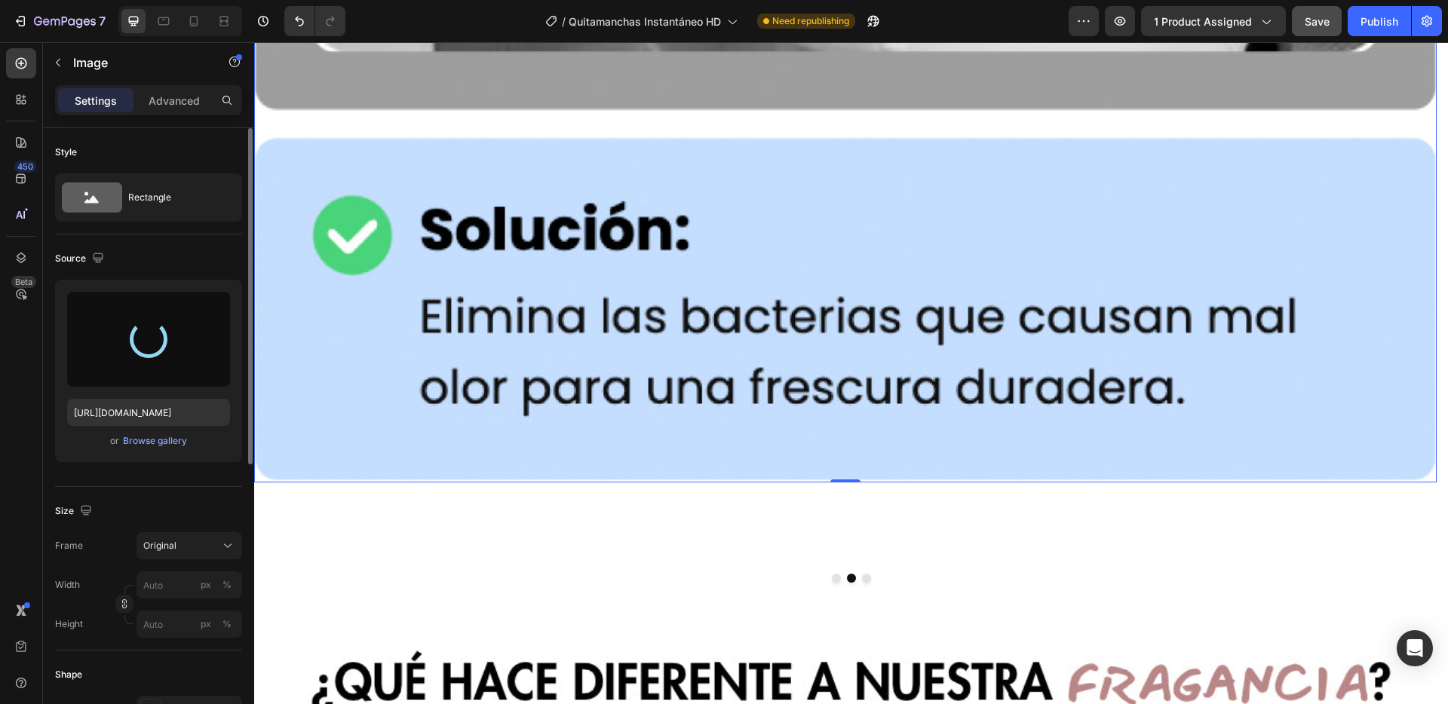
type input "[URL][DOMAIN_NAME]"
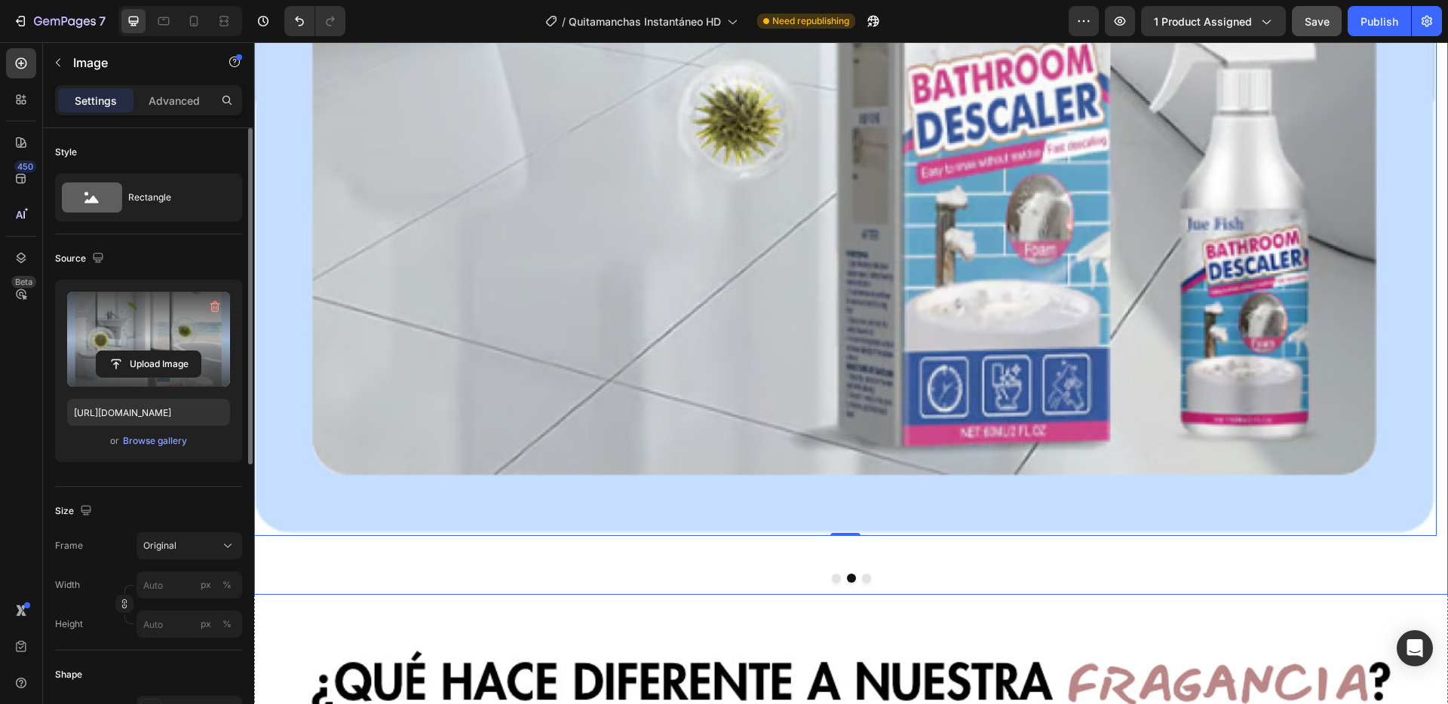
click at [862, 574] on button "Dot" at bounding box center [866, 578] width 9 height 9
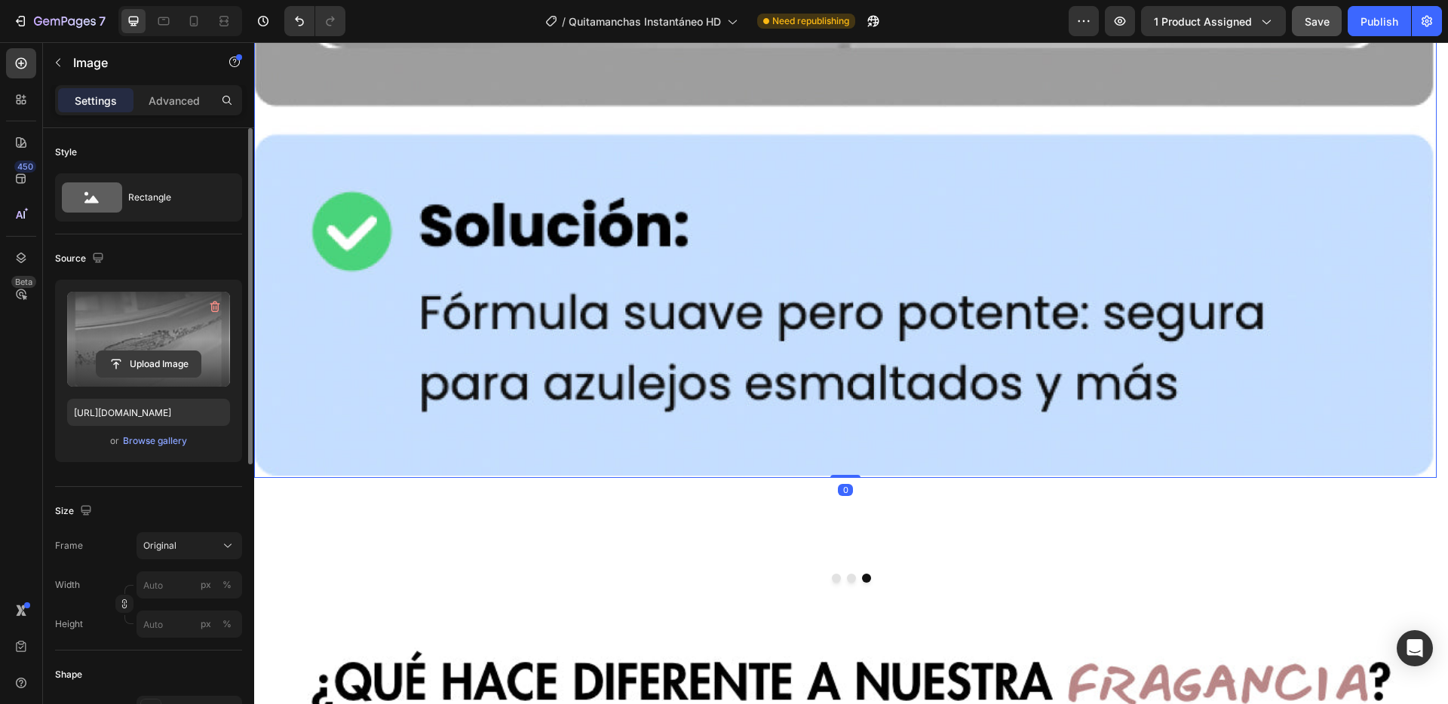
click at [144, 359] on input "file" at bounding box center [149, 364] width 104 height 26
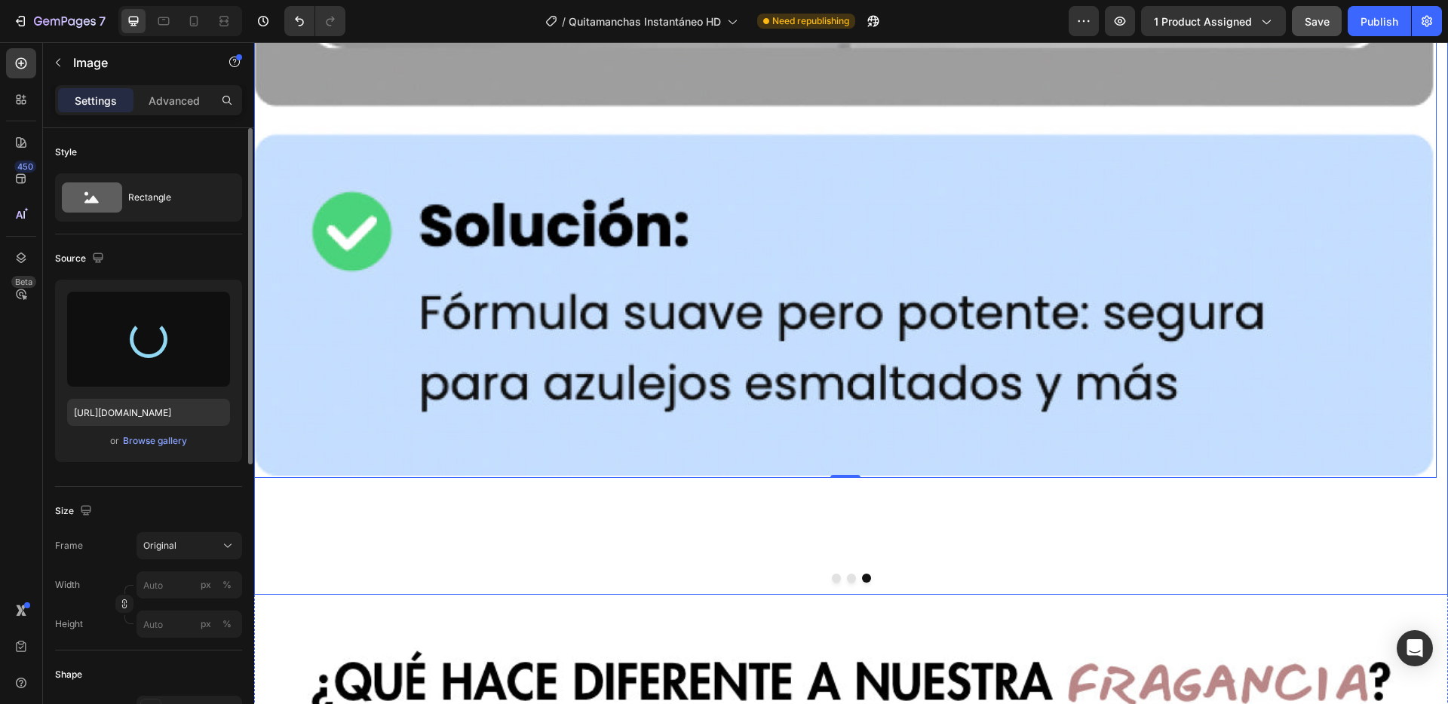
type input "[URL][DOMAIN_NAME]"
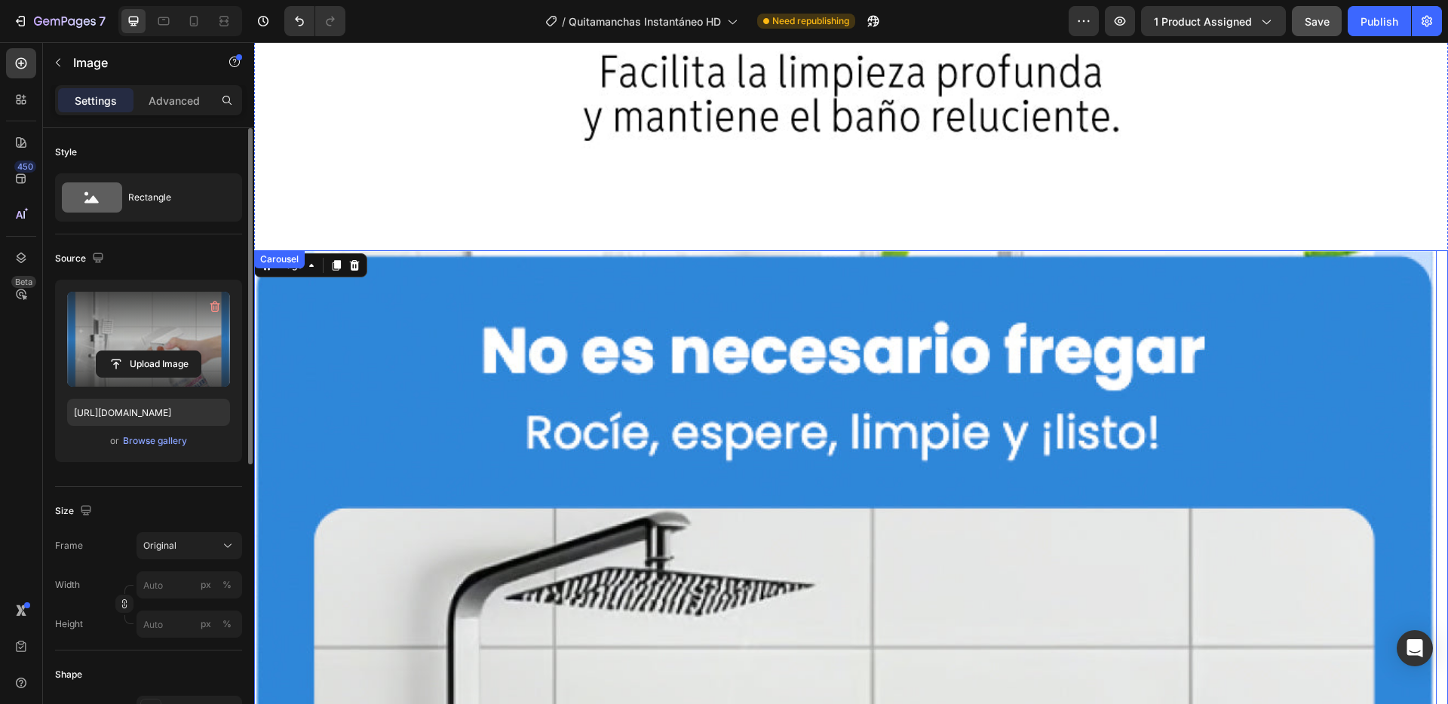
scroll to position [9993, 0]
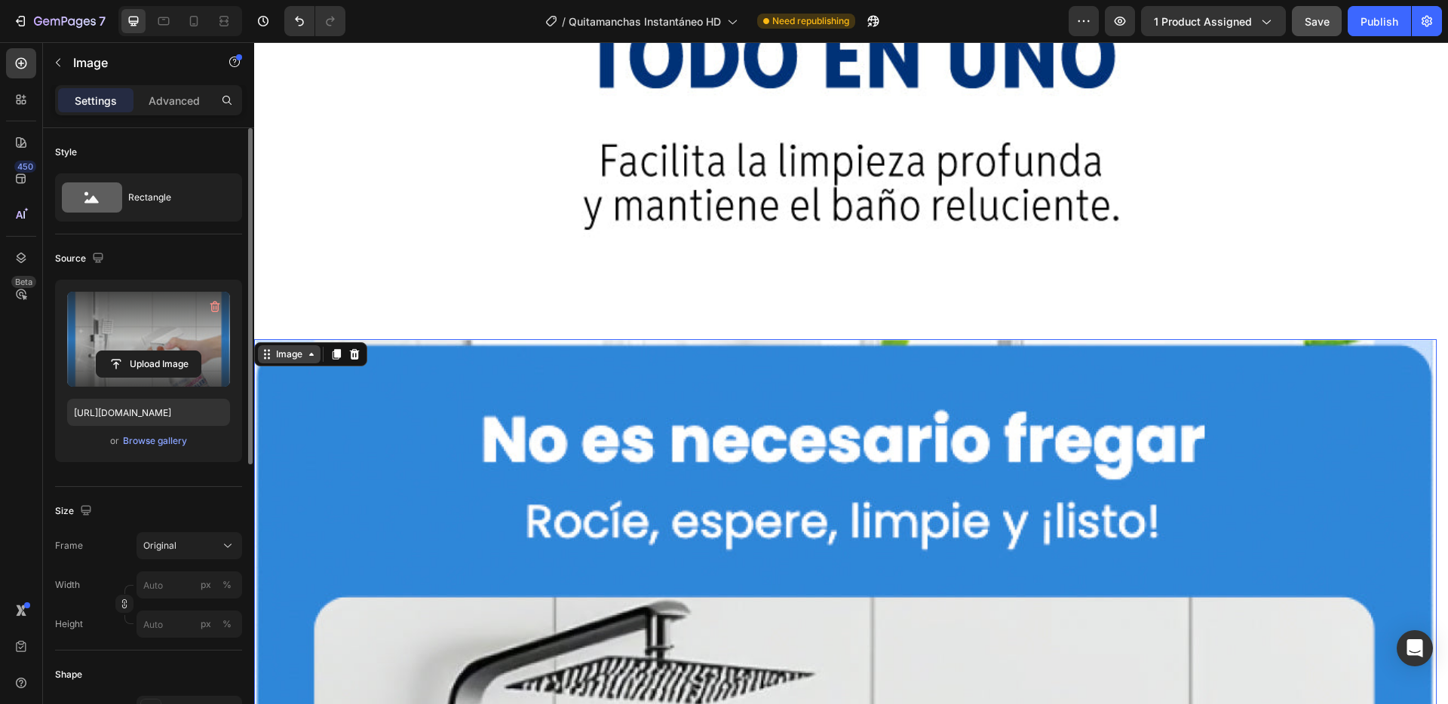
click at [300, 348] on div "Image" at bounding box center [289, 355] width 32 height 14
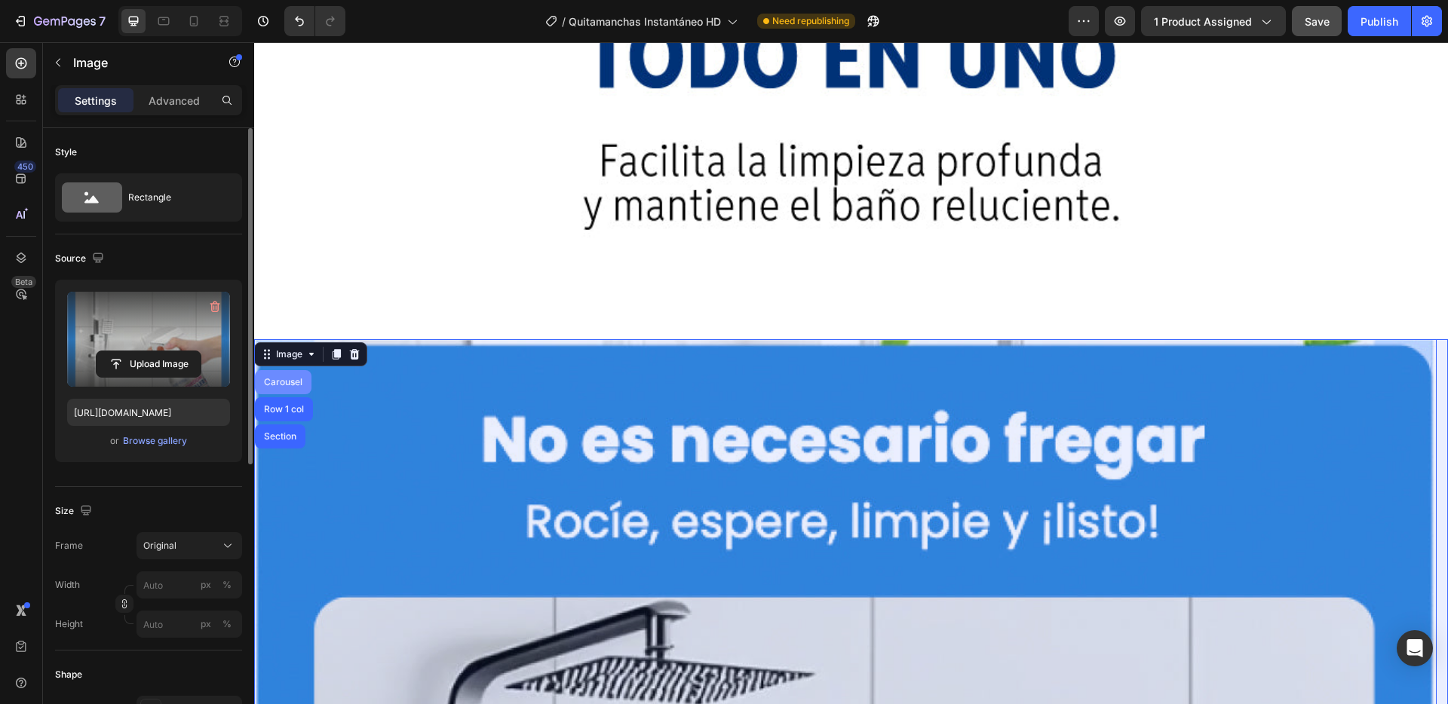
click at [287, 378] on div "Carousel" at bounding box center [283, 382] width 44 height 9
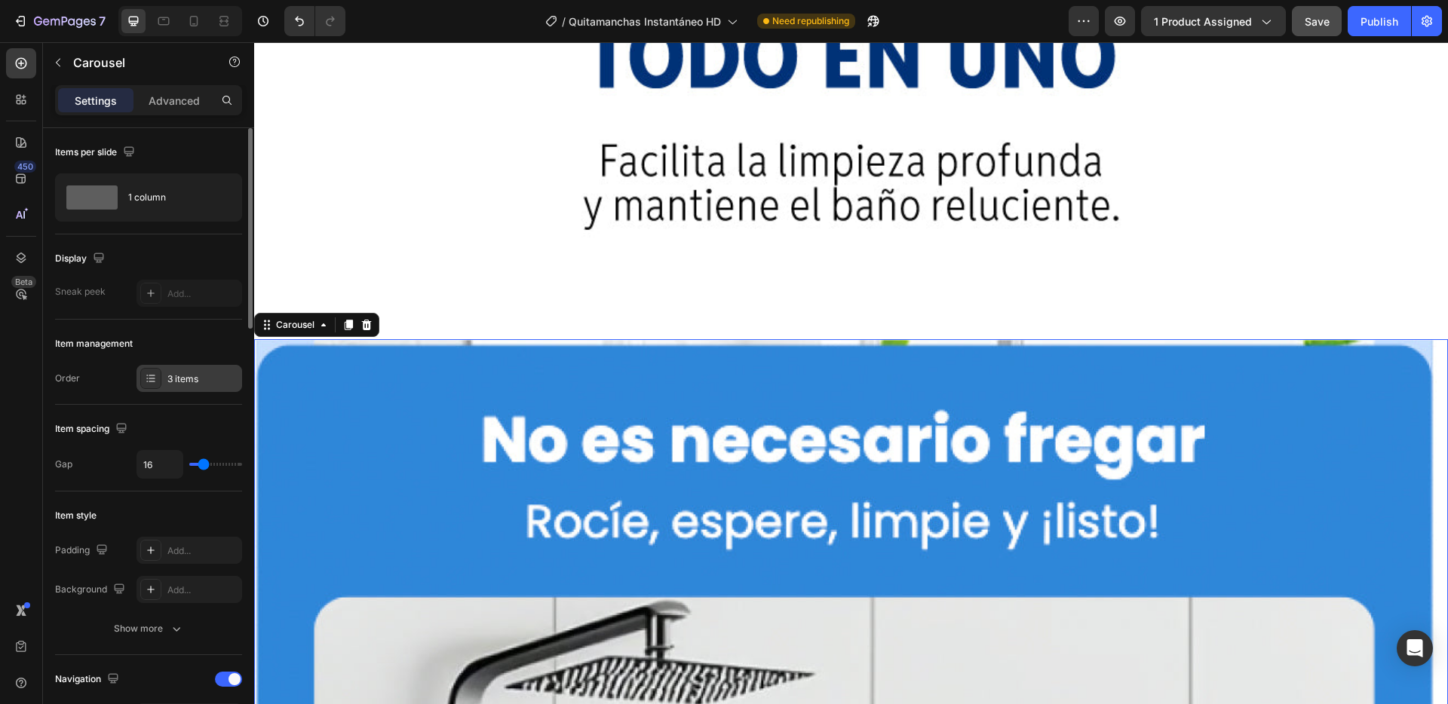
click at [177, 373] on div "3 items" at bounding box center [202, 380] width 71 height 14
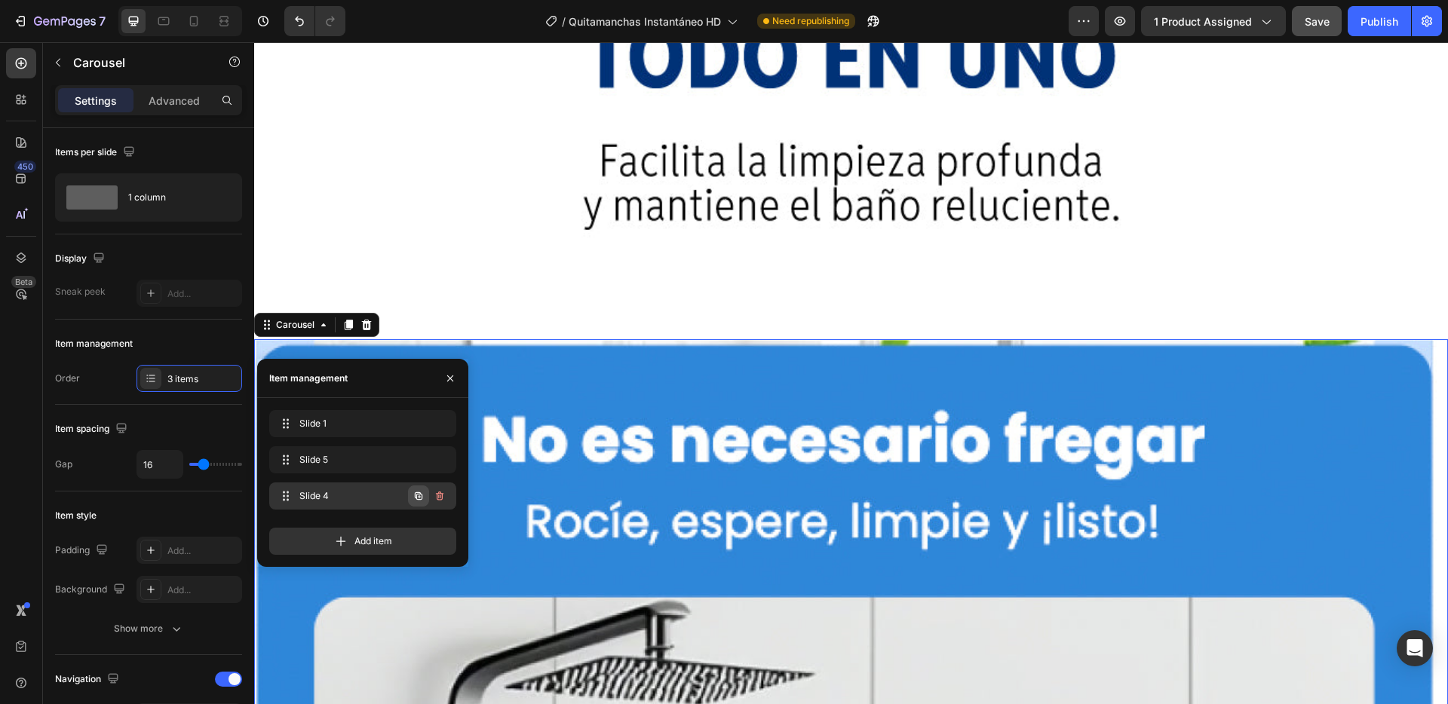
click at [420, 495] on icon "button" at bounding box center [418, 496] width 12 height 12
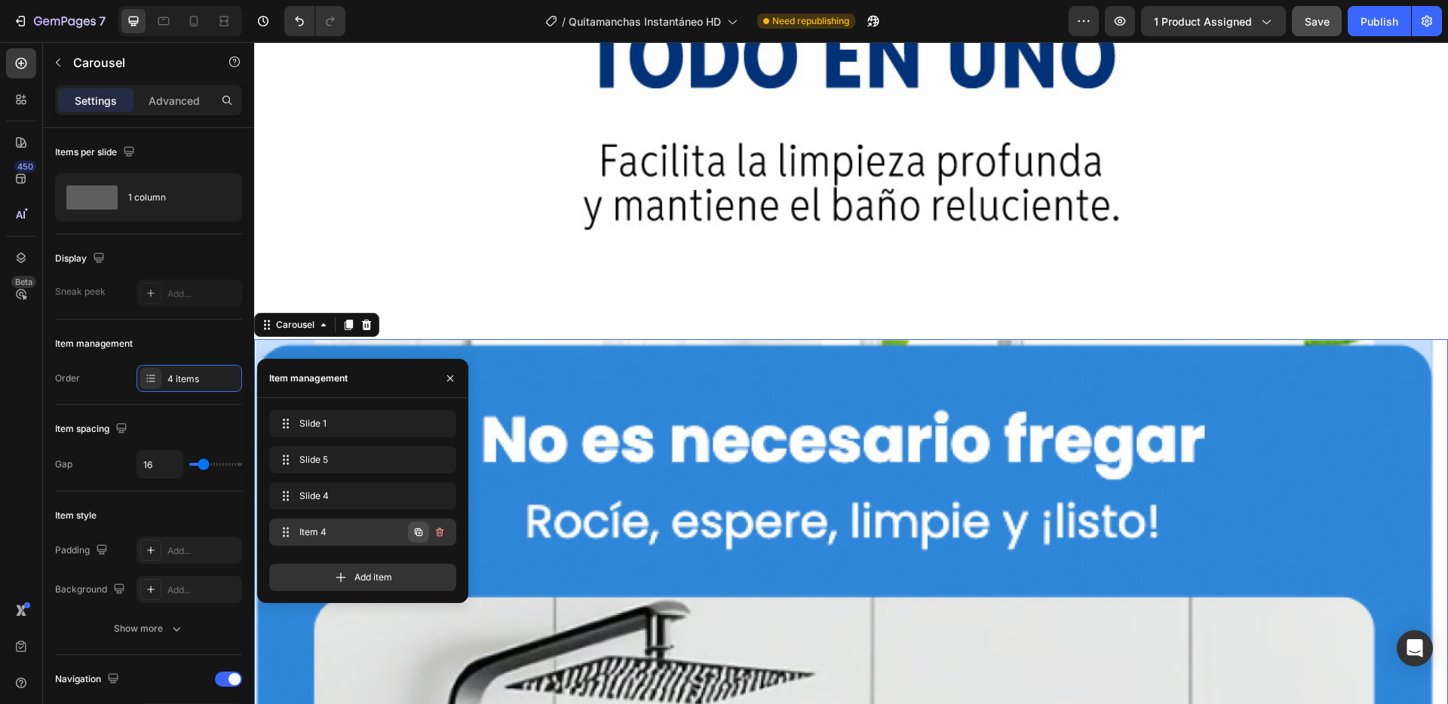
click at [420, 534] on icon "button" at bounding box center [418, 532] width 12 height 12
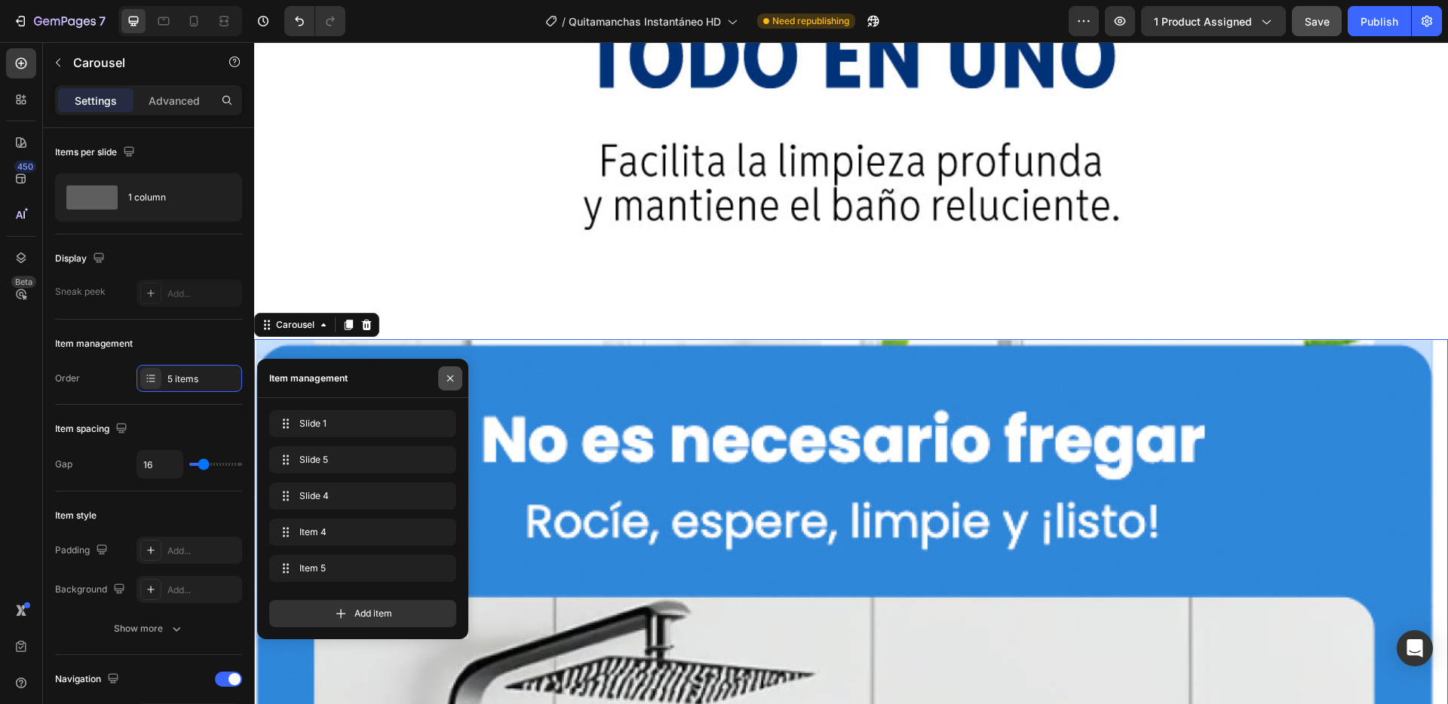
click at [452, 378] on icon "button" at bounding box center [450, 379] width 12 height 12
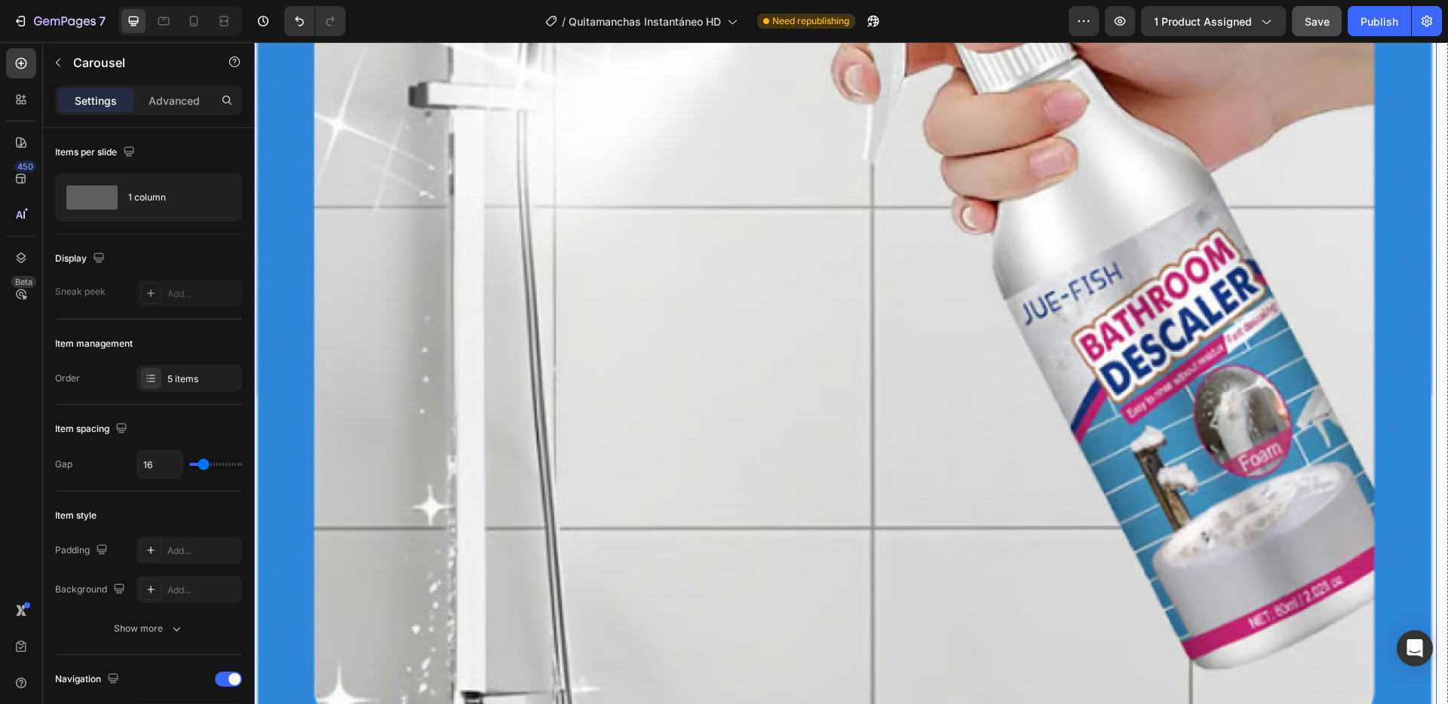
scroll to position [11255, 0]
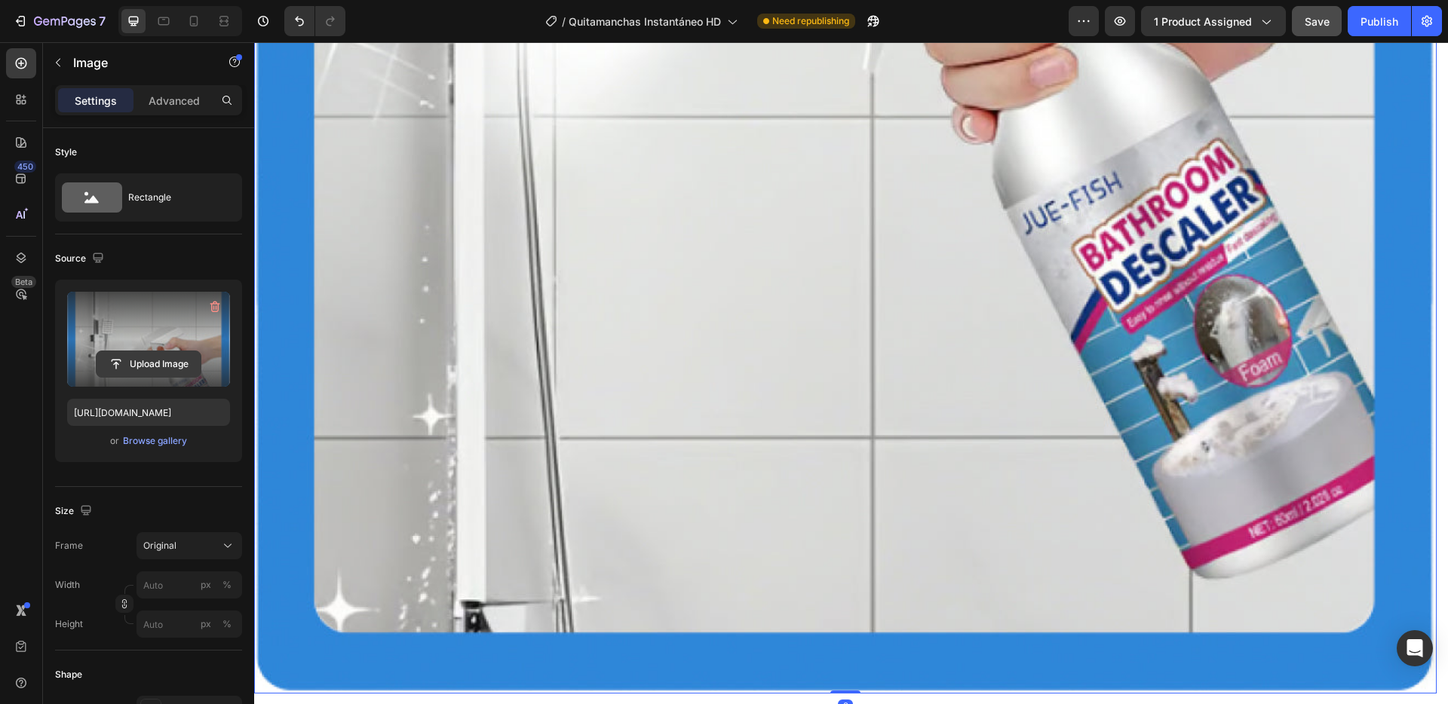
click at [167, 360] on input "file" at bounding box center [149, 364] width 104 height 26
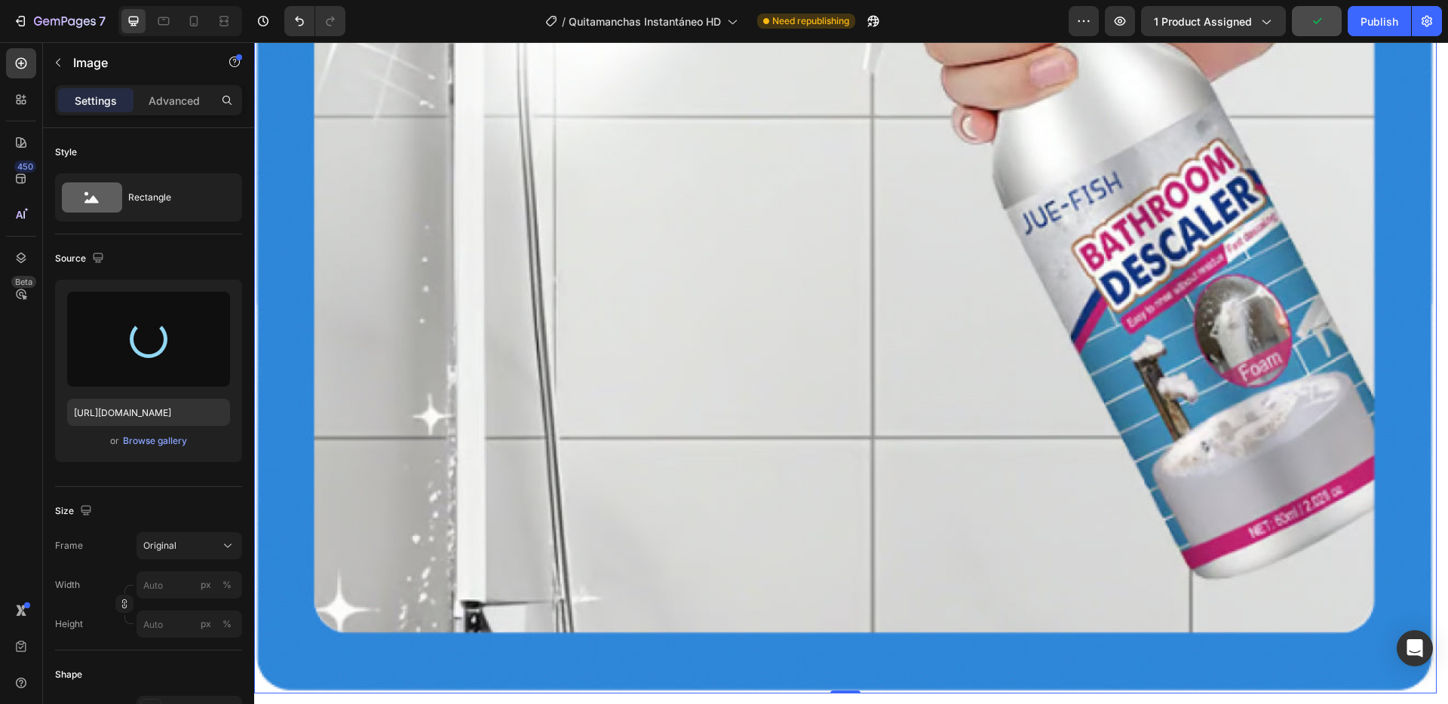
type input "[URL][DOMAIN_NAME]"
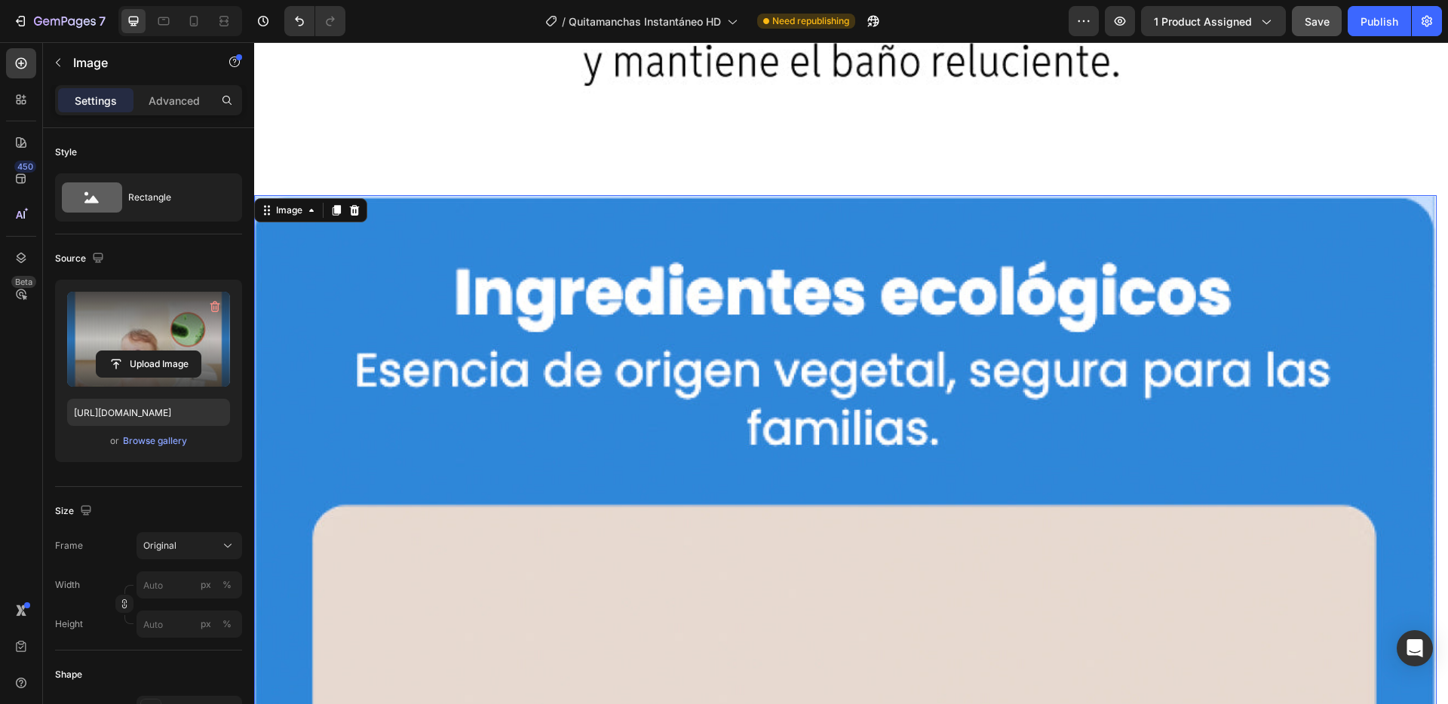
scroll to position [10049, 0]
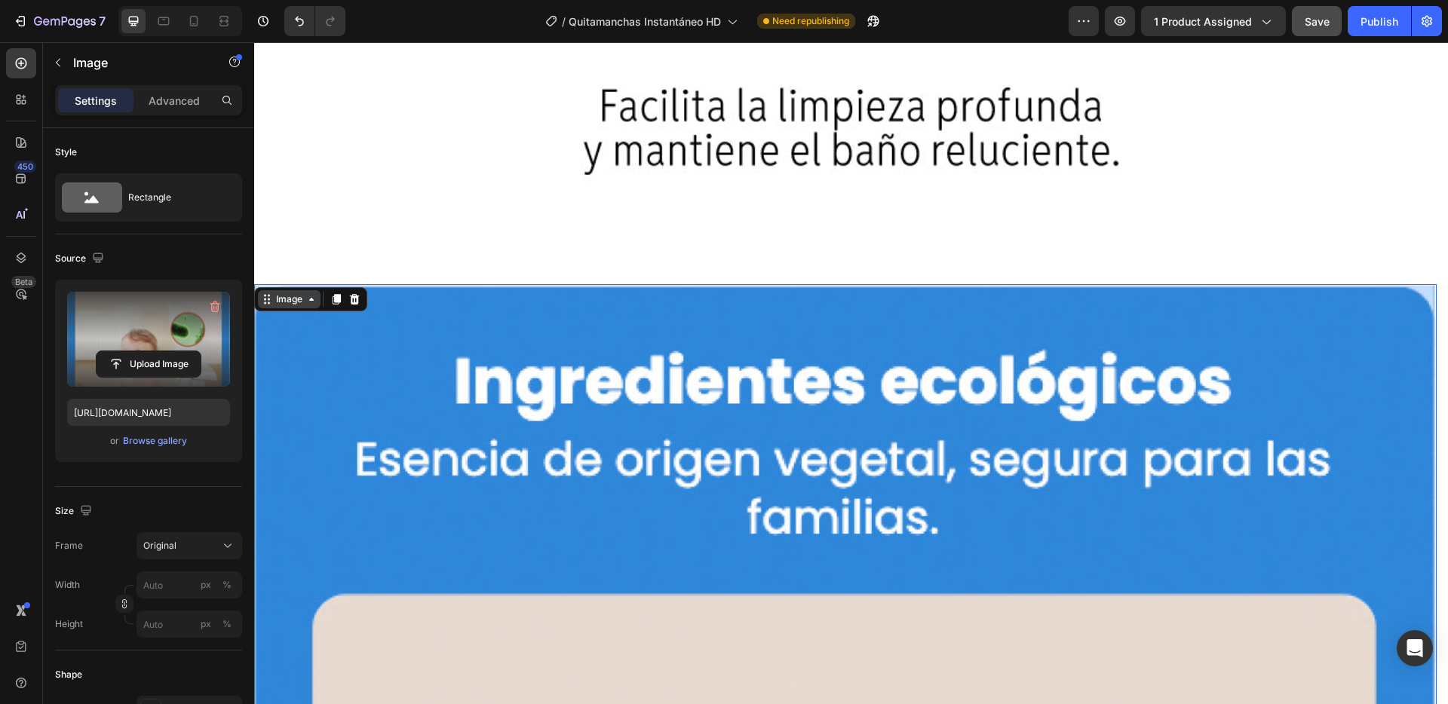
click at [292, 293] on div "Image" at bounding box center [289, 300] width 32 height 14
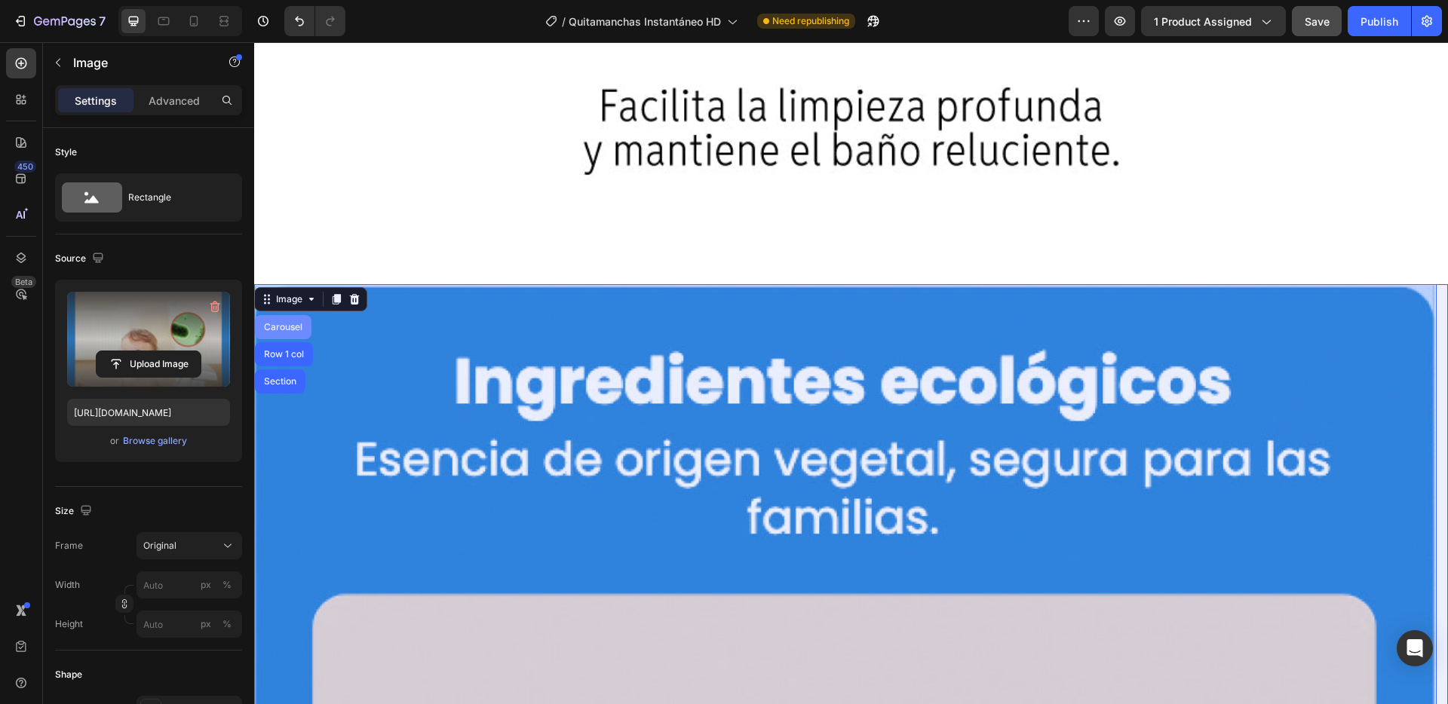
click at [293, 323] on div "Carousel" at bounding box center [283, 327] width 44 height 9
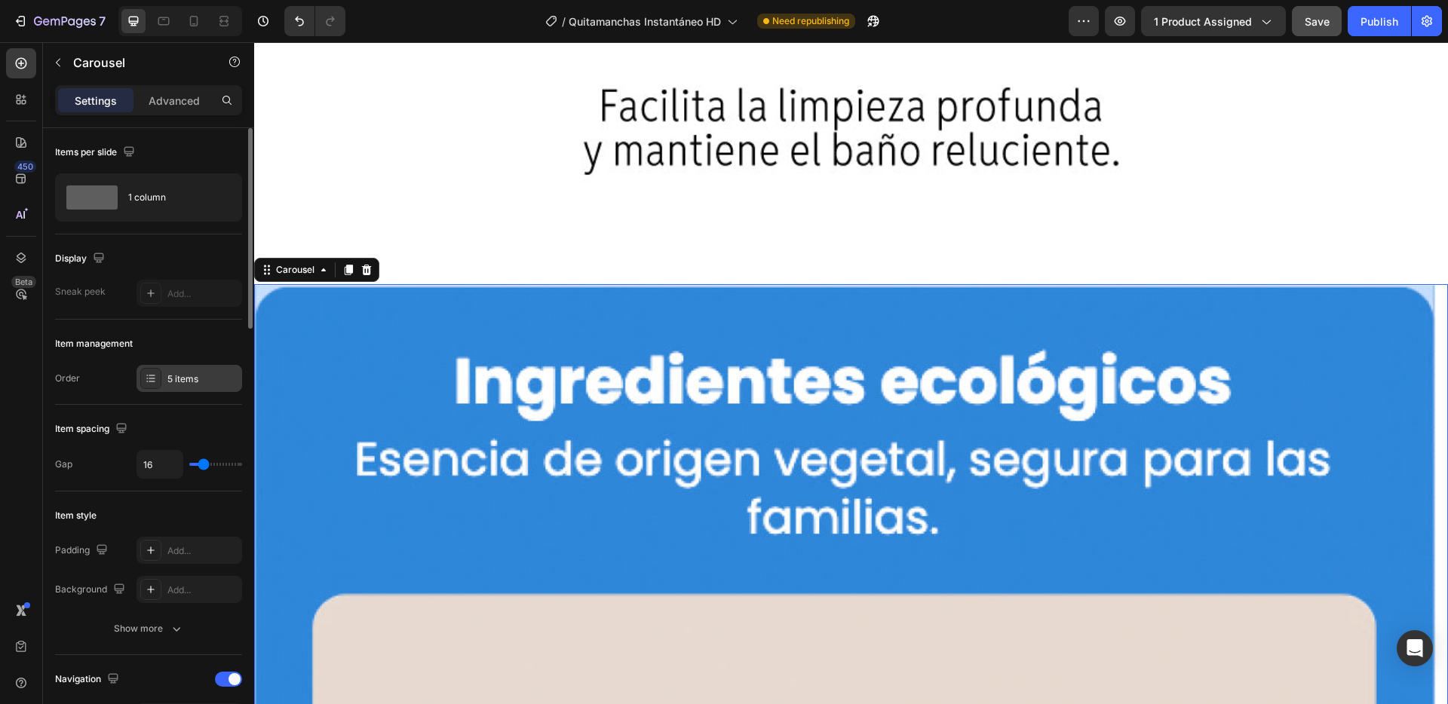
click at [206, 385] on div "5 items" at bounding box center [202, 380] width 71 height 14
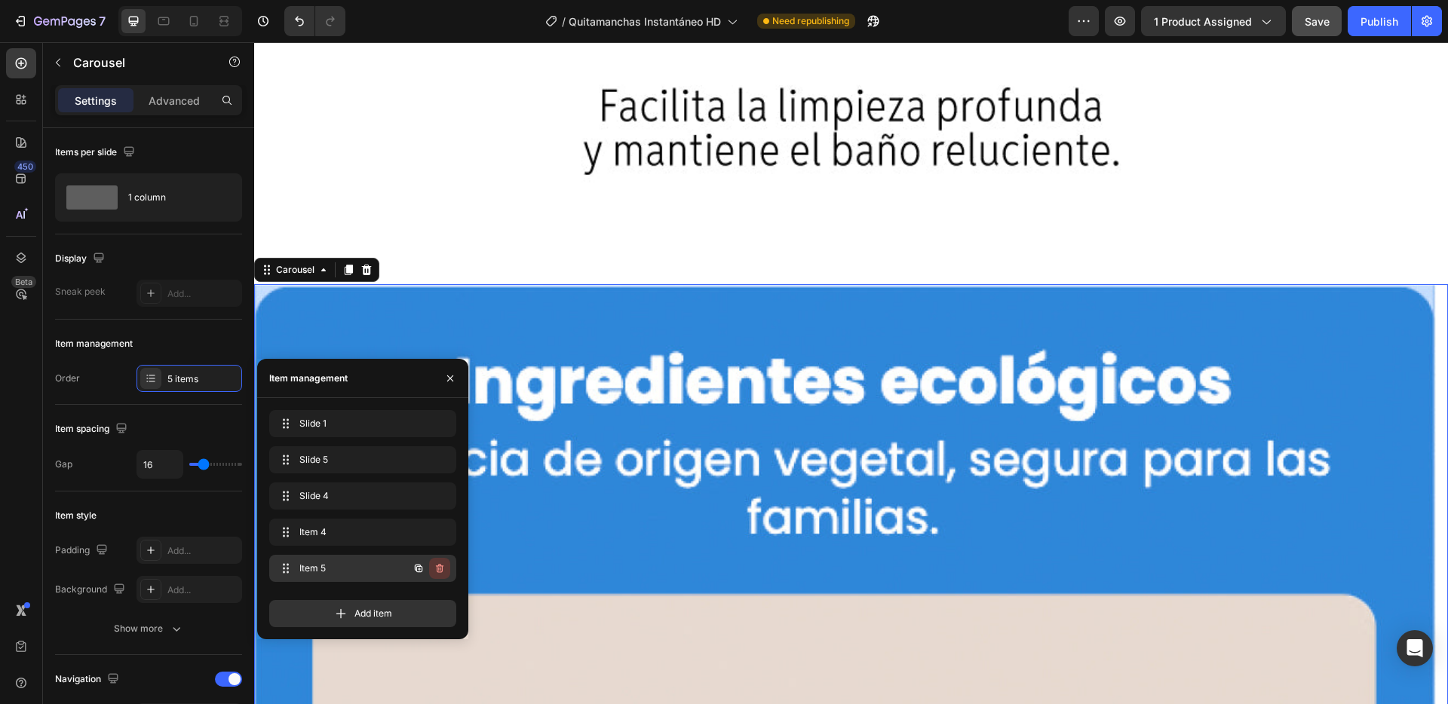
click at [439, 568] on icon "button" at bounding box center [440, 569] width 12 height 12
click at [436, 572] on div "Delete" at bounding box center [429, 569] width 28 height 14
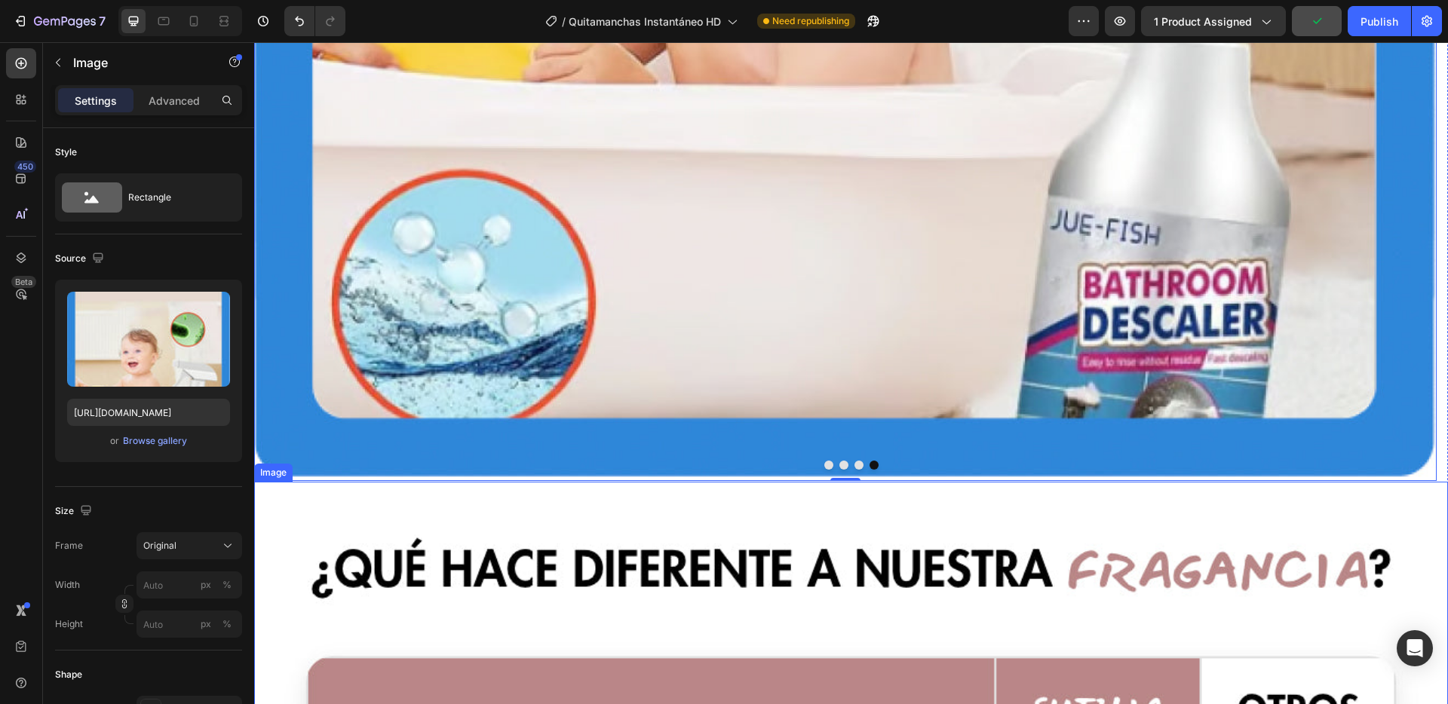
scroll to position [11535, 0]
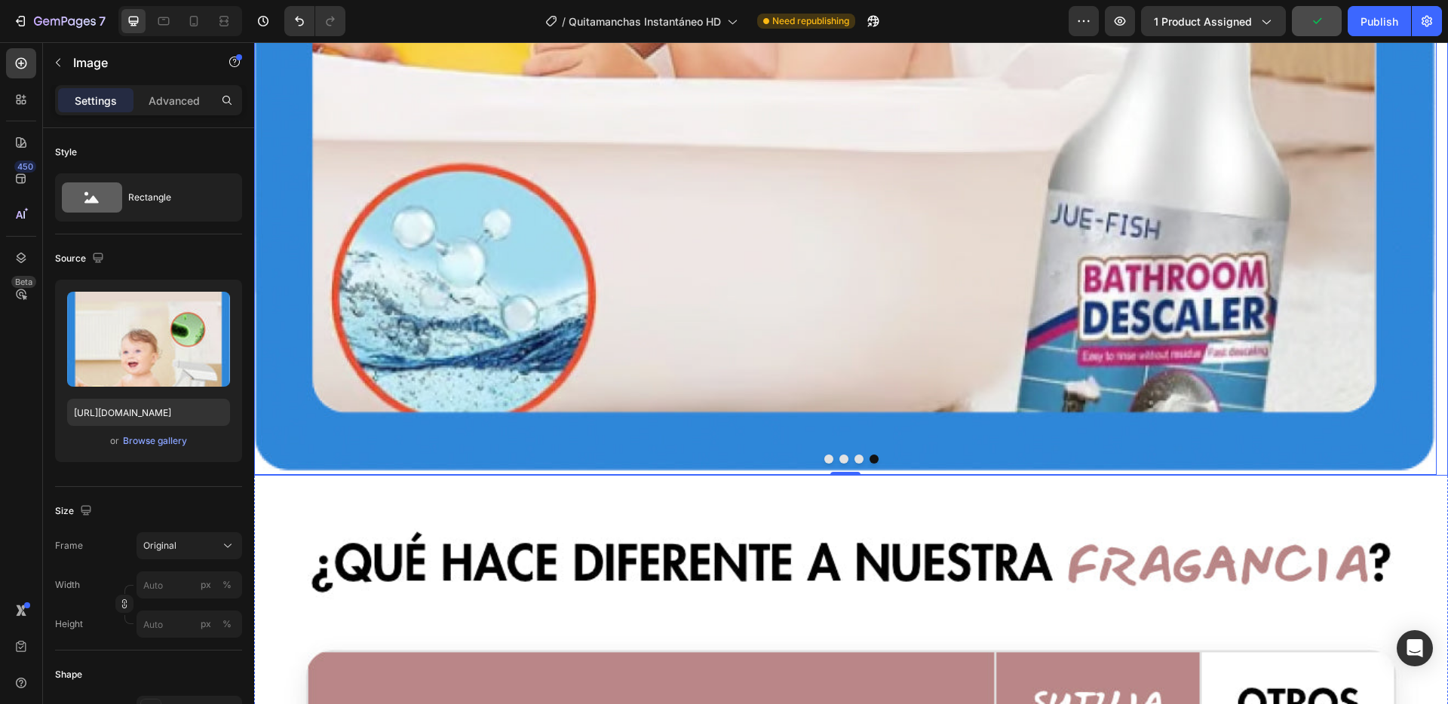
click at [854, 455] on button "Dot" at bounding box center [858, 459] width 9 height 9
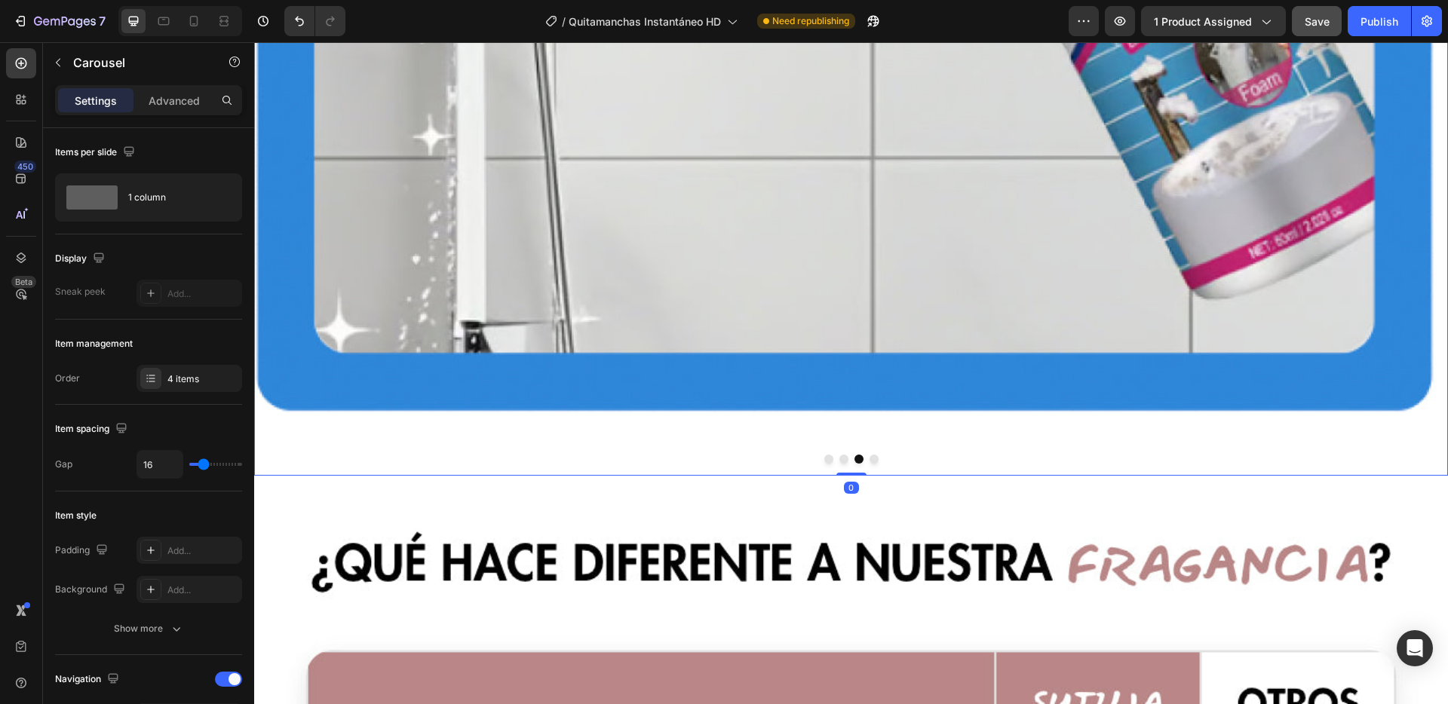
click at [839, 455] on button "Dot" at bounding box center [843, 459] width 9 height 9
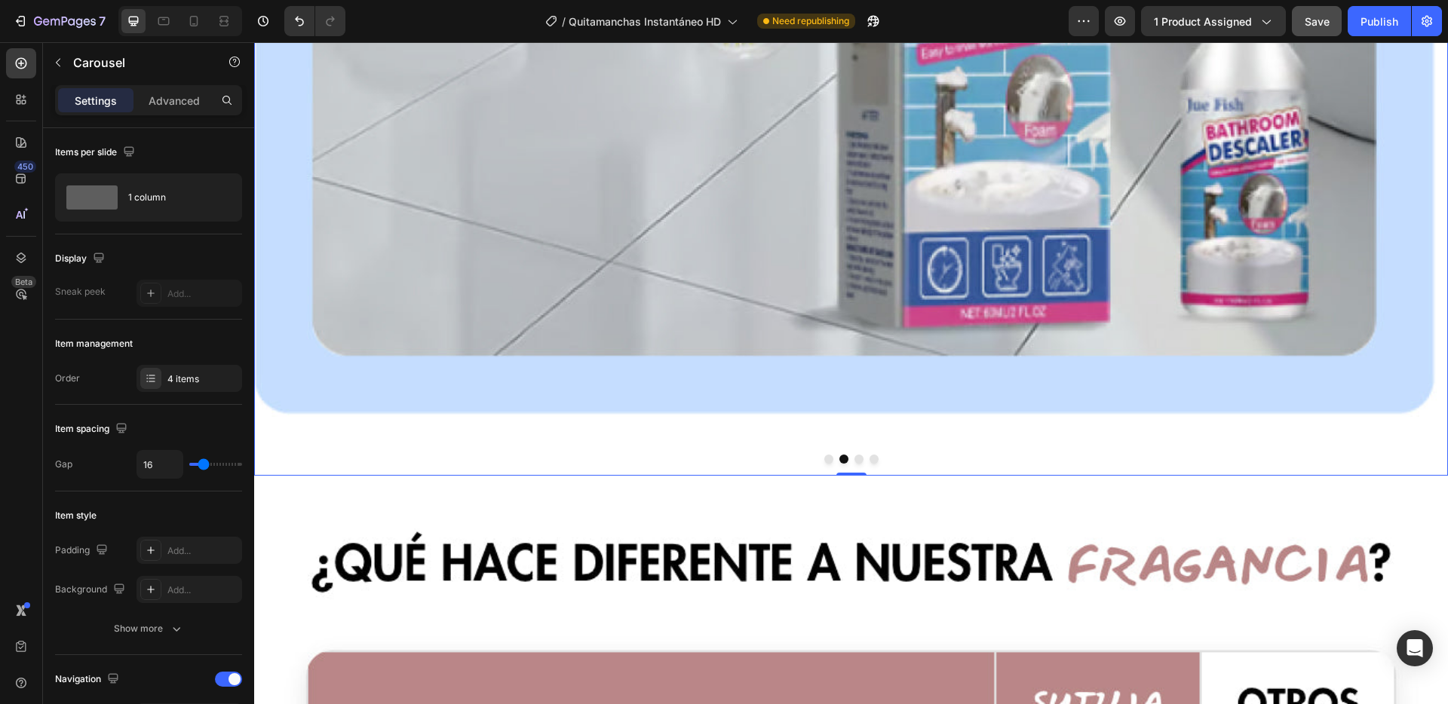
click at [826, 455] on button "Dot" at bounding box center [828, 459] width 9 height 9
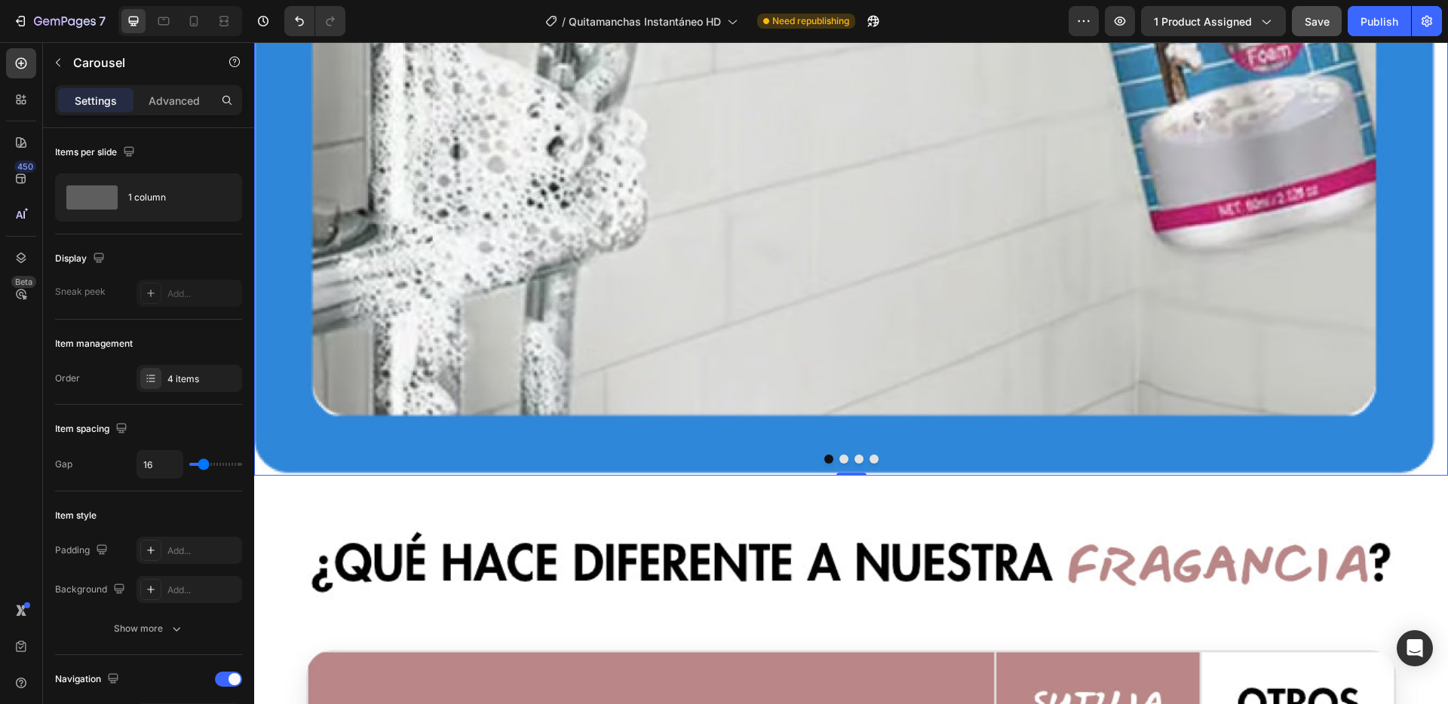
click at [839, 455] on button "Dot" at bounding box center [843, 459] width 9 height 9
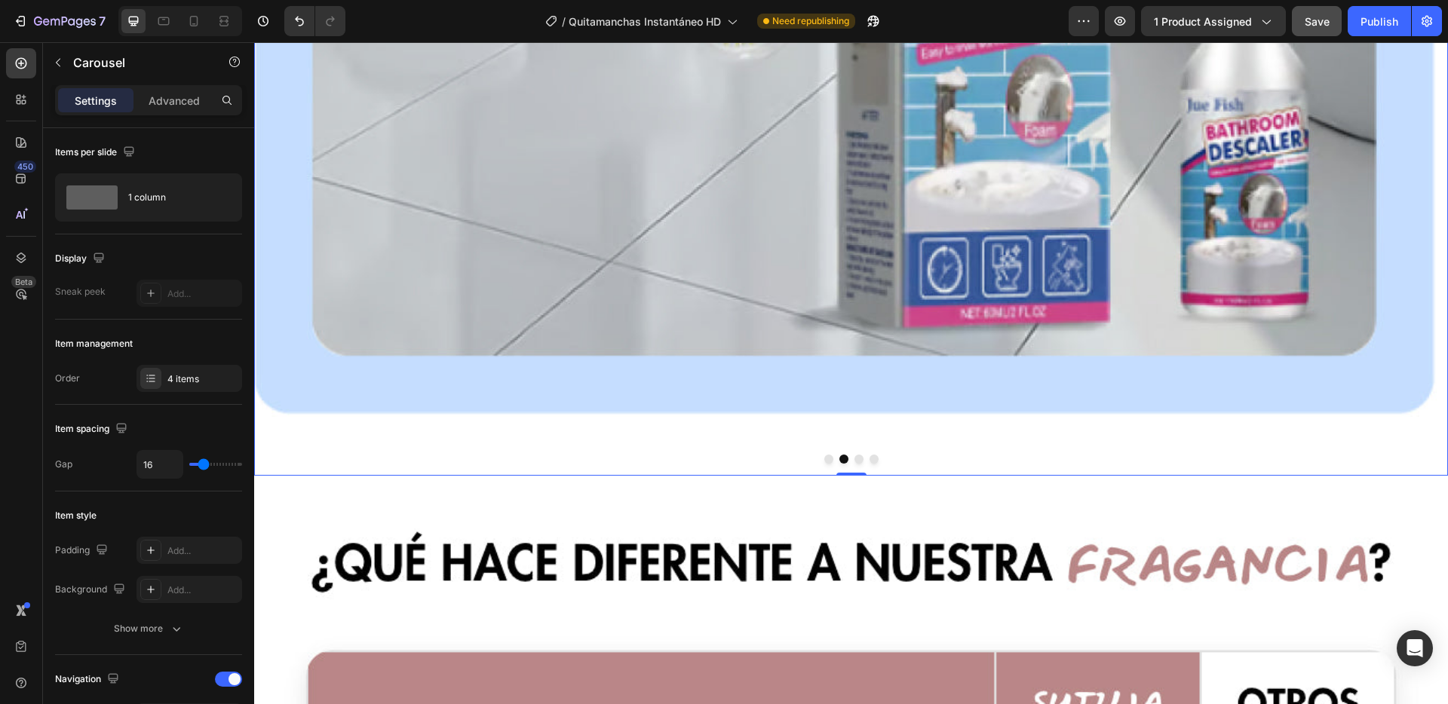
click at [855, 455] on button "Dot" at bounding box center [858, 459] width 9 height 9
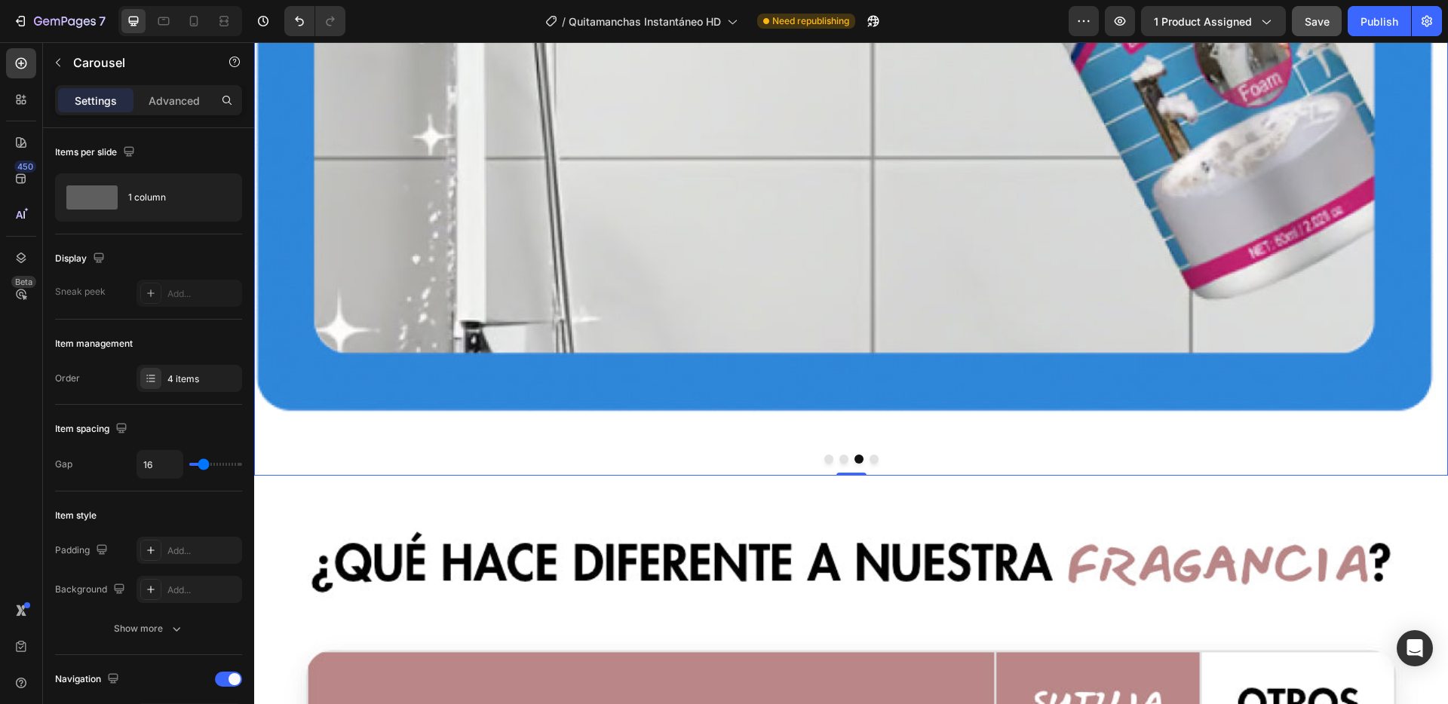
click at [869, 455] on button "Dot" at bounding box center [873, 459] width 9 height 9
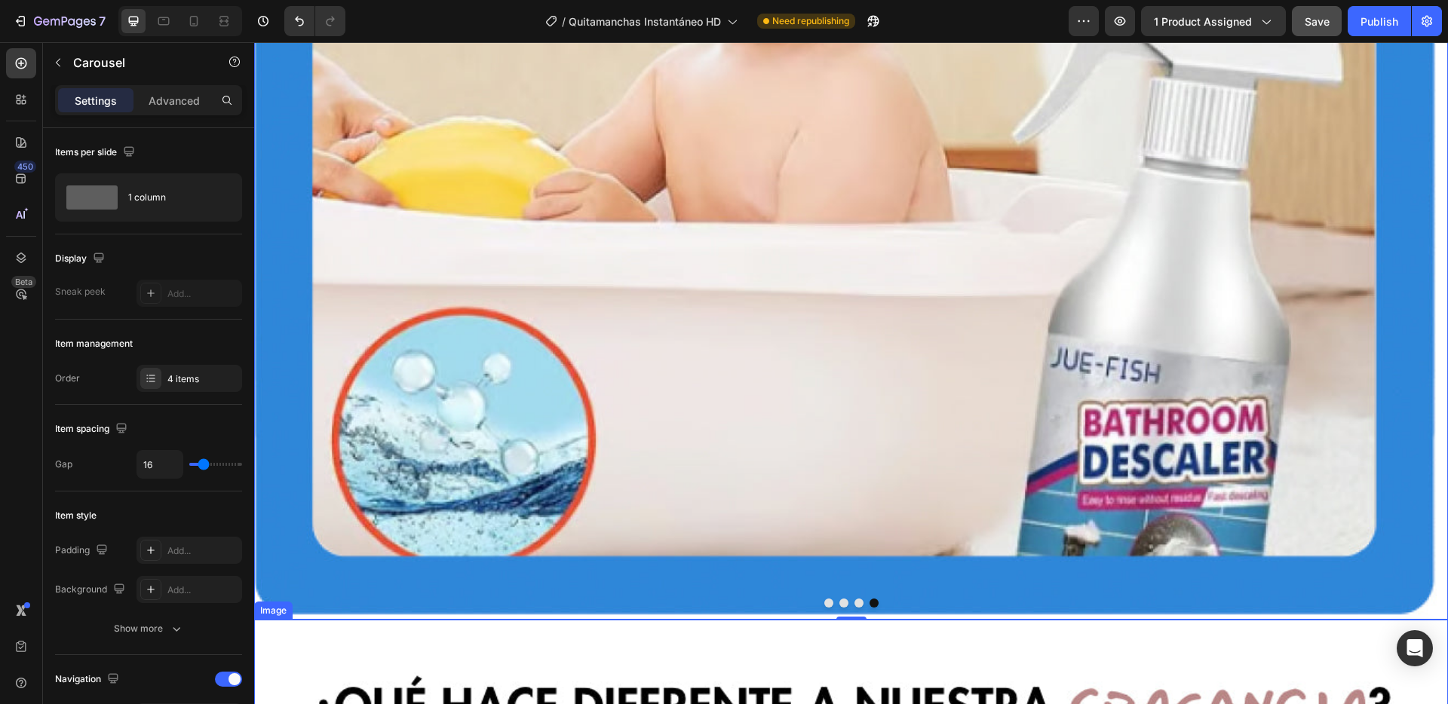
scroll to position [11493, 0]
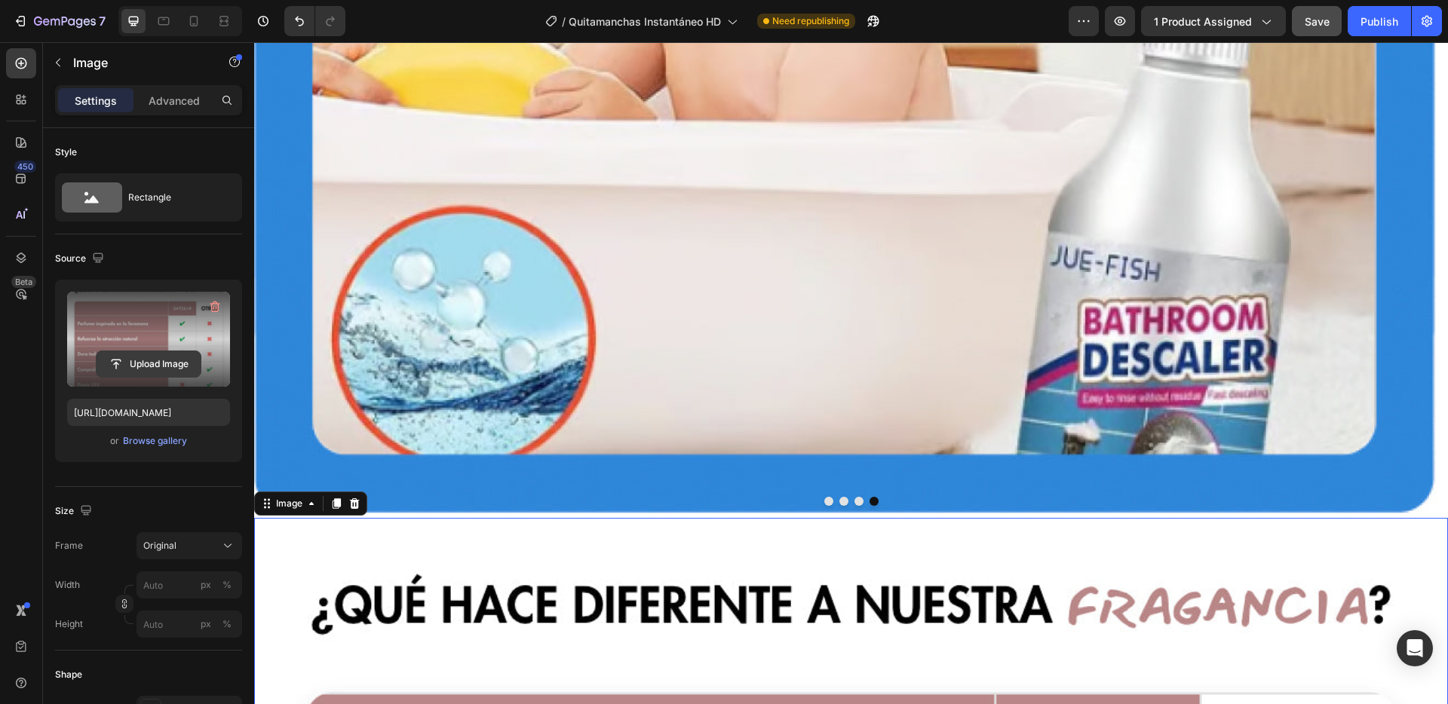
click at [175, 360] on input "file" at bounding box center [149, 364] width 104 height 26
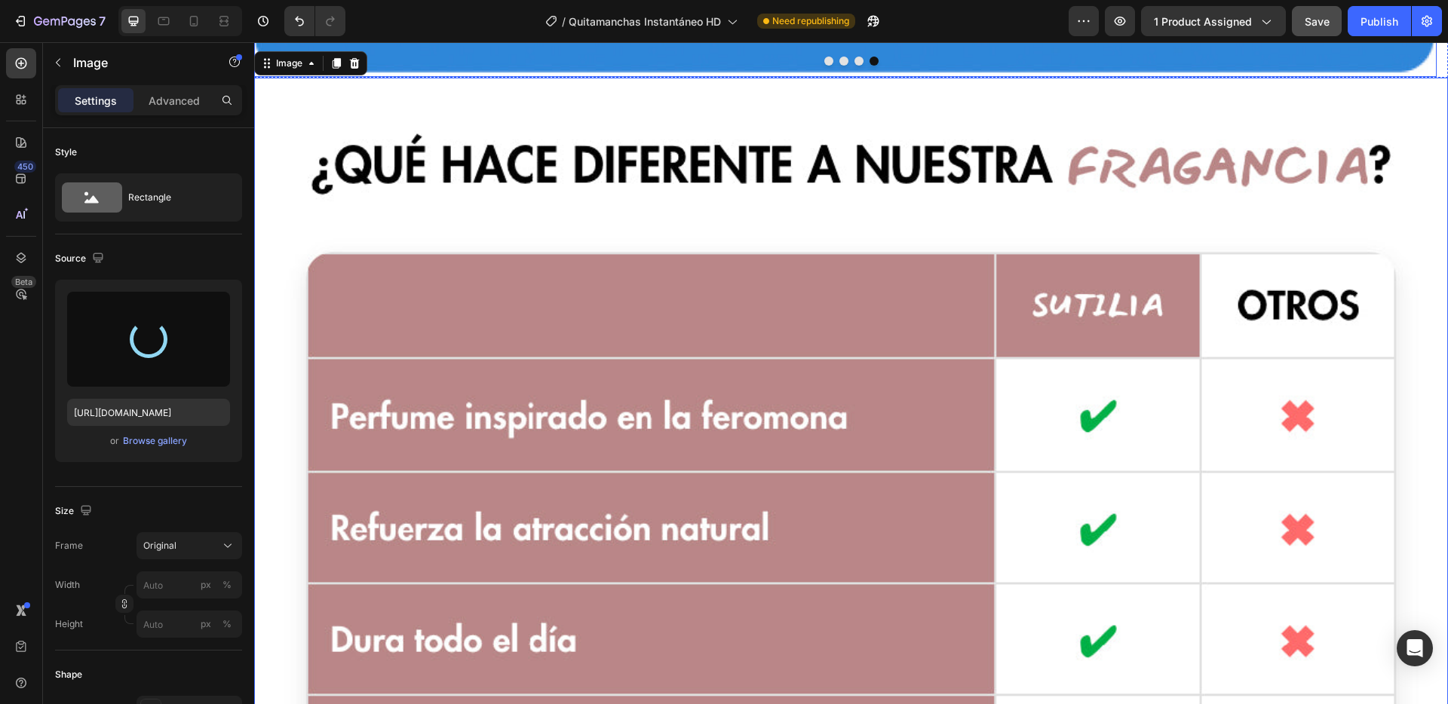
scroll to position [11941, 0]
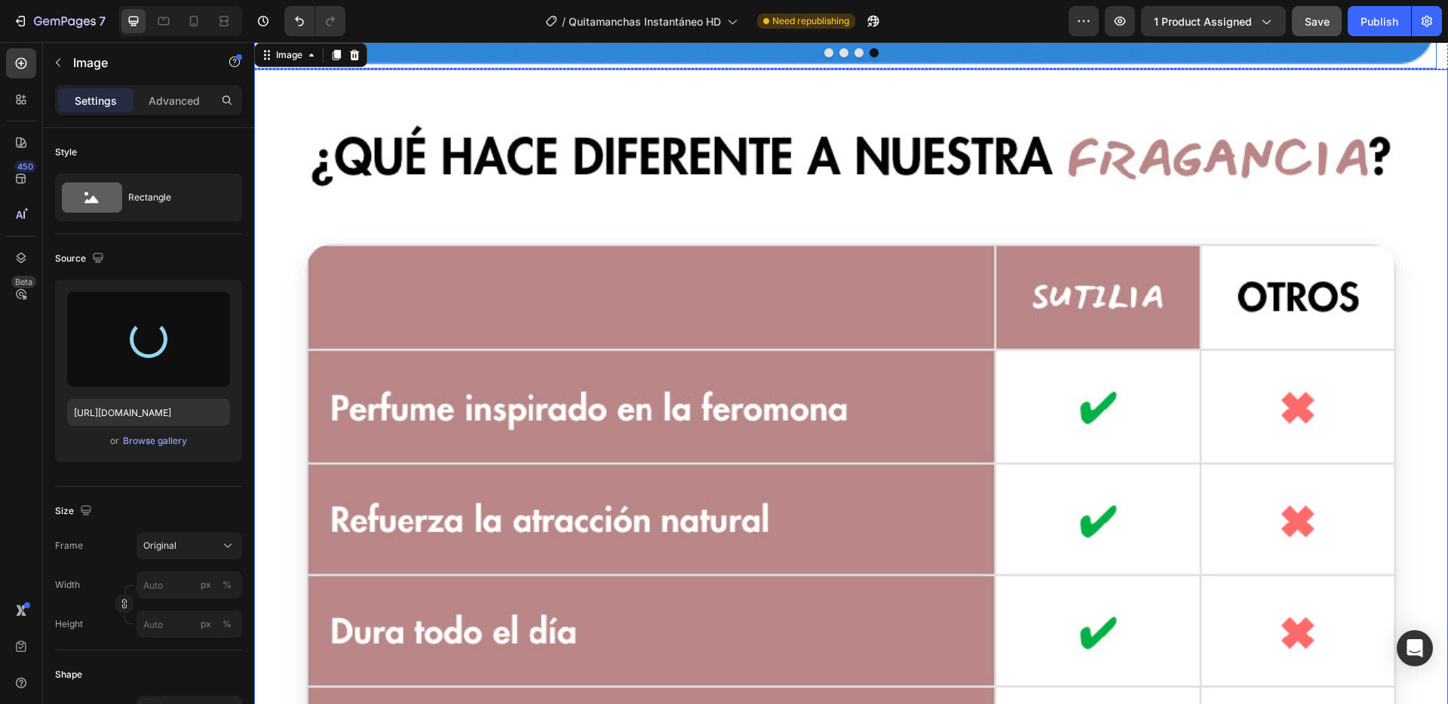
type input "[URL][DOMAIN_NAME]"
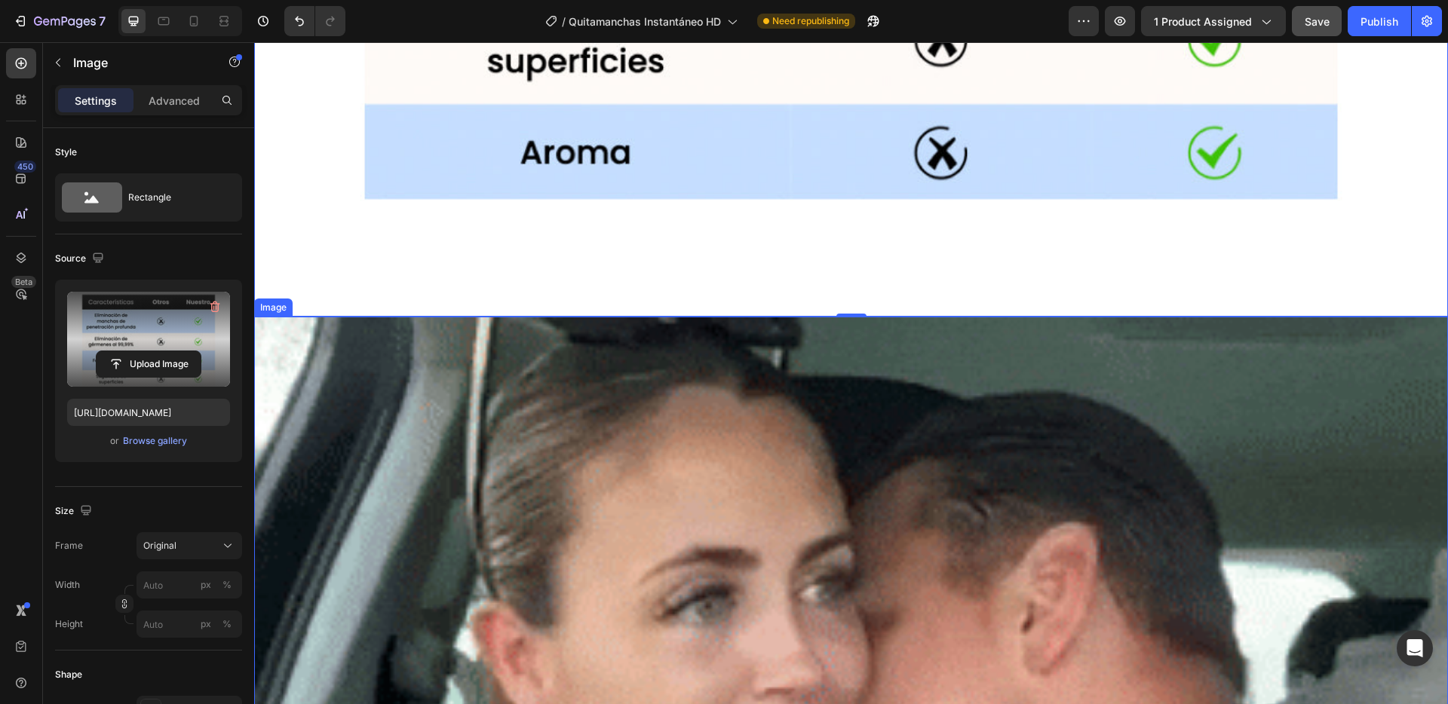
scroll to position [12831, 0]
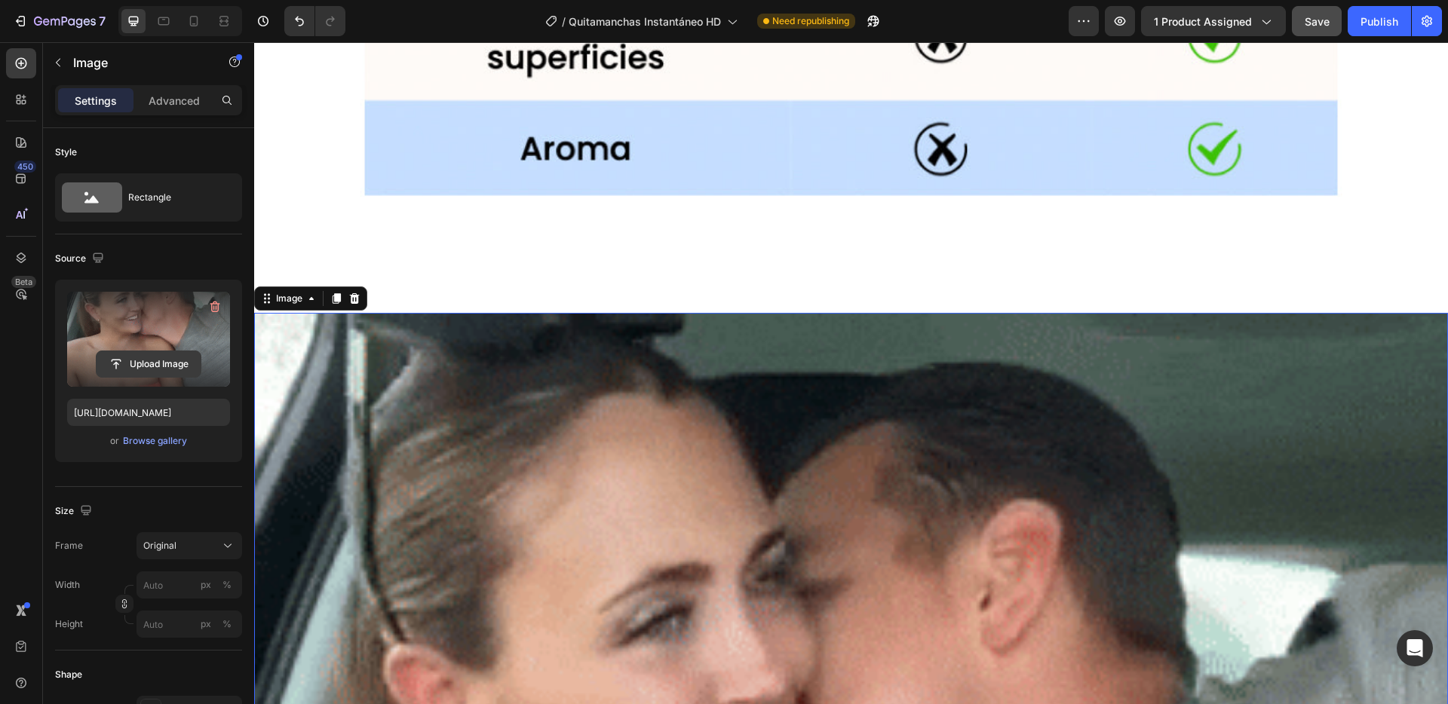
click at [155, 360] on input "file" at bounding box center [149, 364] width 104 height 26
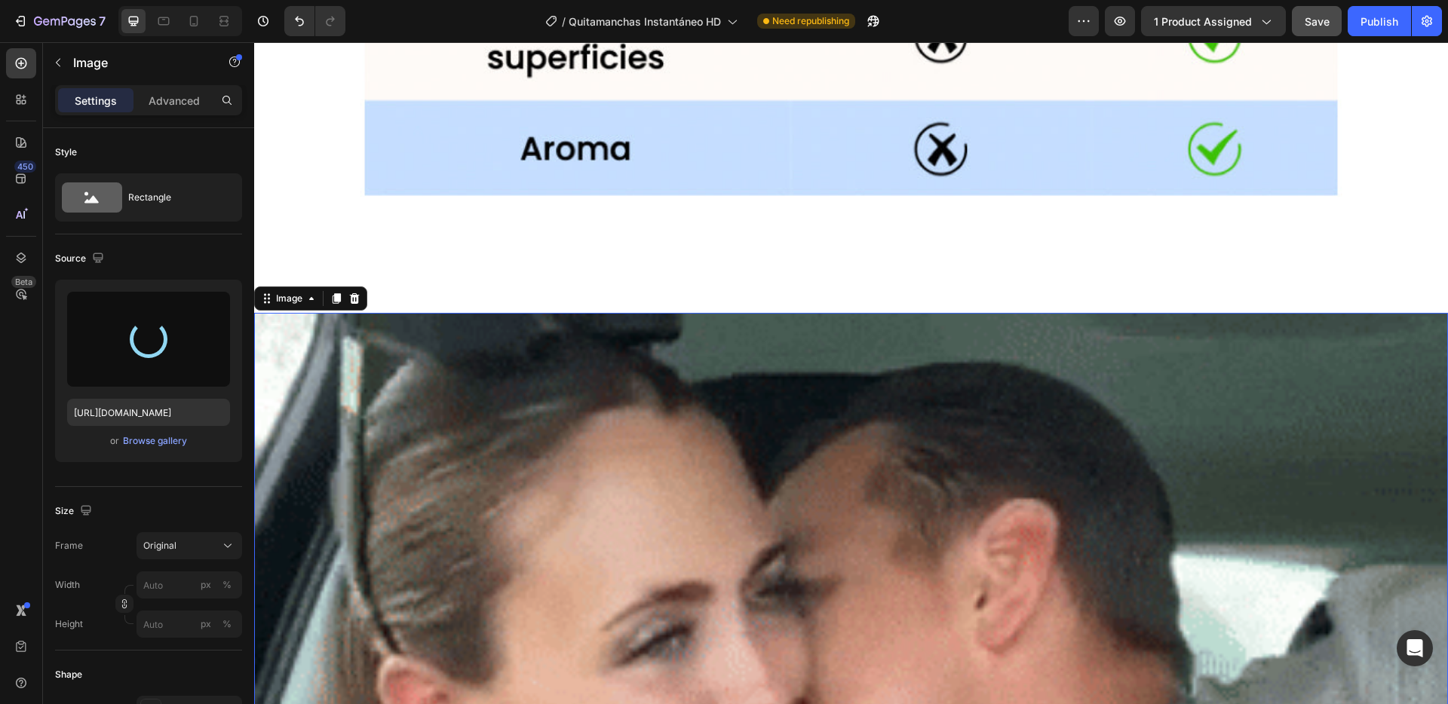
type input "[URL][DOMAIN_NAME]"
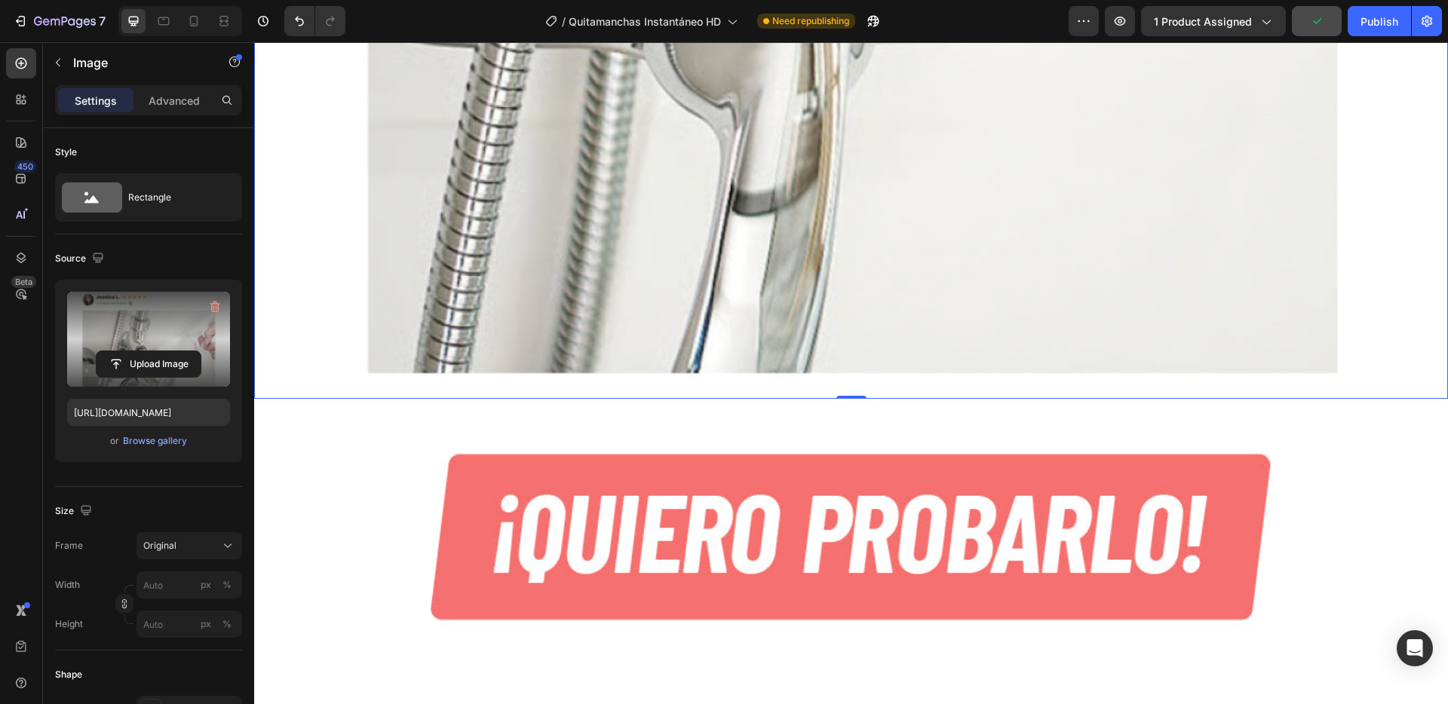
scroll to position [14341, 0]
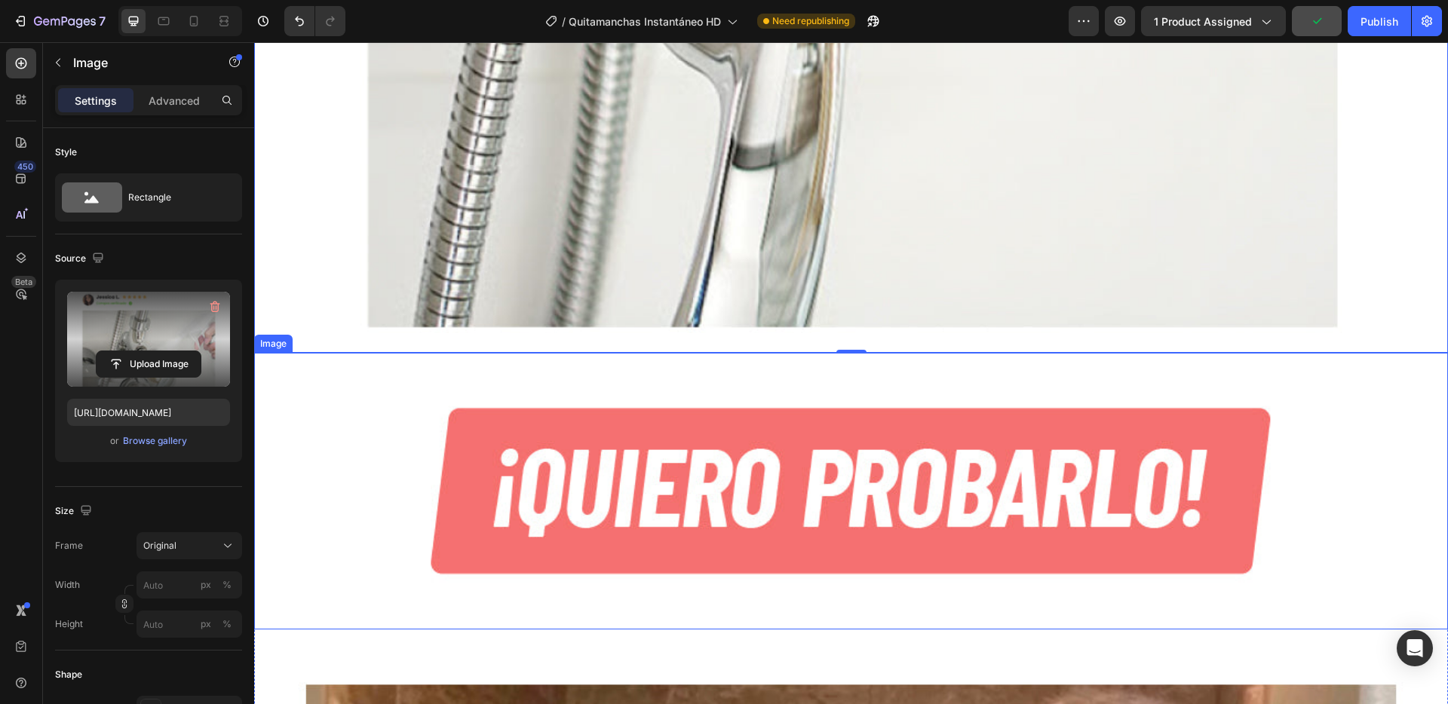
click at [339, 353] on img at bounding box center [851, 491] width 1194 height 277
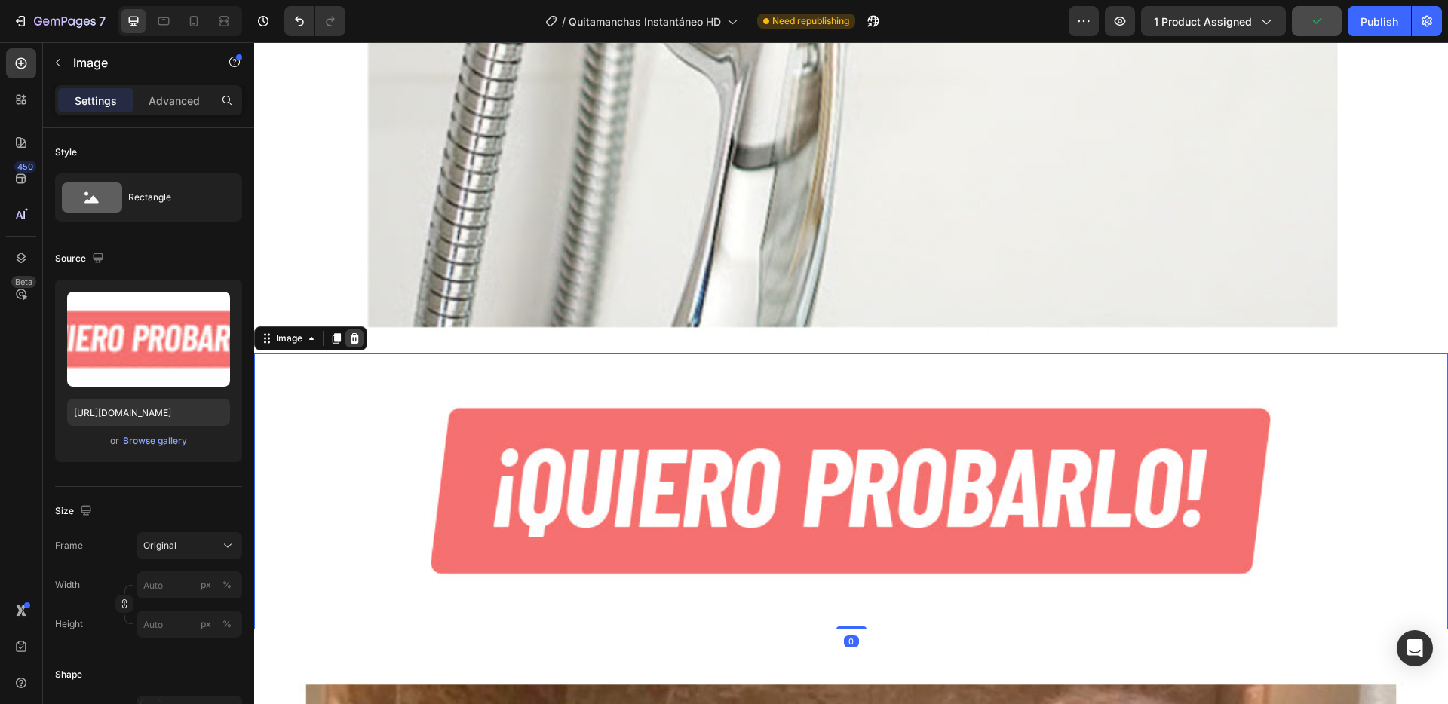
click at [355, 333] on icon at bounding box center [355, 338] width 10 height 11
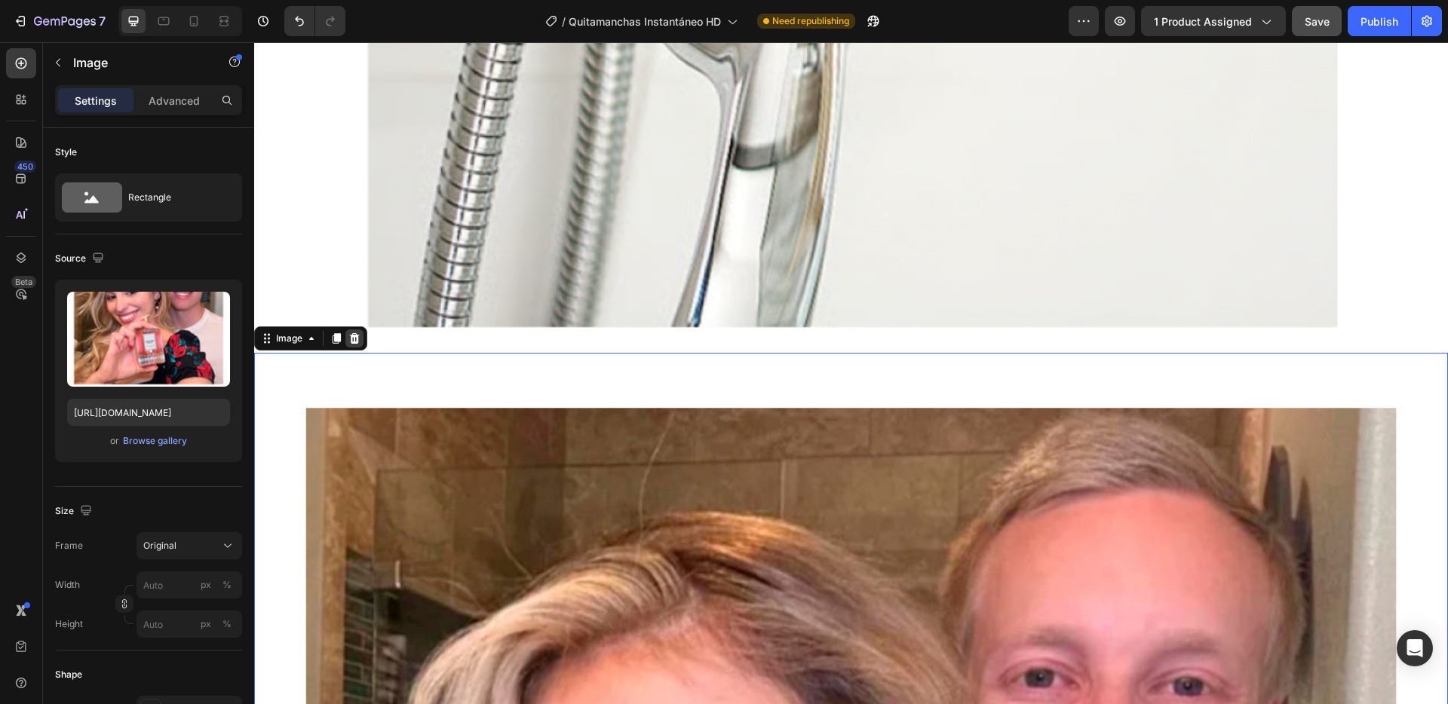
click at [354, 333] on icon at bounding box center [355, 338] width 10 height 11
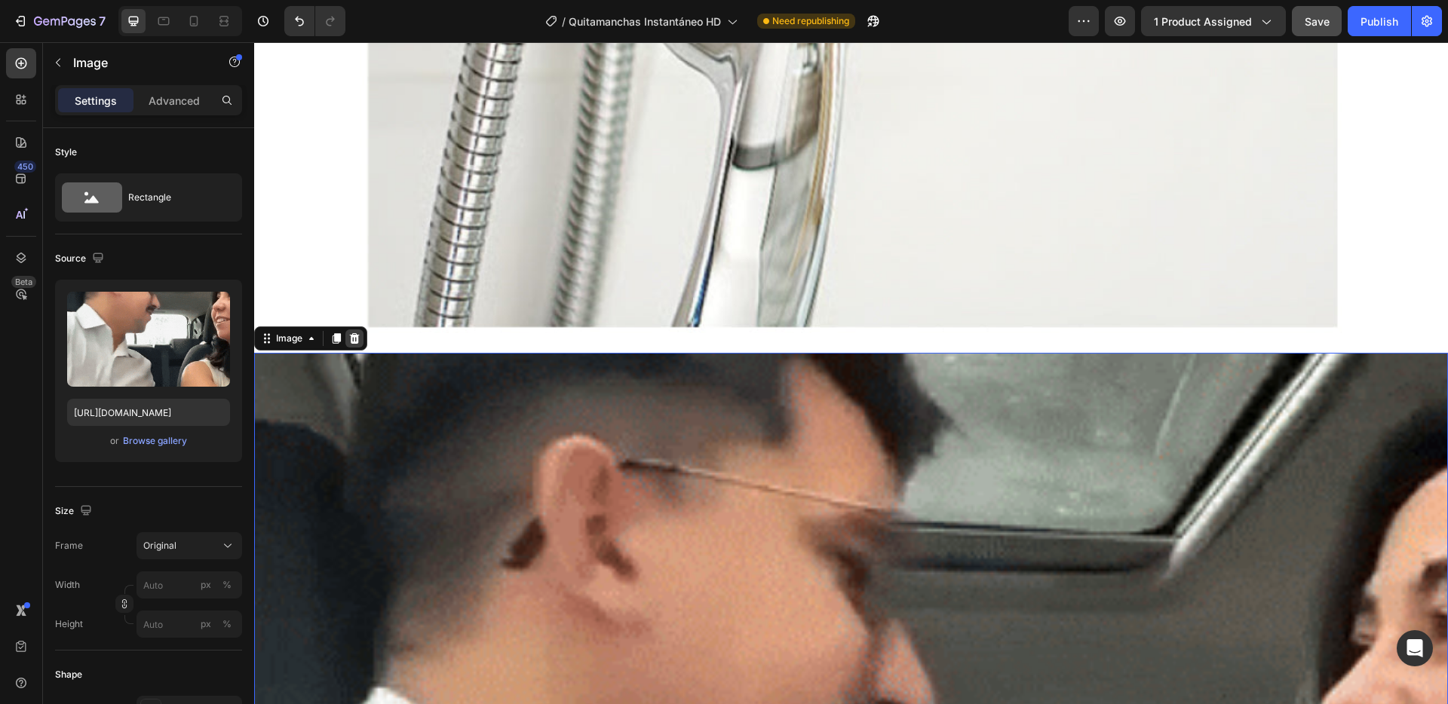
click at [354, 333] on icon at bounding box center [354, 339] width 12 height 12
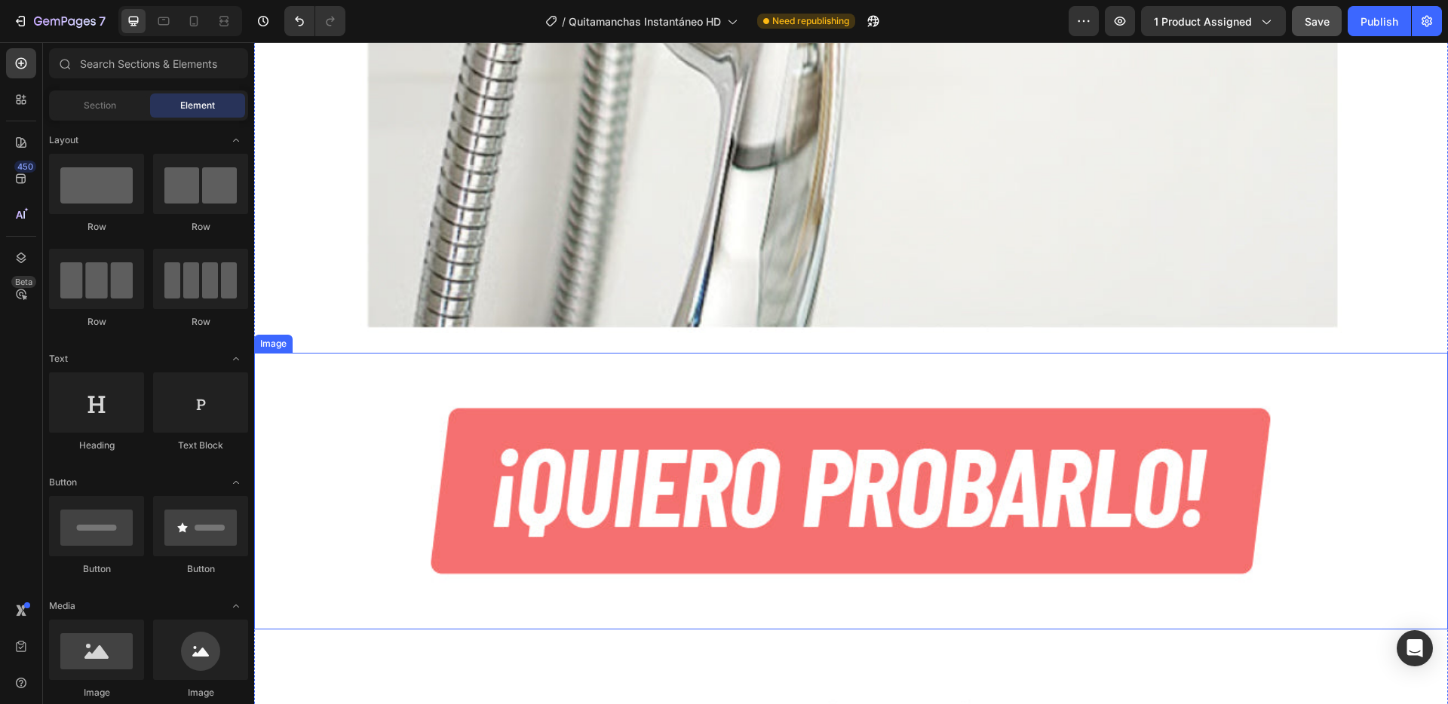
click at [403, 353] on img at bounding box center [851, 491] width 1194 height 277
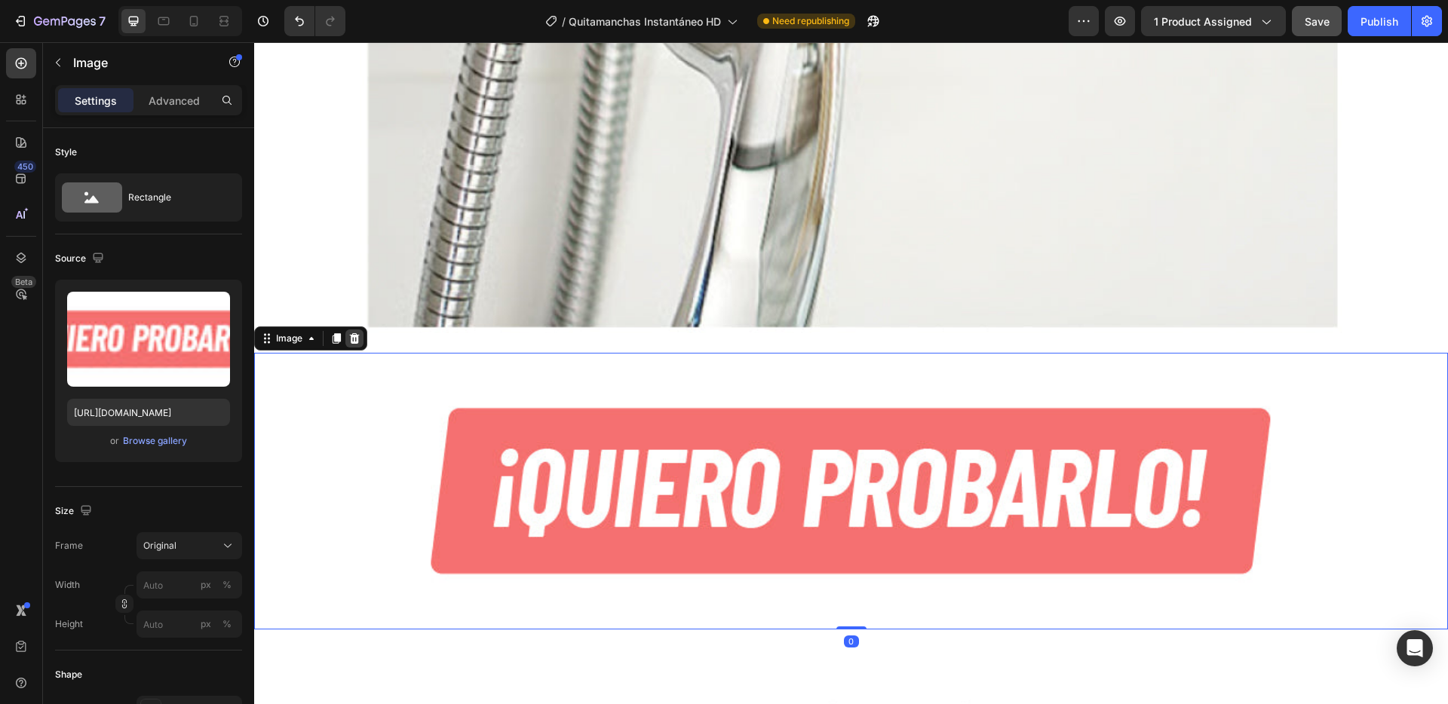
click at [353, 333] on icon at bounding box center [354, 339] width 12 height 12
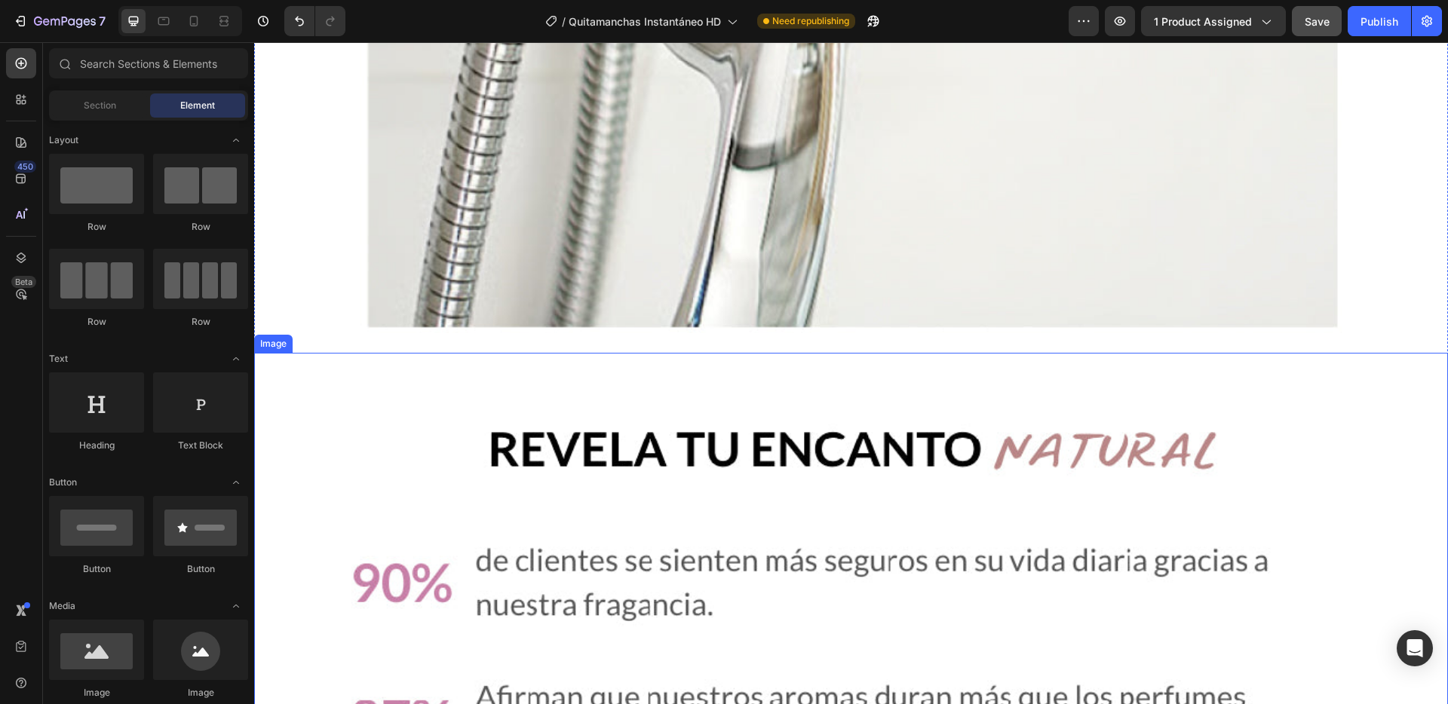
click at [443, 353] on img at bounding box center [851, 701] width 1194 height 696
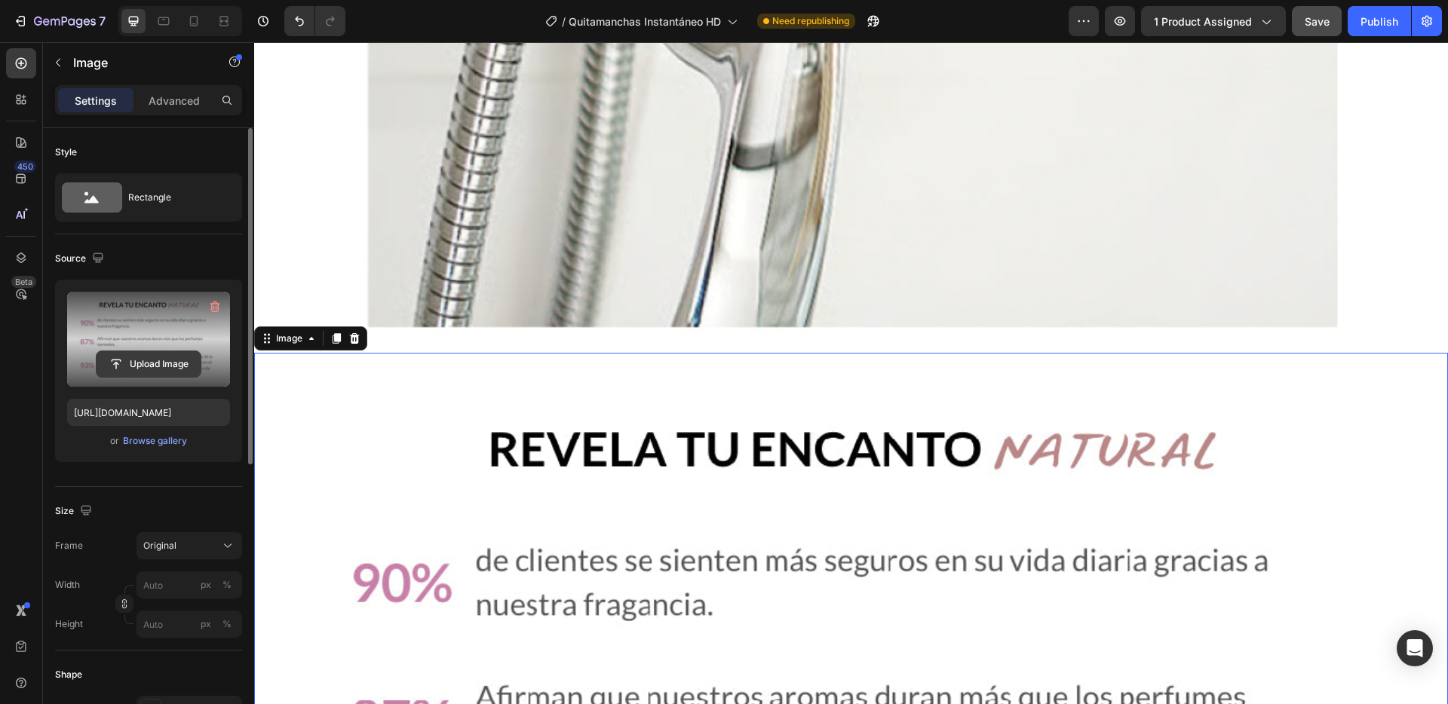
click at [160, 369] on input "file" at bounding box center [149, 364] width 104 height 26
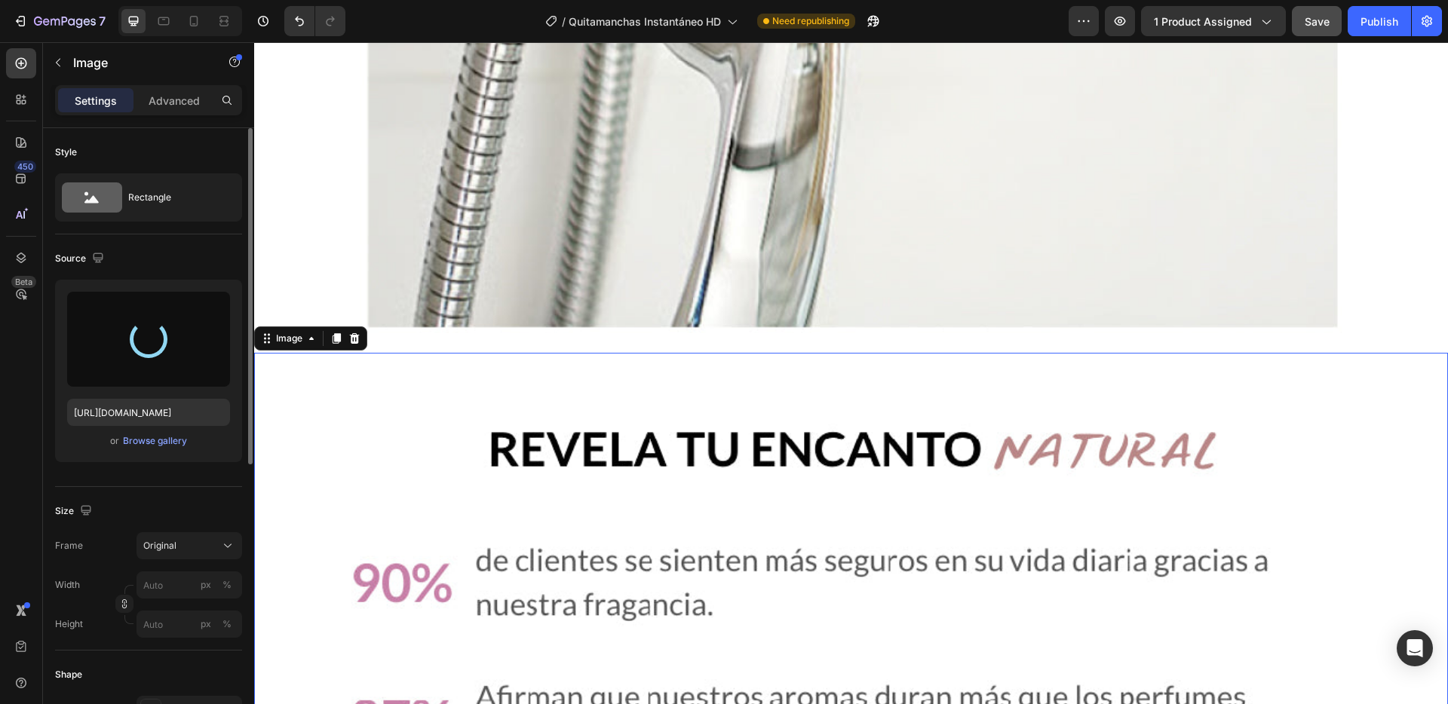
type input "[URL][DOMAIN_NAME]"
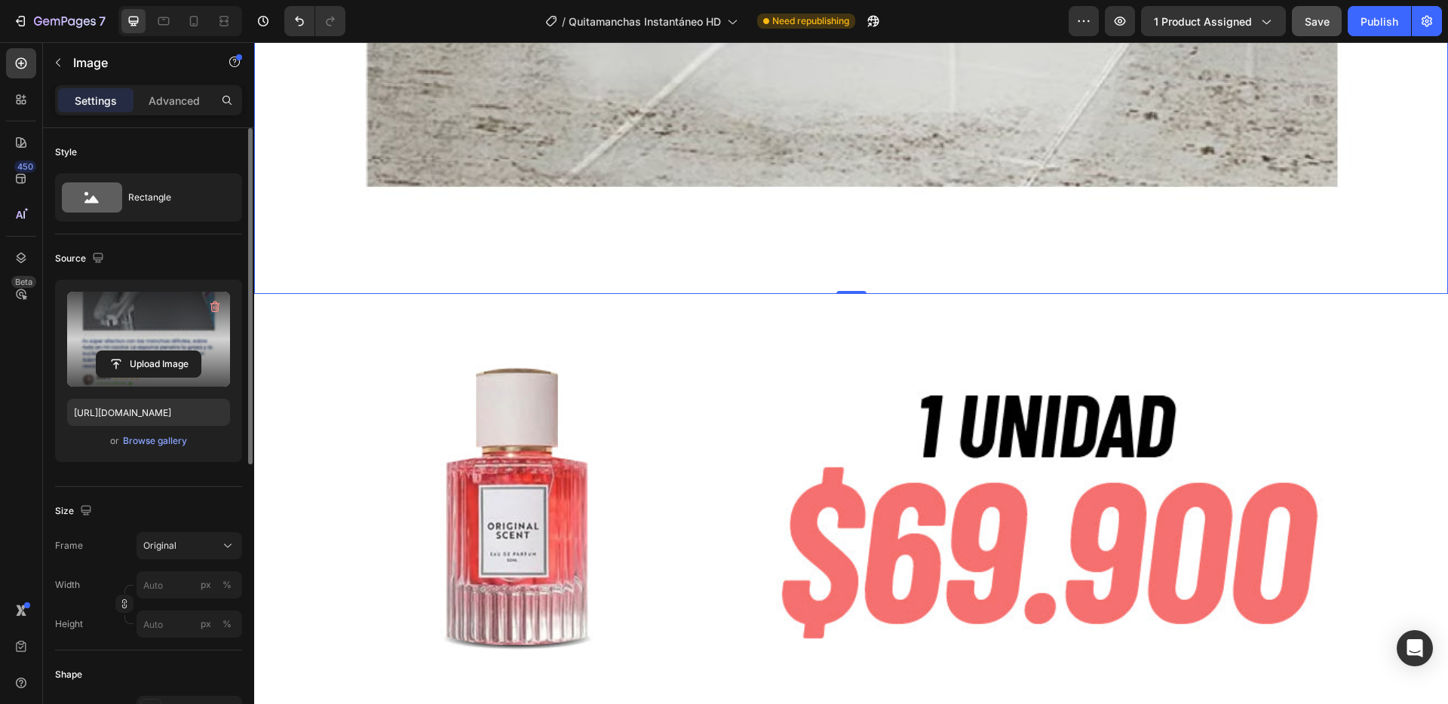
scroll to position [17233, 0]
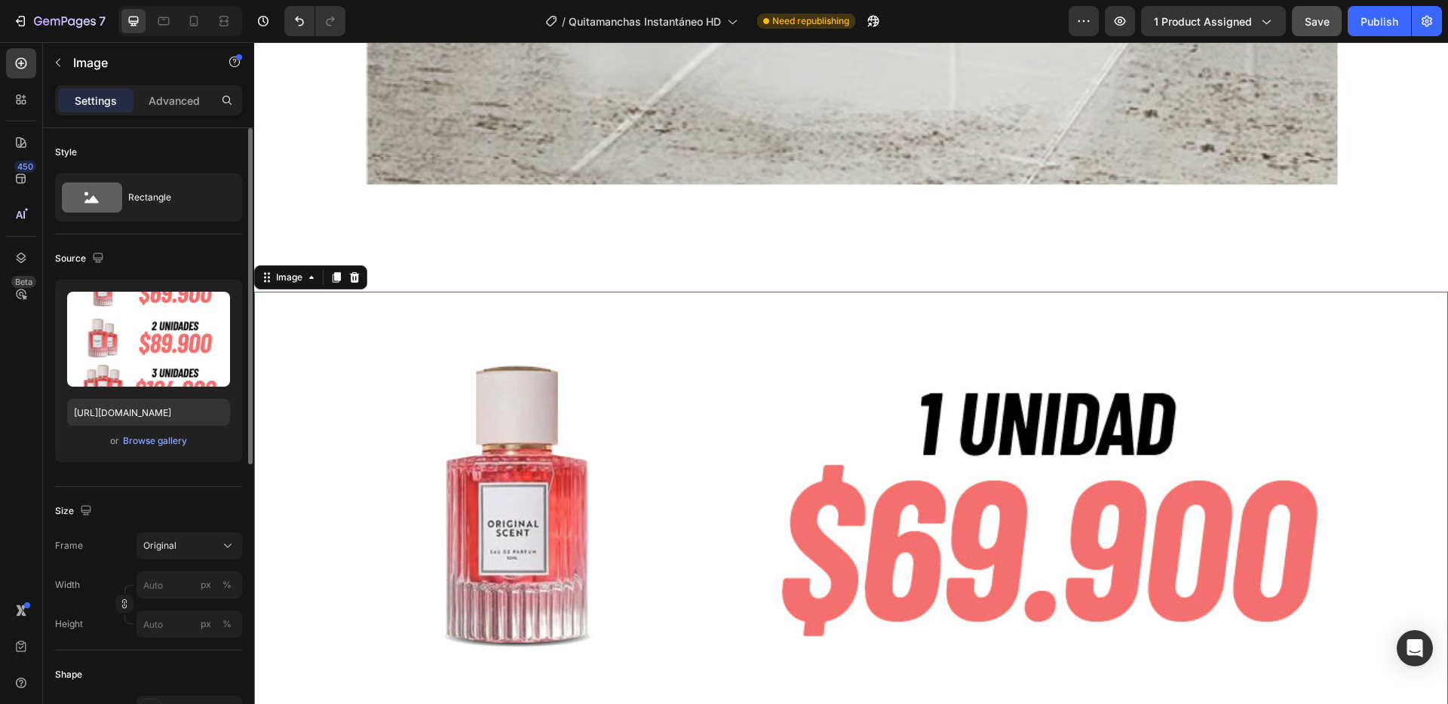
click at [353, 271] on icon at bounding box center [354, 277] width 12 height 12
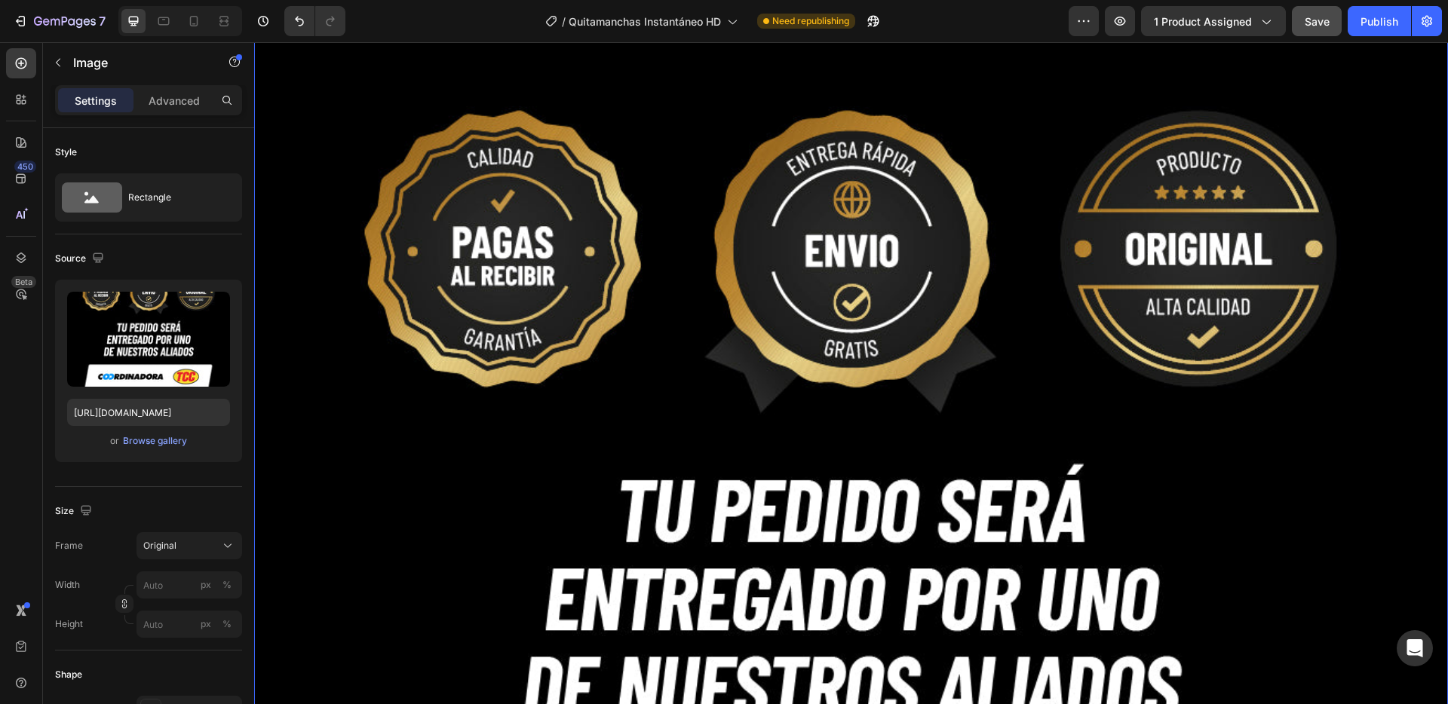
scroll to position [17333, 0]
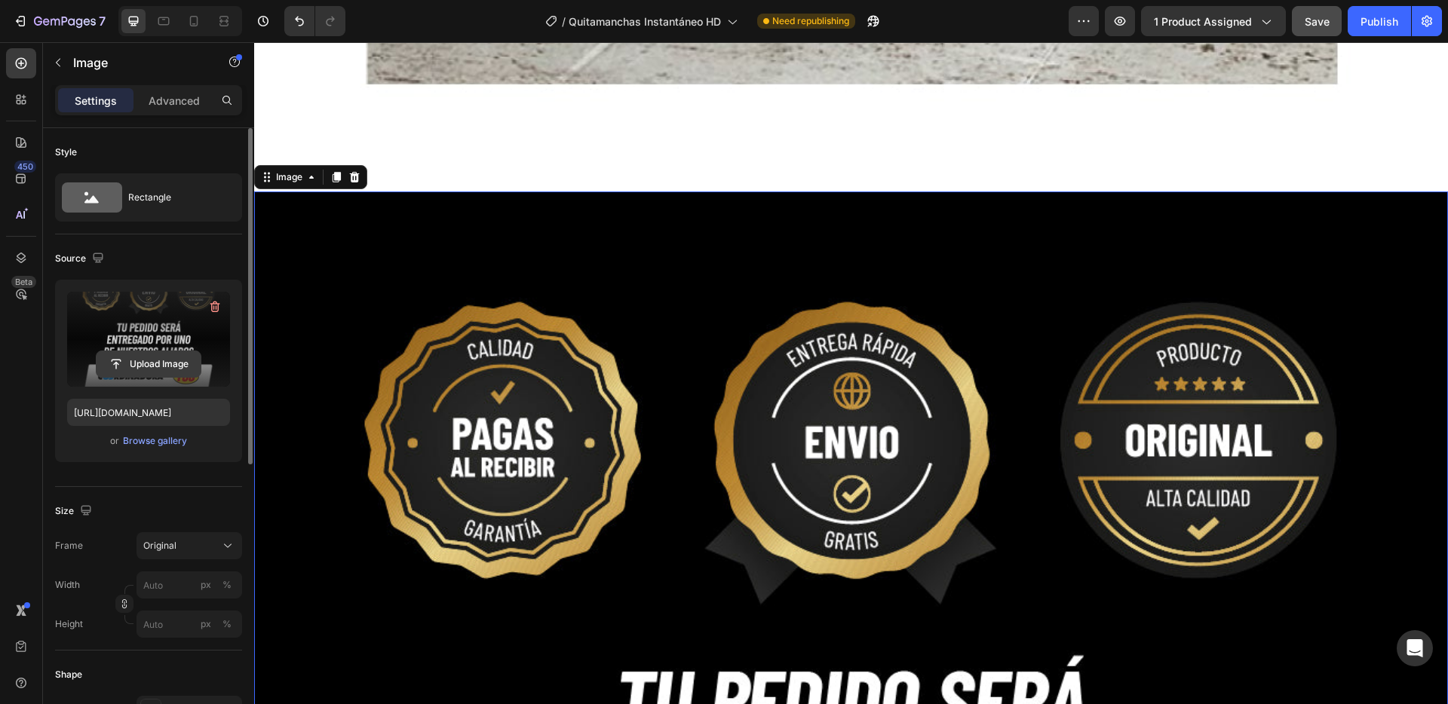
click at [161, 367] on input "file" at bounding box center [149, 364] width 104 height 26
type input "[URL][DOMAIN_NAME]"
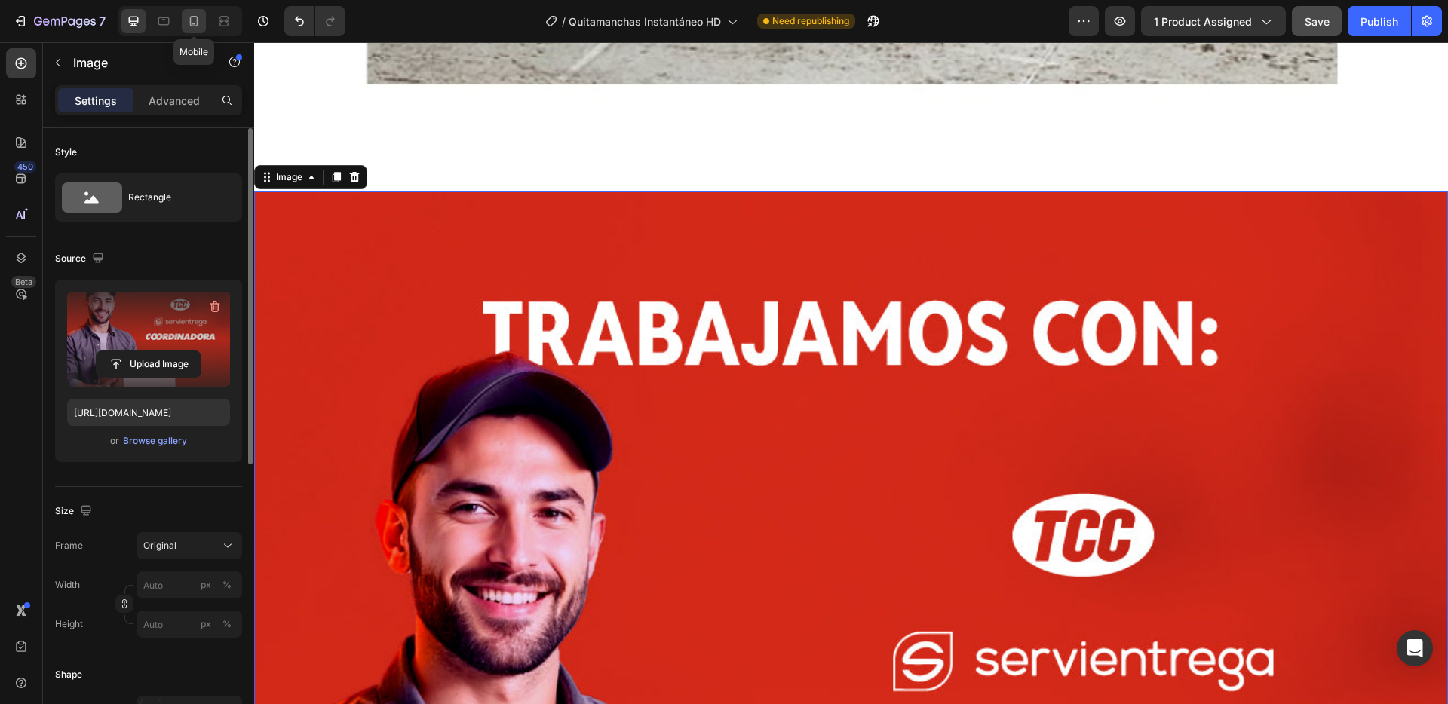
click at [192, 23] on icon at bounding box center [193, 21] width 15 height 15
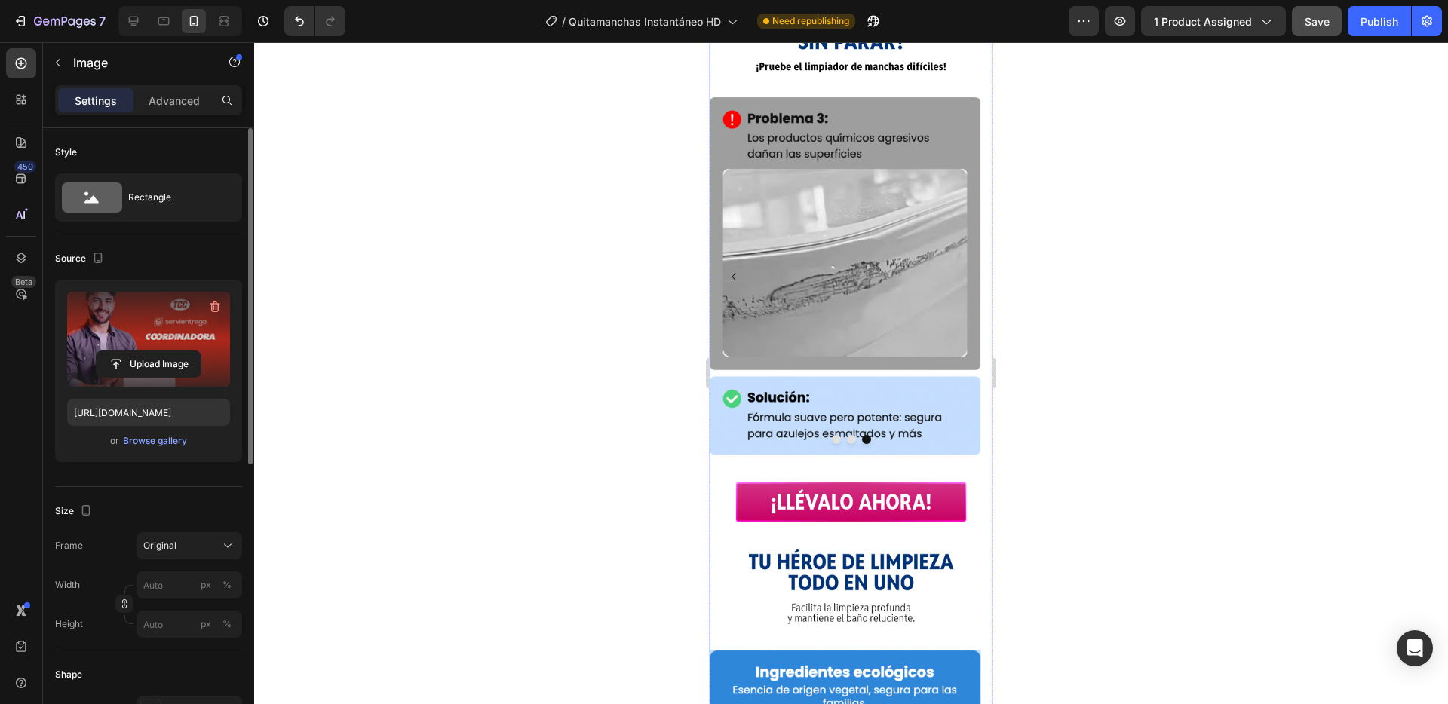
scroll to position [2235, 0]
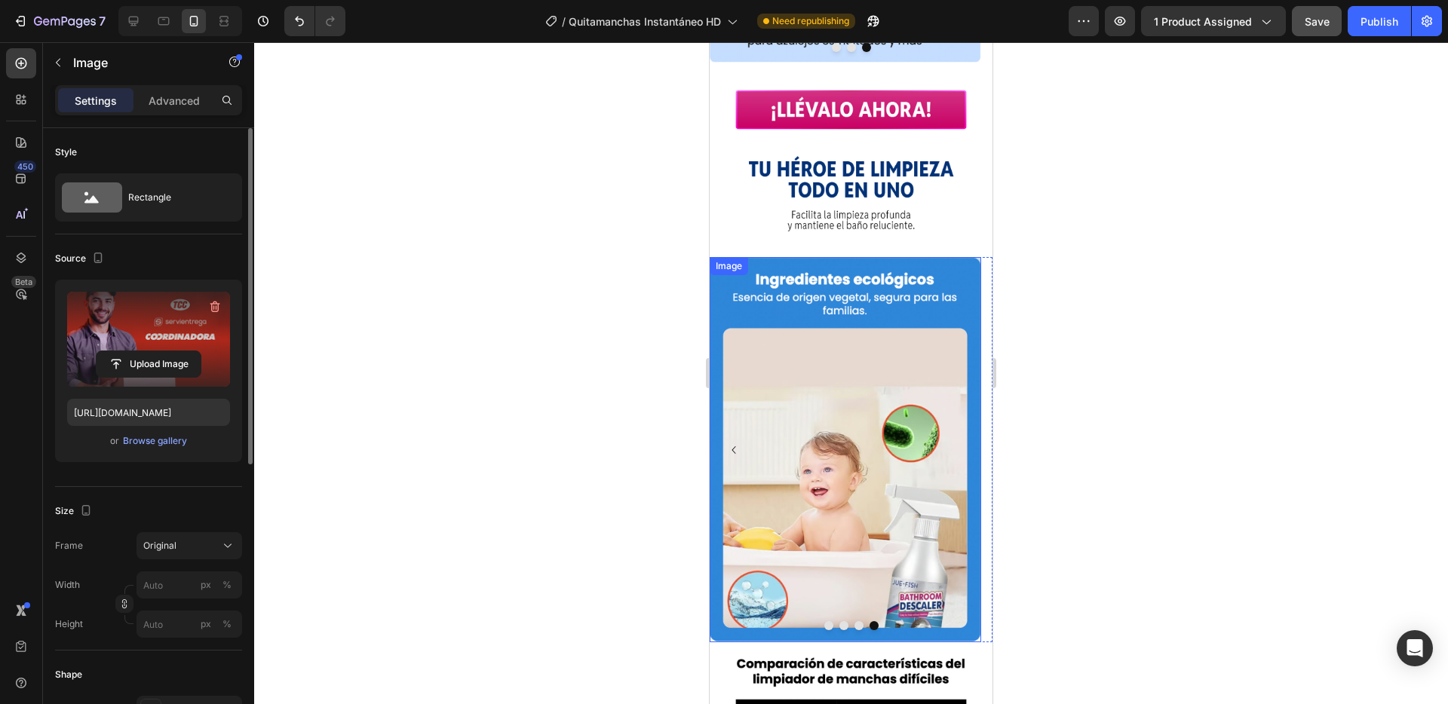
click at [722, 259] on div "Image" at bounding box center [729, 266] width 32 height 14
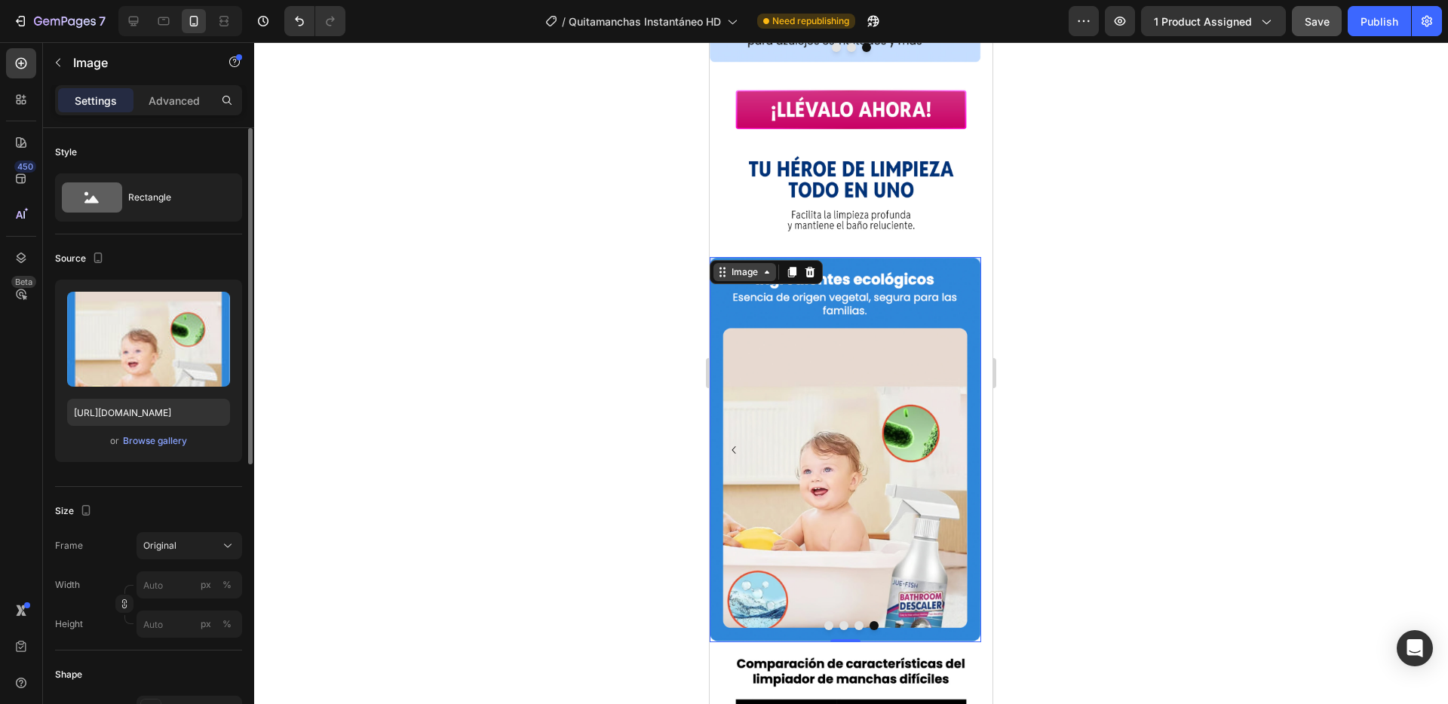
click at [762, 266] on icon at bounding box center [767, 272] width 12 height 12
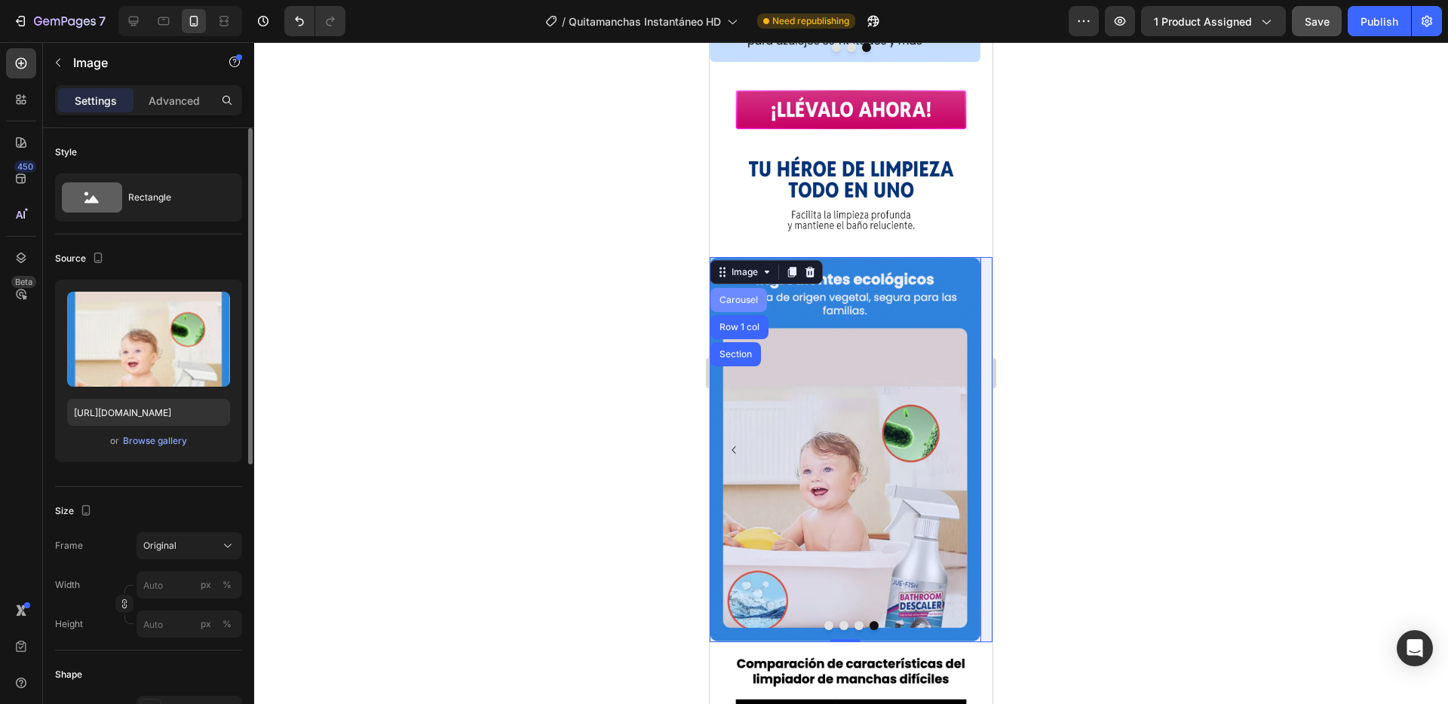
click at [750, 296] on div "Carousel" at bounding box center [738, 300] width 44 height 9
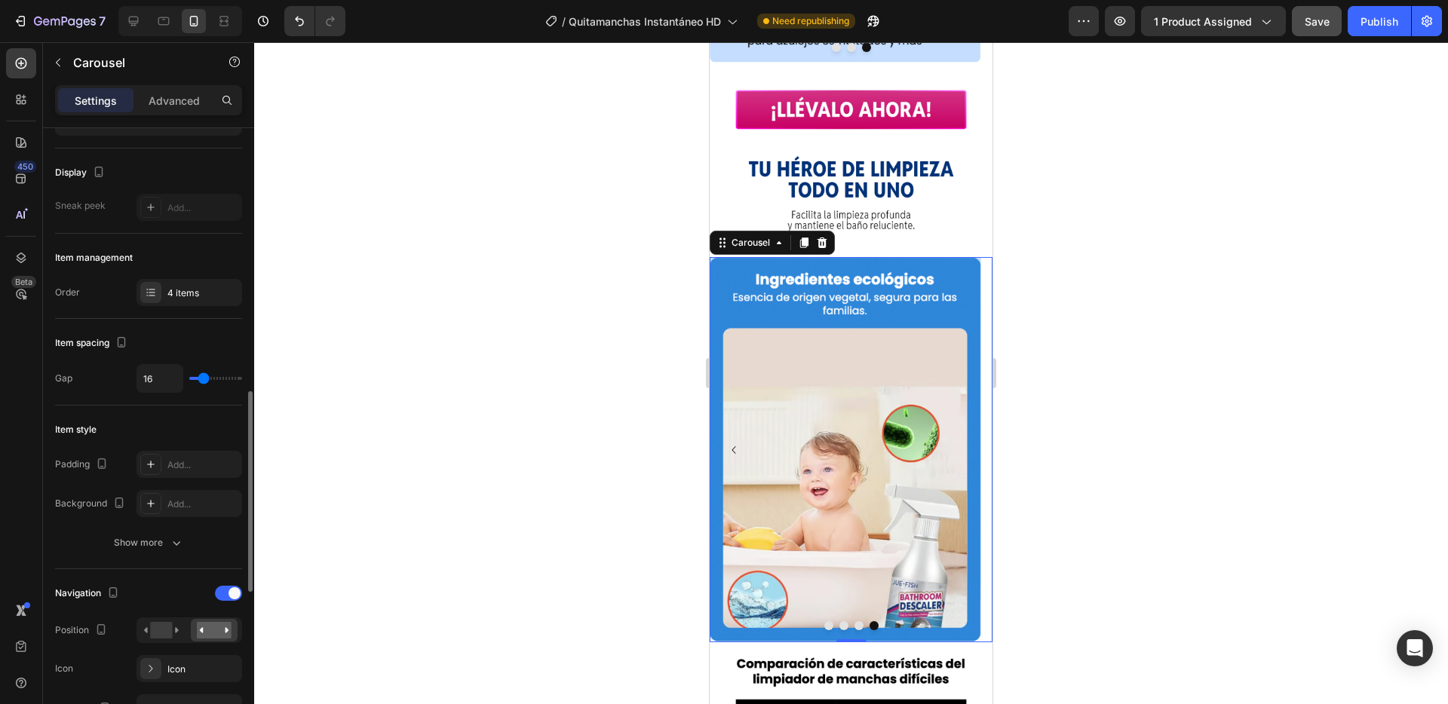
scroll to position [0, 0]
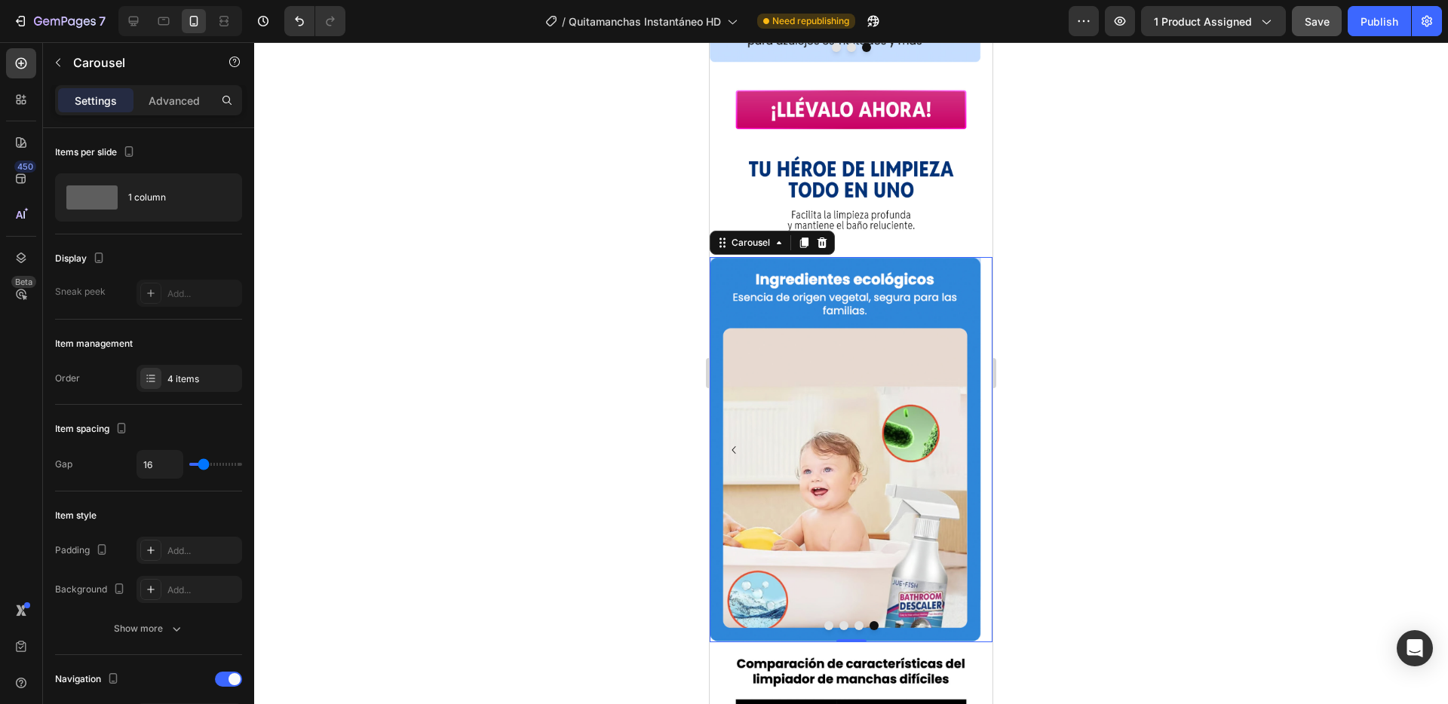
click at [733, 446] on icon "Carousel Back Arrow" at bounding box center [733, 450] width 4 height 8
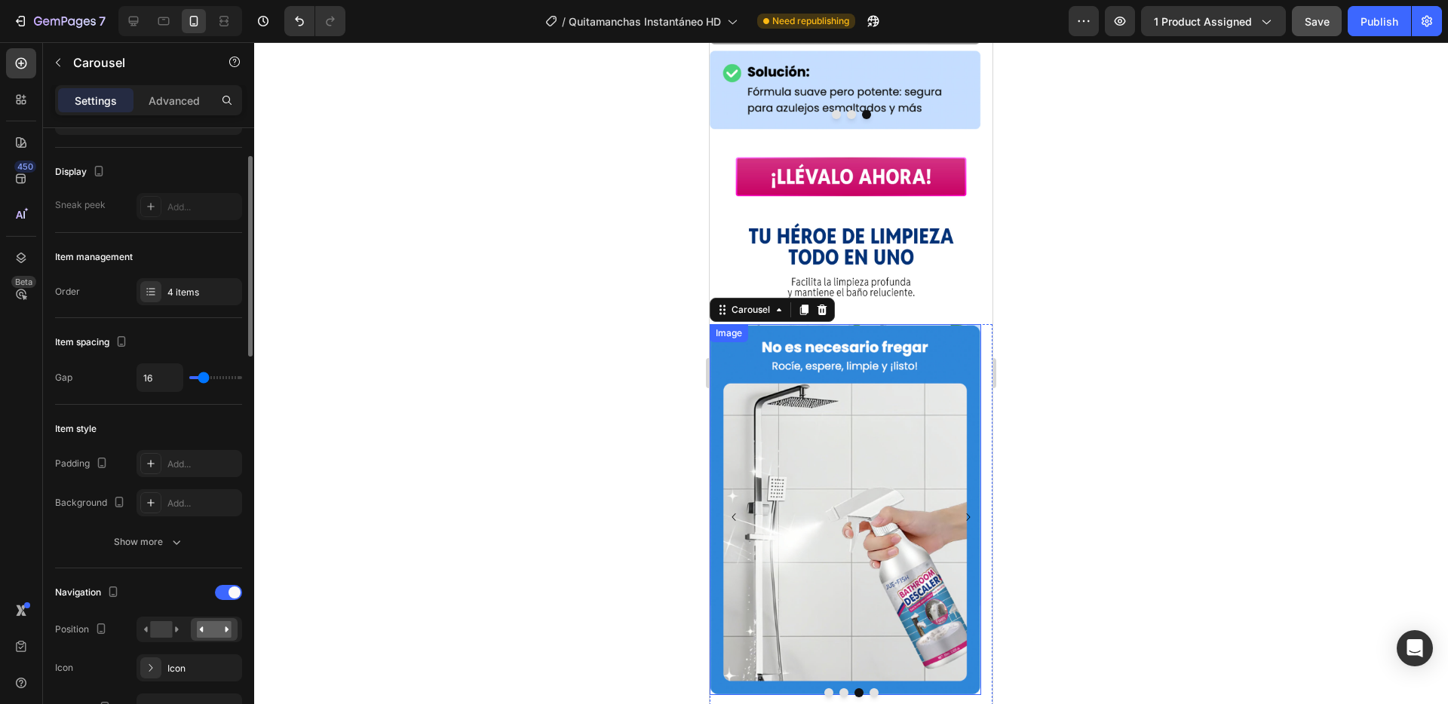
scroll to position [308, 0]
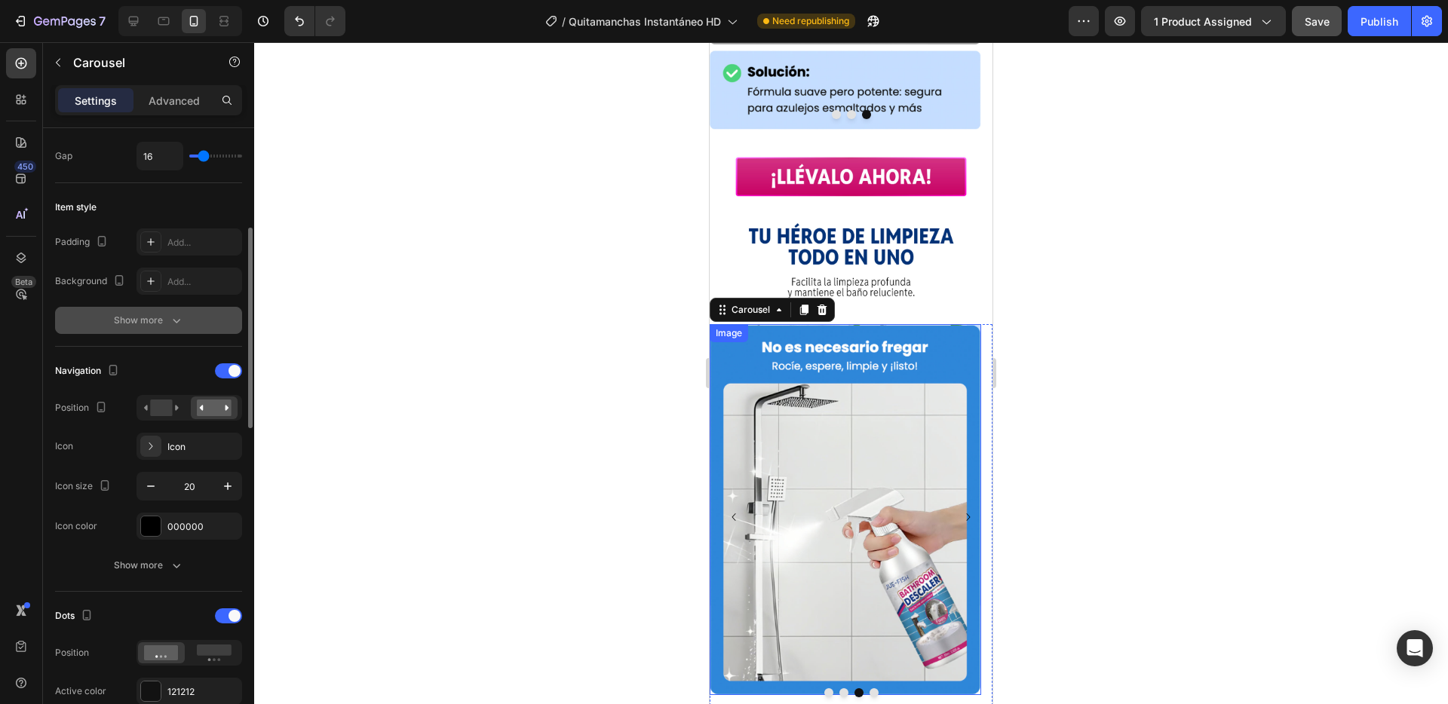
click at [125, 317] on div "Show more" at bounding box center [149, 320] width 70 height 15
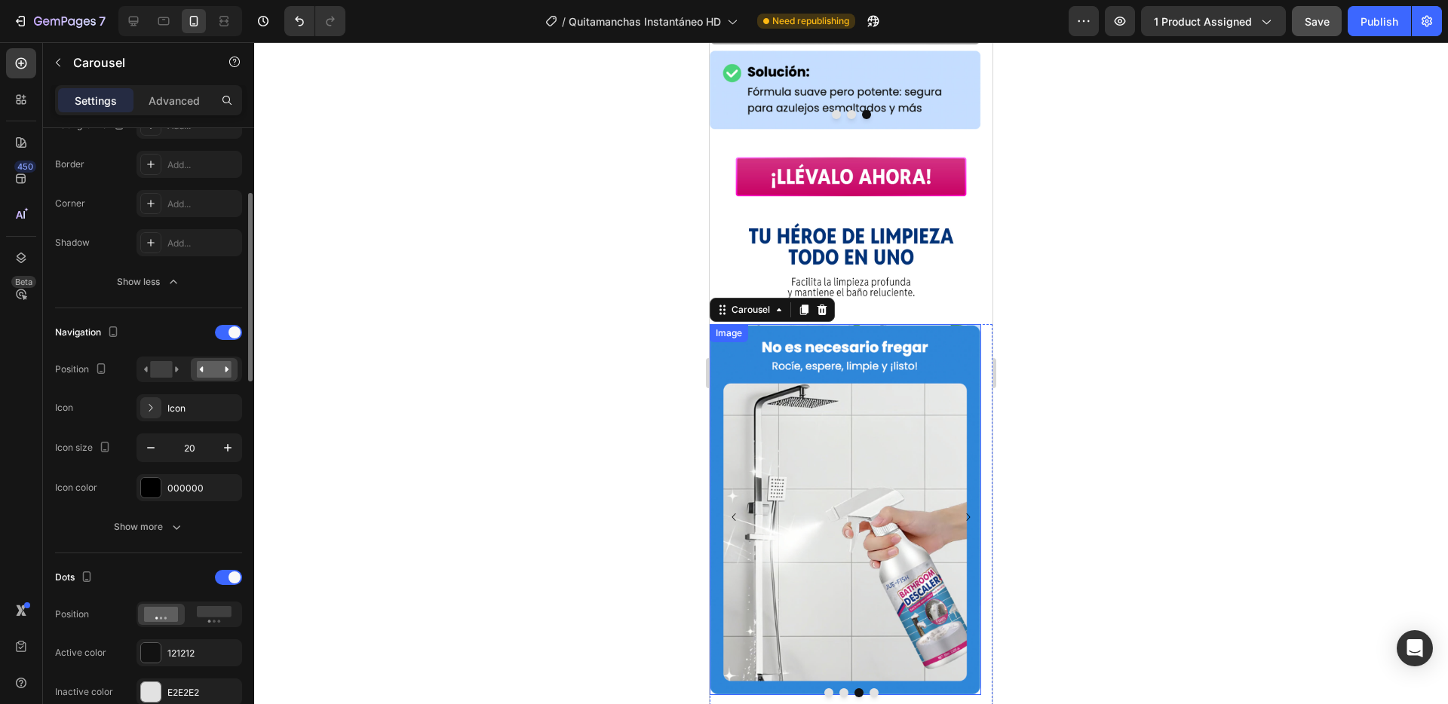
scroll to position [567, 0]
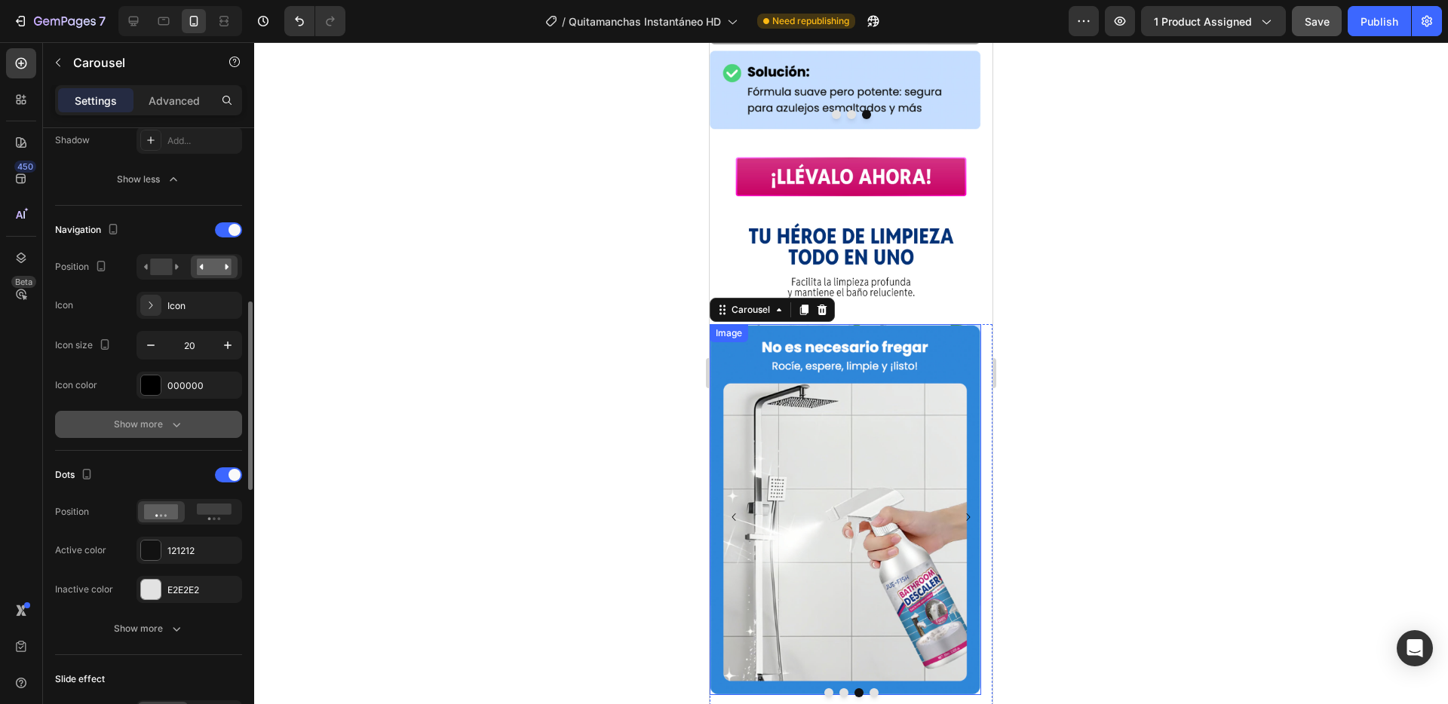
click at [161, 425] on div "Show more" at bounding box center [149, 424] width 70 height 15
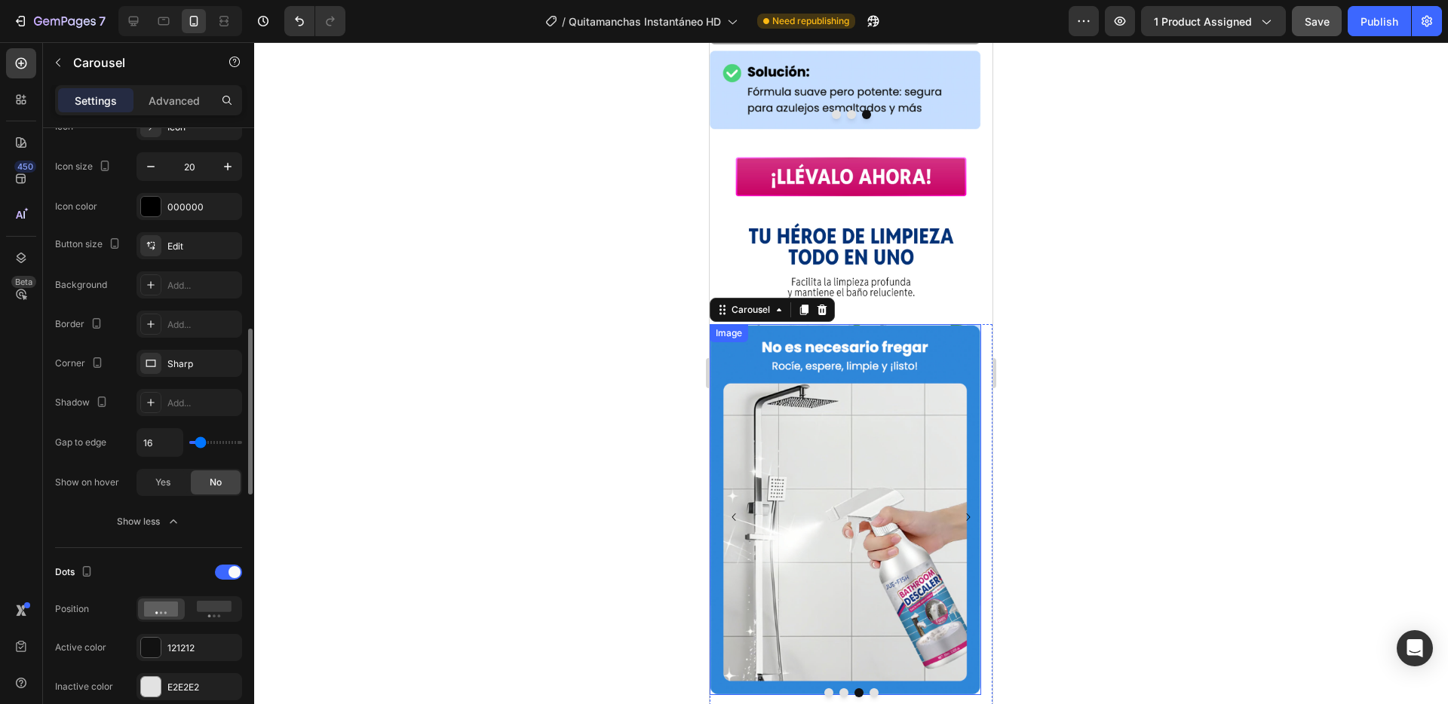
scroll to position [744, 0]
click at [160, 485] on span "Yes" at bounding box center [162, 484] width 15 height 14
click at [232, 486] on div "No" at bounding box center [216, 484] width 50 height 24
click at [175, 488] on div "Yes" at bounding box center [163, 484] width 50 height 24
click at [213, 490] on span "No" at bounding box center [216, 484] width 12 height 14
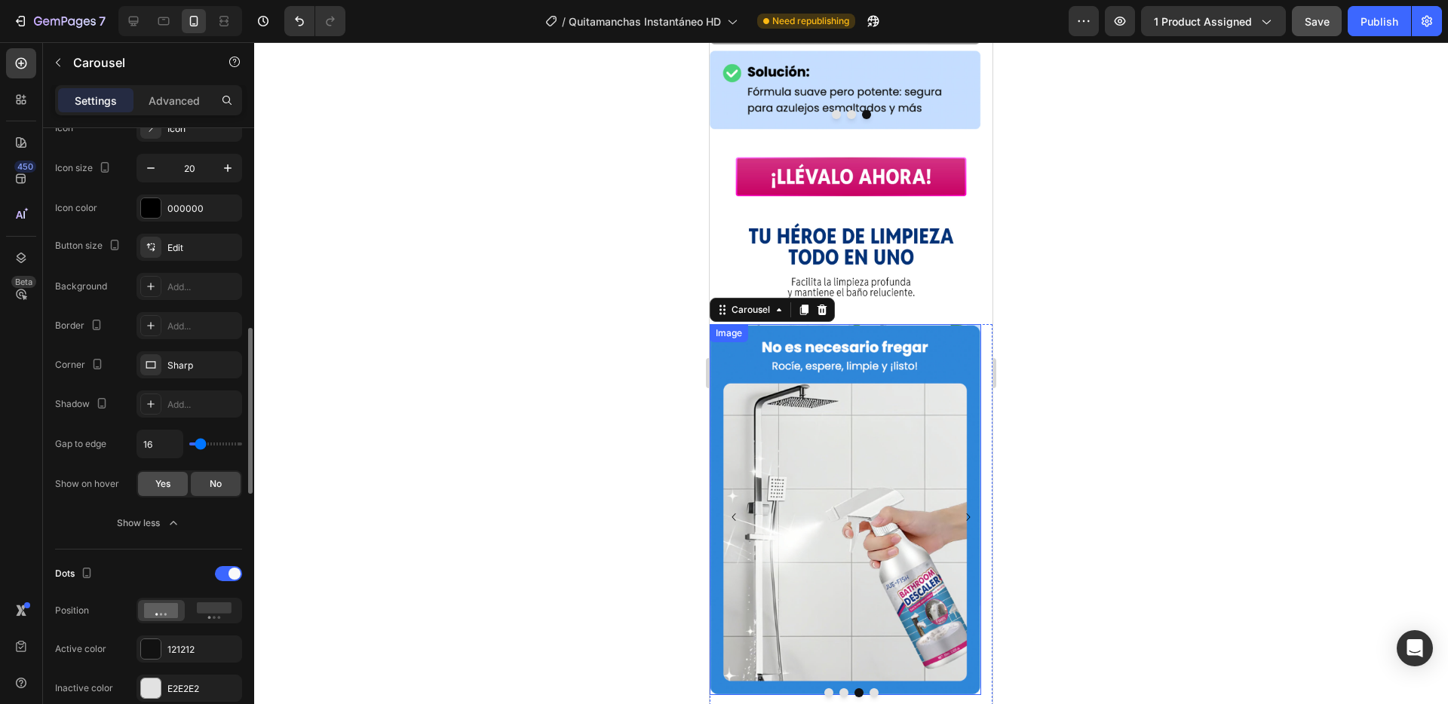
click at [156, 489] on span "Yes" at bounding box center [162, 484] width 15 height 14
click at [211, 486] on span "No" at bounding box center [216, 484] width 12 height 14
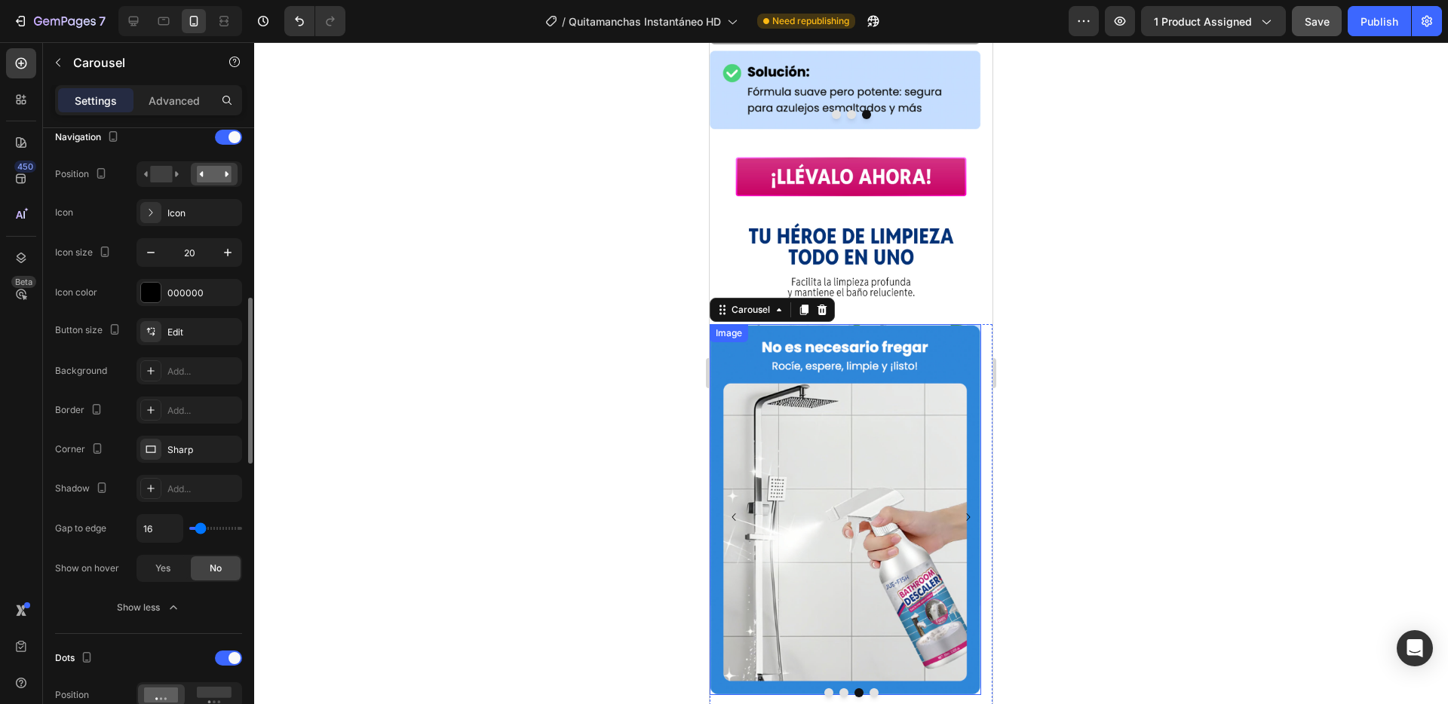
scroll to position [617, 0]
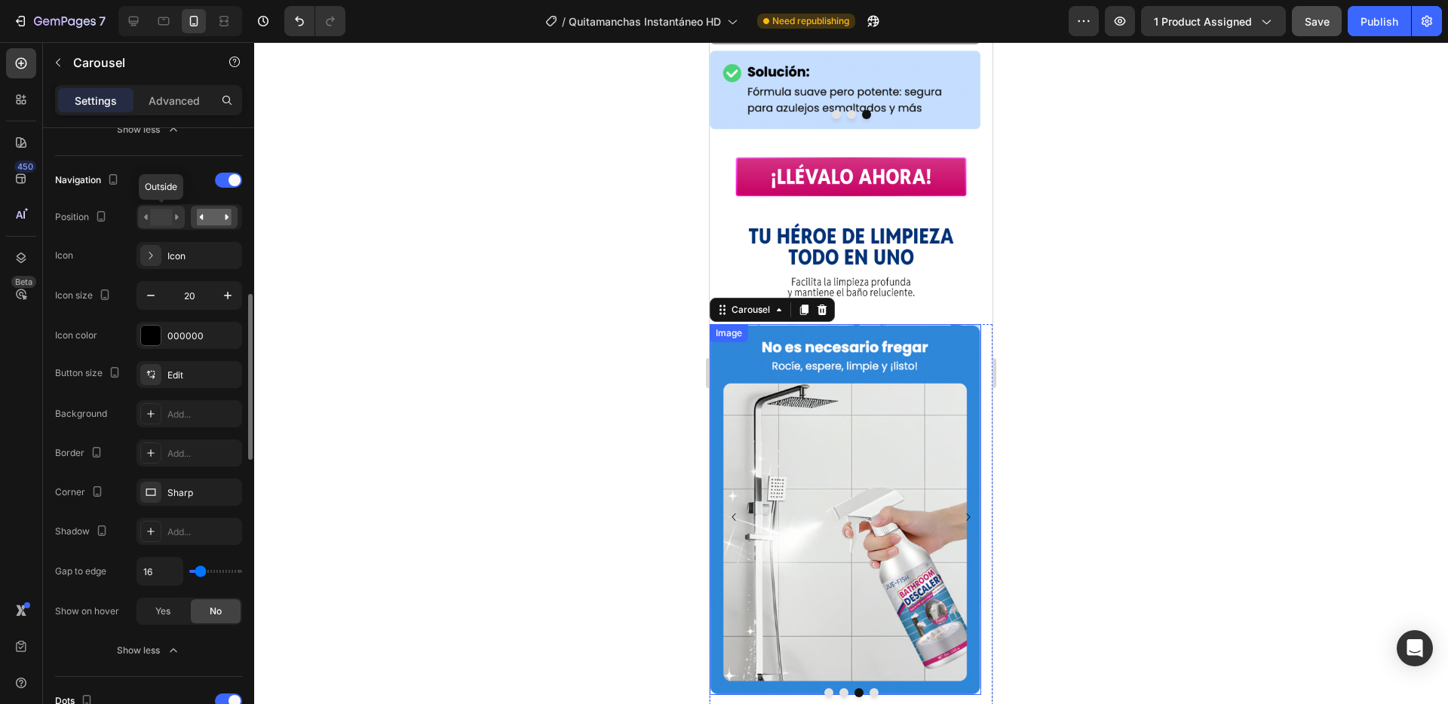
click at [162, 216] on rect at bounding box center [161, 217] width 22 height 17
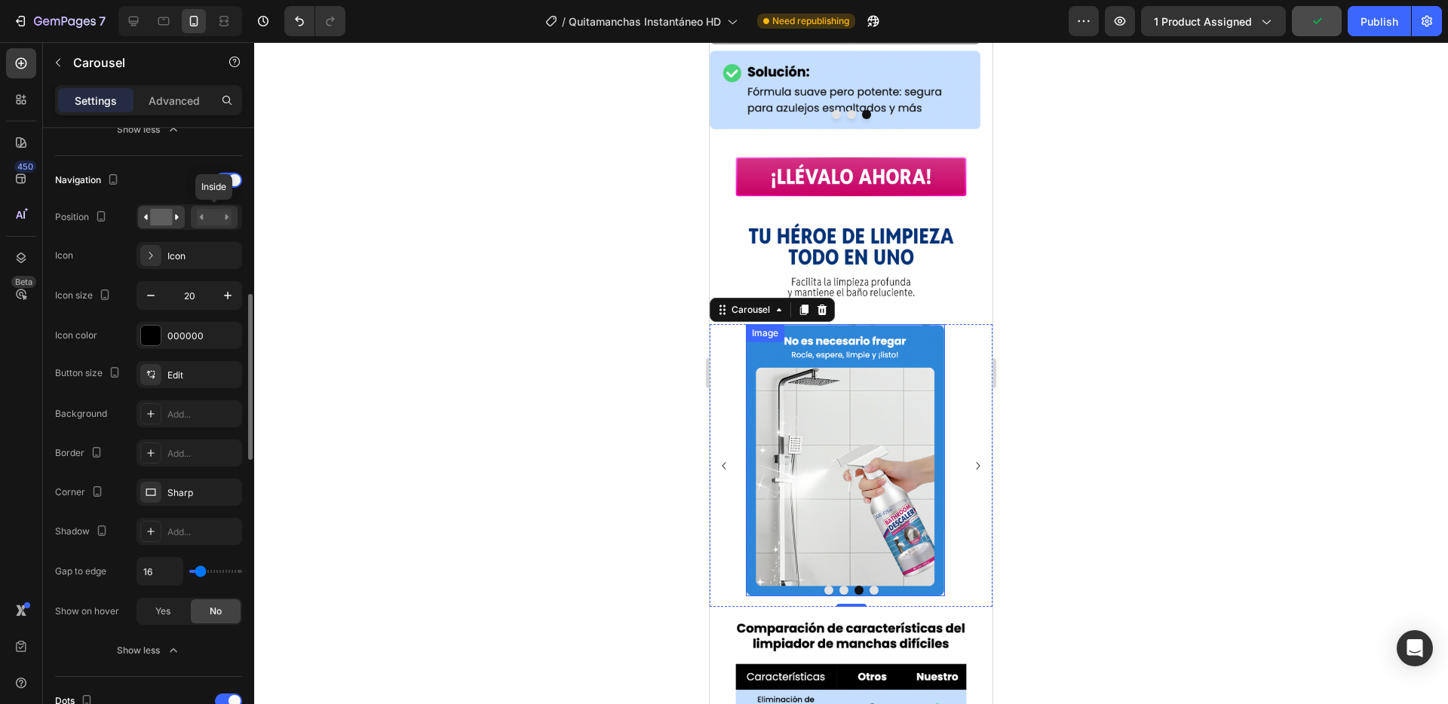
click at [210, 215] on rect at bounding box center [214, 217] width 35 height 17
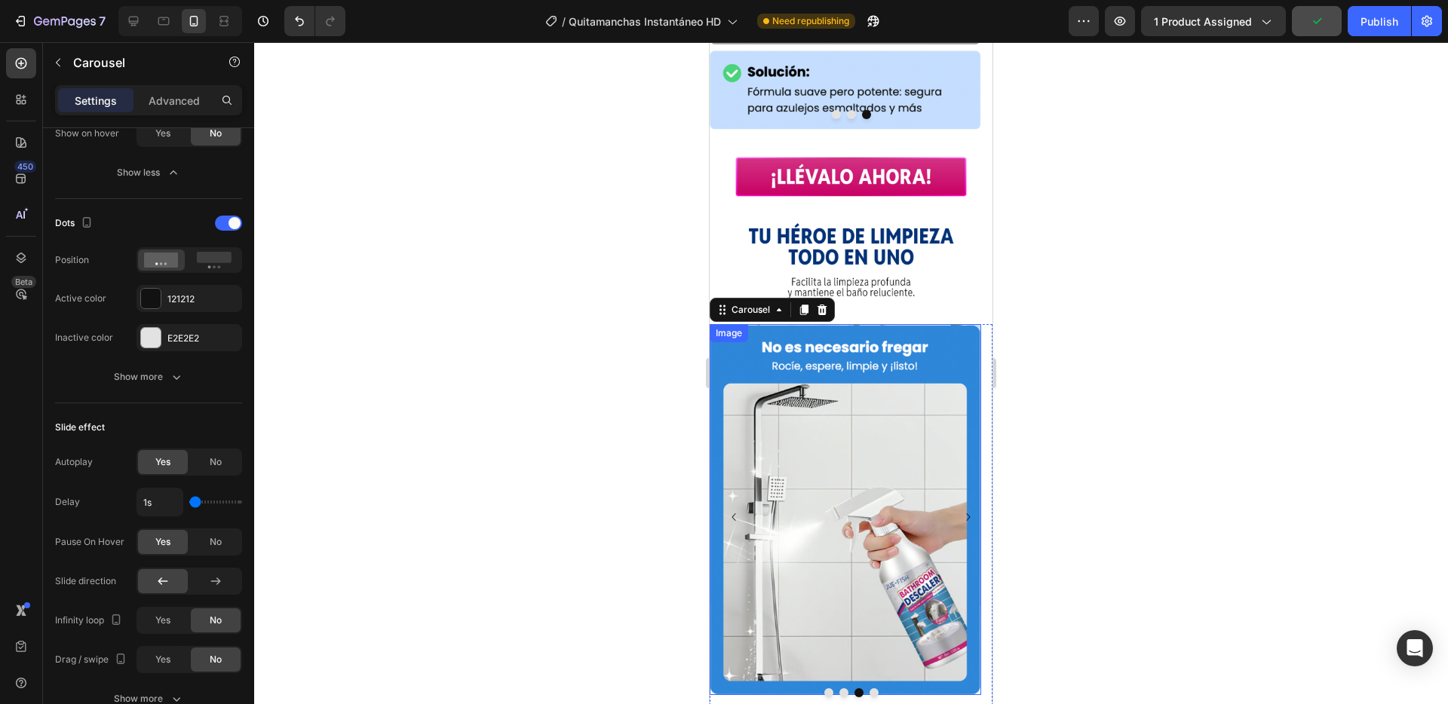
scroll to position [1132, 0]
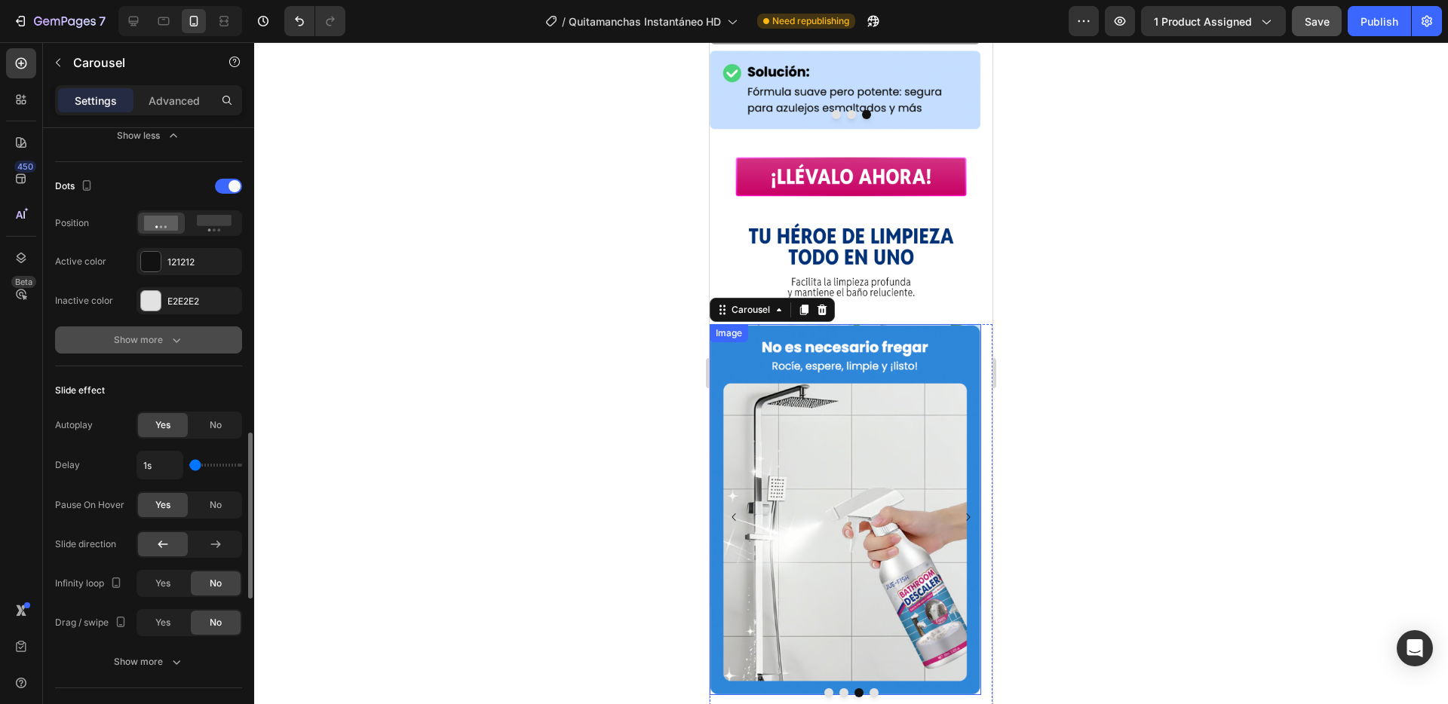
click at [143, 342] on div "Show more" at bounding box center [149, 340] width 70 height 15
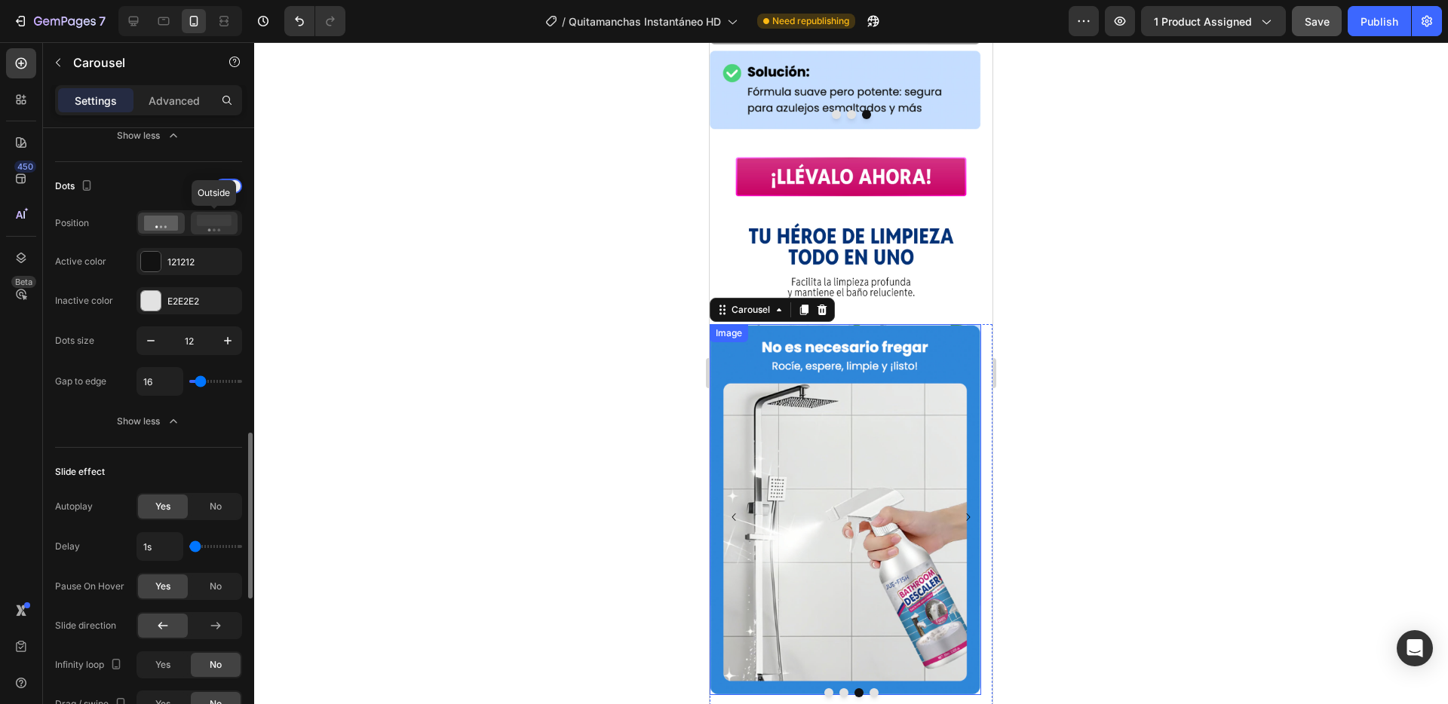
click at [215, 220] on rect at bounding box center [214, 220] width 35 height 11
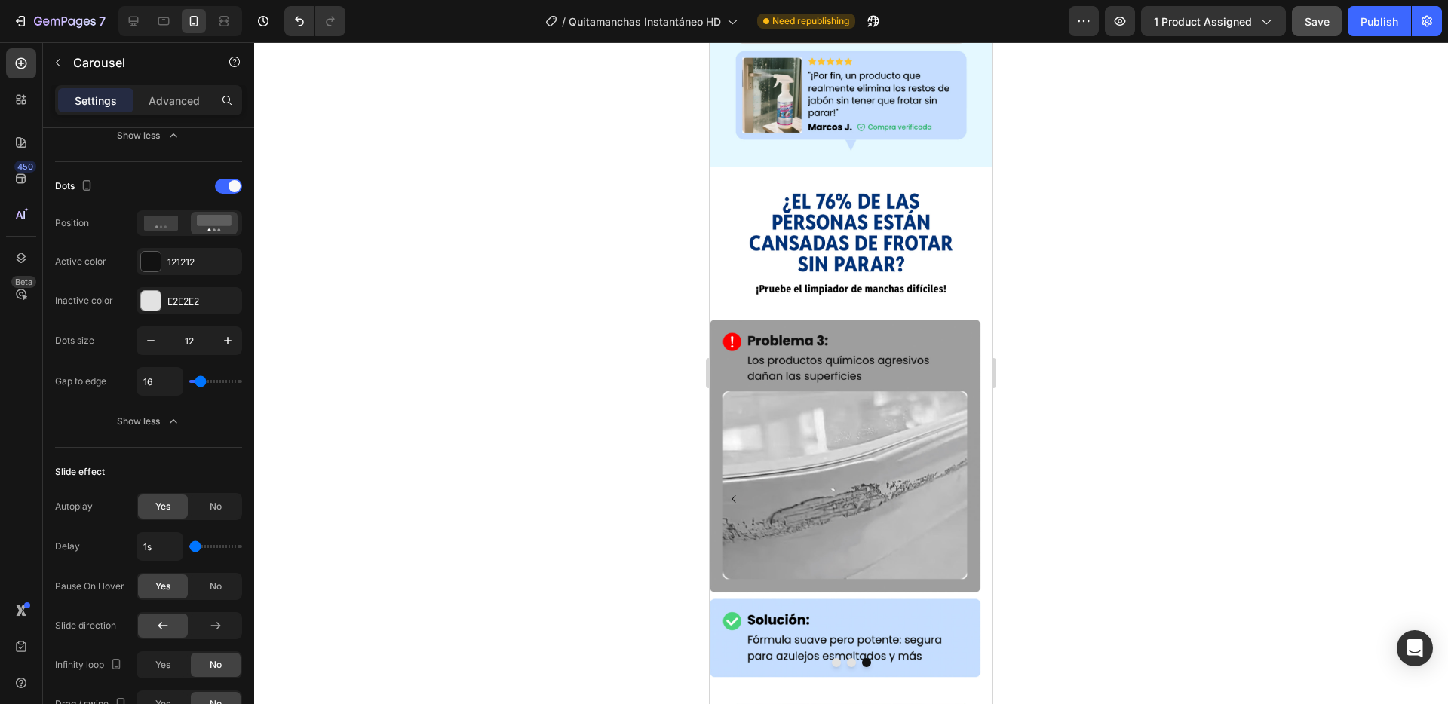
scroll to position [1612, 0]
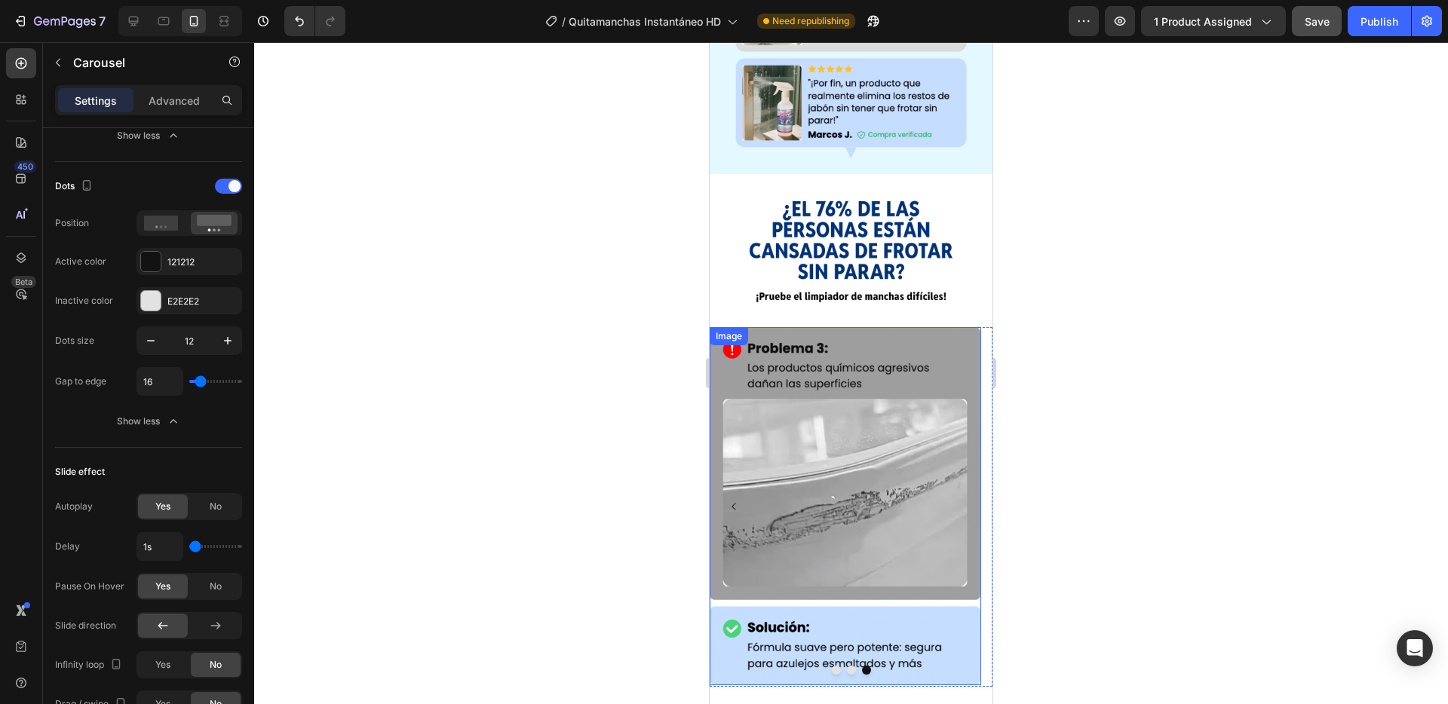
click at [731, 330] on div "Image" at bounding box center [729, 337] width 32 height 14
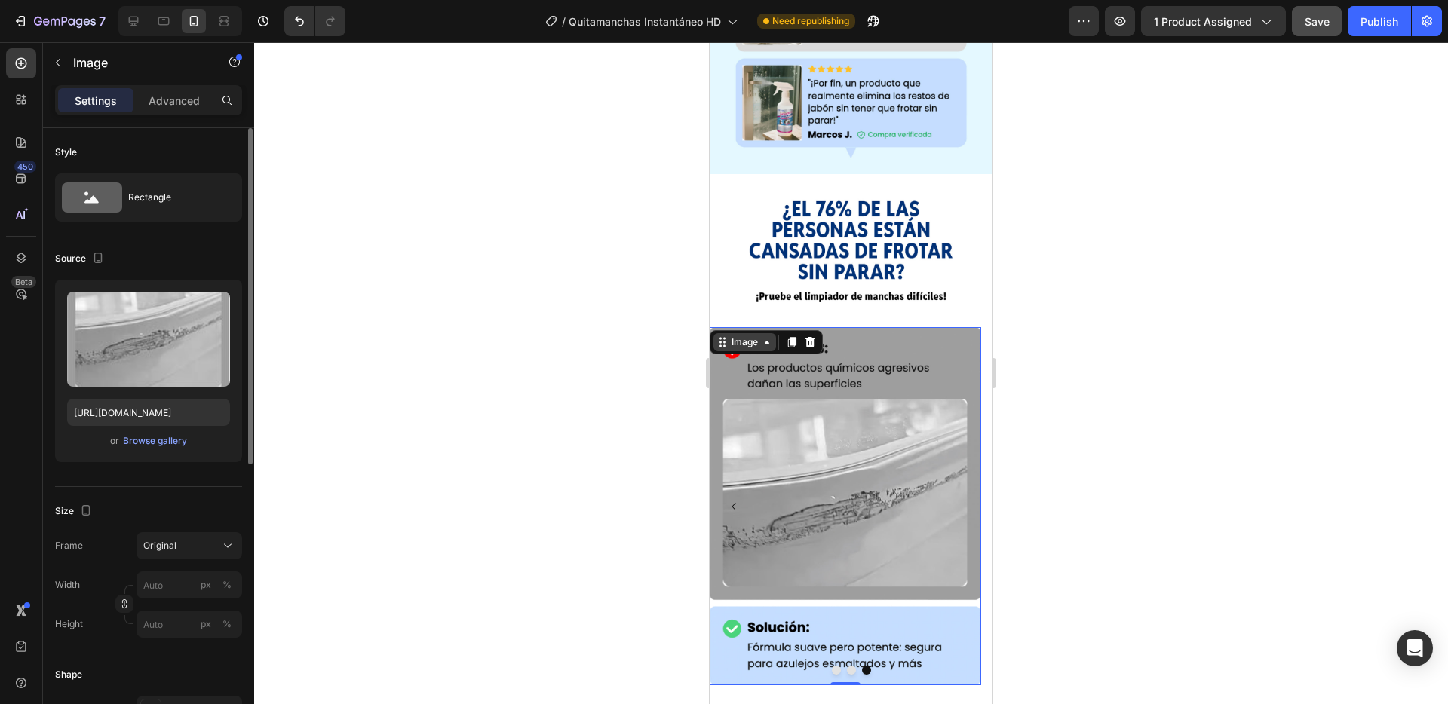
click at [743, 336] on div "Image" at bounding box center [744, 343] width 32 height 14
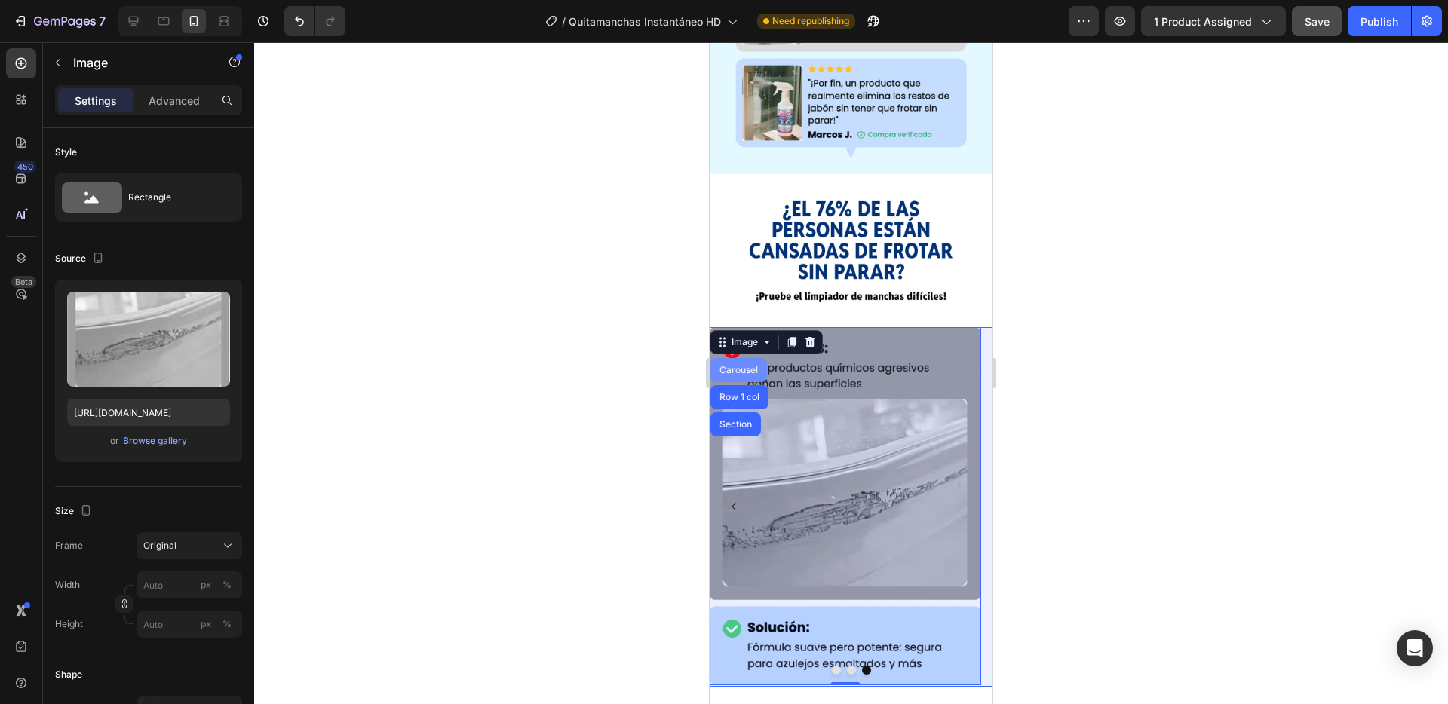
click at [740, 366] on div "Carousel" at bounding box center [738, 370] width 44 height 9
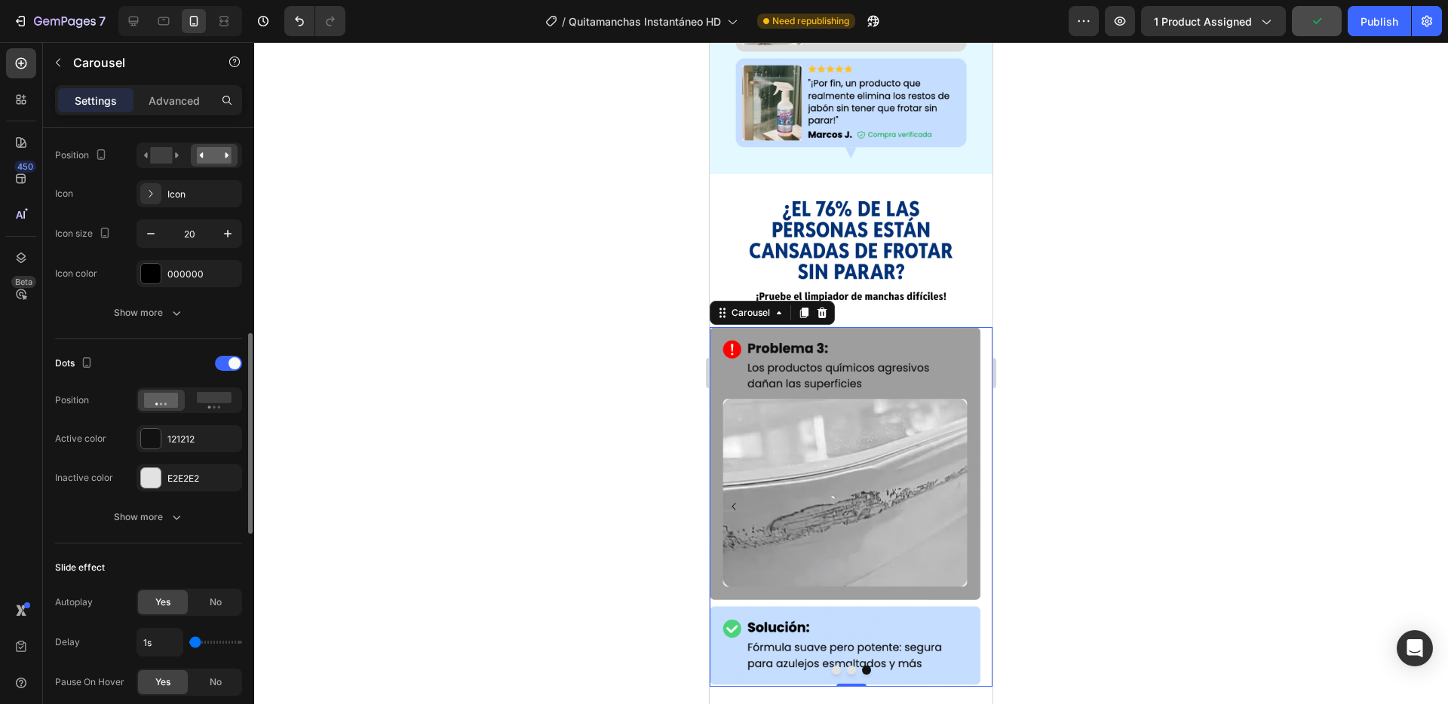
scroll to position [595, 0]
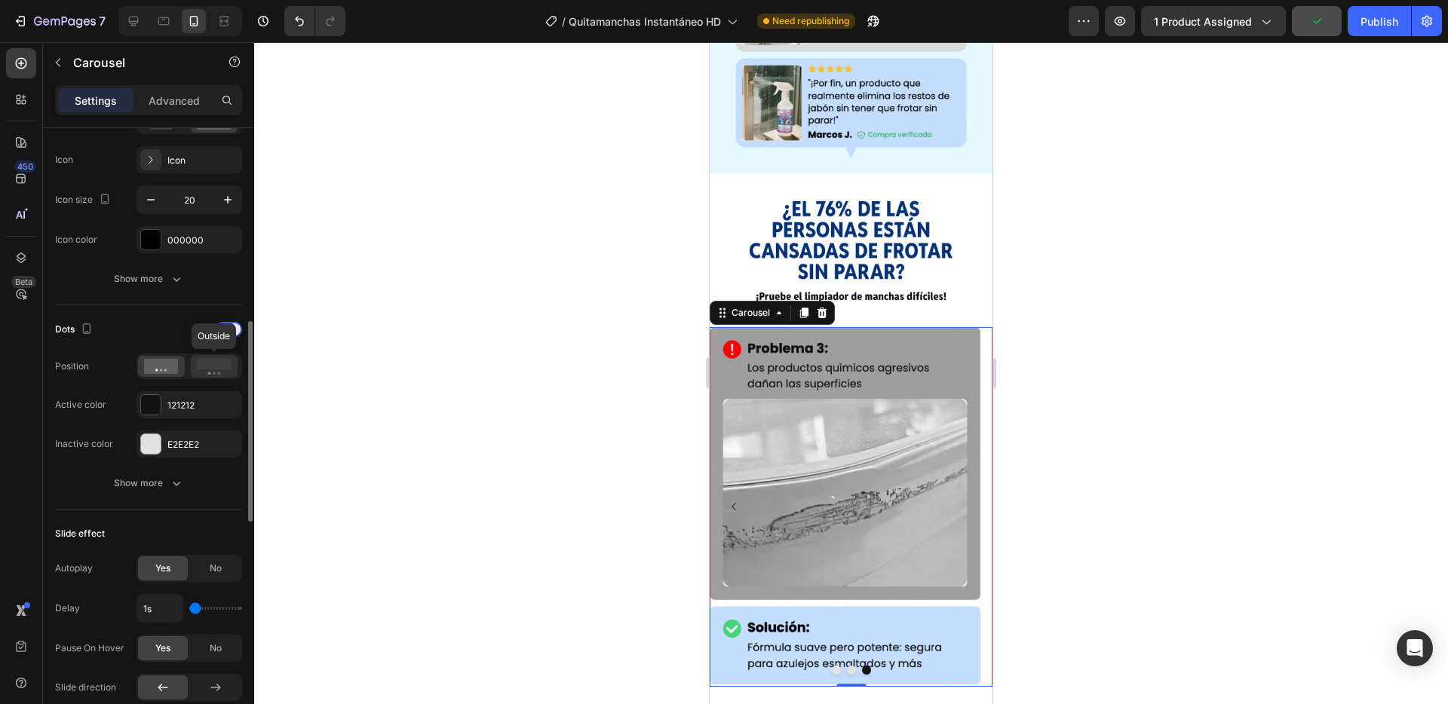
click at [207, 374] on icon at bounding box center [214, 366] width 35 height 17
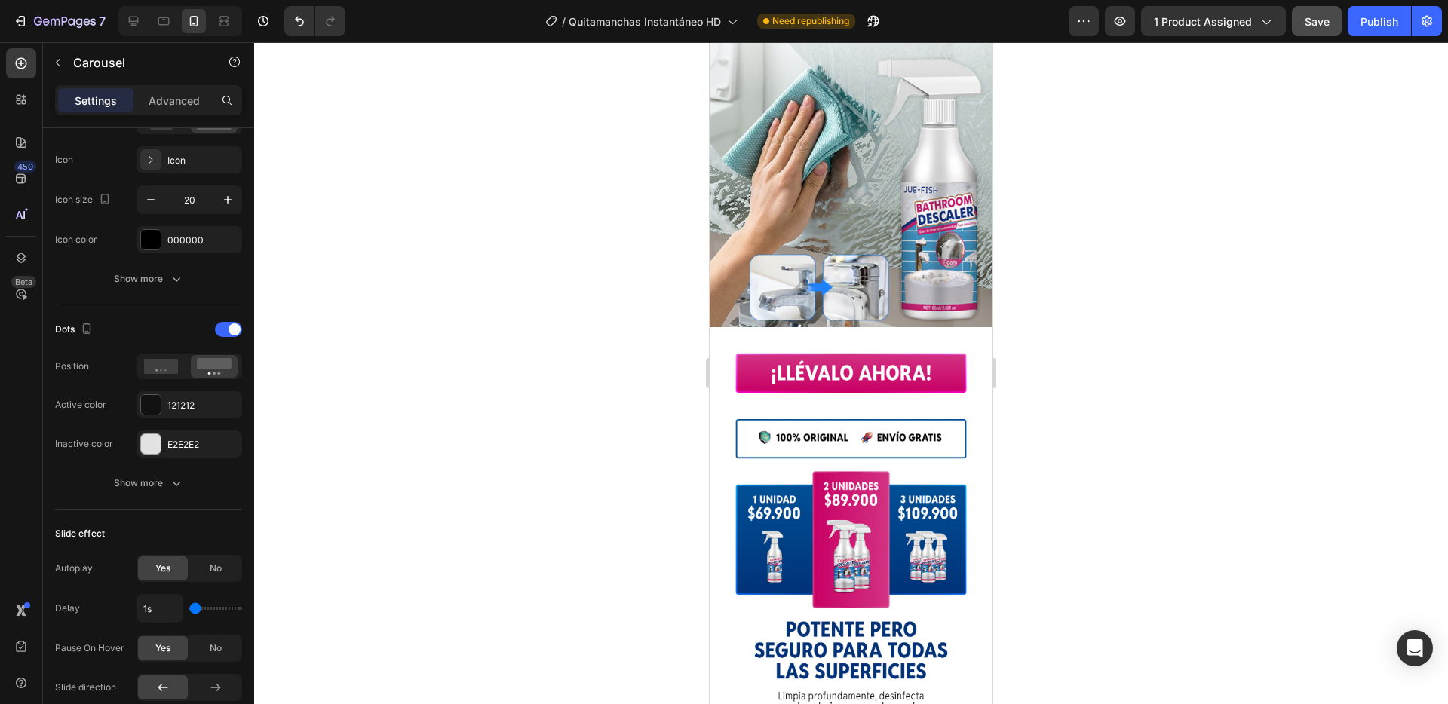
scroll to position [0, 0]
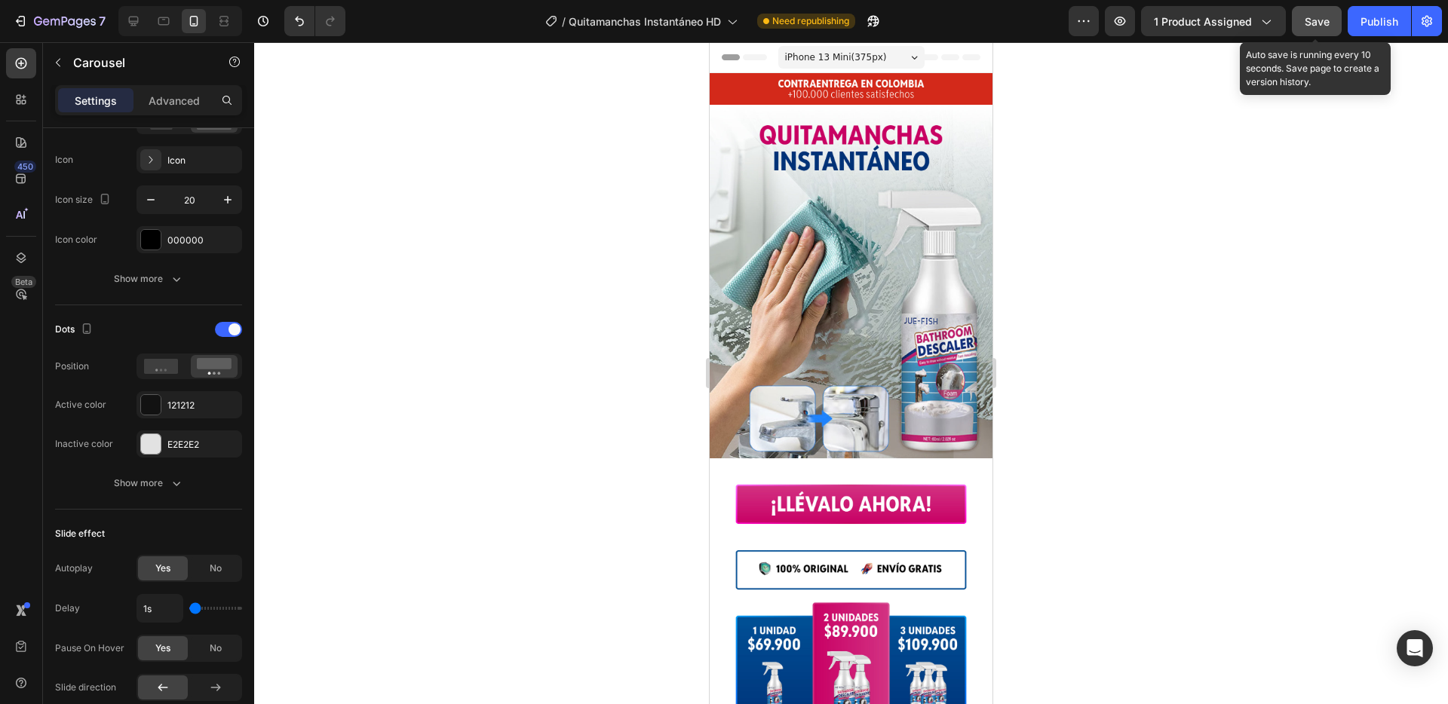
click at [1296, 25] on button "Save" at bounding box center [1317, 21] width 50 height 30
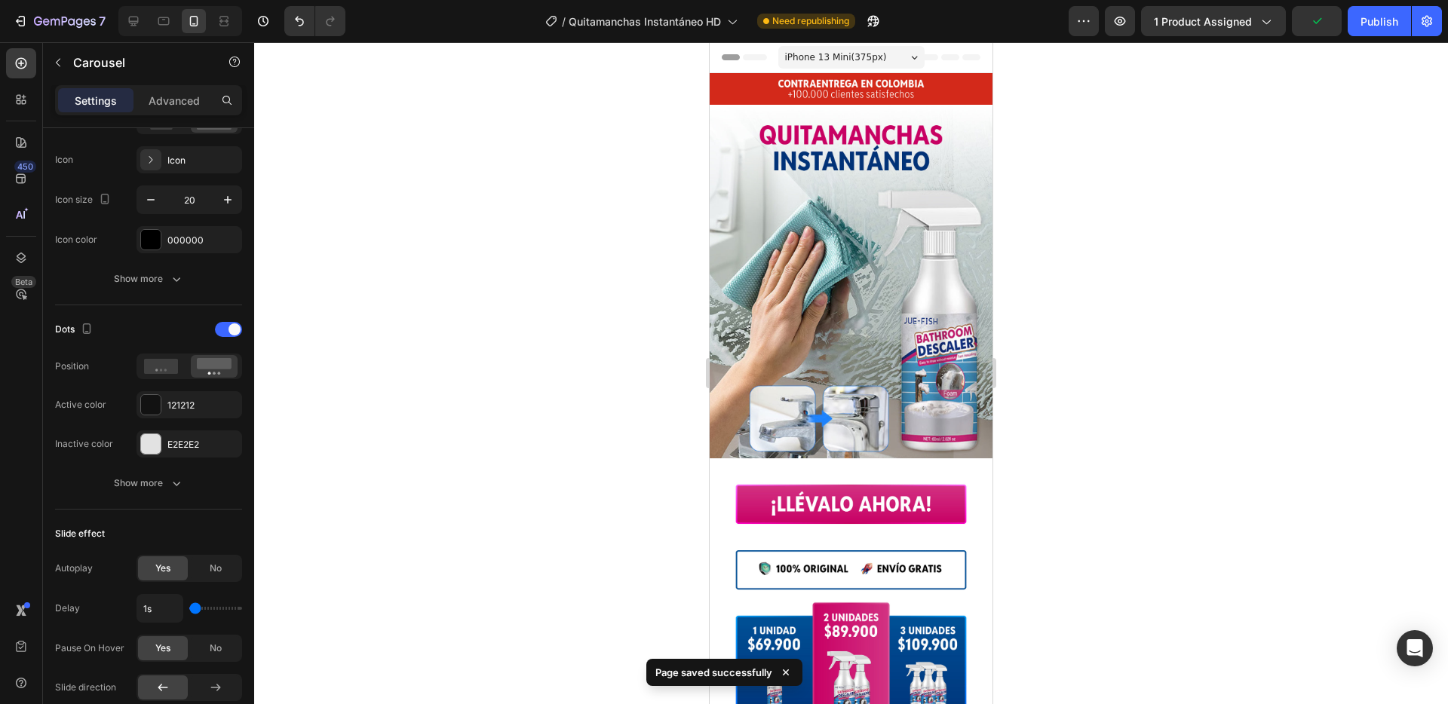
click at [906, 60] on div "iPhone 13 Mini ( 375 px)" at bounding box center [851, 57] width 146 height 23
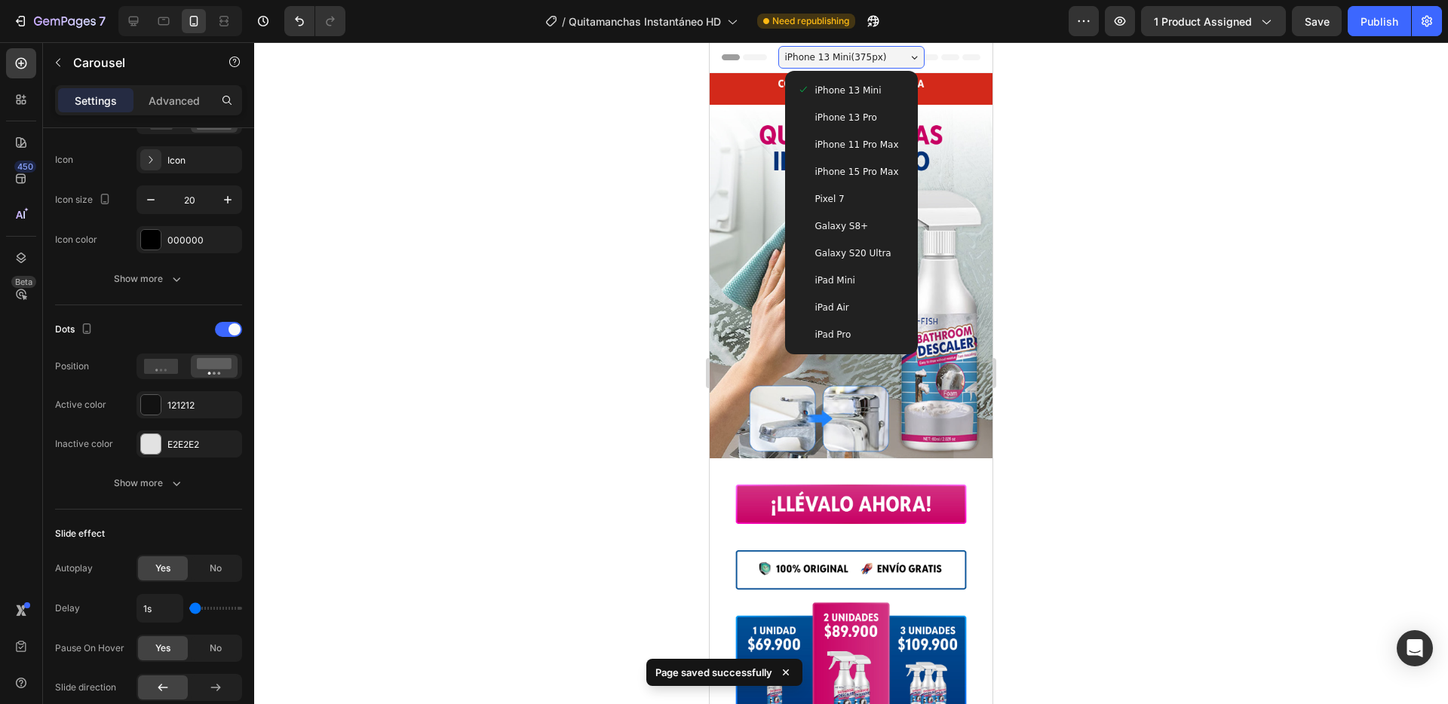
click at [906, 60] on div "iPhone 13 Mini ( 375 px)" at bounding box center [851, 57] width 146 height 23
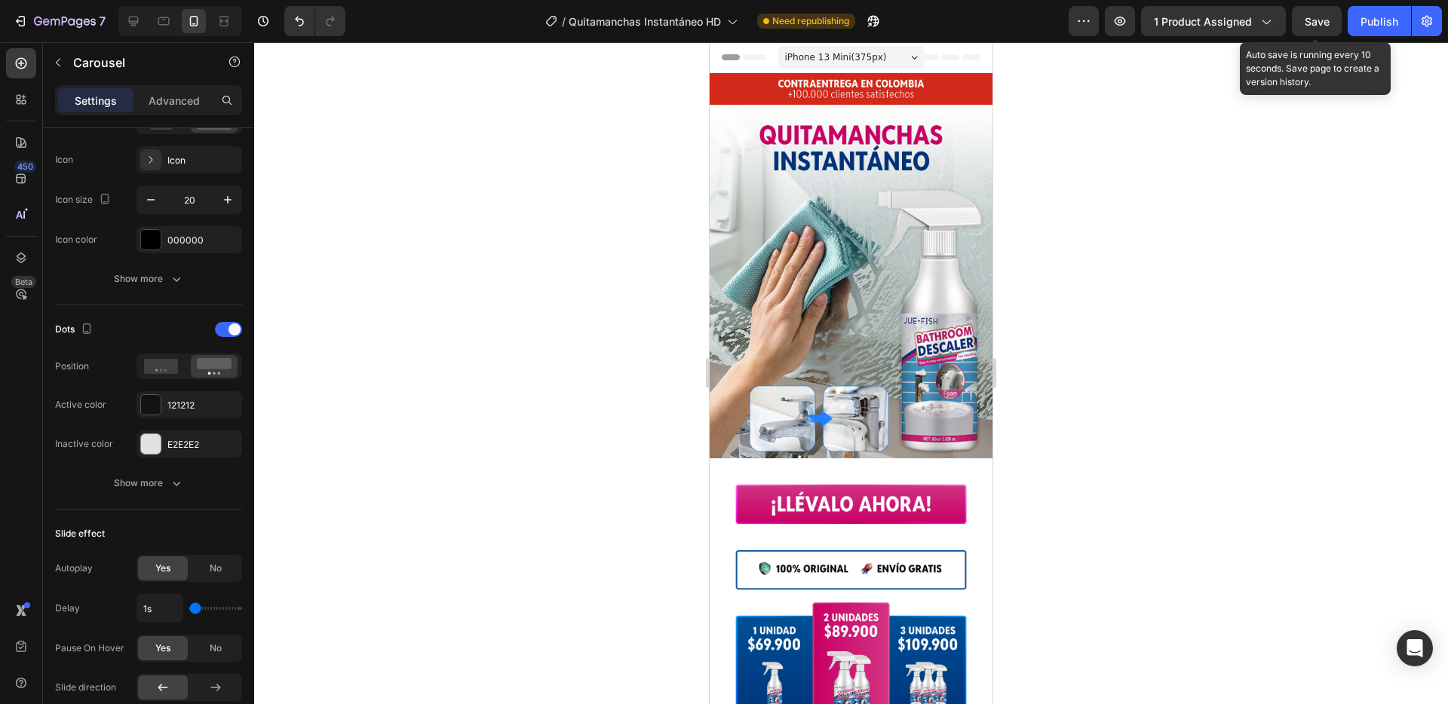
click at [1318, 21] on span "Save" at bounding box center [1317, 21] width 25 height 13
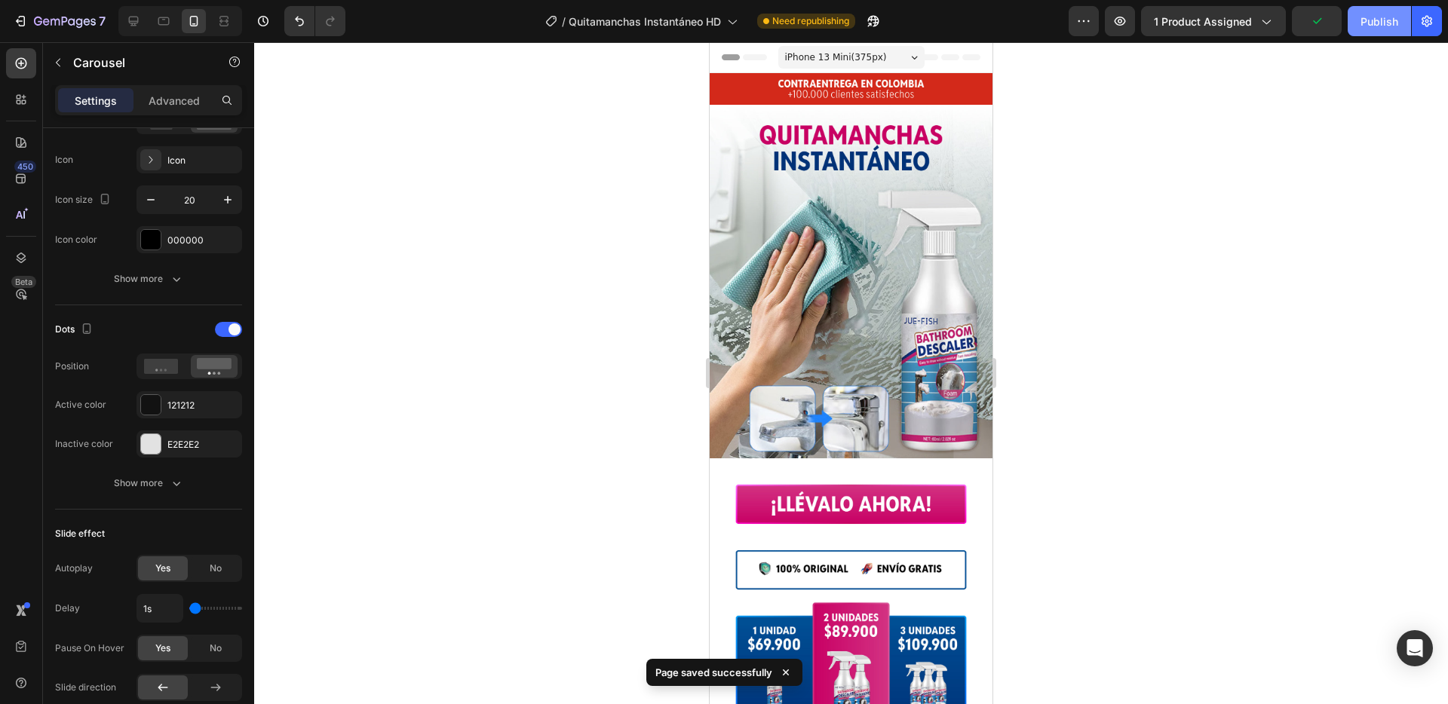
click at [1384, 20] on div "Publish" at bounding box center [1379, 22] width 38 height 16
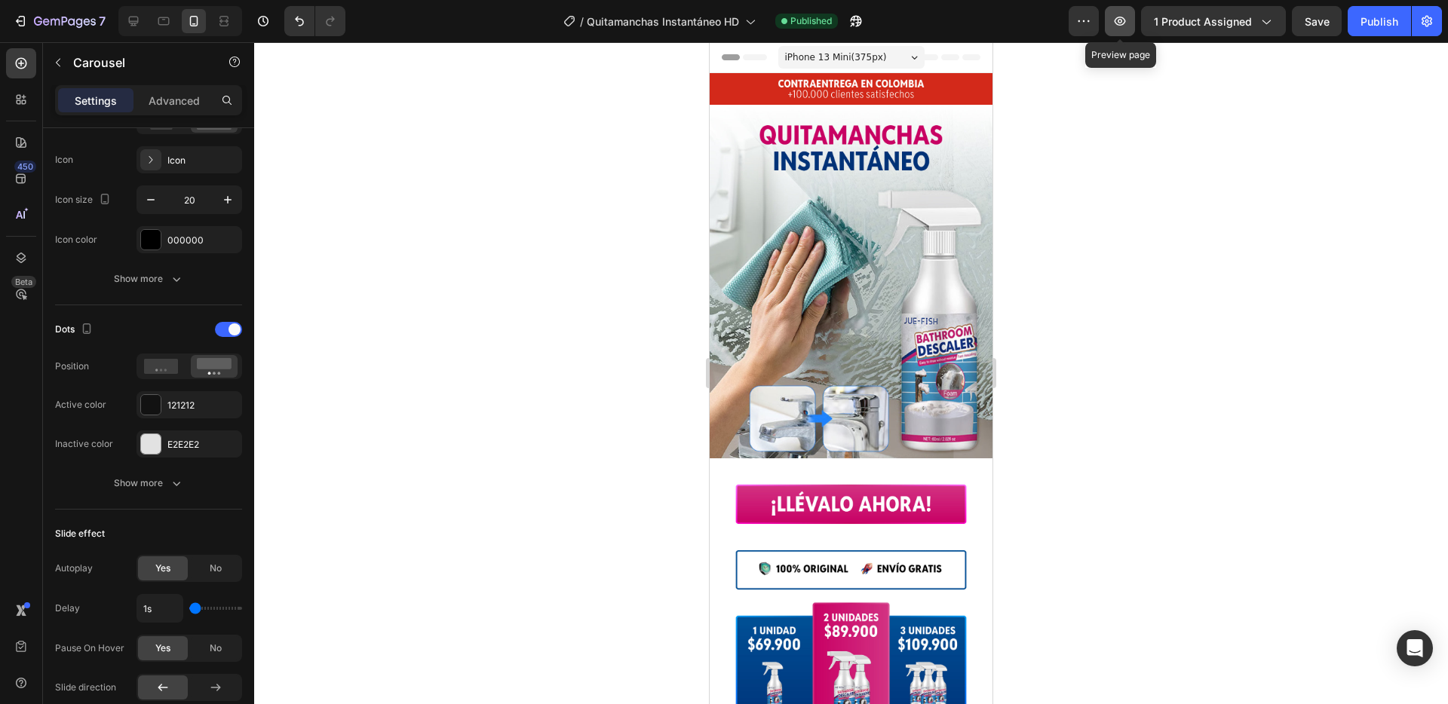
click at [1121, 26] on icon "button" at bounding box center [1119, 21] width 15 height 15
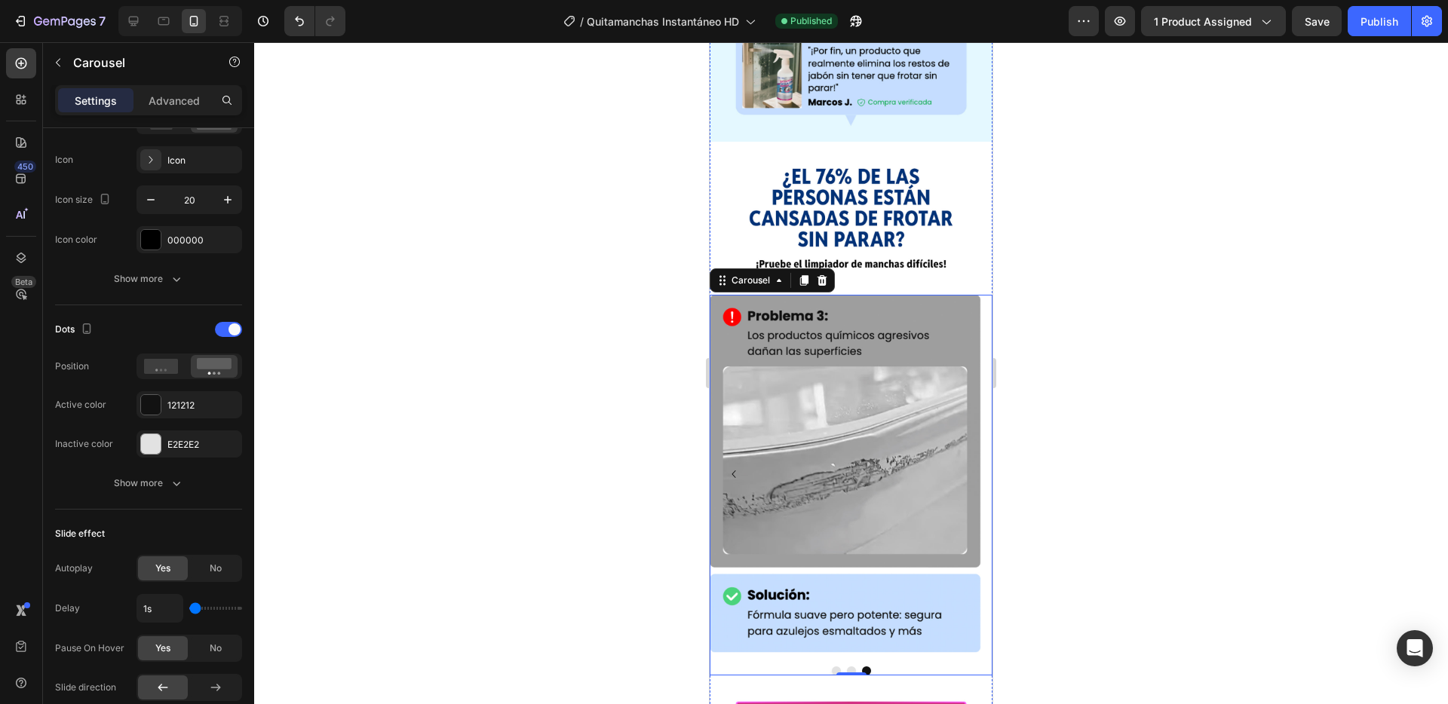
scroll to position [1642, 0]
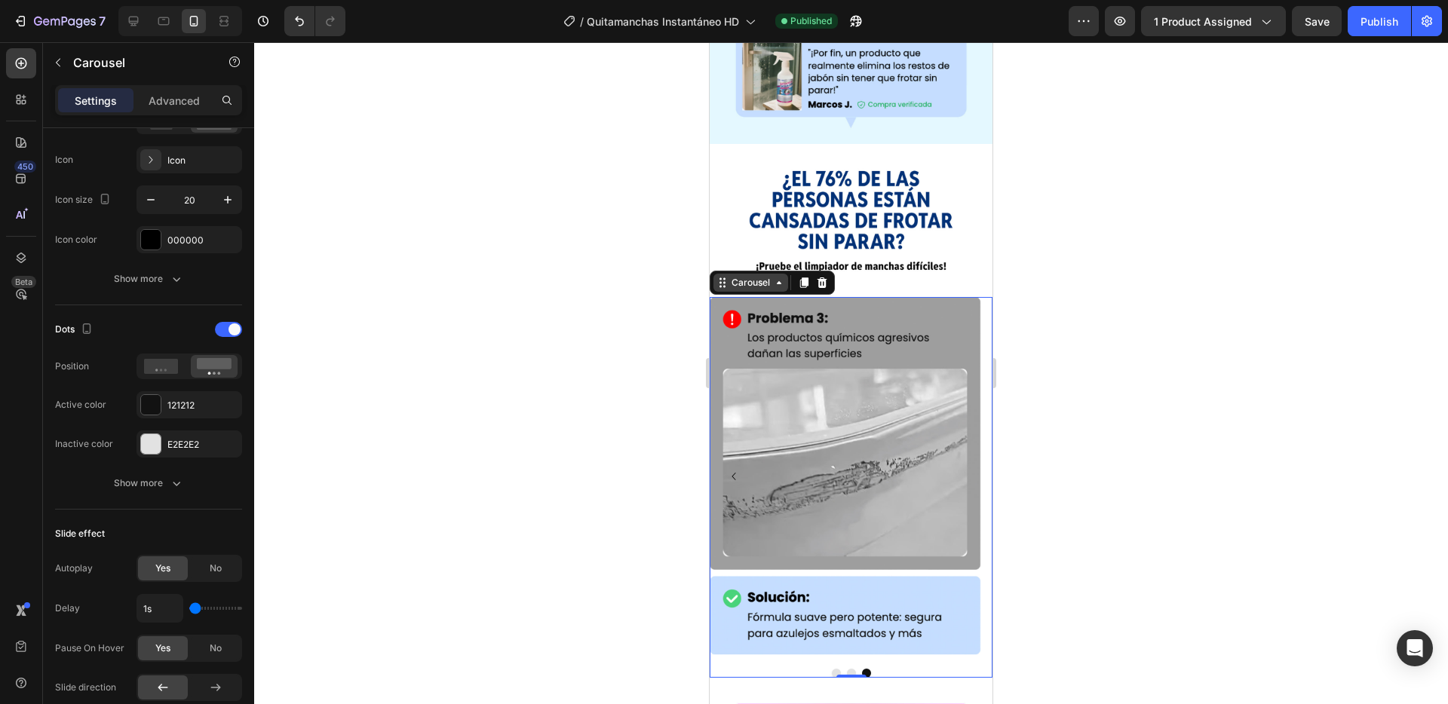
click at [743, 276] on div "Carousel" at bounding box center [750, 283] width 44 height 14
click at [112, 285] on button "Show more" at bounding box center [148, 278] width 187 height 27
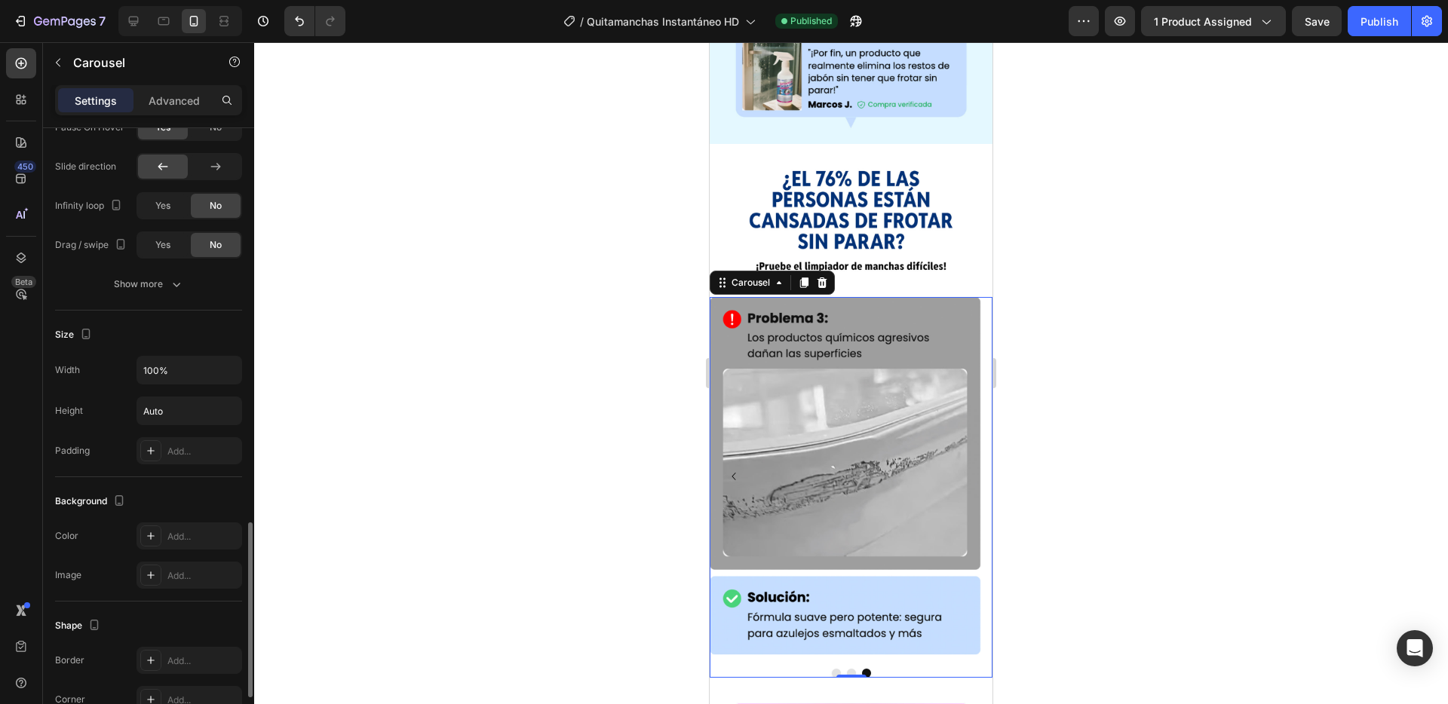
scroll to position [1193, 0]
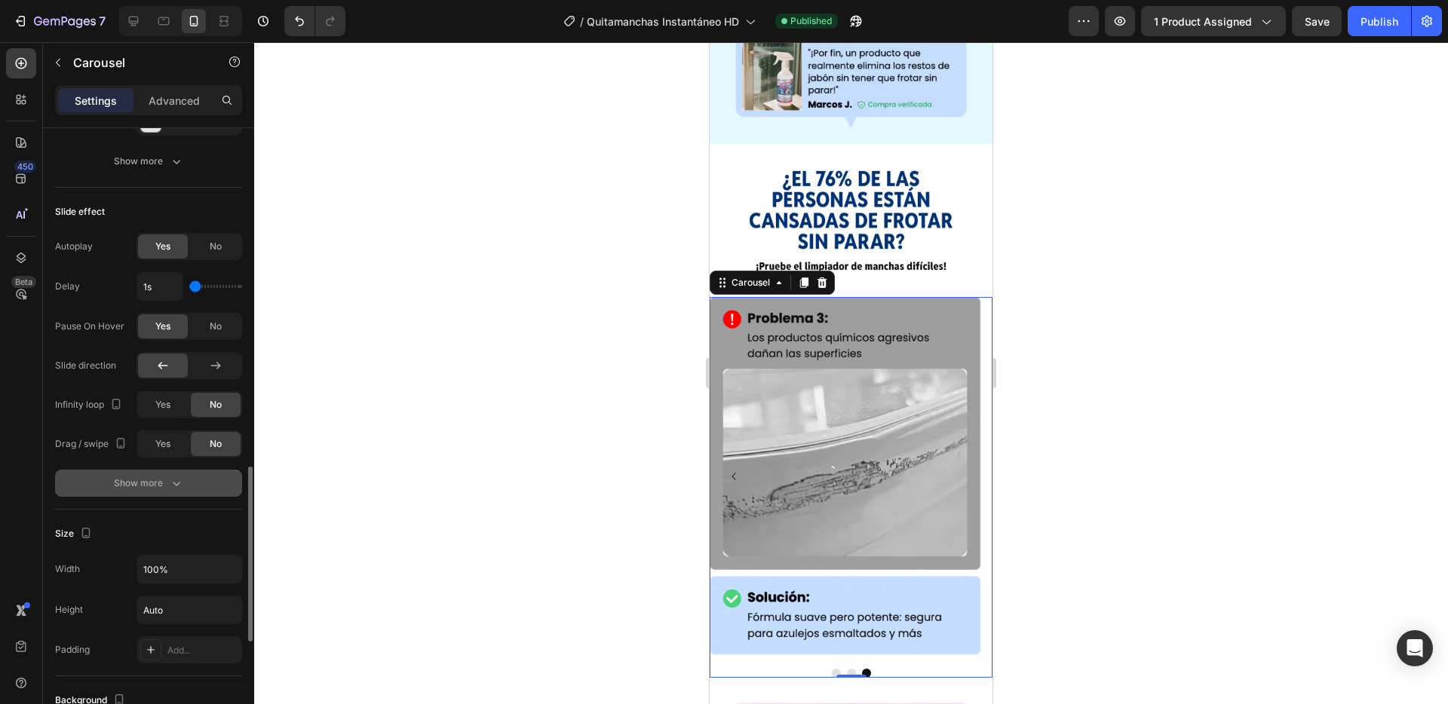
click at [142, 489] on div "Show more" at bounding box center [149, 483] width 70 height 15
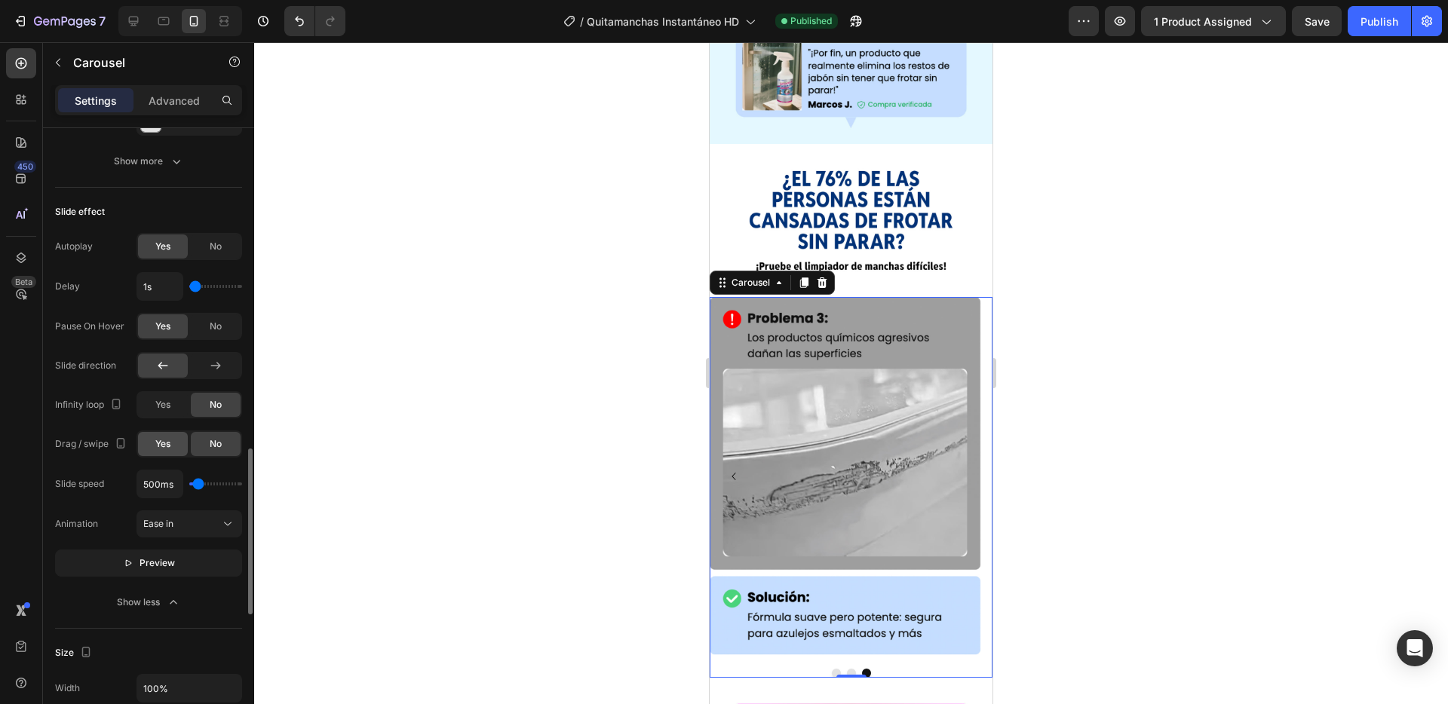
click at [168, 452] on div "Yes" at bounding box center [163, 444] width 50 height 24
click at [166, 404] on span "Yes" at bounding box center [162, 405] width 15 height 14
click at [137, 564] on p "Preview" at bounding box center [149, 563] width 52 height 15
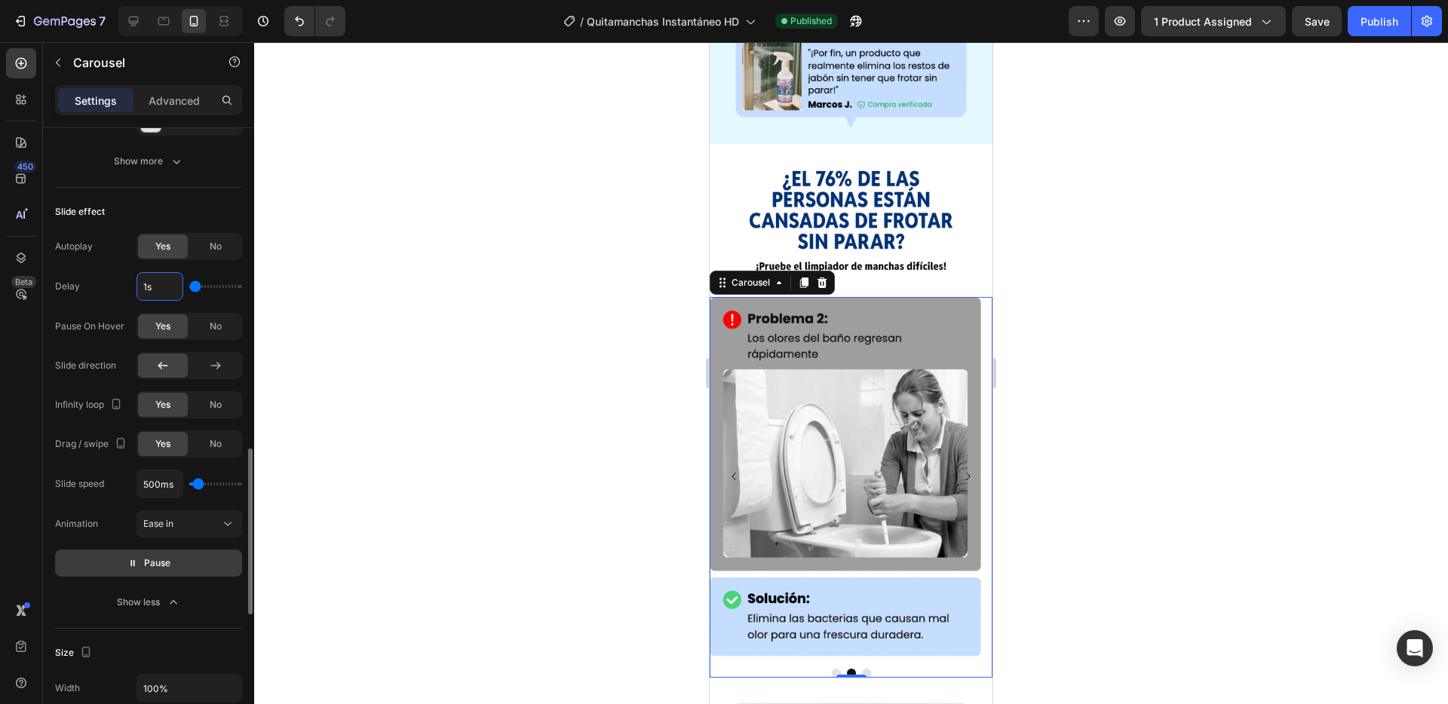
click at [167, 291] on input "1s" at bounding box center [159, 286] width 45 height 27
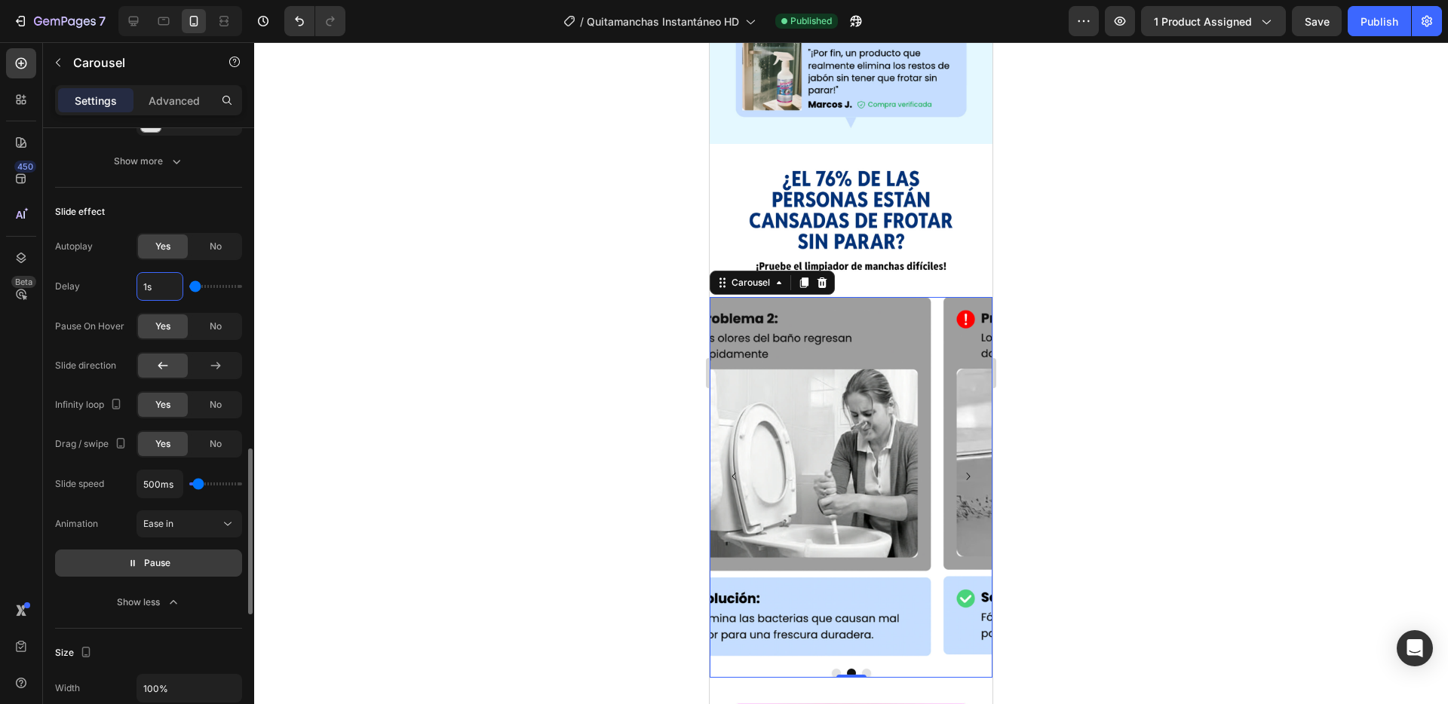
click at [167, 291] on input "1s" at bounding box center [159, 286] width 45 height 27
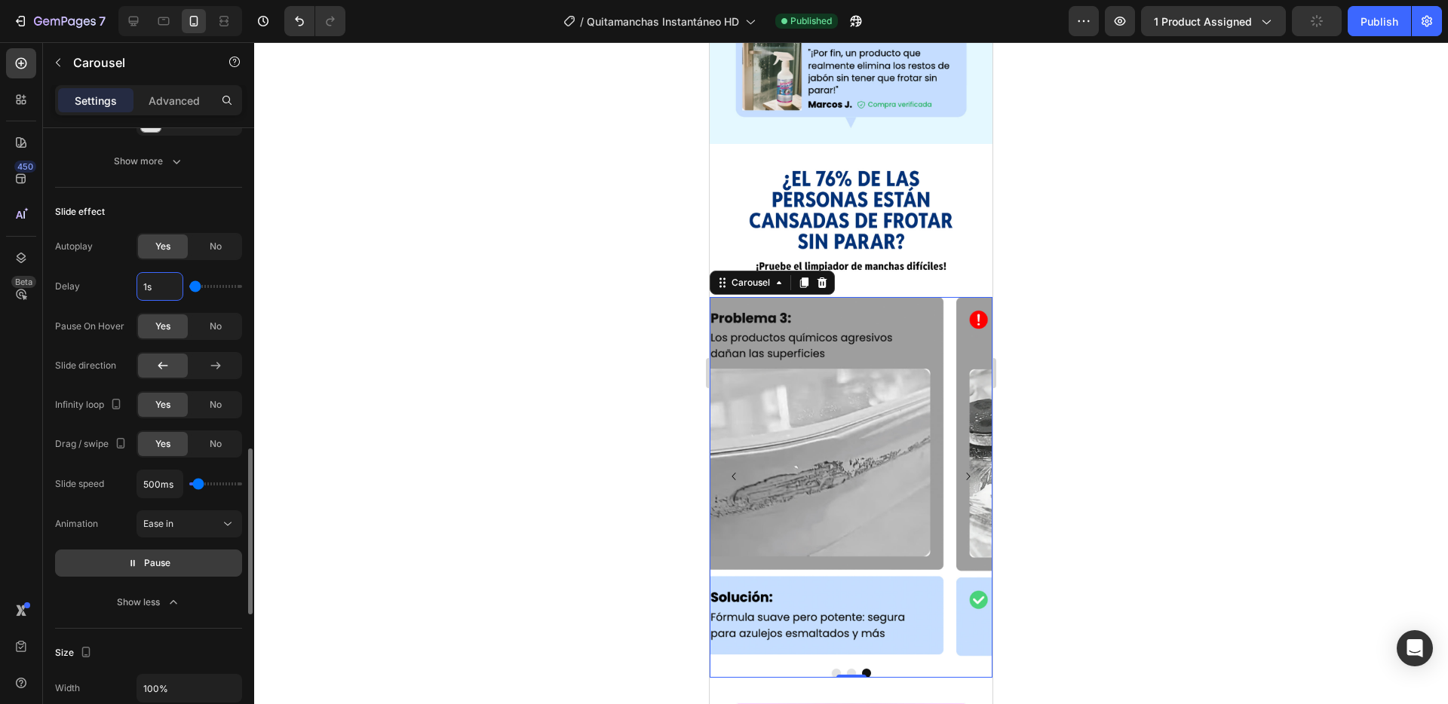
type input "3"
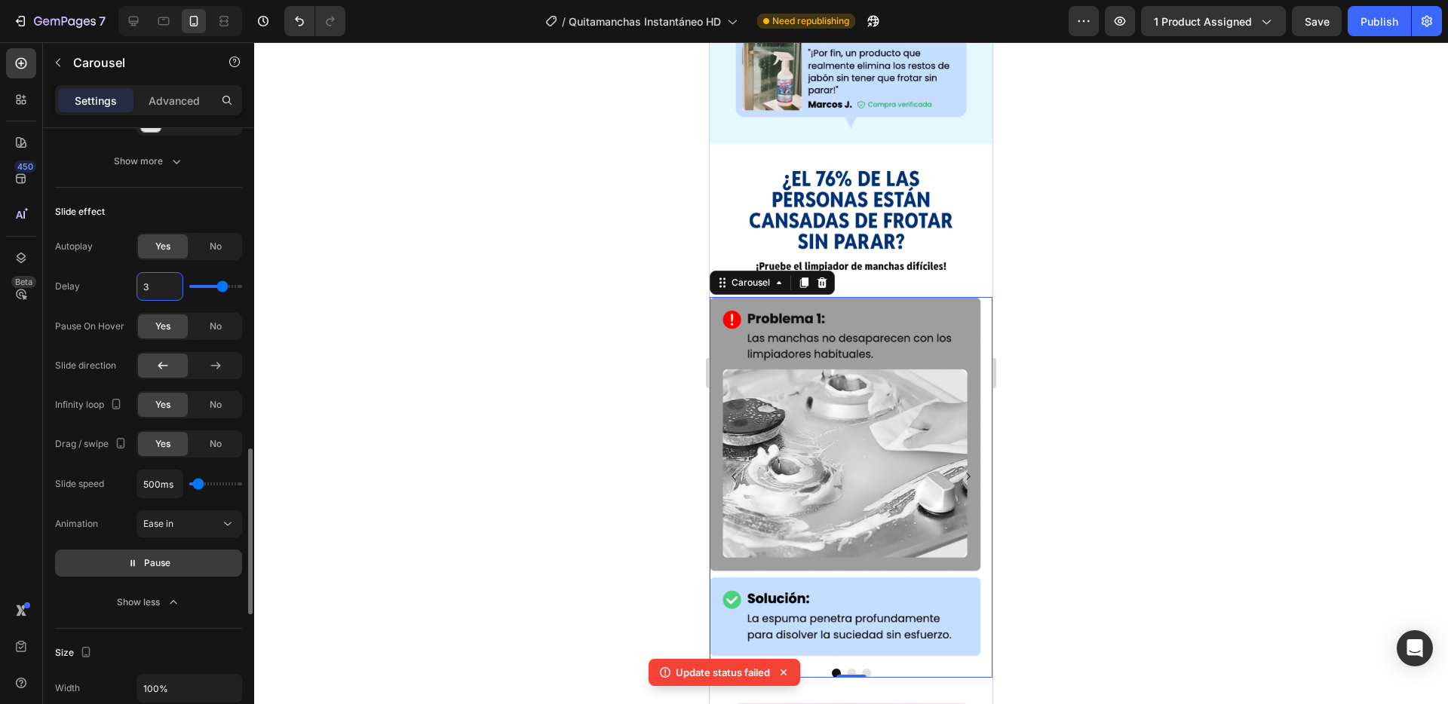
type input "3s"
click at [120, 298] on div "Delay 3s" at bounding box center [148, 286] width 187 height 29
click at [144, 564] on span "Pause" at bounding box center [157, 563] width 26 height 15
click at [143, 564] on span "Preview" at bounding box center [157, 563] width 35 height 15
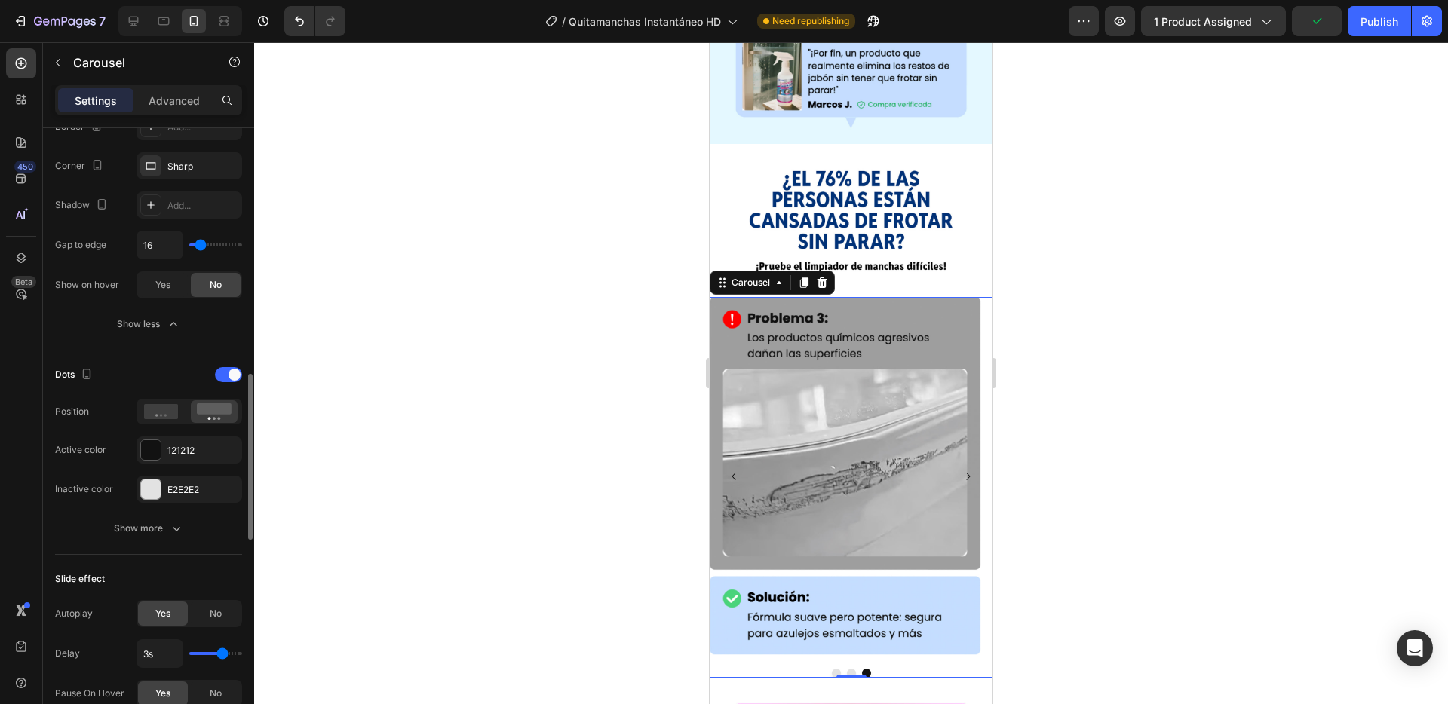
scroll to position [825, 0]
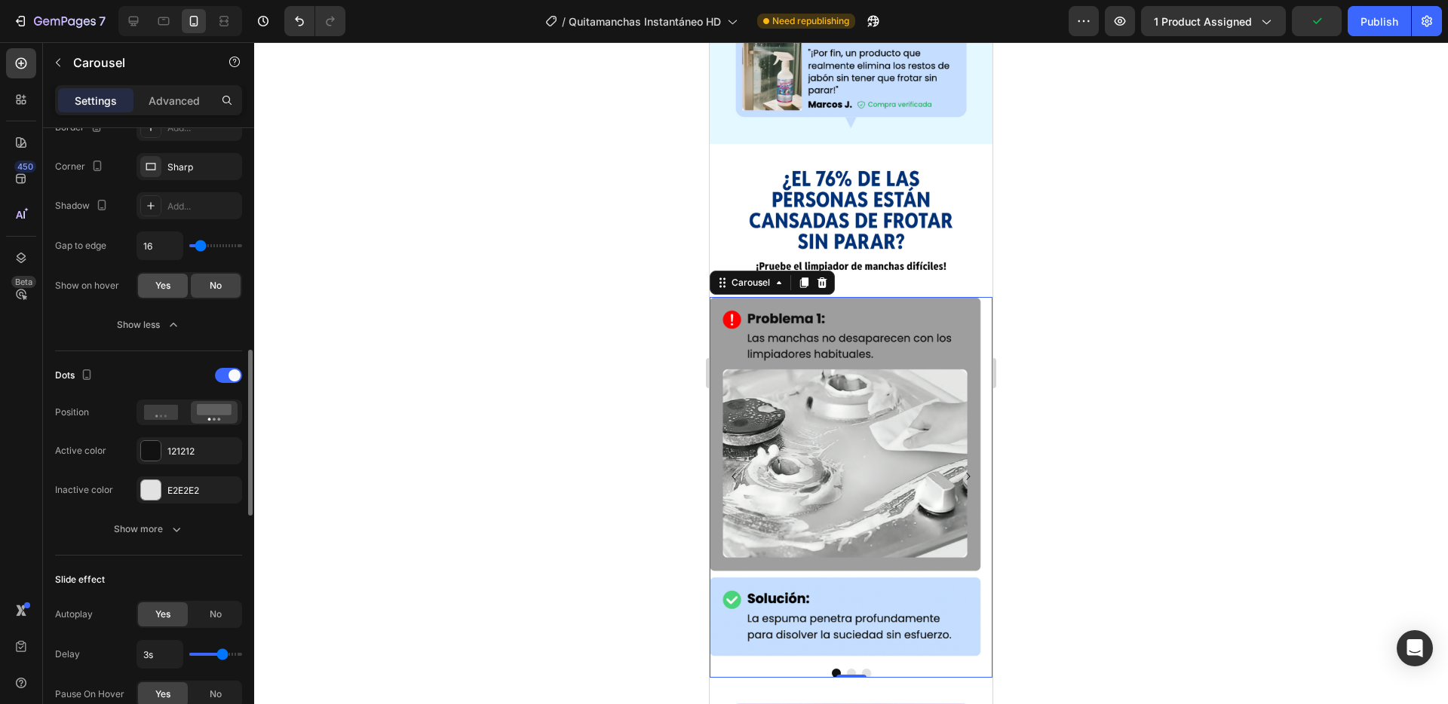
click at [162, 282] on span "Yes" at bounding box center [162, 286] width 15 height 14
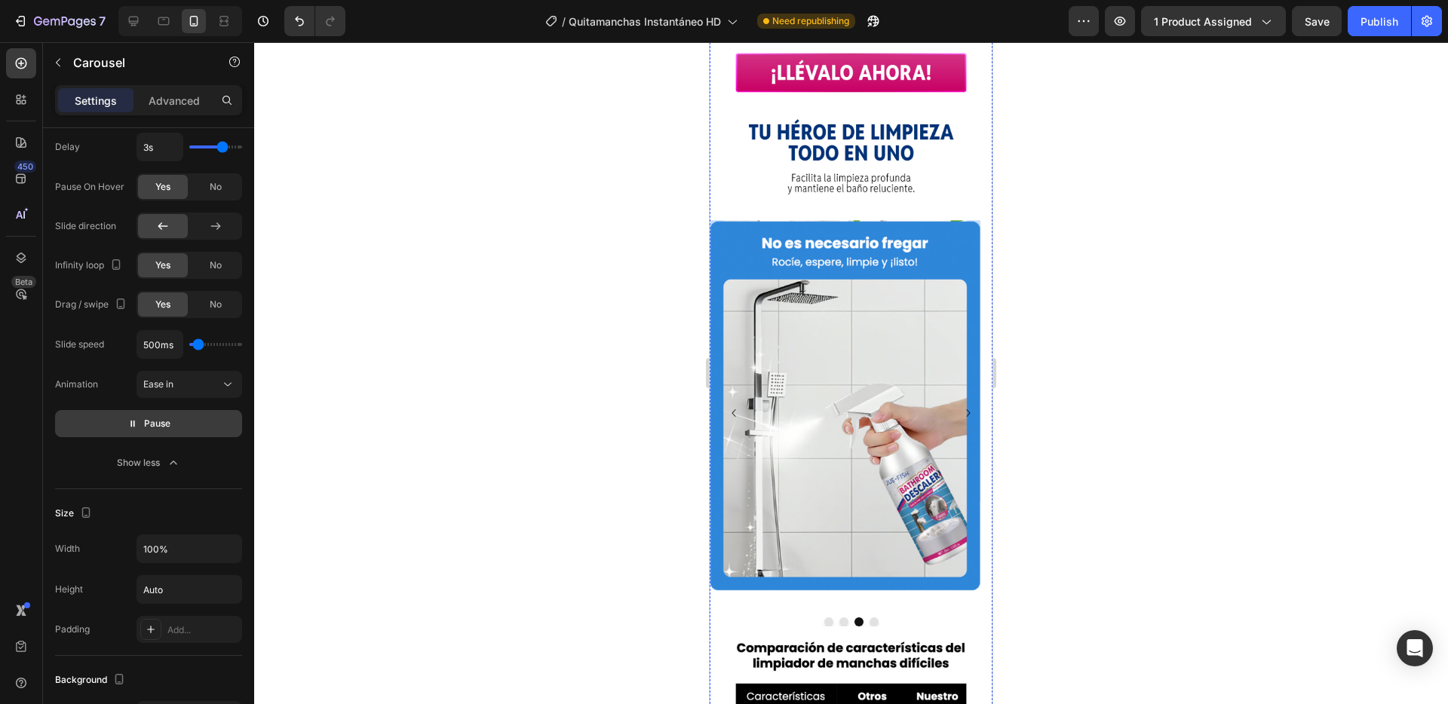
scroll to position [2257, 0]
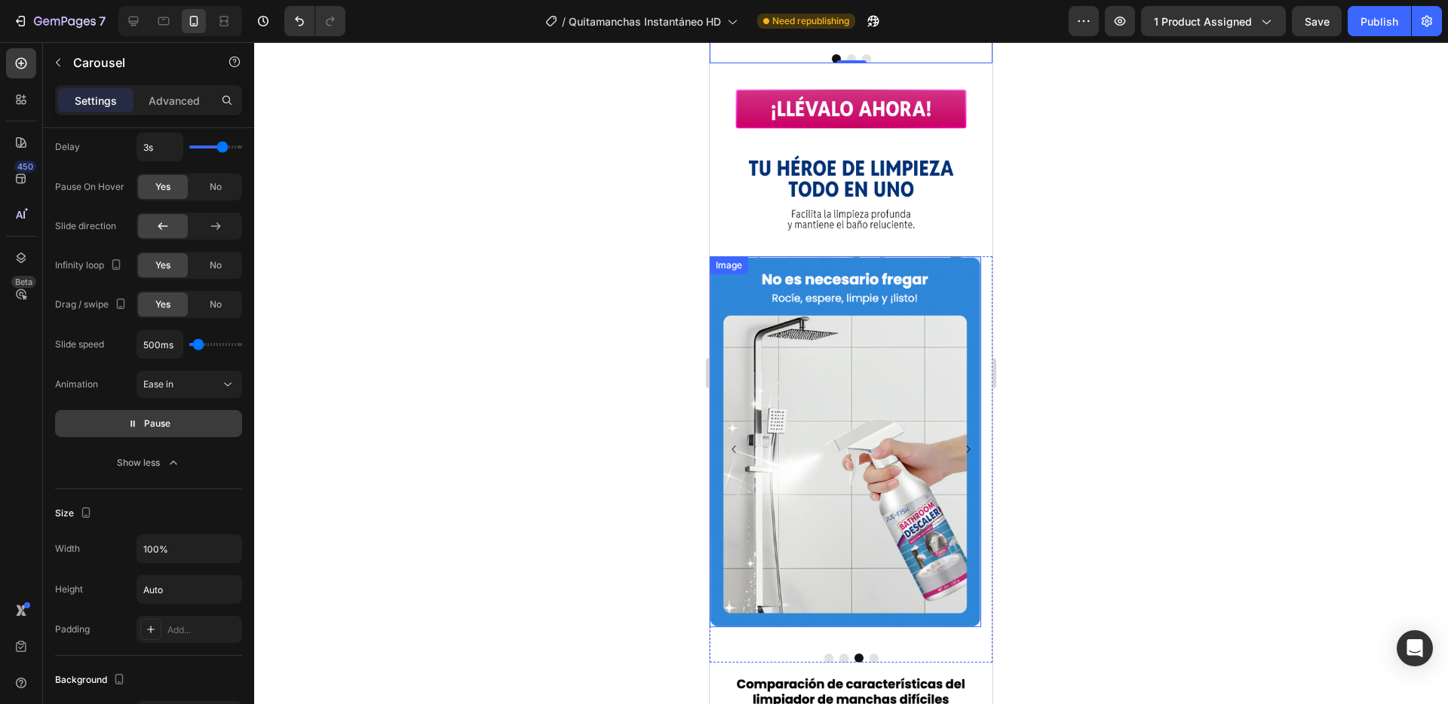
click at [747, 256] on div "Image" at bounding box center [845, 441] width 271 height 371
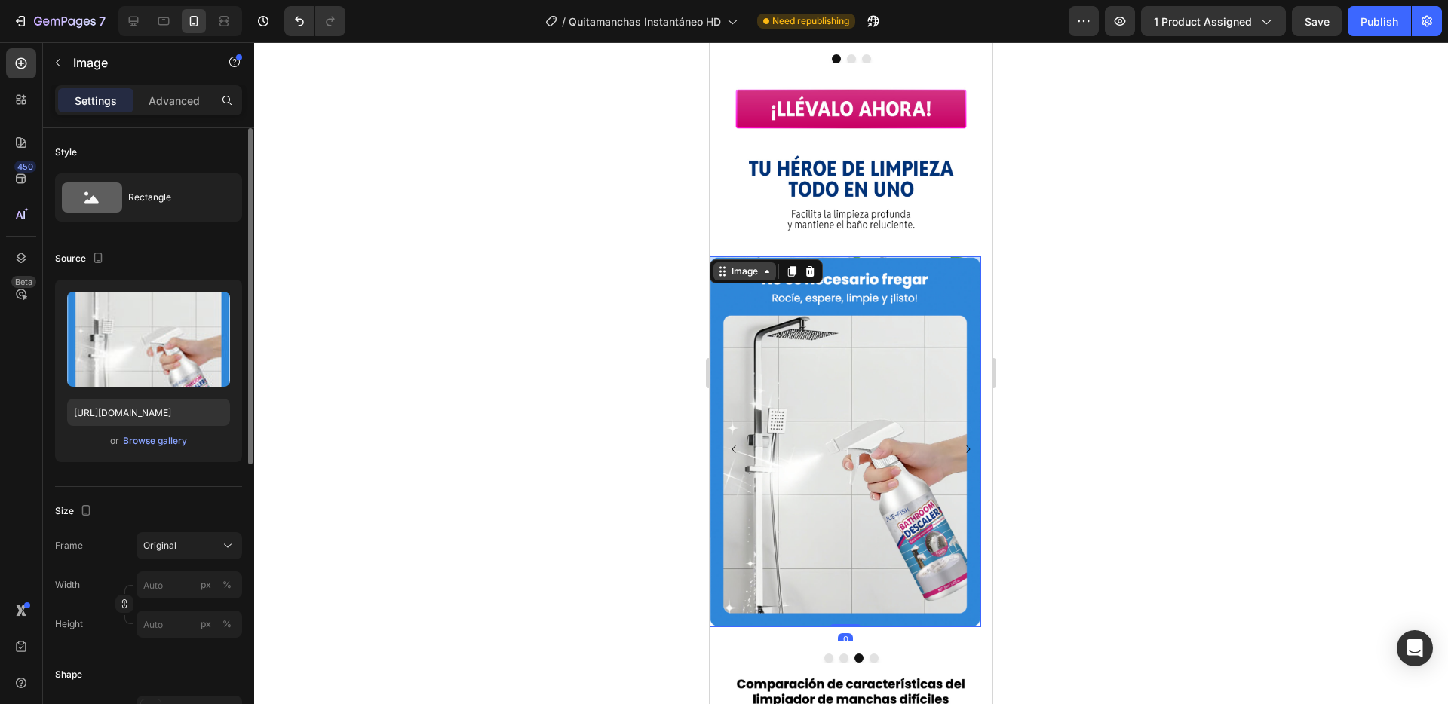
click at [748, 265] on div "Image" at bounding box center [744, 272] width 32 height 14
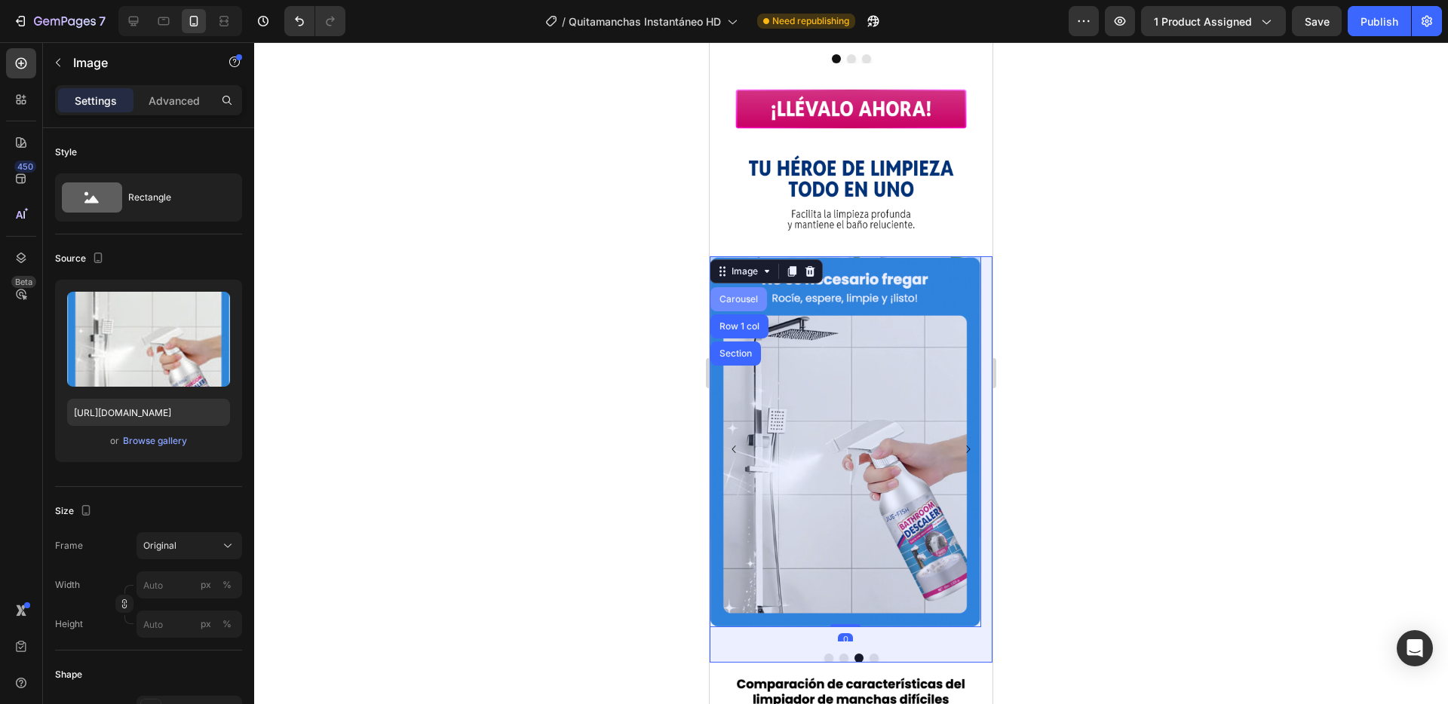
drag, startPoint x: 743, startPoint y: 216, endPoint x: 1384, endPoint y: 259, distance: 642.4
click at [743, 295] on div "Carousel" at bounding box center [738, 299] width 44 height 9
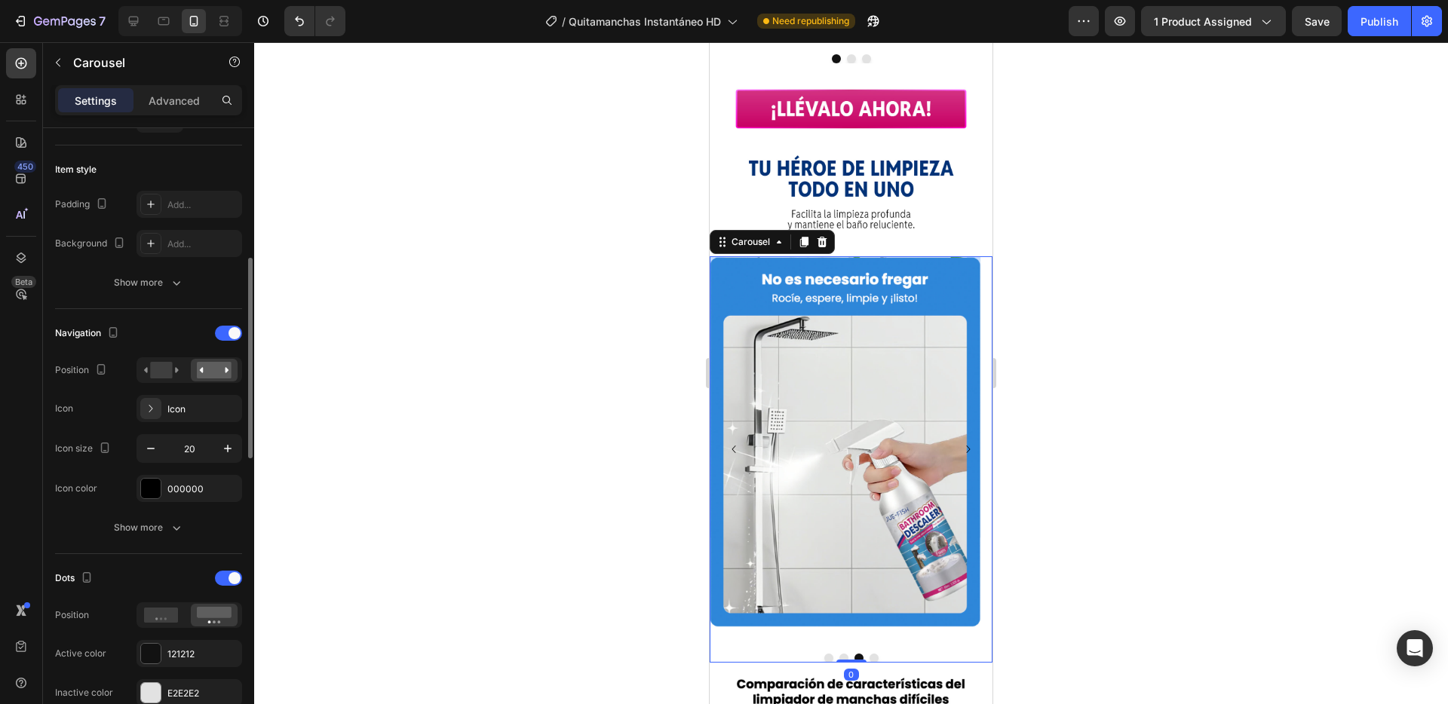
scroll to position [361, 0]
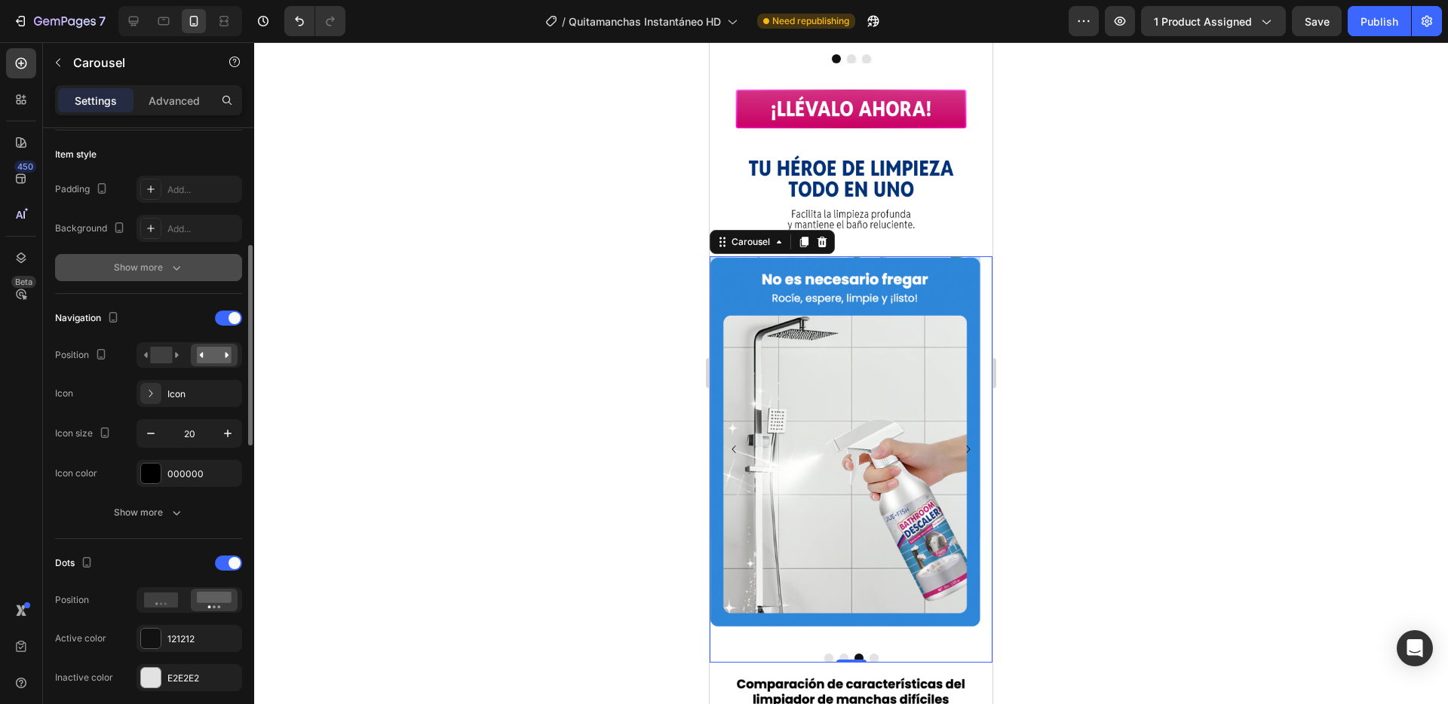
click at [121, 262] on div "Show more" at bounding box center [149, 267] width 70 height 15
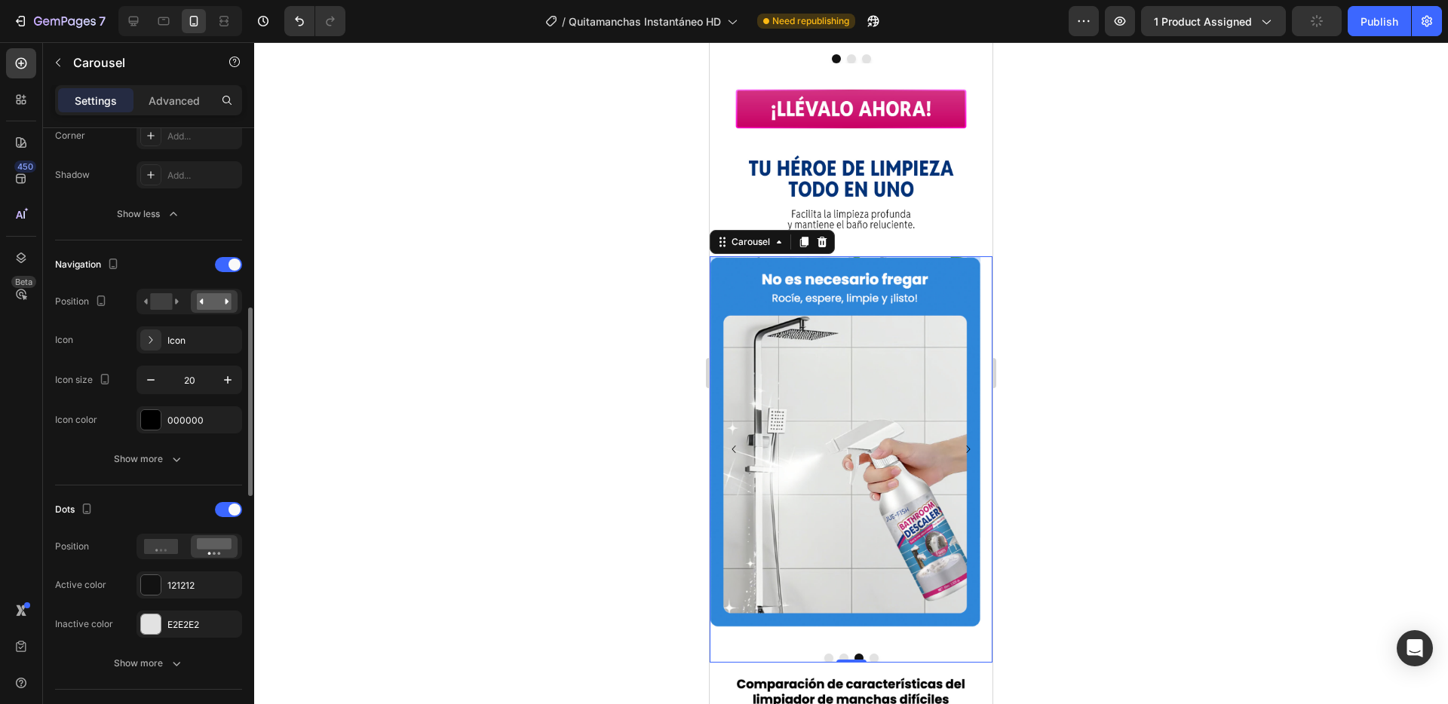
scroll to position [606, 0]
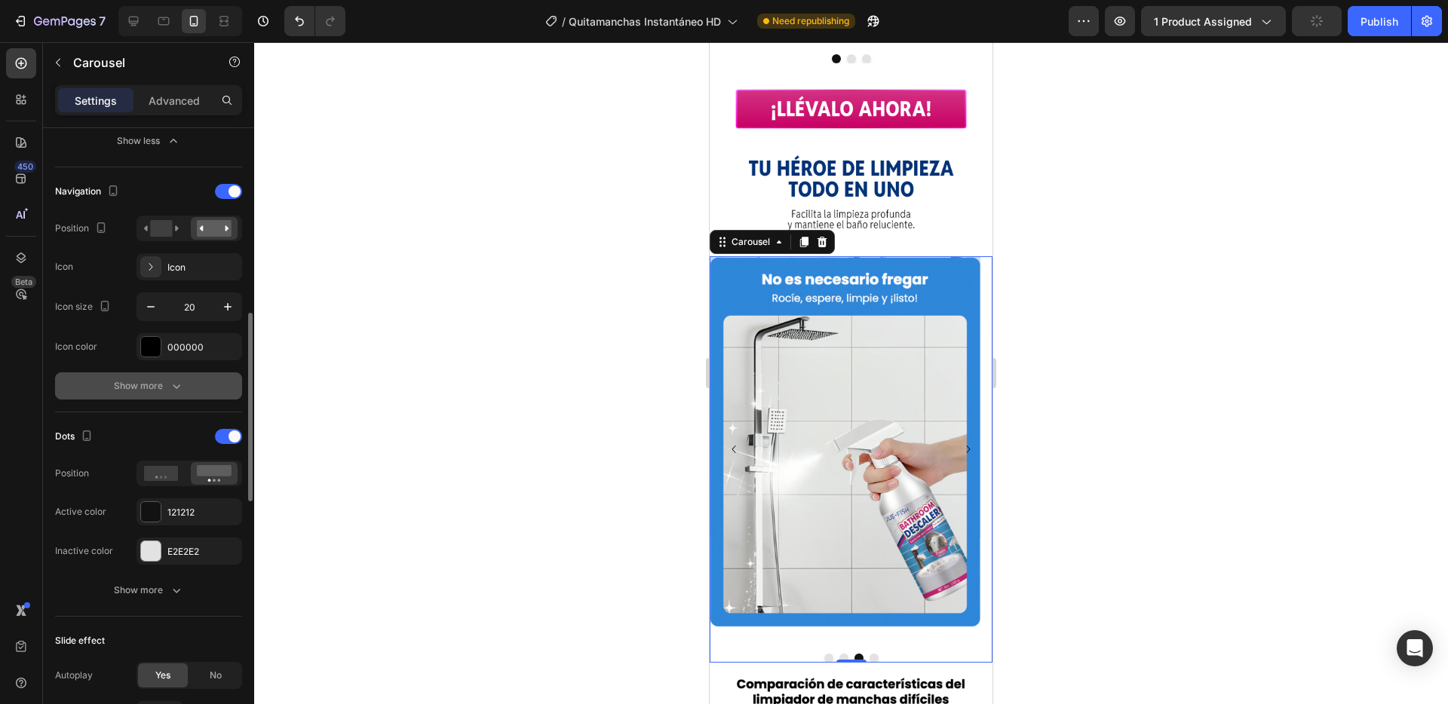
click at [131, 383] on div "Show more" at bounding box center [149, 386] width 70 height 15
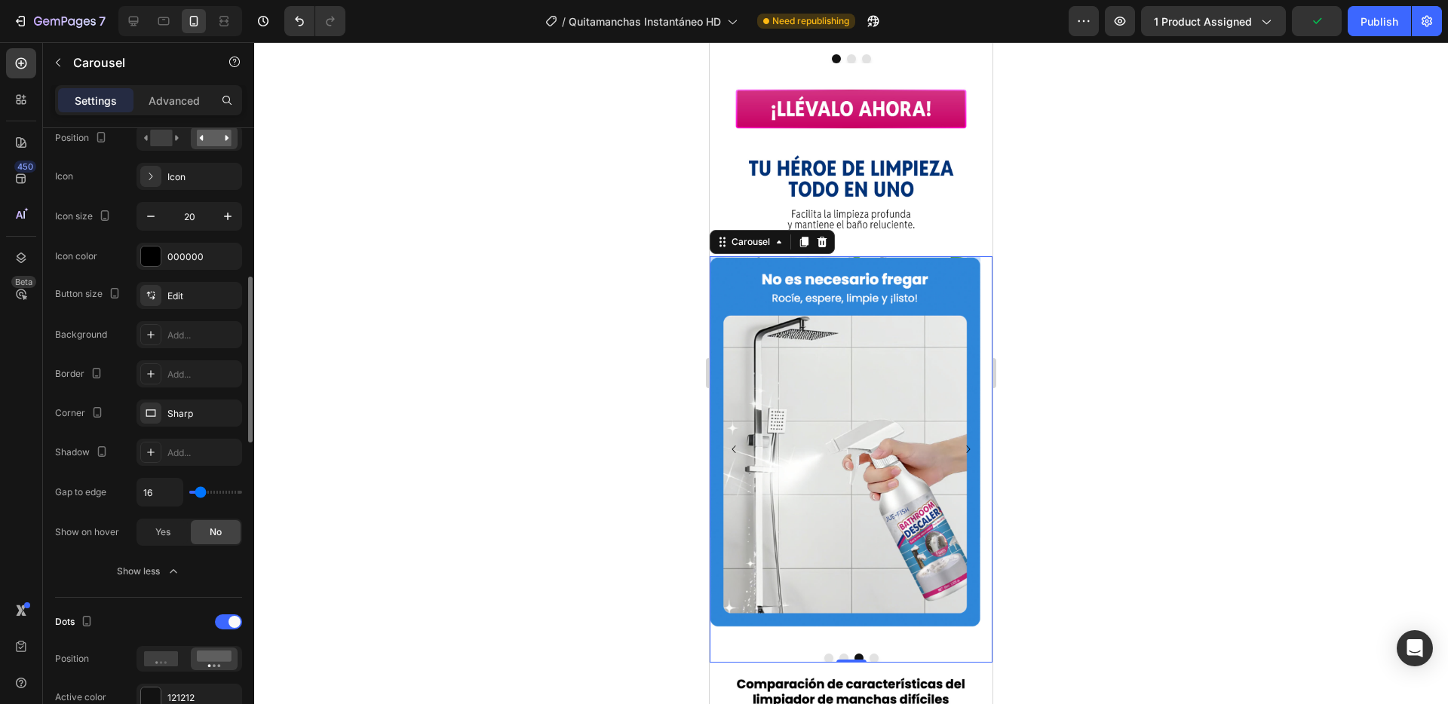
scroll to position [747, 0]
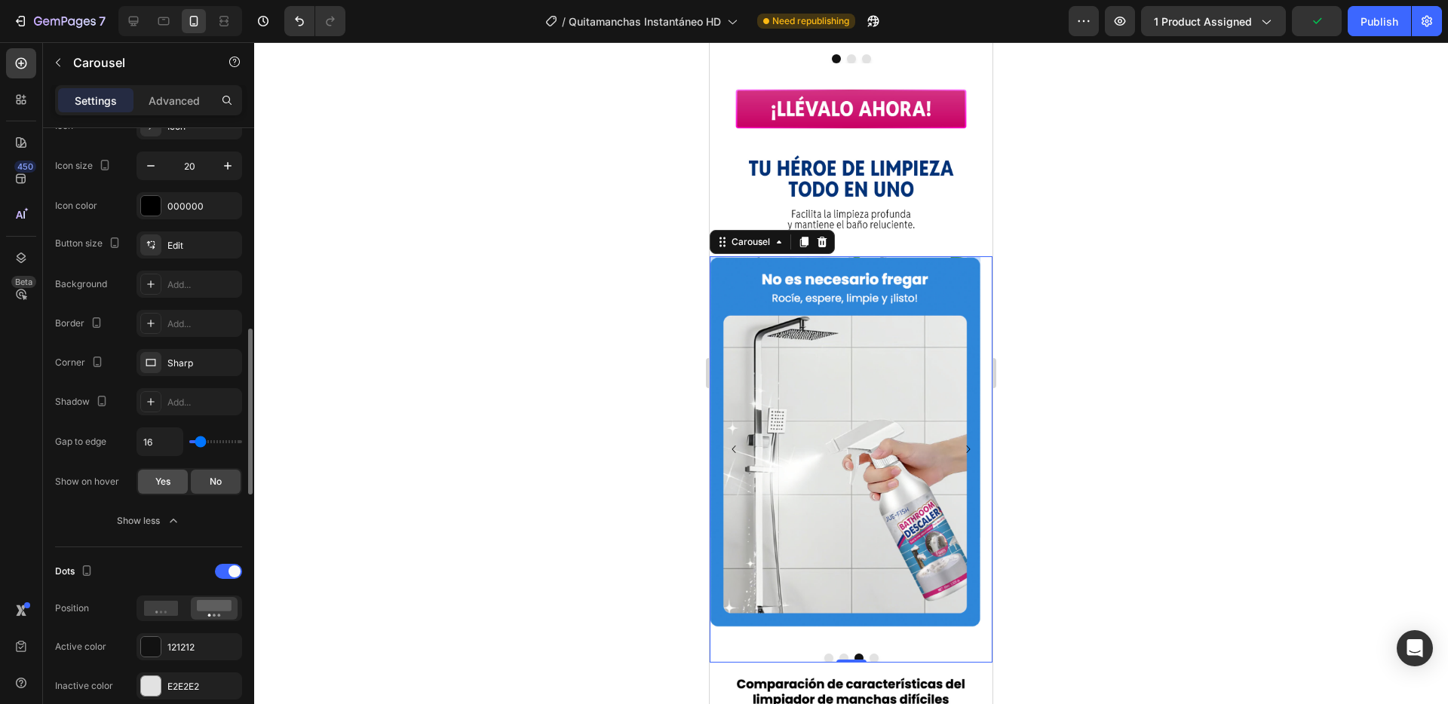
click at [161, 483] on span "Yes" at bounding box center [162, 482] width 15 height 14
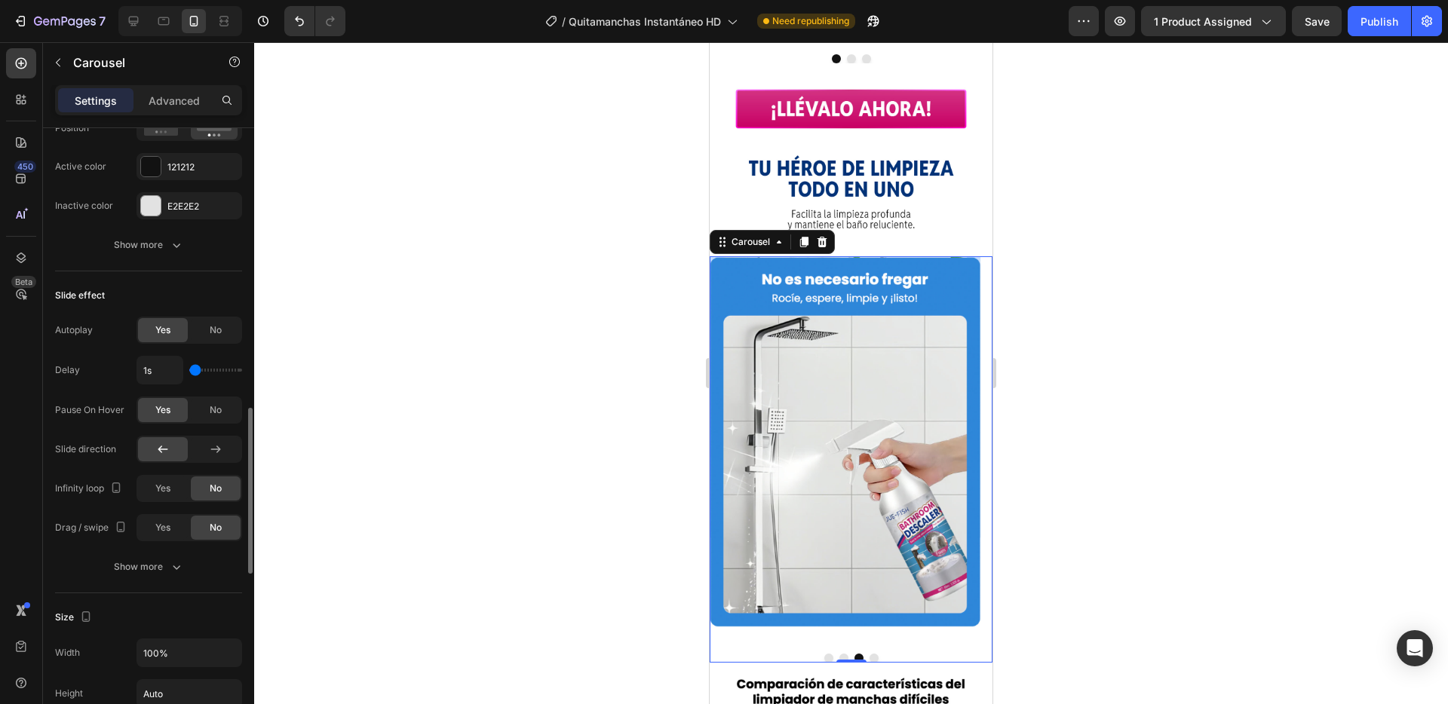
scroll to position [1323, 0]
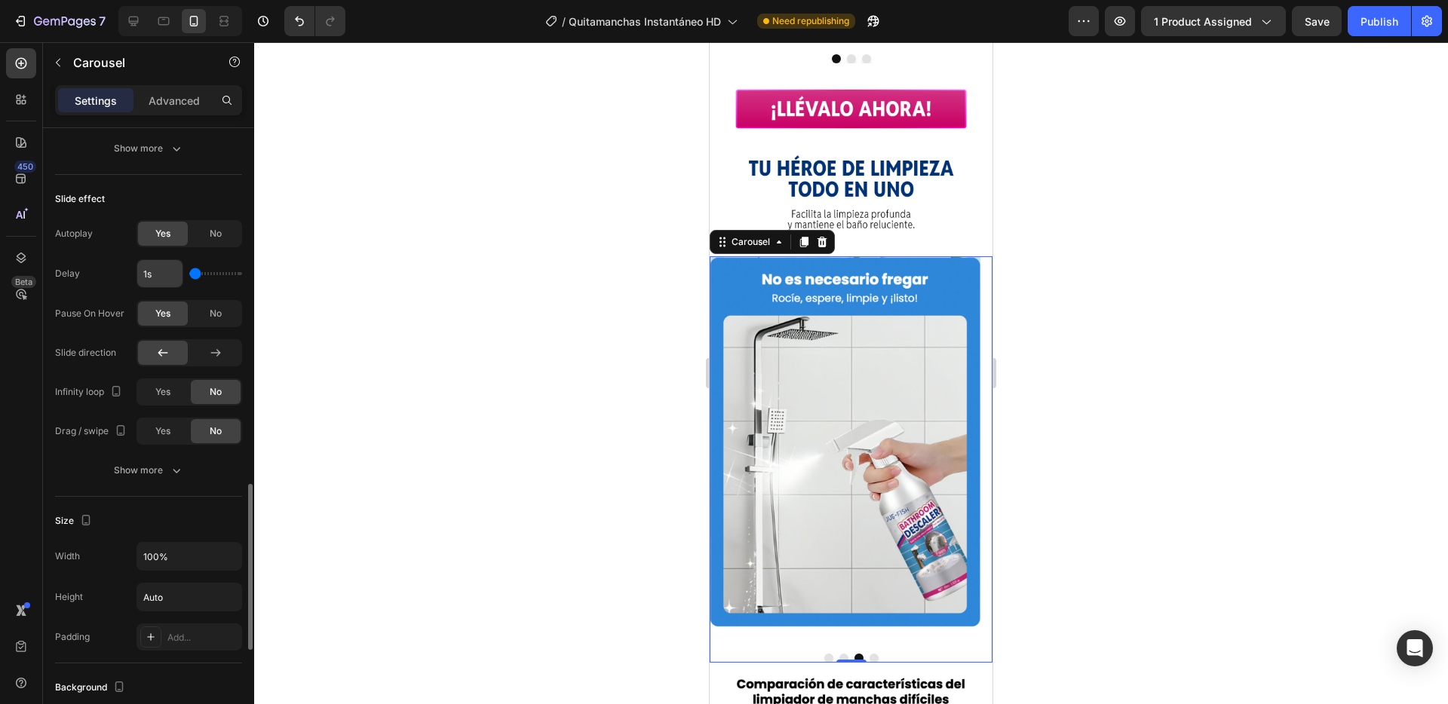
click at [158, 274] on input "1s" at bounding box center [159, 273] width 45 height 27
type input "3s"
type input "3"
type input "3s"
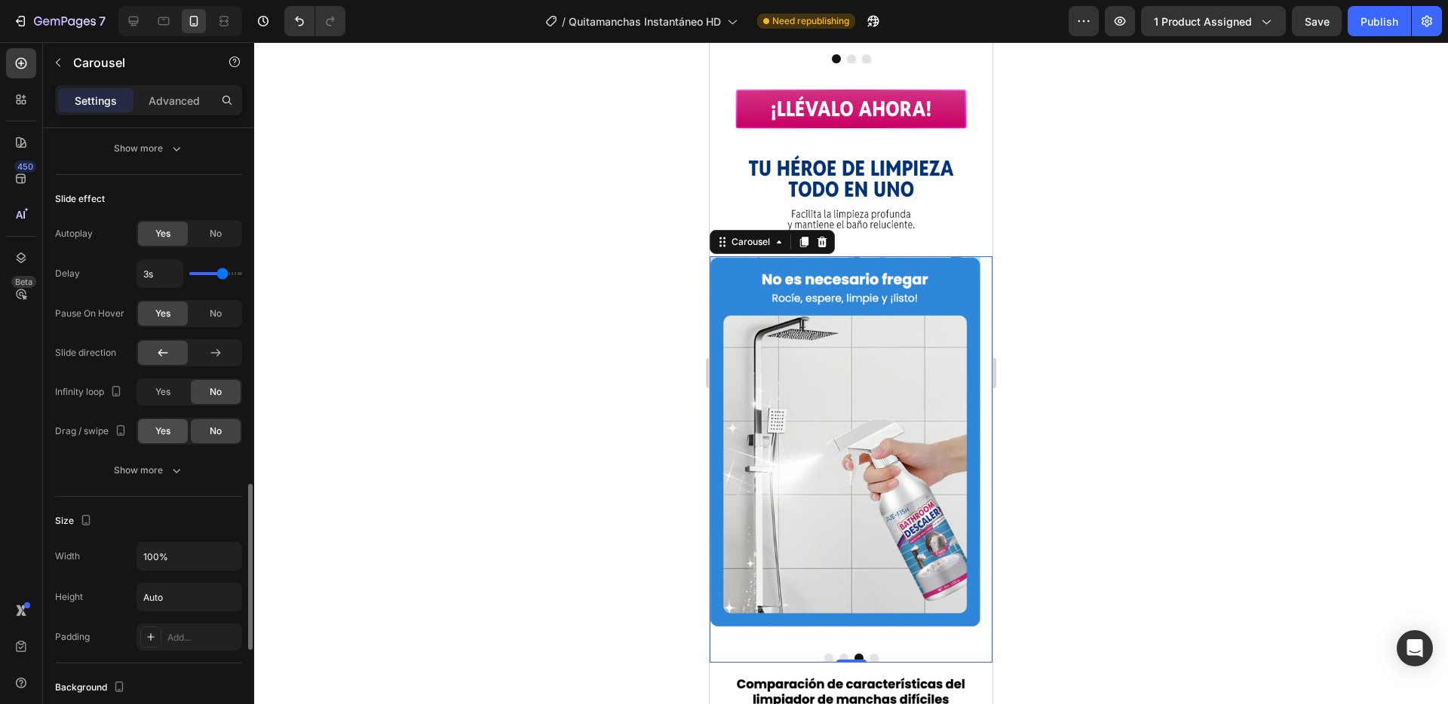
click at [164, 428] on span "Yes" at bounding box center [162, 432] width 15 height 14
click at [165, 393] on span "Yes" at bounding box center [162, 392] width 15 height 14
click at [171, 476] on icon "button" at bounding box center [176, 470] width 15 height 15
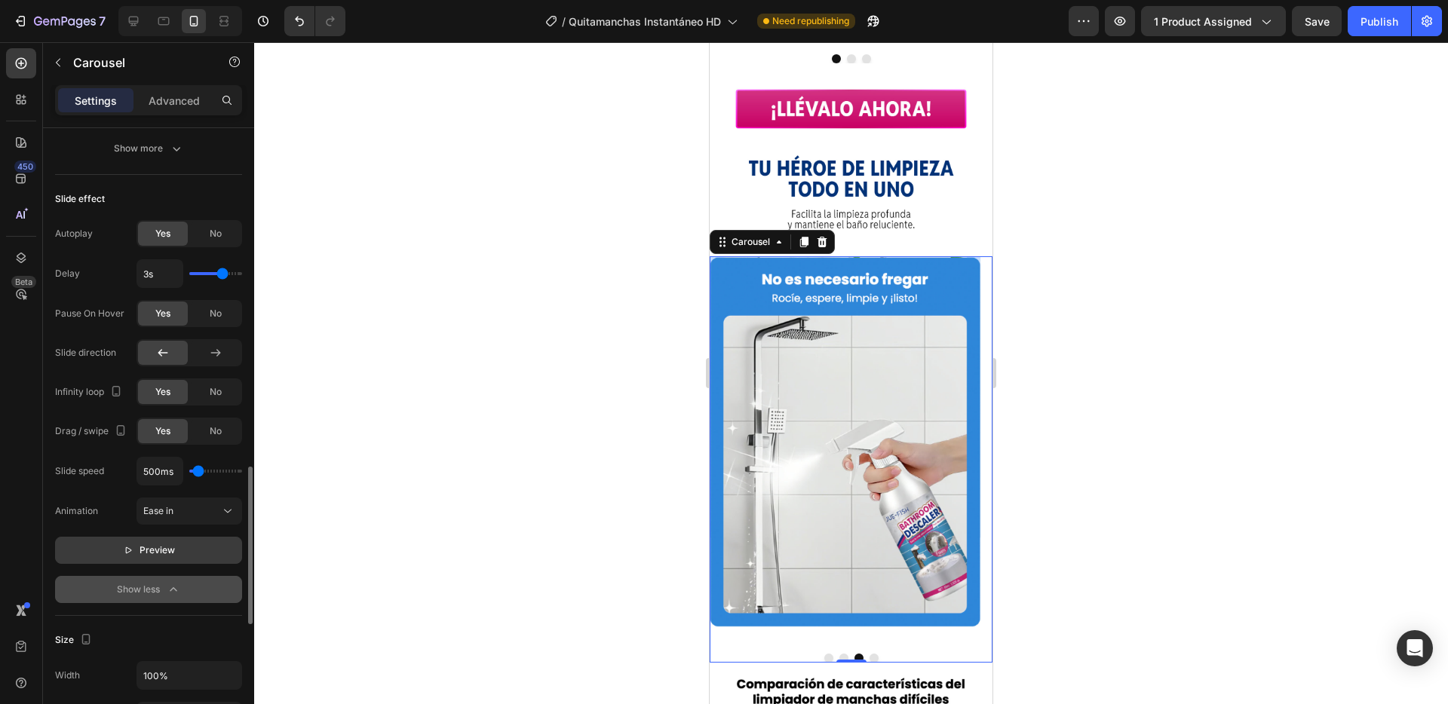
click at [161, 548] on span "Preview" at bounding box center [157, 550] width 35 height 15
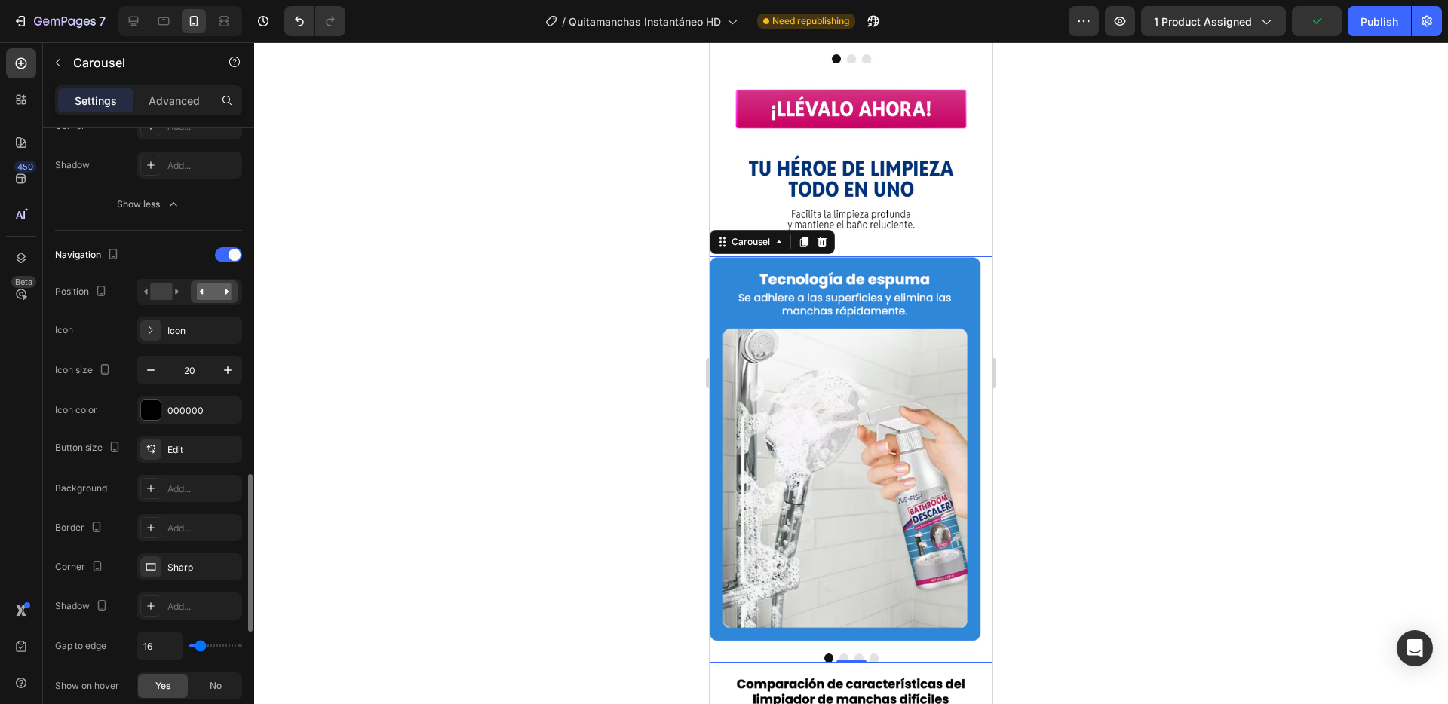
scroll to position [500, 0]
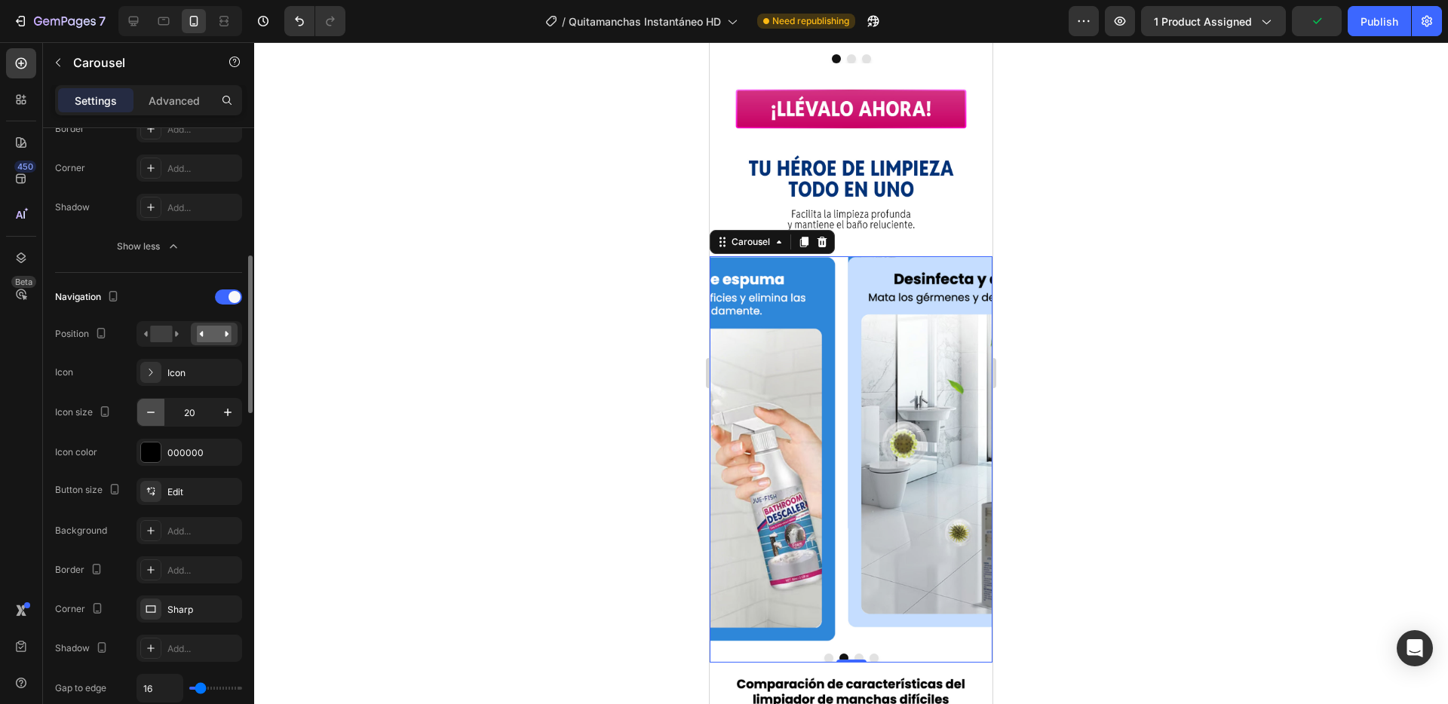
click at [151, 410] on icon "button" at bounding box center [150, 412] width 15 height 15
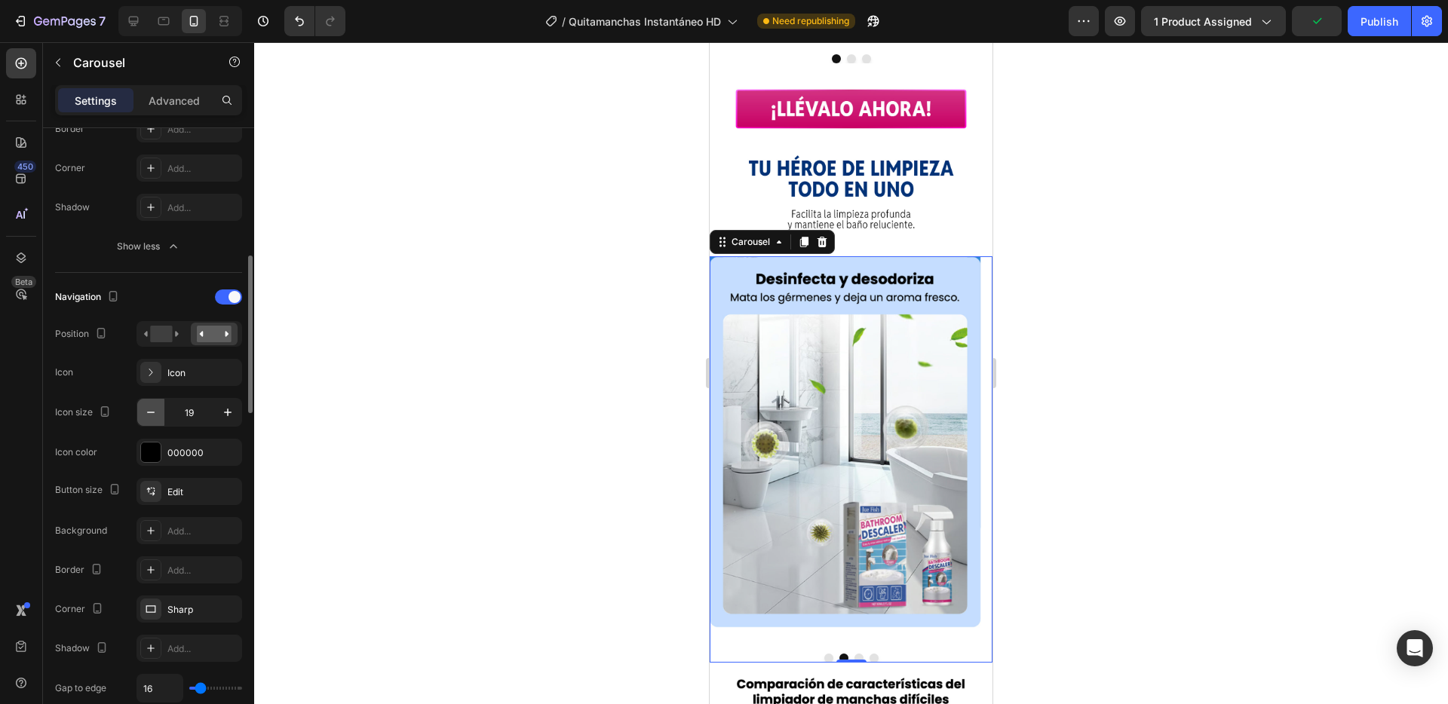
click at [151, 410] on icon "button" at bounding box center [150, 412] width 15 height 15
type input "15"
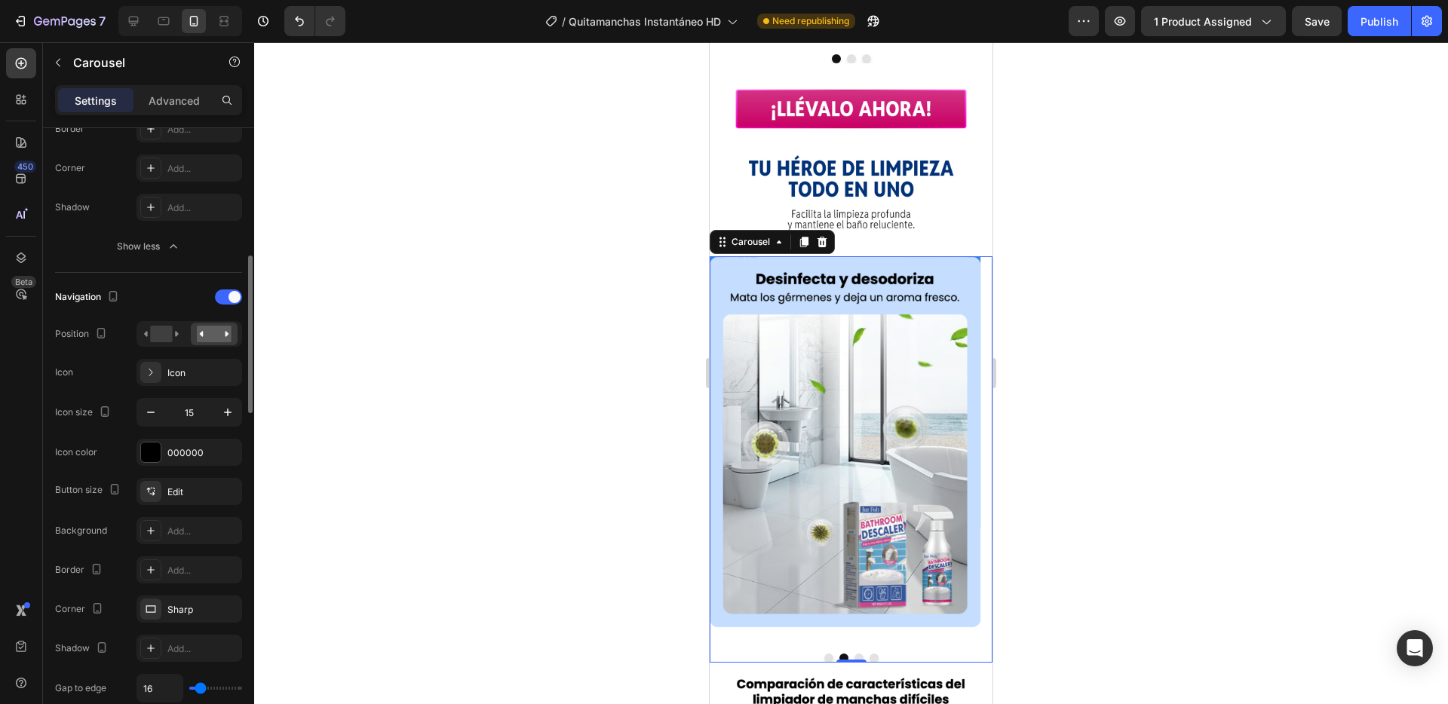
click at [122, 388] on div "Navigation Position Icon Icon Icon size 15 Icon color 000000" at bounding box center [148, 375] width 187 height 181
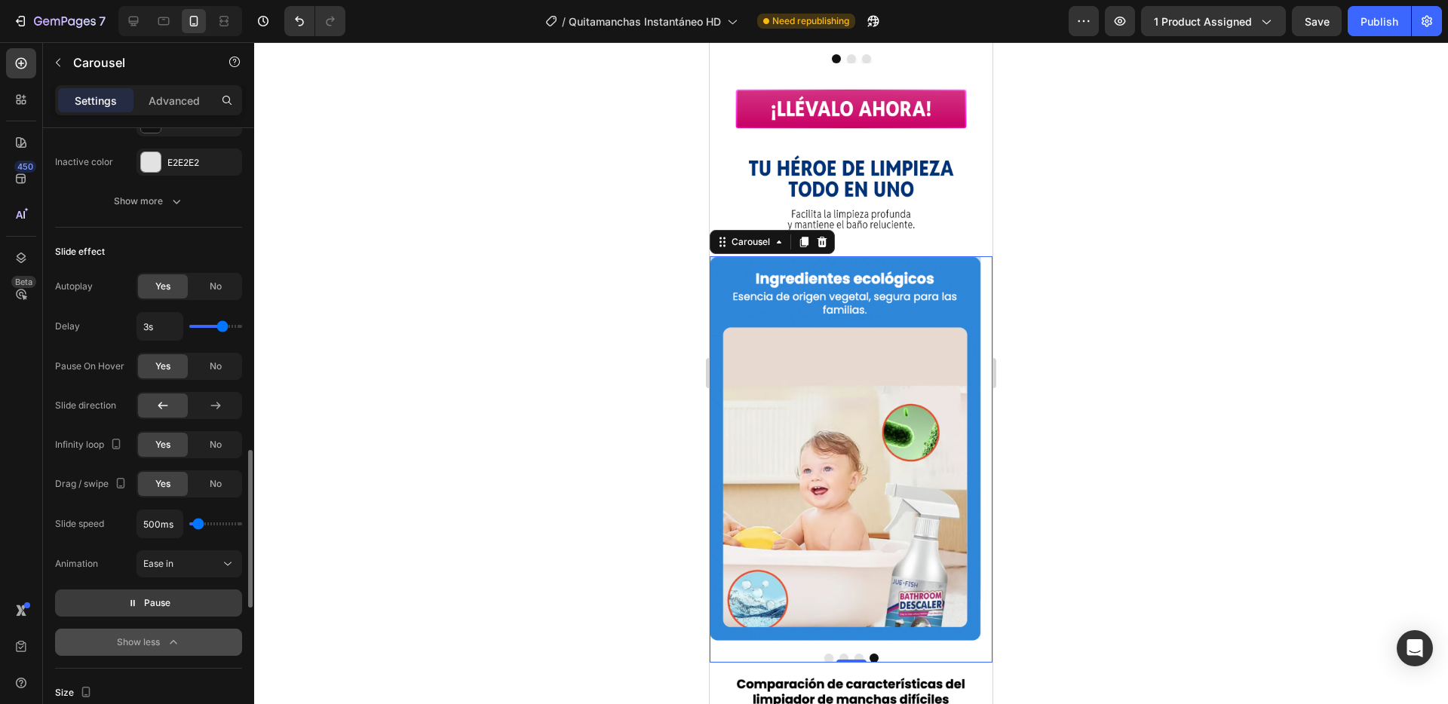
scroll to position [1009, 0]
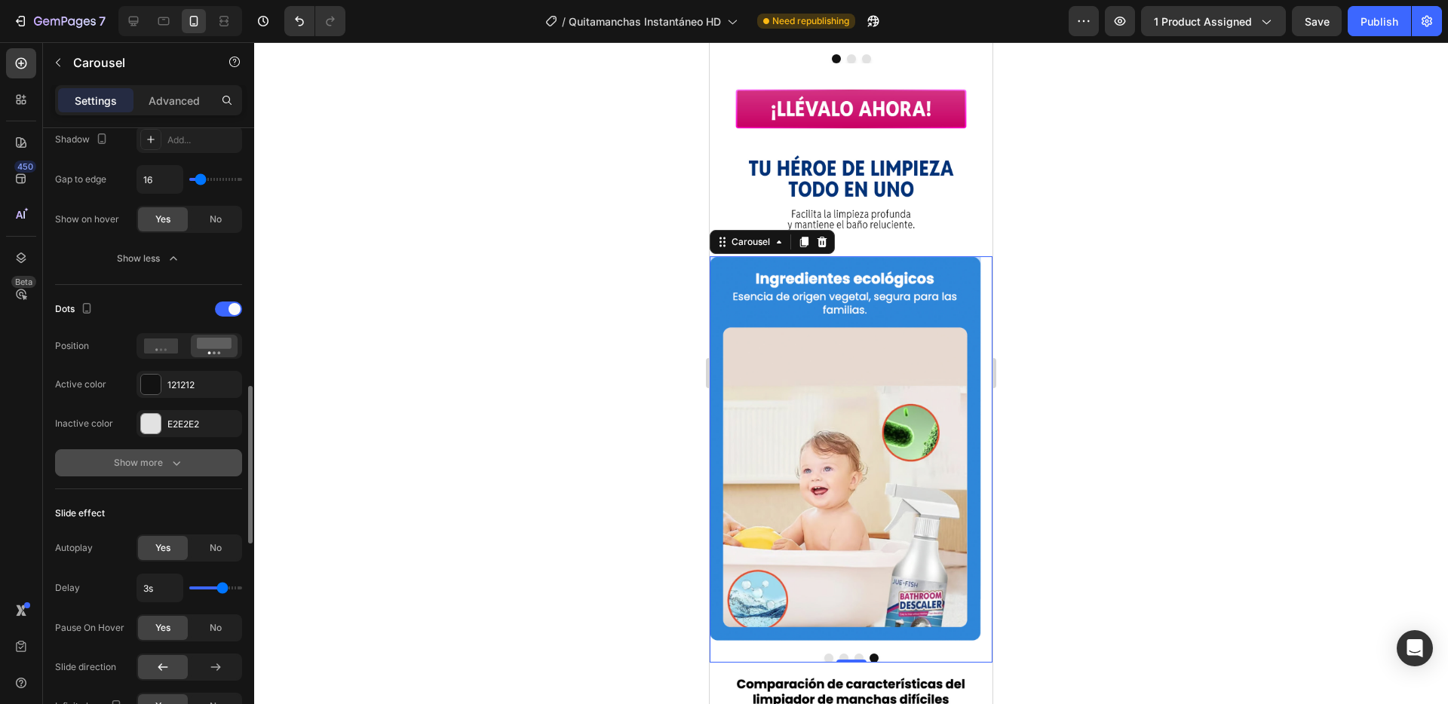
click at [150, 456] on div "Show more" at bounding box center [149, 462] width 70 height 15
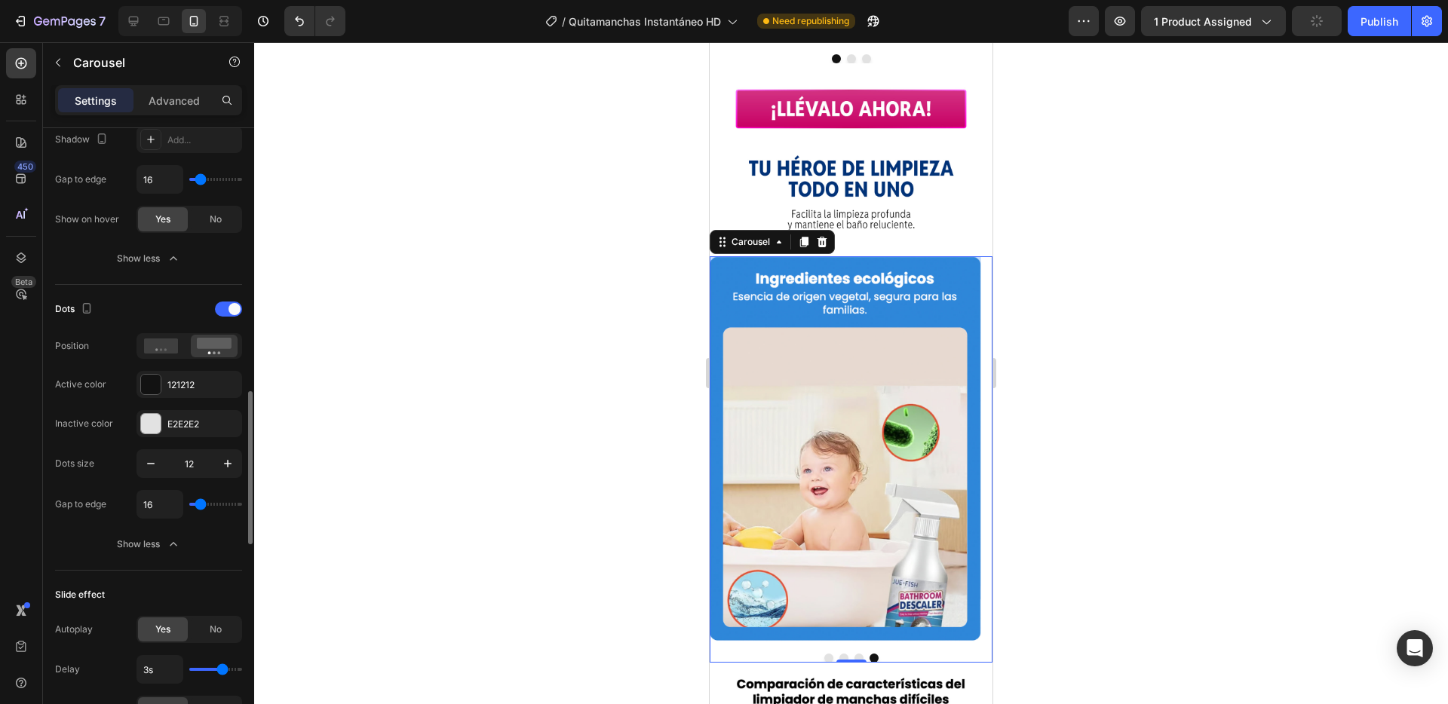
scroll to position [1060, 0]
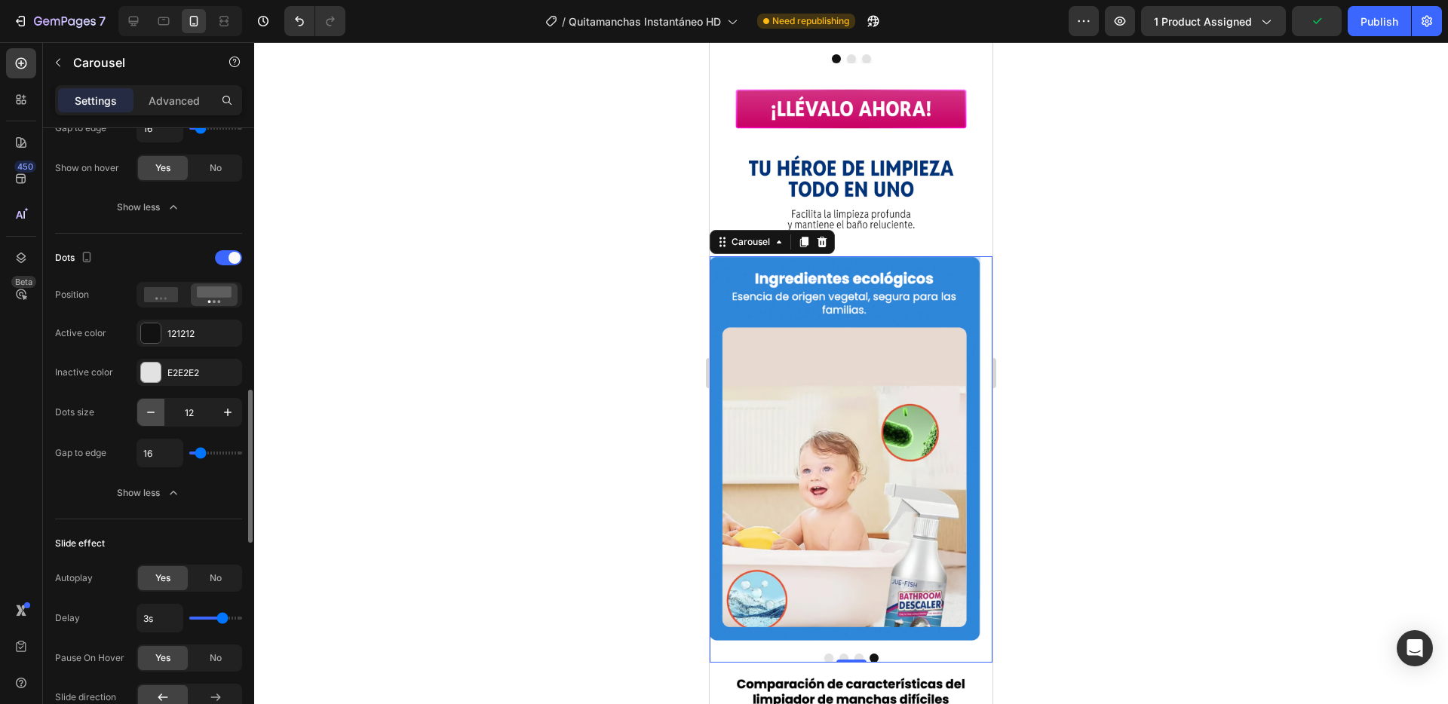
click at [151, 417] on icon "button" at bounding box center [150, 412] width 15 height 15
type input "10"
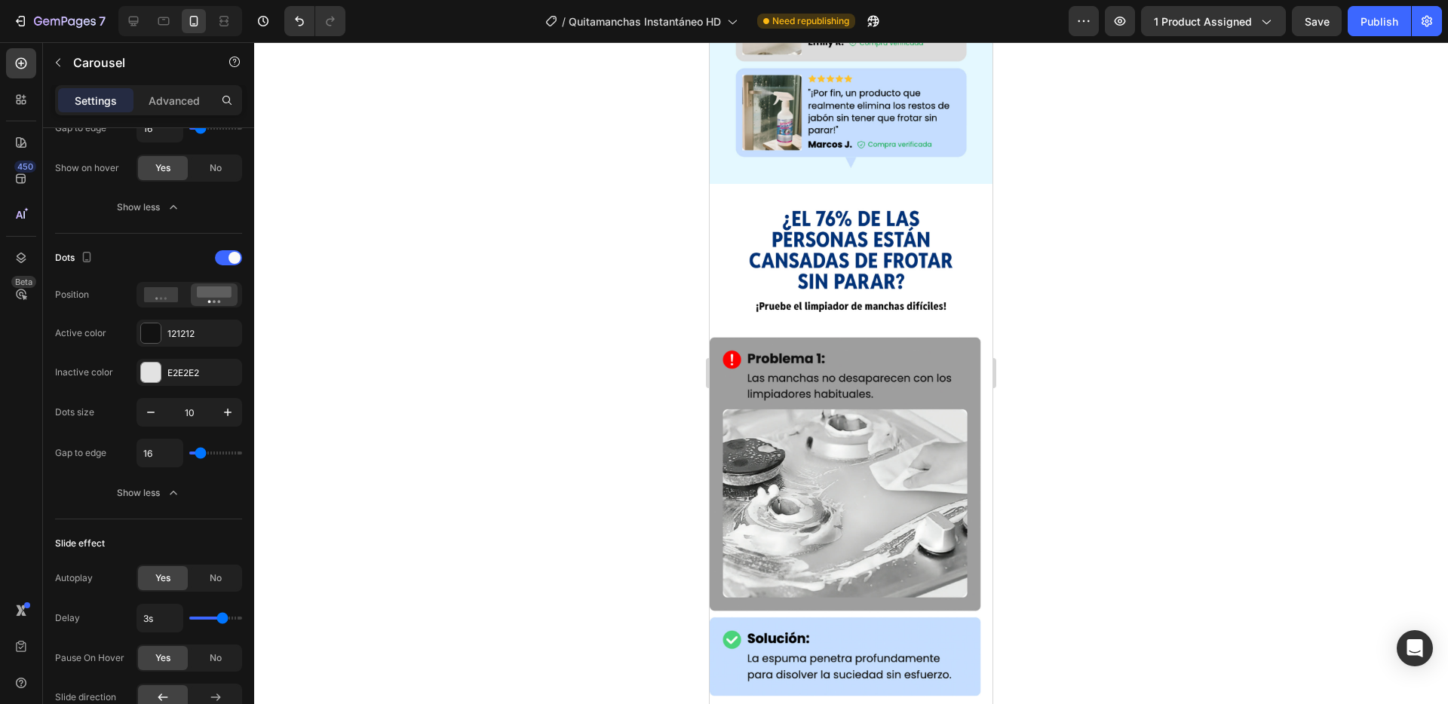
scroll to position [1701, 0]
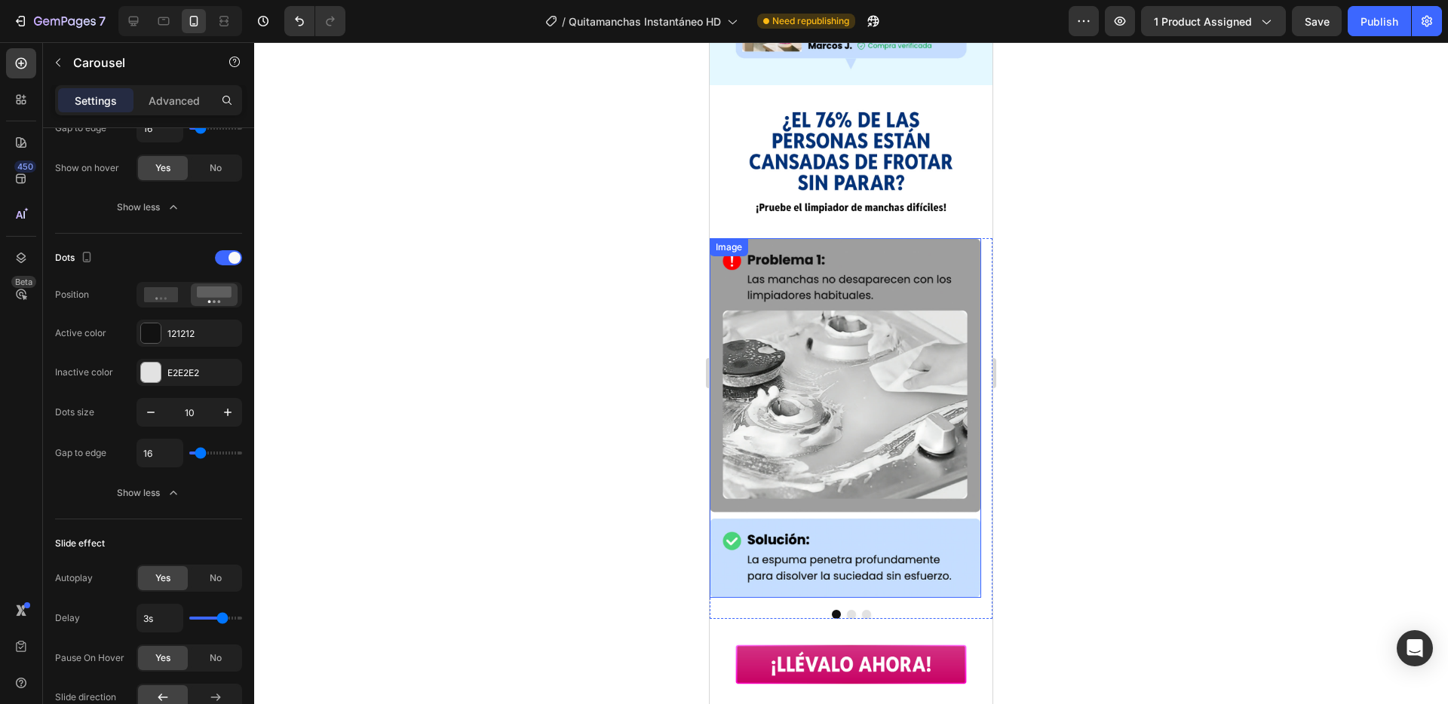
click at [780, 238] on img at bounding box center [845, 418] width 271 height 360
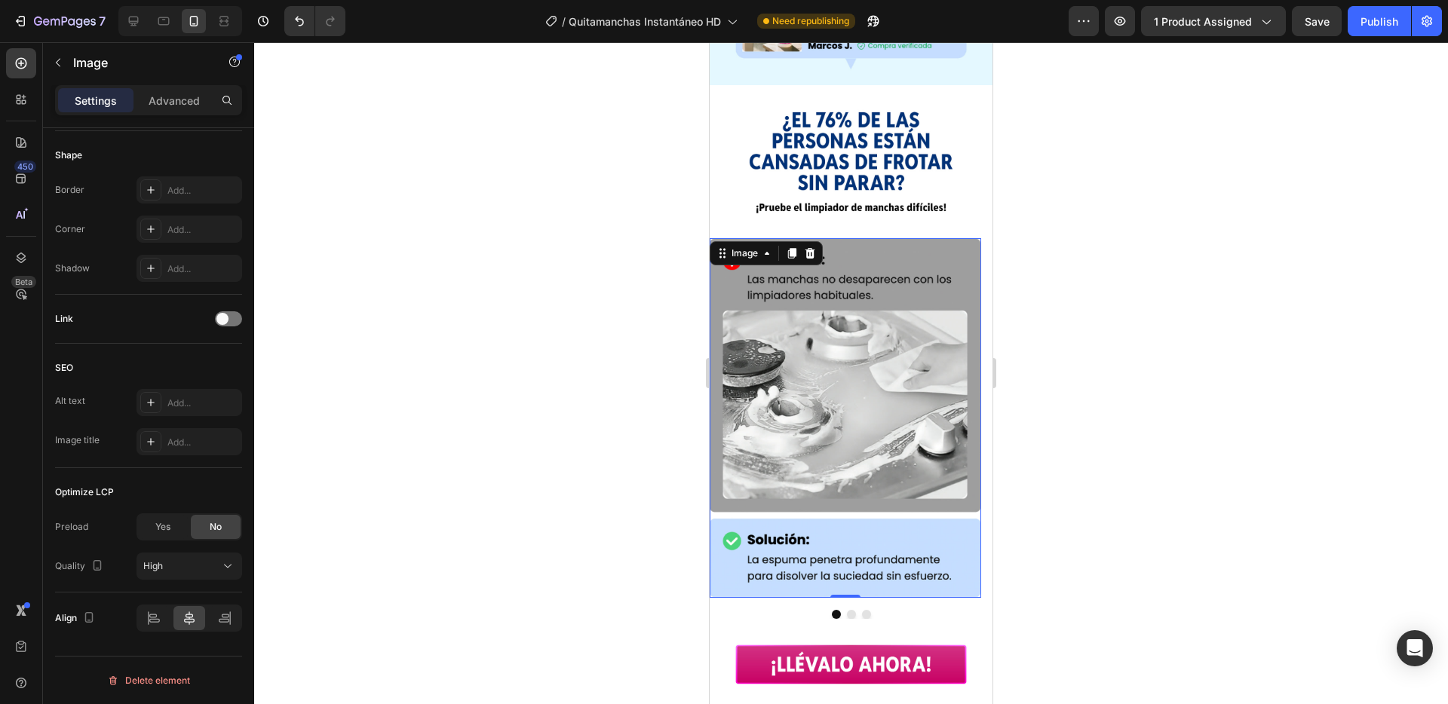
scroll to position [0, 0]
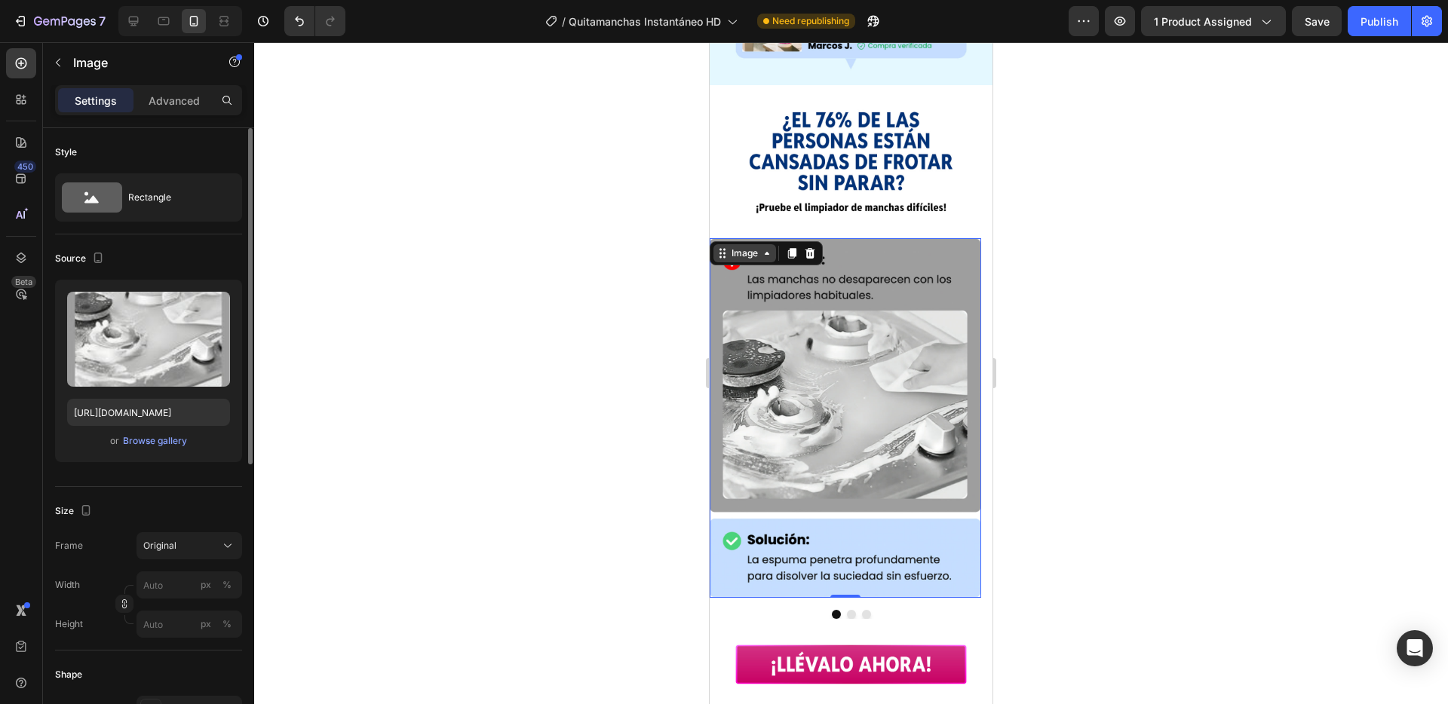
click at [740, 247] on div "Image" at bounding box center [744, 254] width 32 height 14
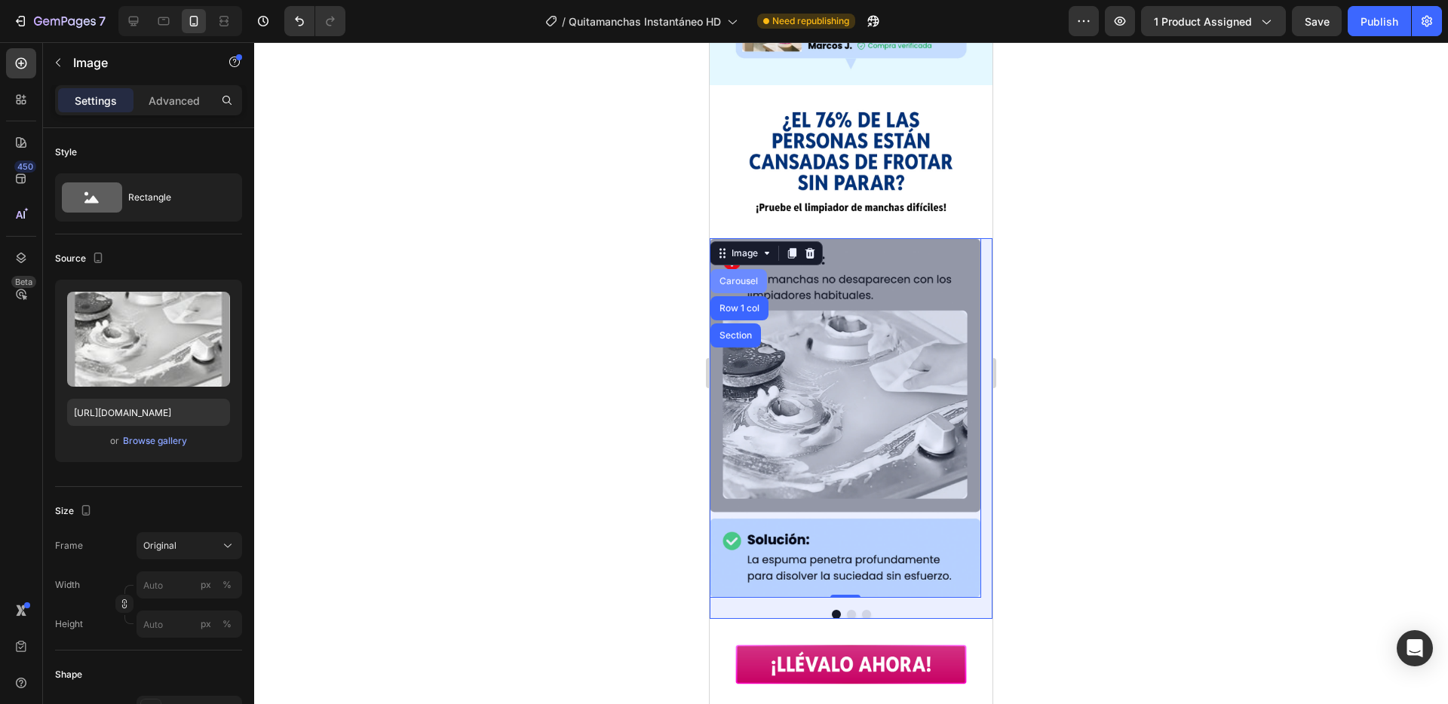
click at [734, 277] on div "Carousel" at bounding box center [738, 281] width 44 height 9
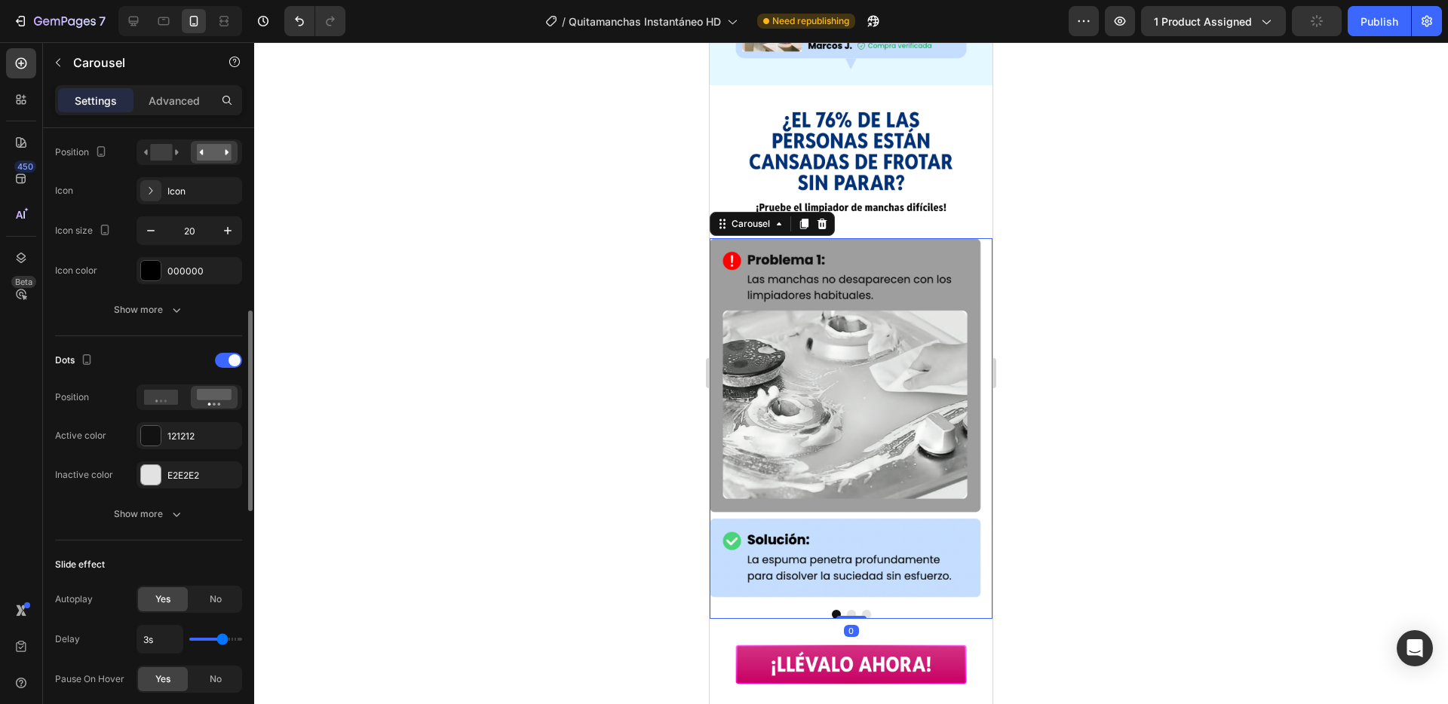
scroll to position [452, 0]
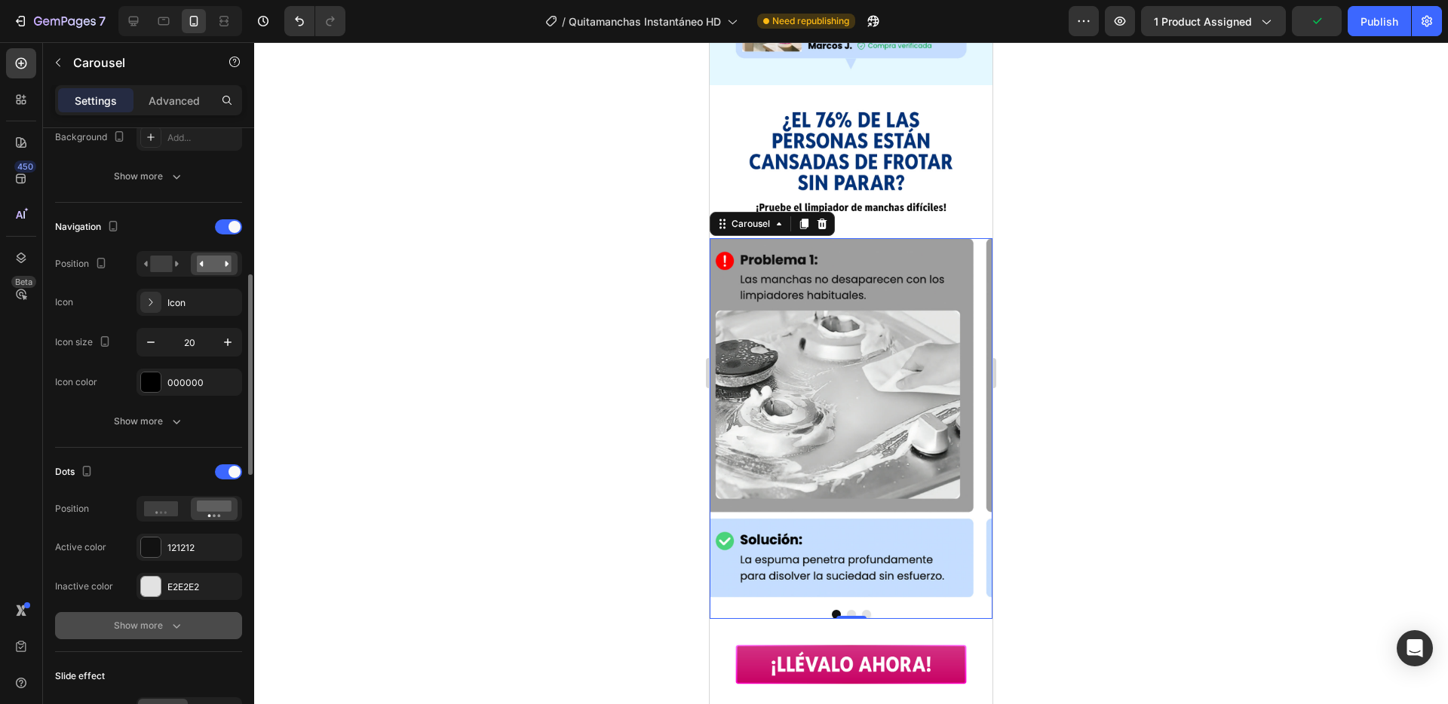
click at [127, 619] on div "Show more" at bounding box center [149, 625] width 70 height 15
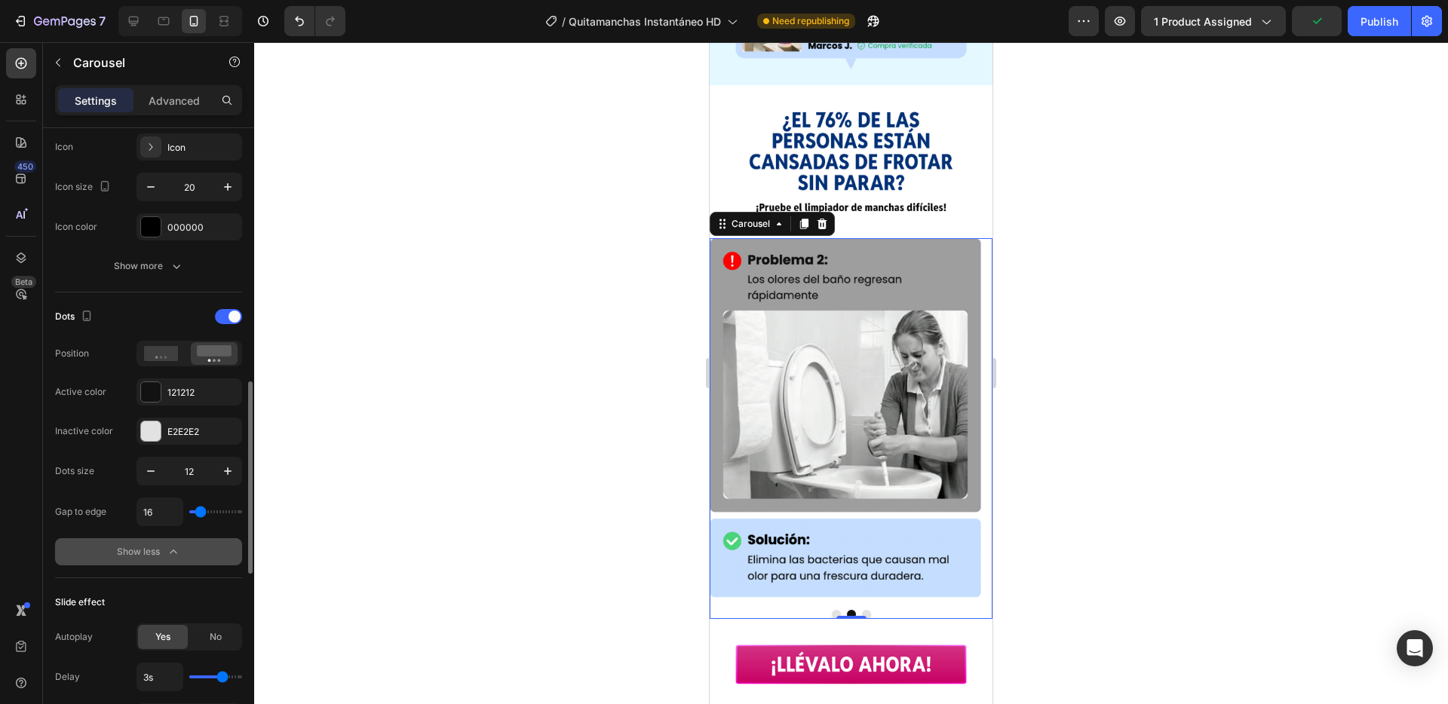
scroll to position [657, 0]
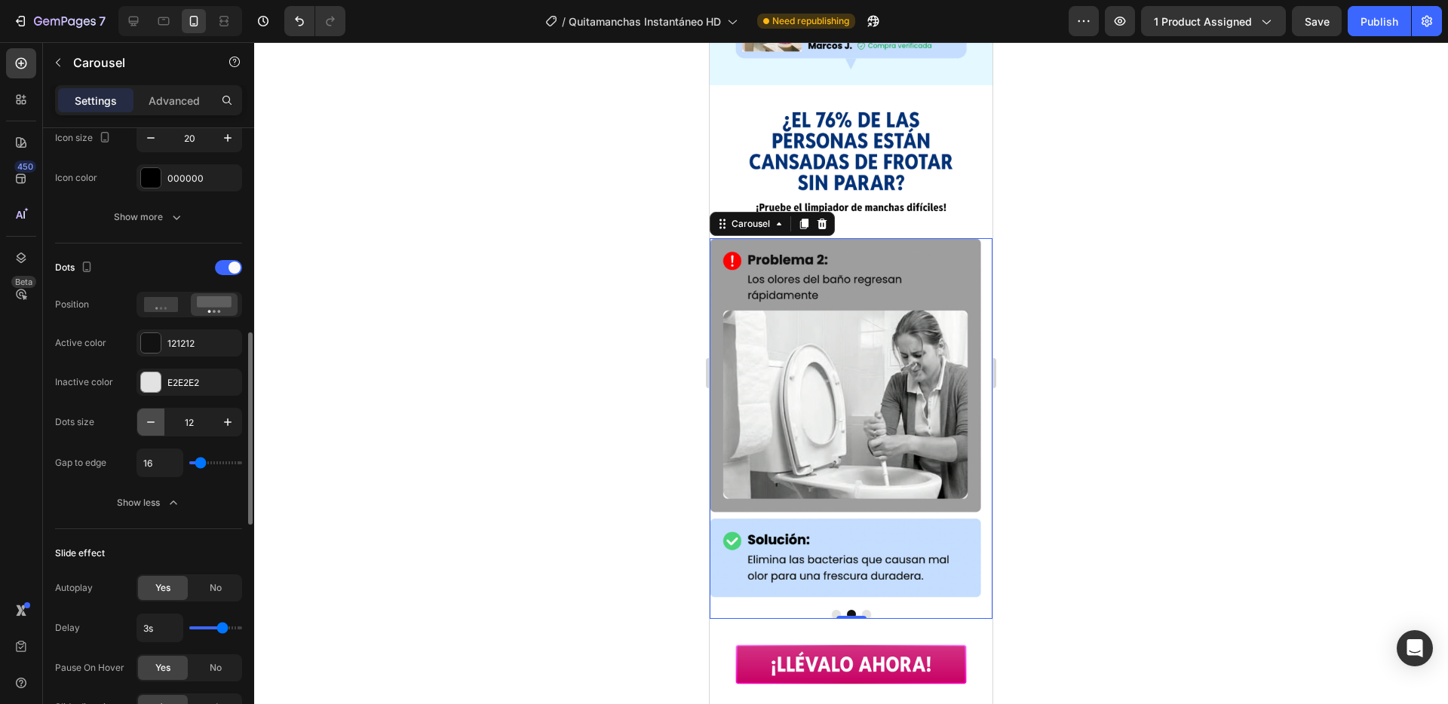
click at [149, 425] on icon "button" at bounding box center [150, 422] width 15 height 15
type input "10"
click at [1035, 320] on div at bounding box center [851, 373] width 1194 height 662
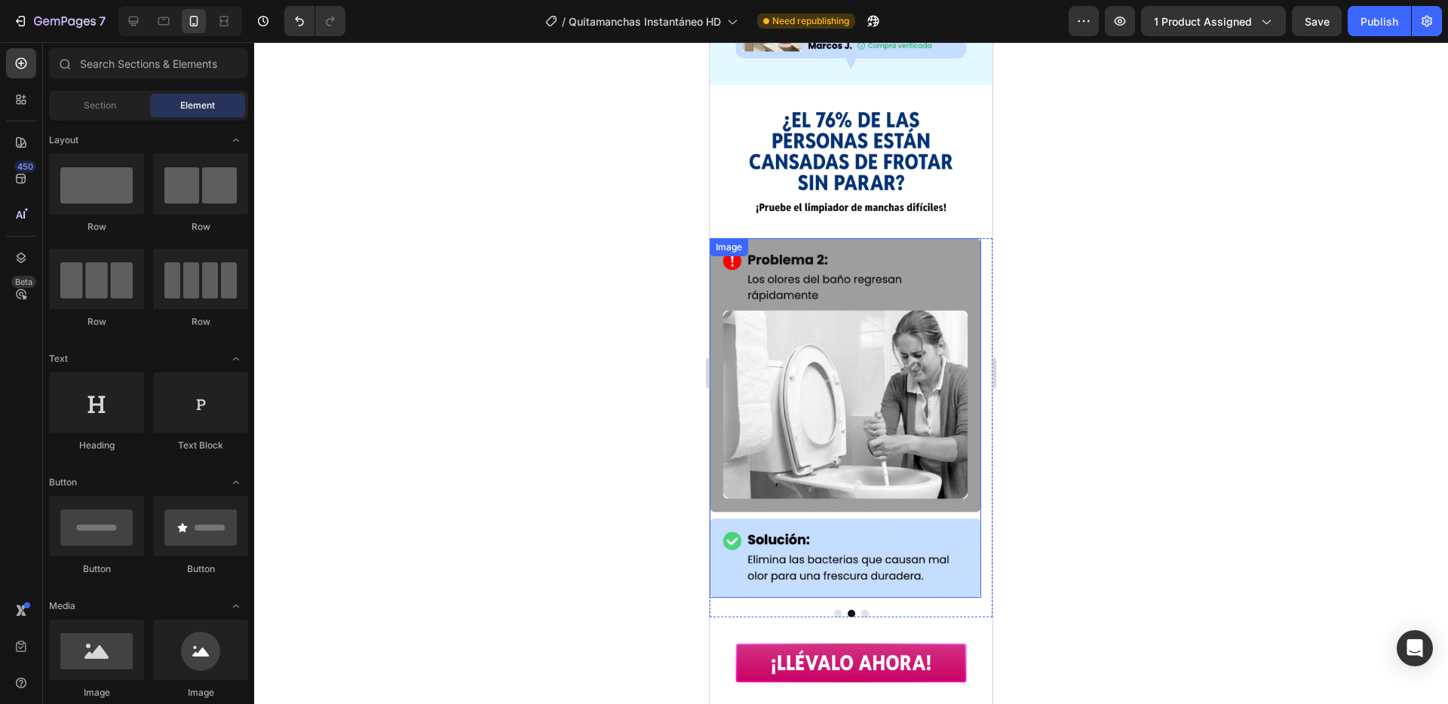
scroll to position [1693, 0]
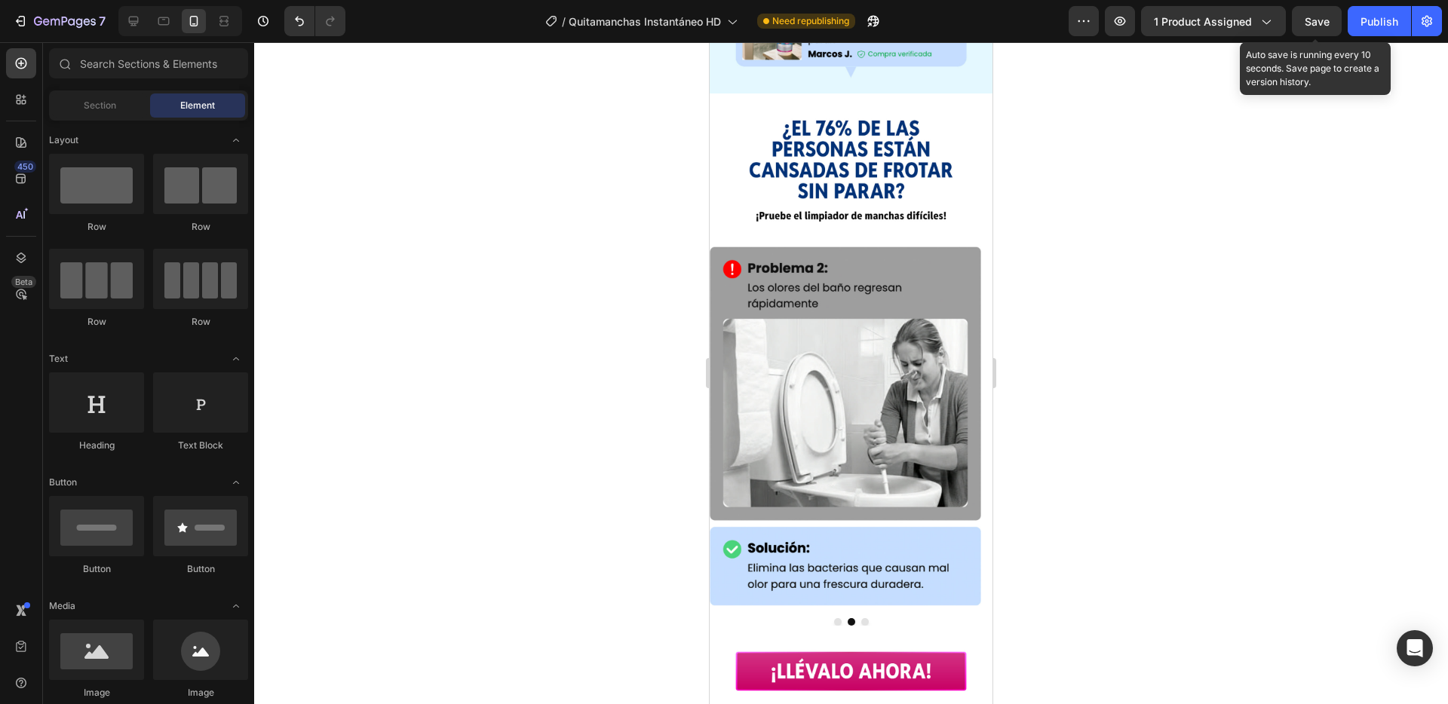
click at [1318, 26] on span "Save" at bounding box center [1317, 21] width 25 height 13
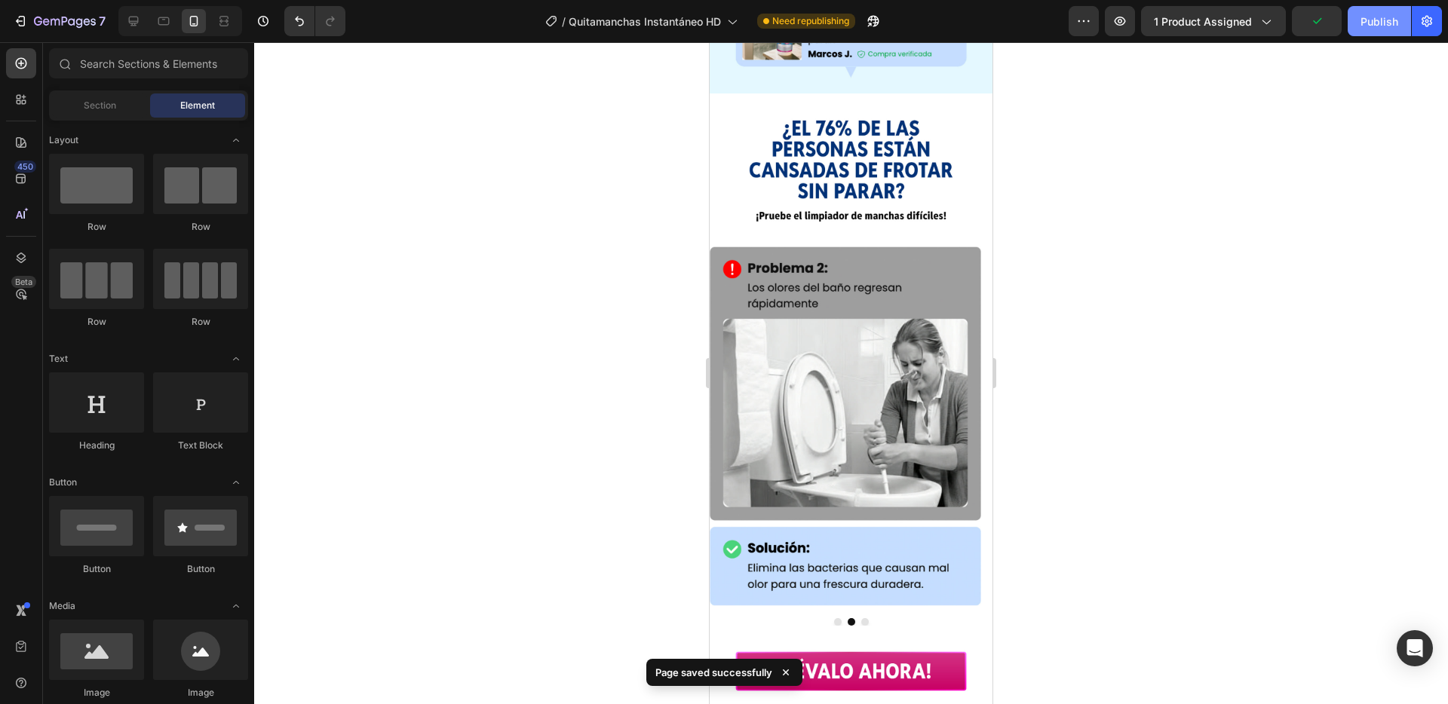
click at [1366, 25] on div "Publish" at bounding box center [1379, 22] width 38 height 16
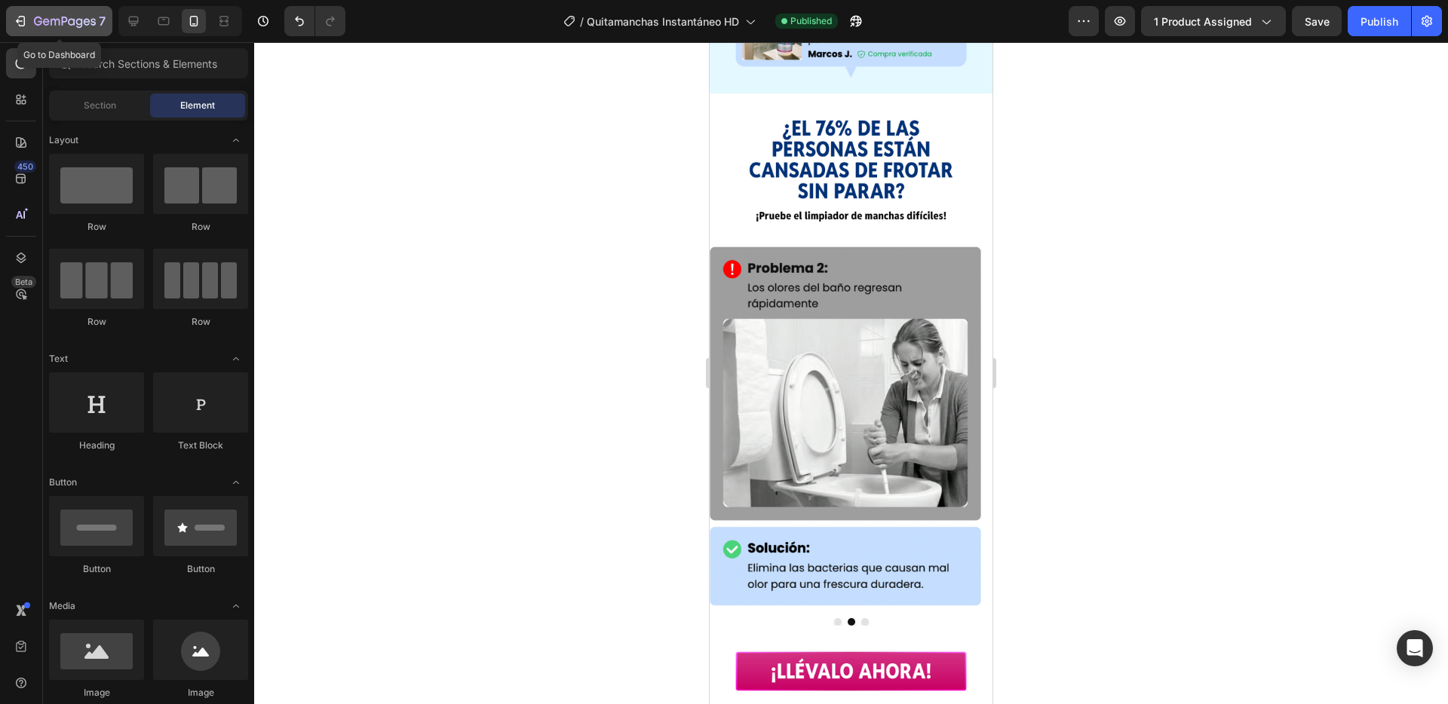
click at [48, 18] on icon "button" at bounding box center [65, 22] width 62 height 13
